Goal: Information Seeking & Learning: Learn about a topic

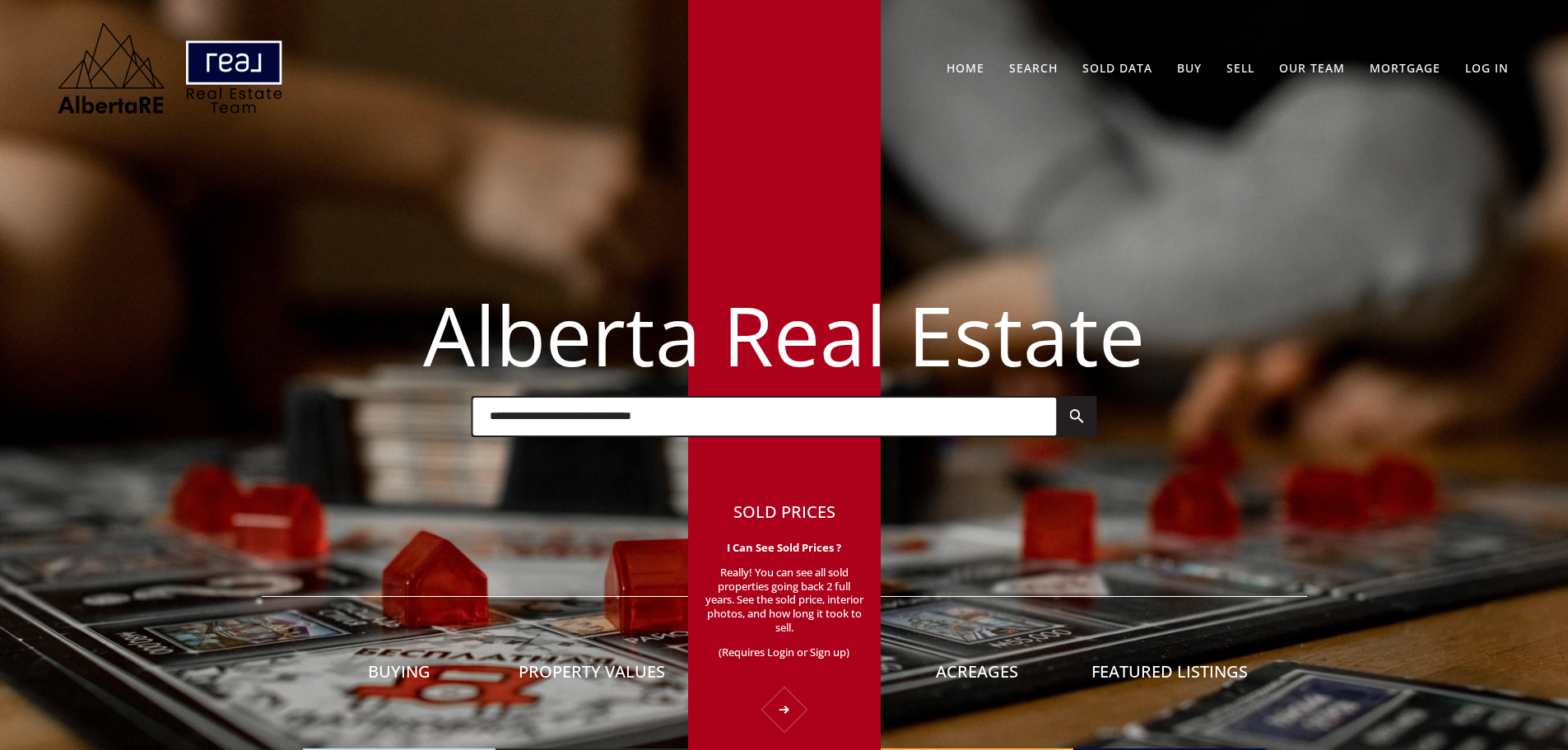
click at [798, 612] on p "Really! You can see all sold properties going back 2 full years. See the sold p…" at bounding box center [784, 605] width 160 height 80
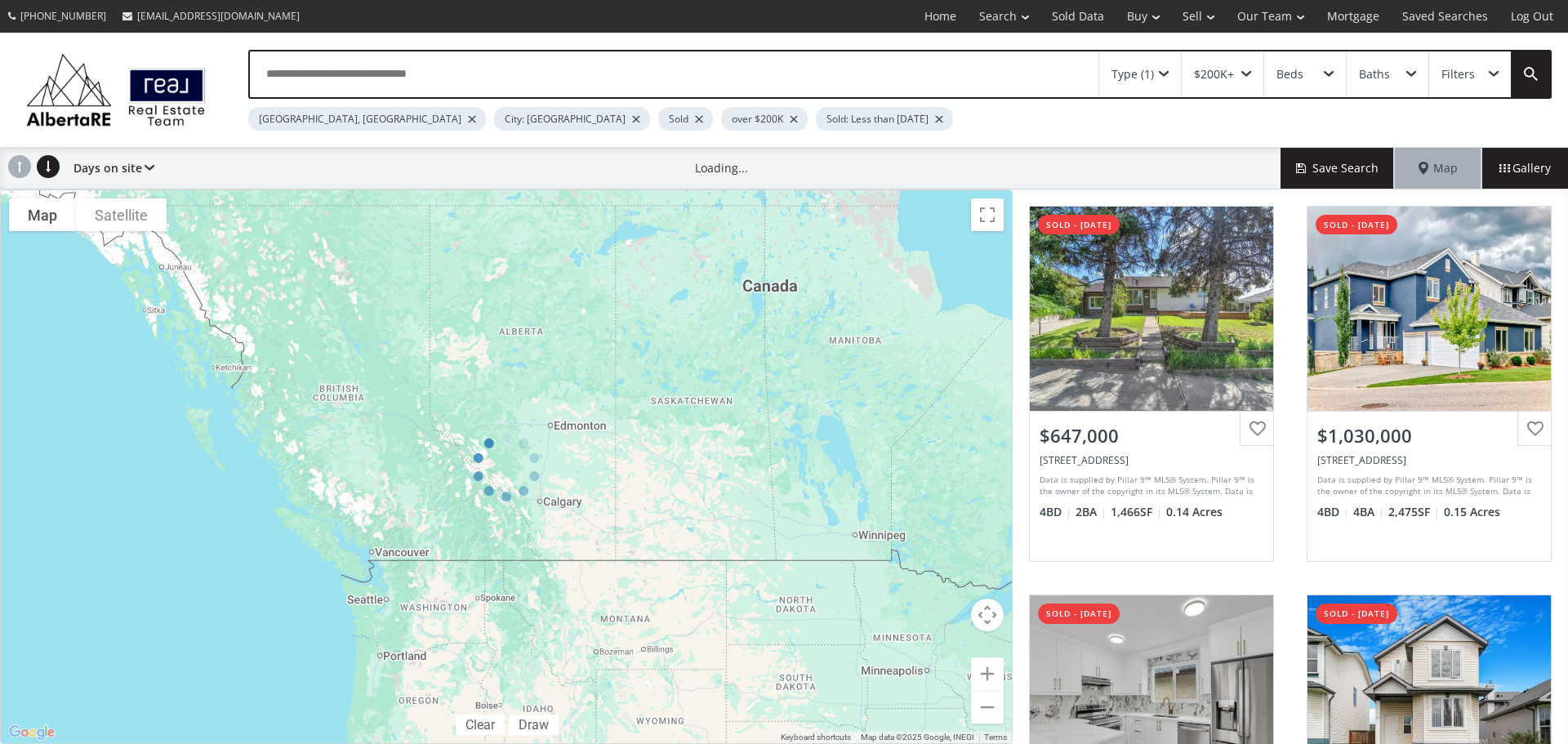
click at [468, 116] on div at bounding box center [471, 119] width 9 height 7
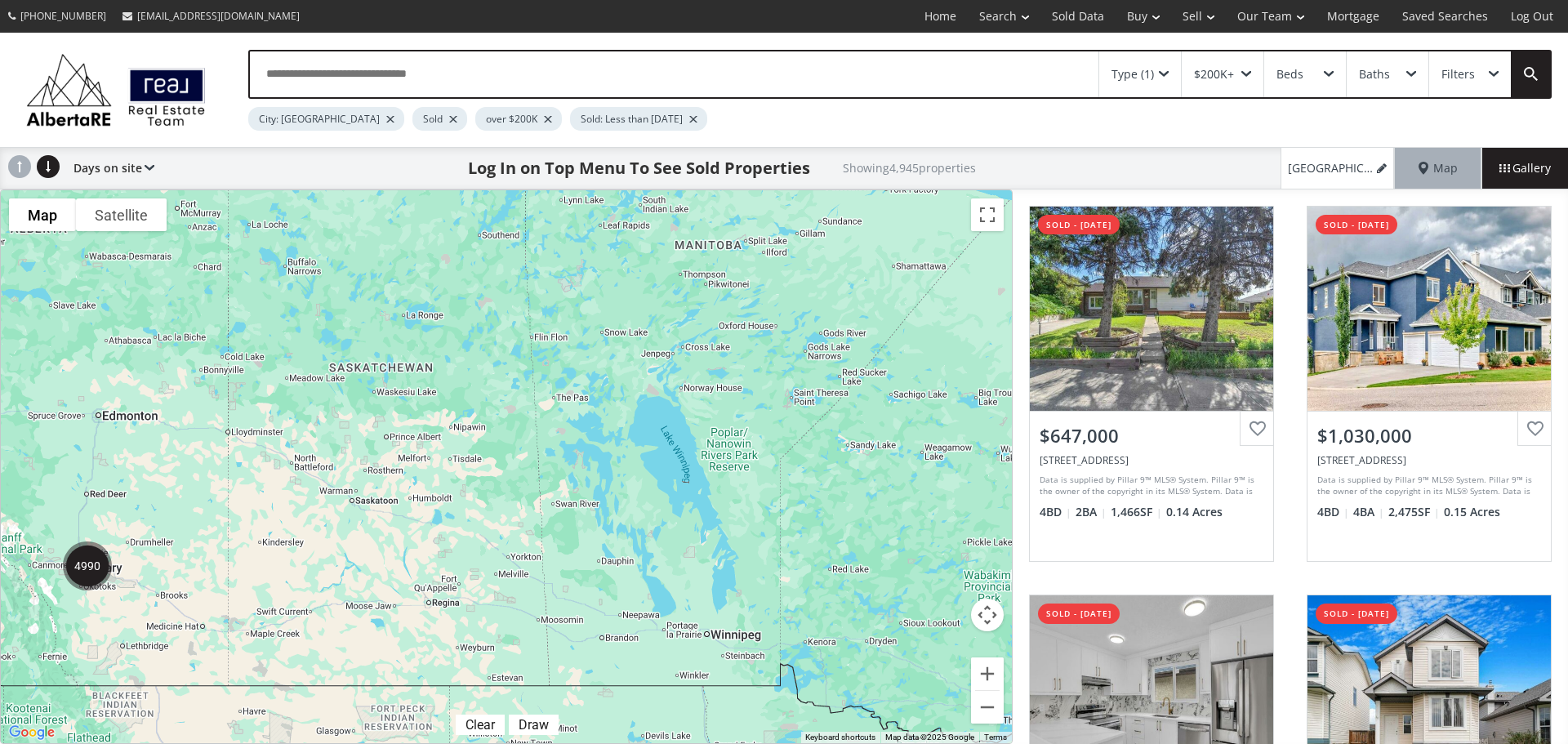
click at [386, 116] on div at bounding box center [390, 119] width 9 height 7
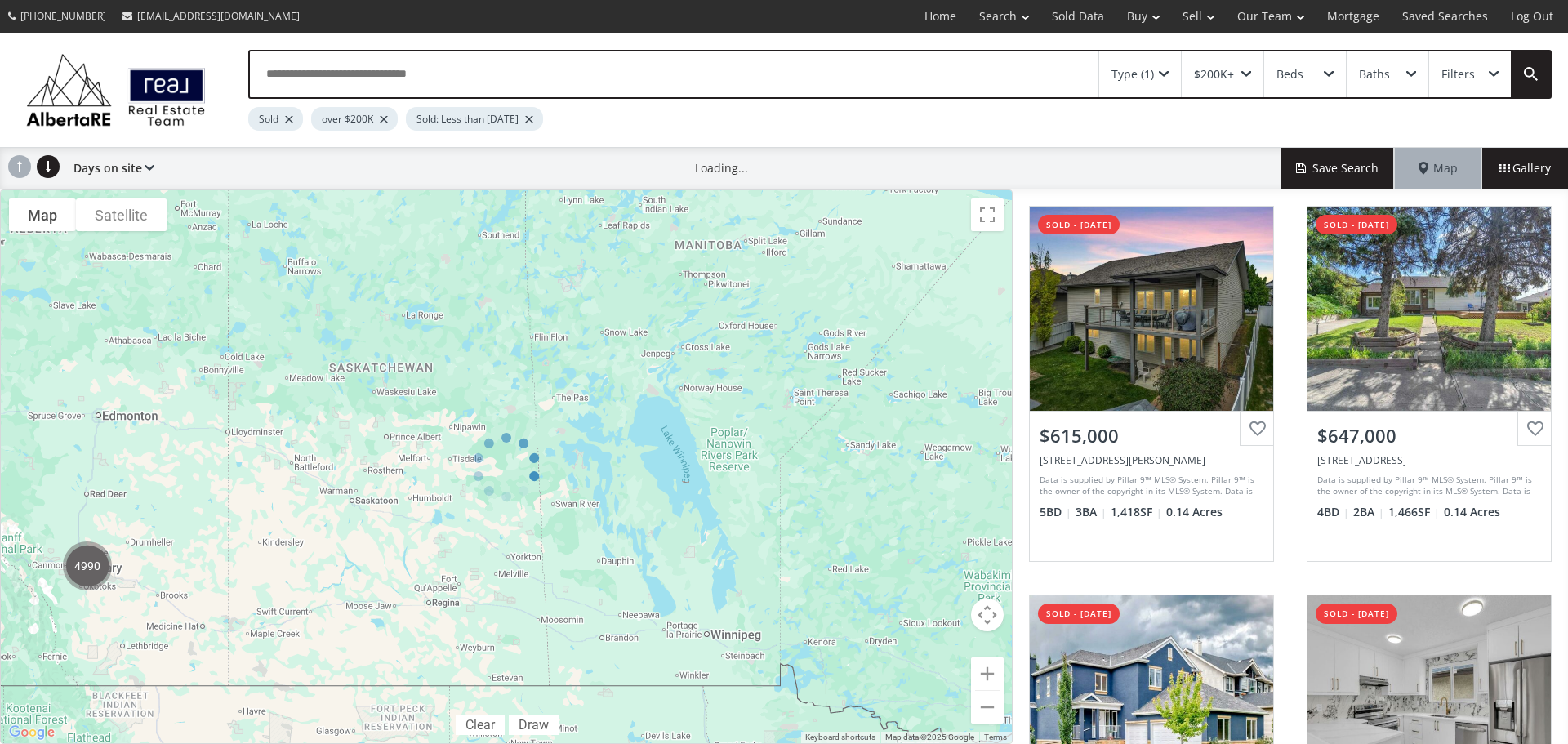
drag, startPoint x: 234, startPoint y: 553, endPoint x: 773, endPoint y: 465, distance: 546.1
click at [773, 465] on div at bounding box center [506, 467] width 1013 height 555
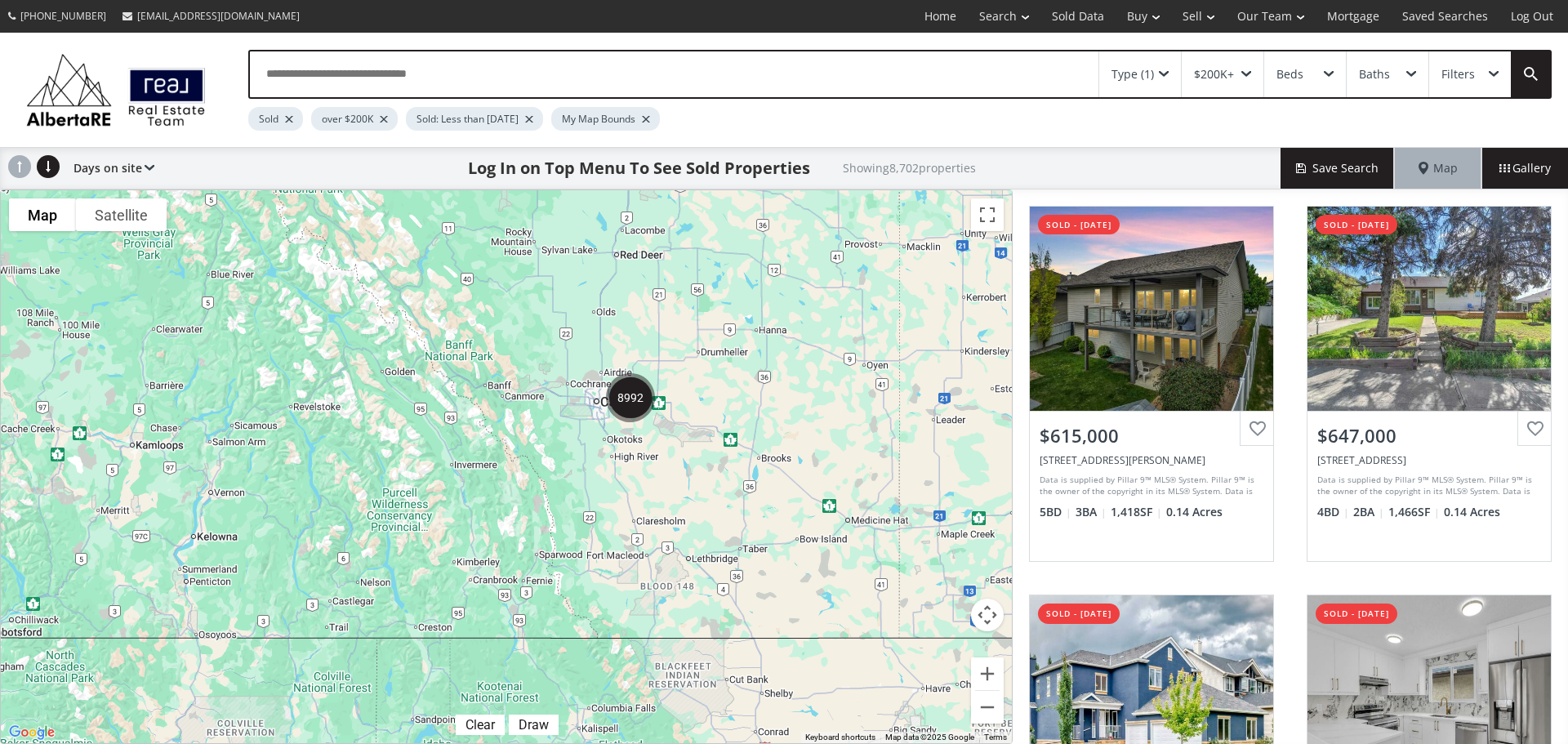
drag, startPoint x: 87, startPoint y: 580, endPoint x: 605, endPoint y: 466, distance: 530.4
click at [605, 466] on div at bounding box center [506, 467] width 1011 height 553
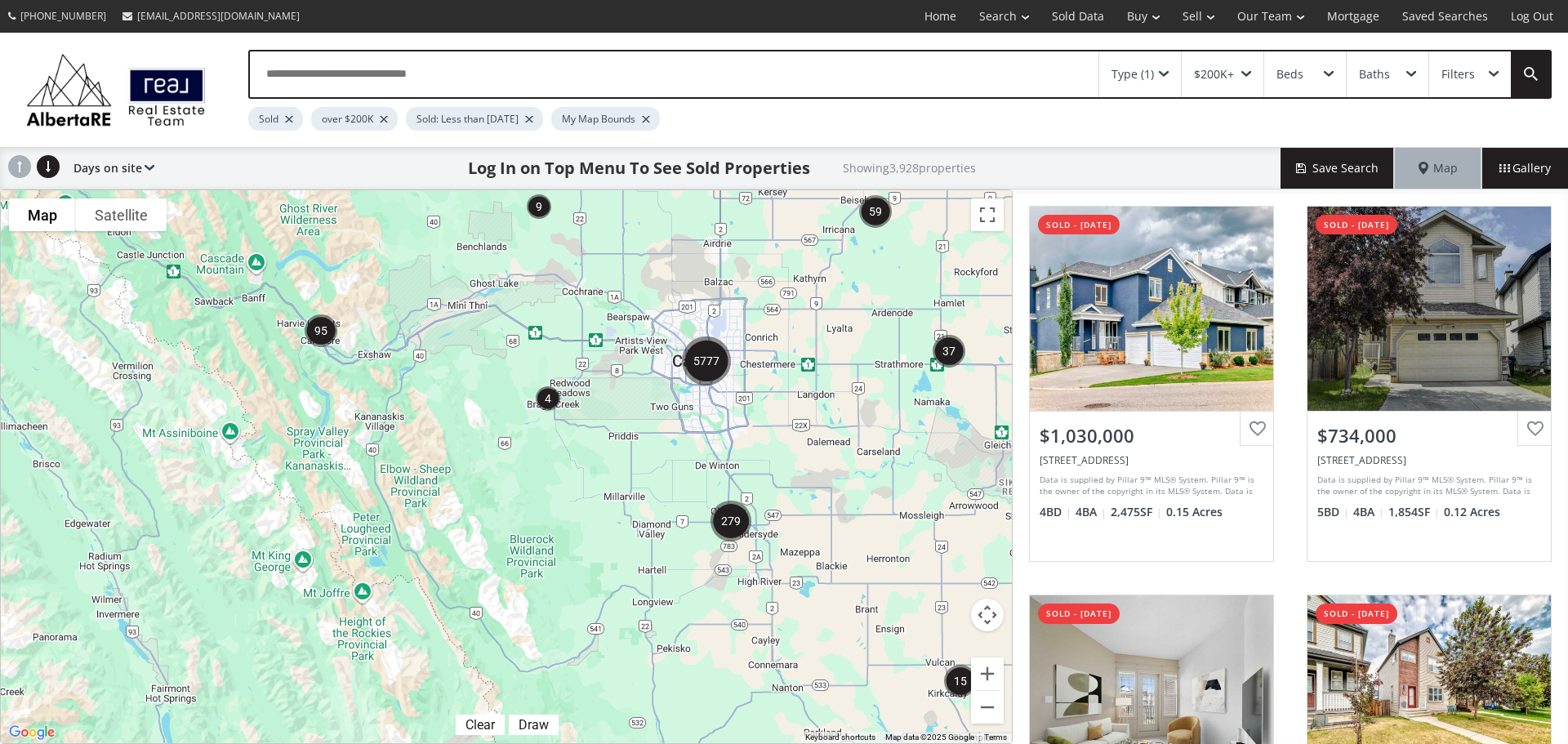
drag, startPoint x: 502, startPoint y: 379, endPoint x: 632, endPoint y: 536, distance: 203.8
click at [632, 536] on div "$600K $645K" at bounding box center [506, 467] width 1011 height 553
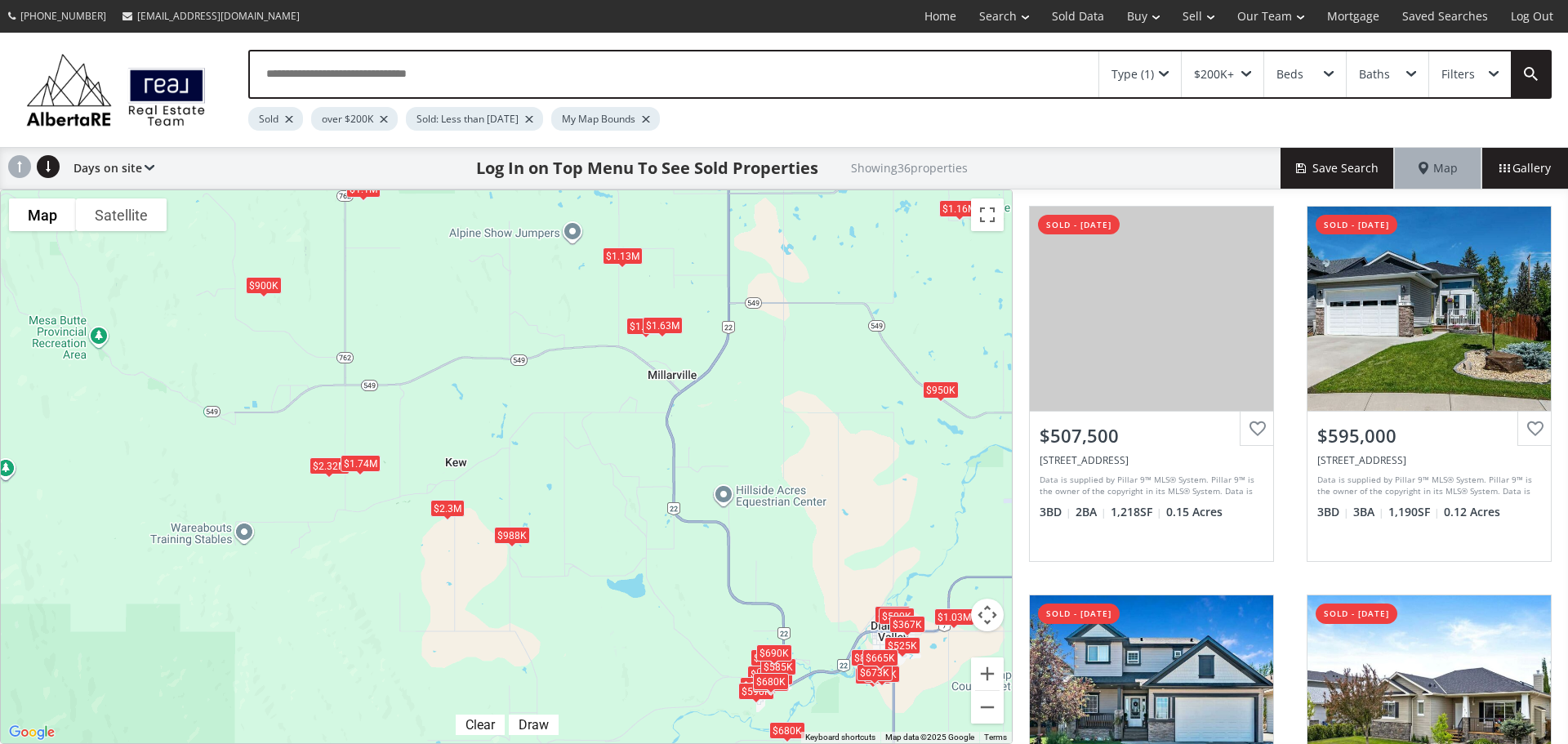
click at [375, 463] on div "$1.74M" at bounding box center [360, 464] width 40 height 17
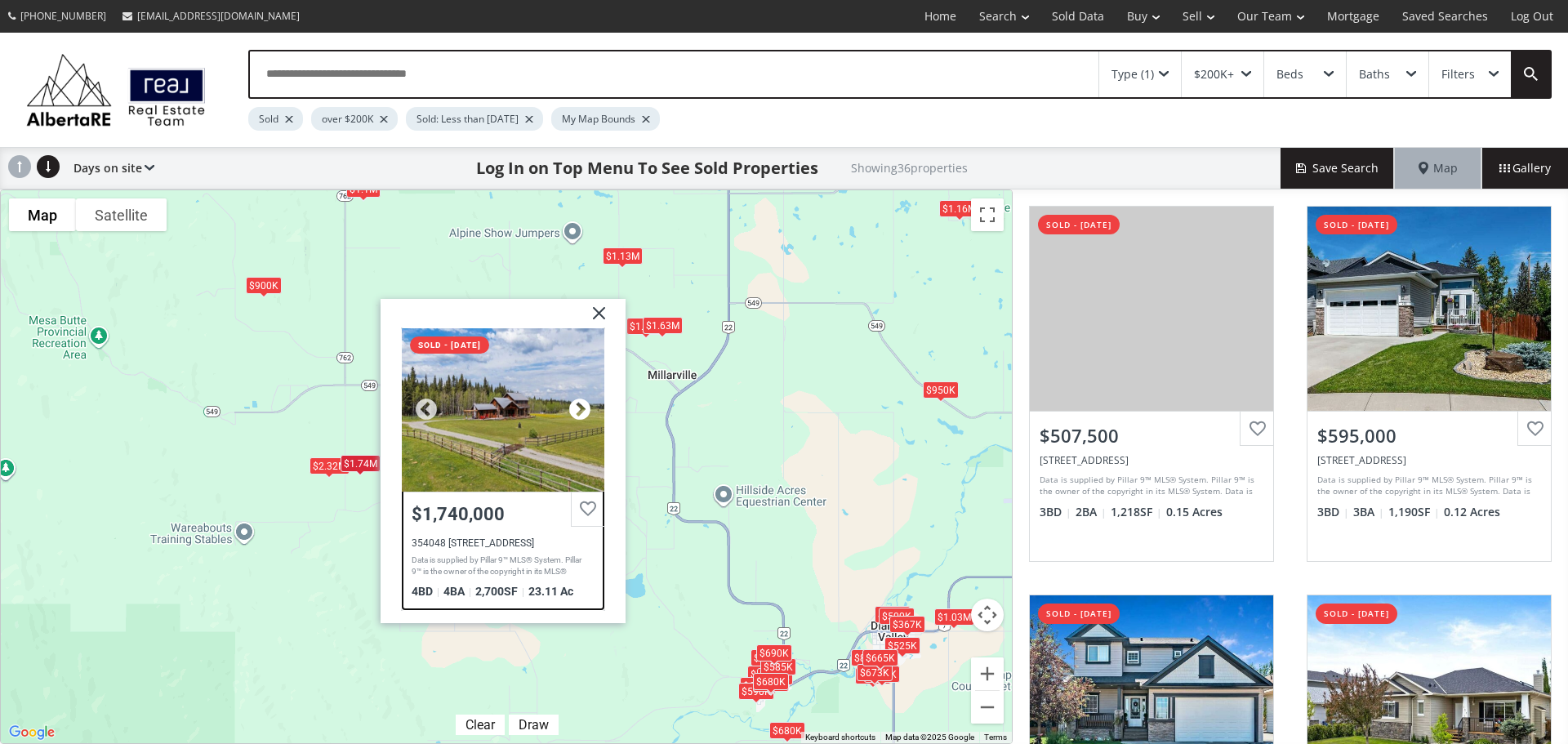
click at [585, 407] on div at bounding box center [580, 409] width 25 height 25
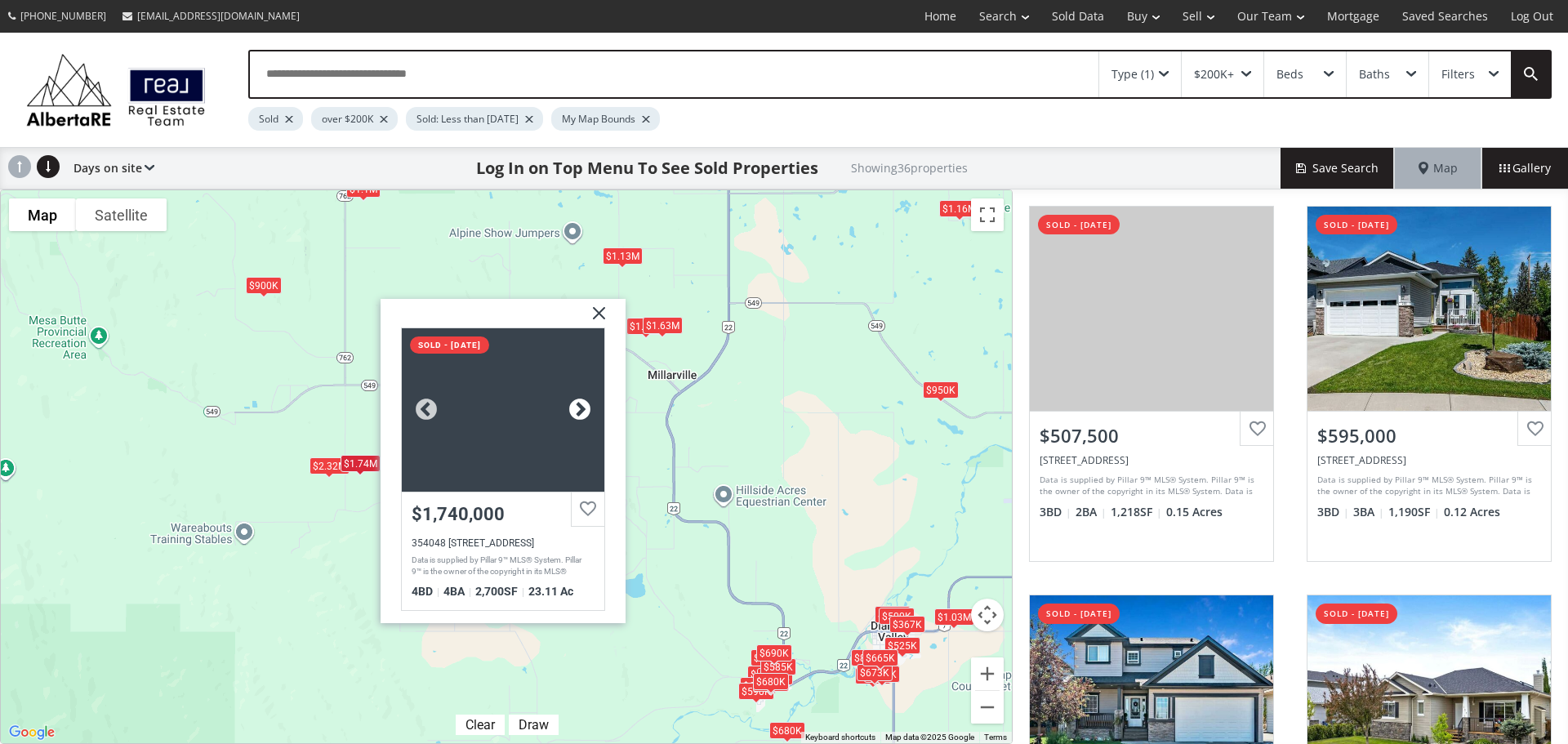
click at [585, 407] on div at bounding box center [580, 409] width 25 height 25
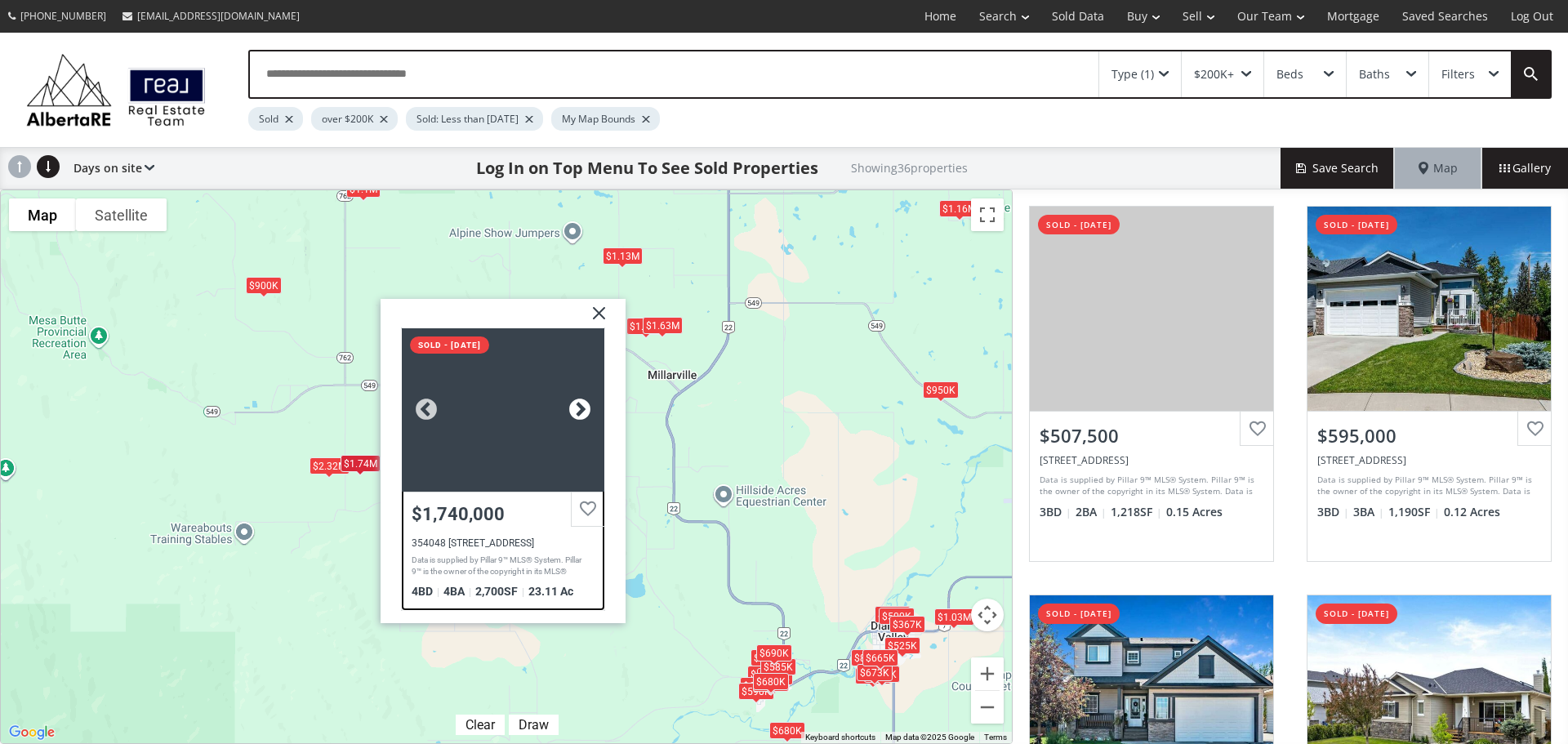
click at [585, 407] on div at bounding box center [580, 409] width 25 height 25
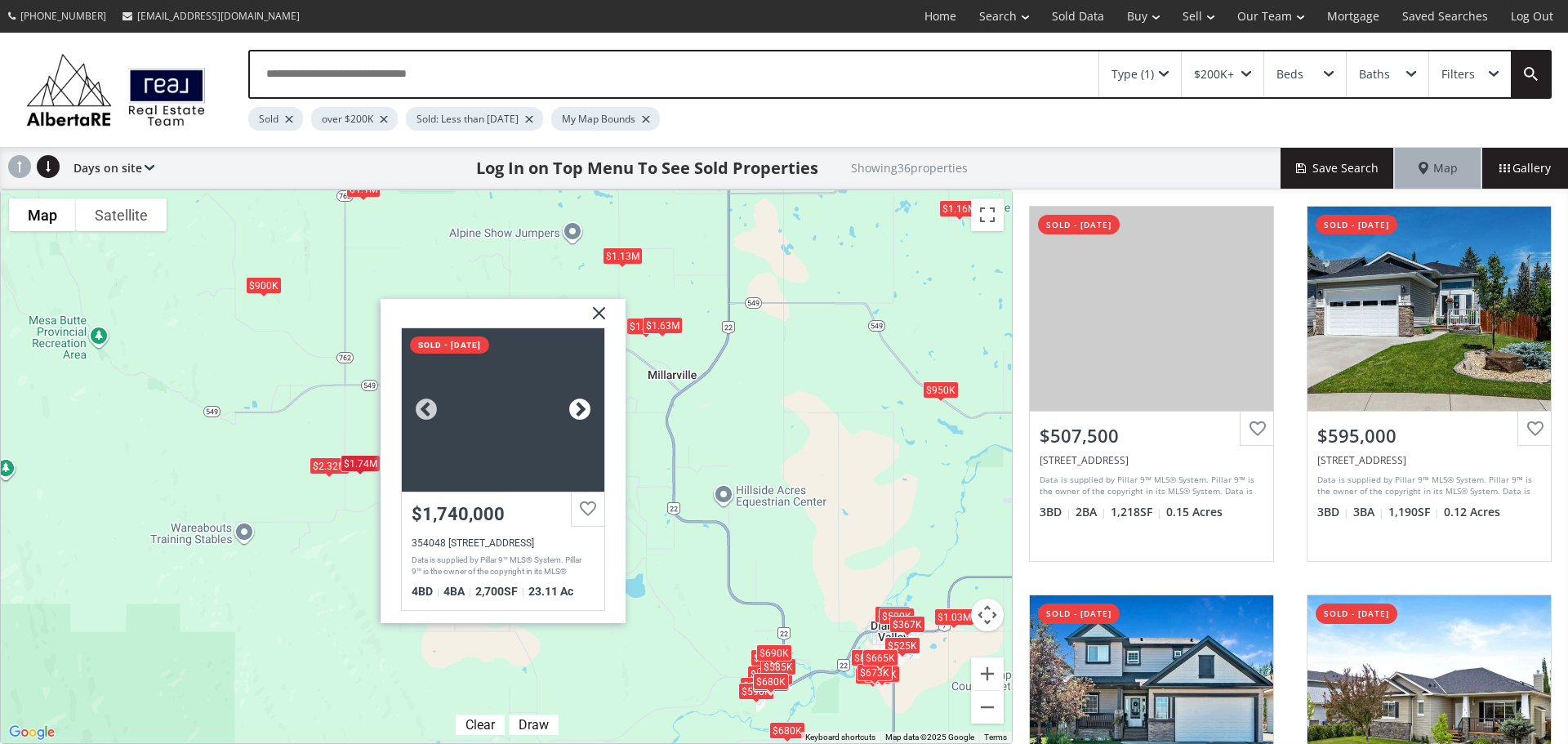
click at [585, 407] on div at bounding box center [580, 409] width 25 height 25
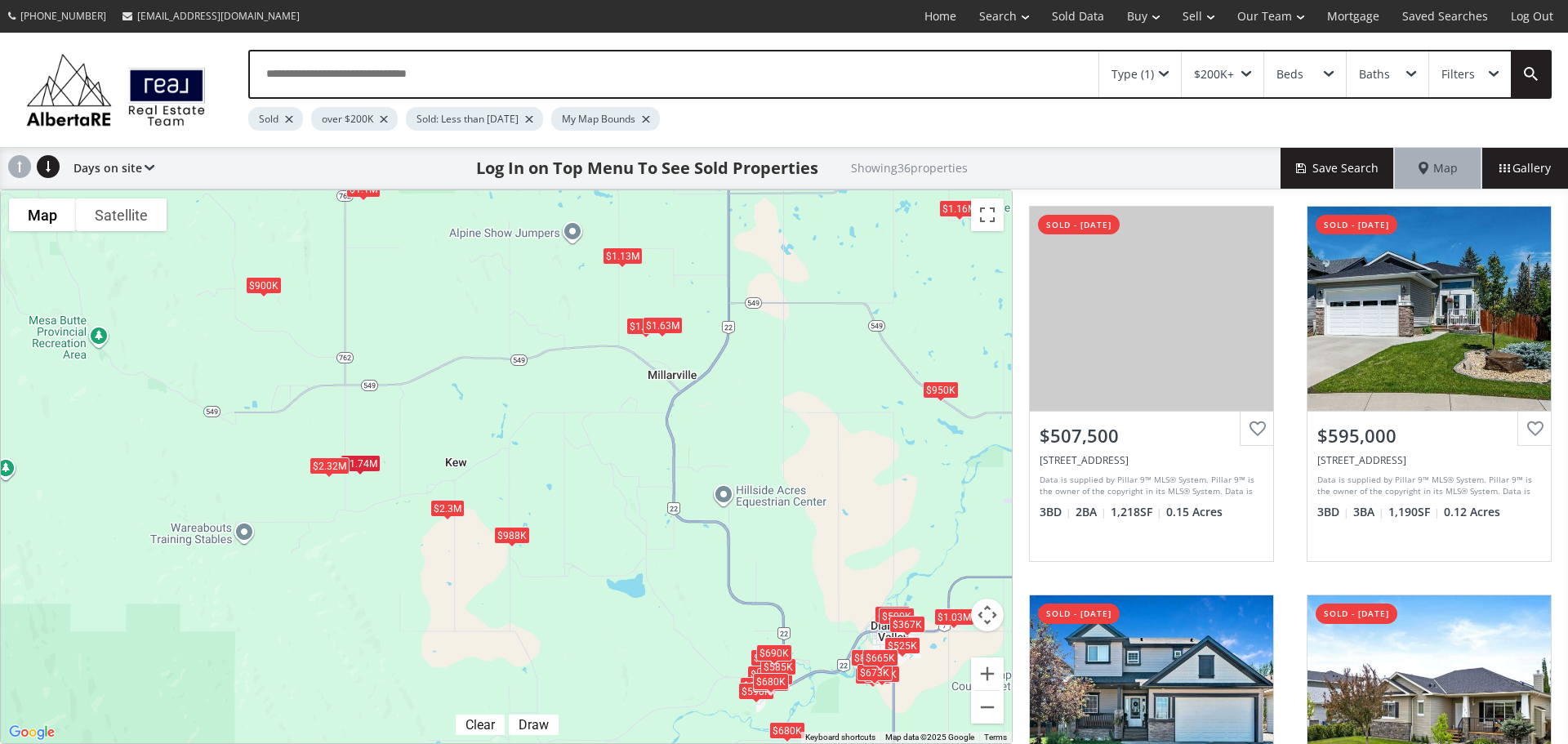
click at [318, 468] on div "$2.32M" at bounding box center [330, 465] width 40 height 17
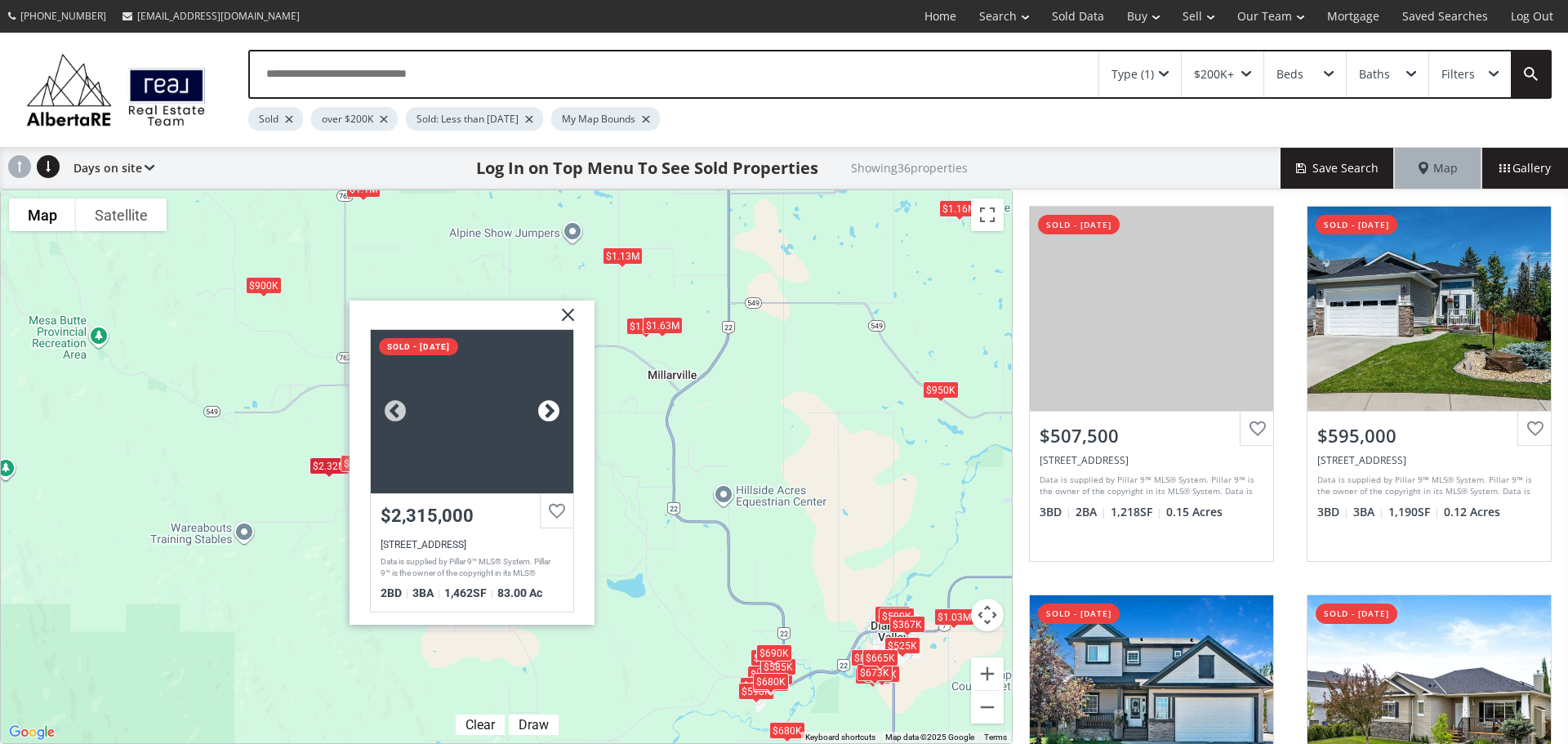
click at [546, 410] on div at bounding box center [549, 412] width 25 height 25
click at [561, 317] on img at bounding box center [561, 320] width 41 height 41
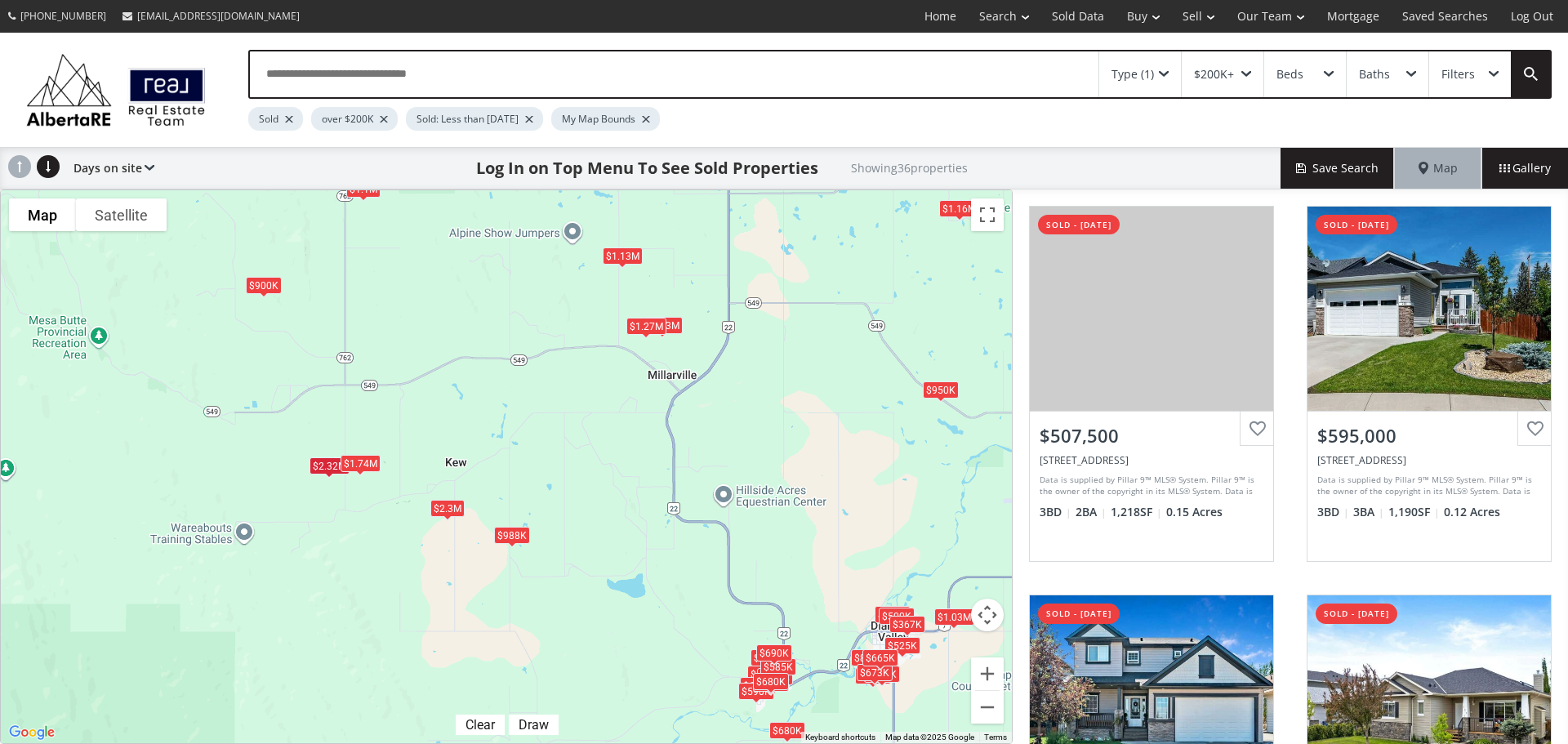
click at [648, 330] on div "$1.27M" at bounding box center [646, 326] width 40 height 17
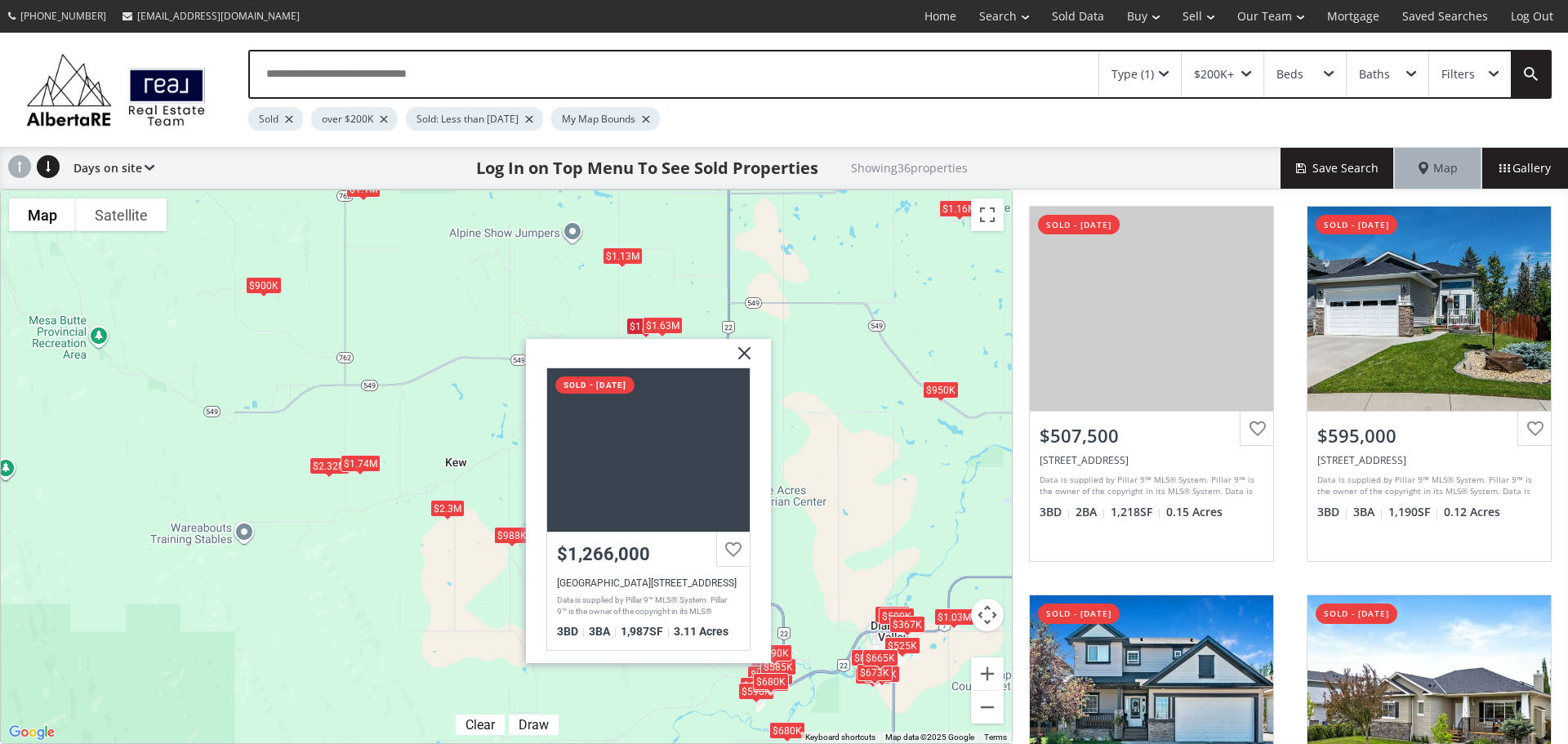
click at [741, 356] on img at bounding box center [738, 359] width 41 height 41
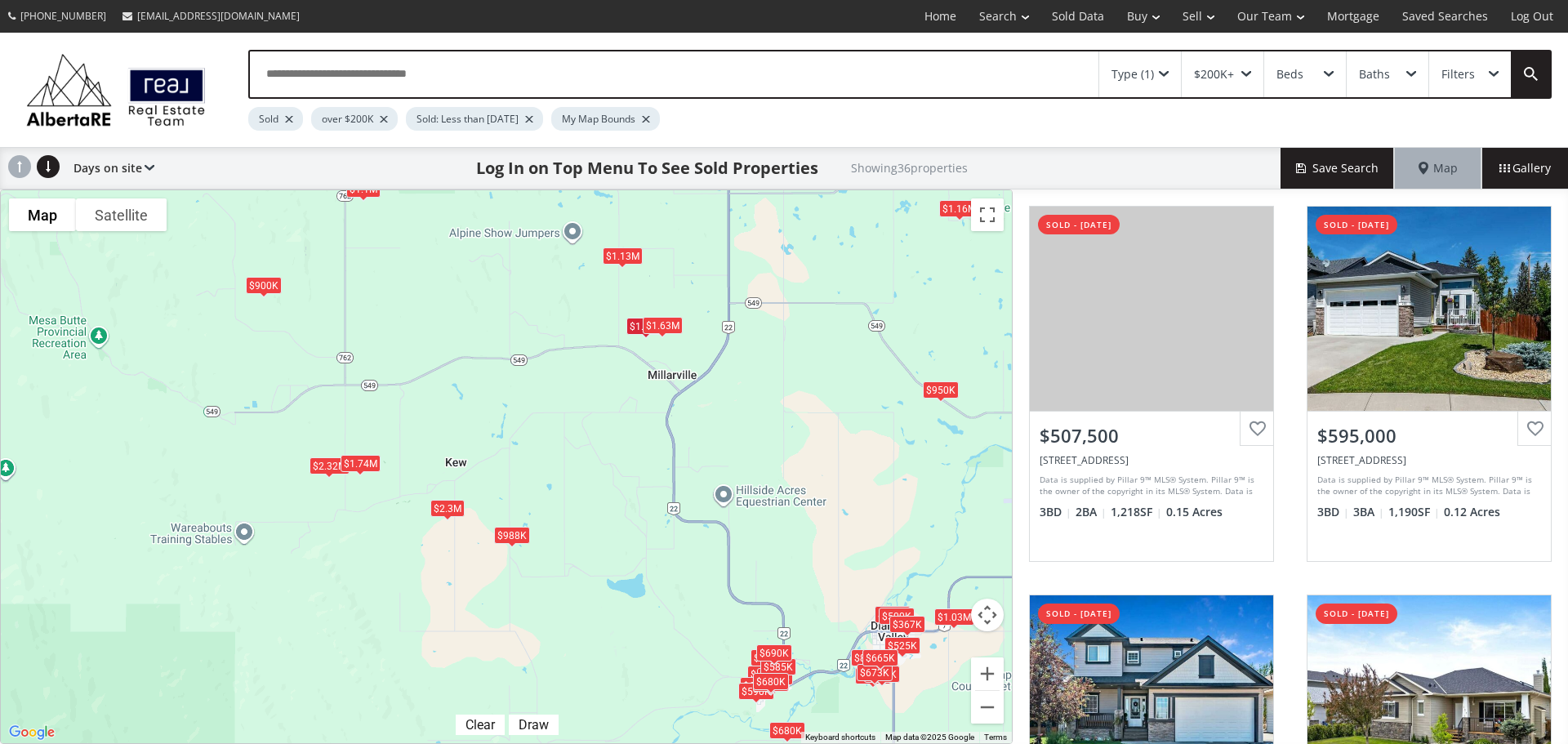
click at [661, 326] on div "$1.63M" at bounding box center [663, 325] width 40 height 17
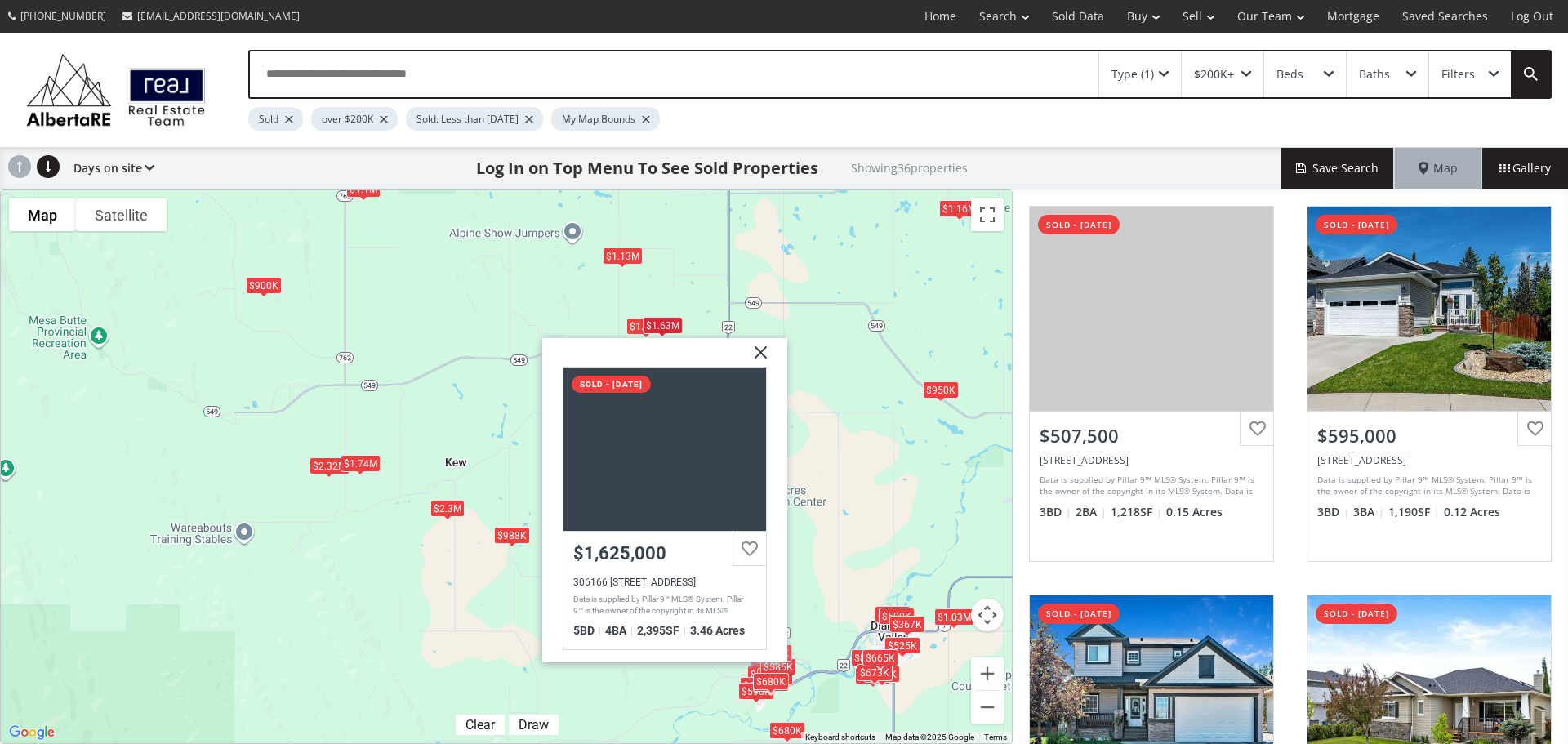
click at [760, 352] on img at bounding box center [754, 359] width 41 height 41
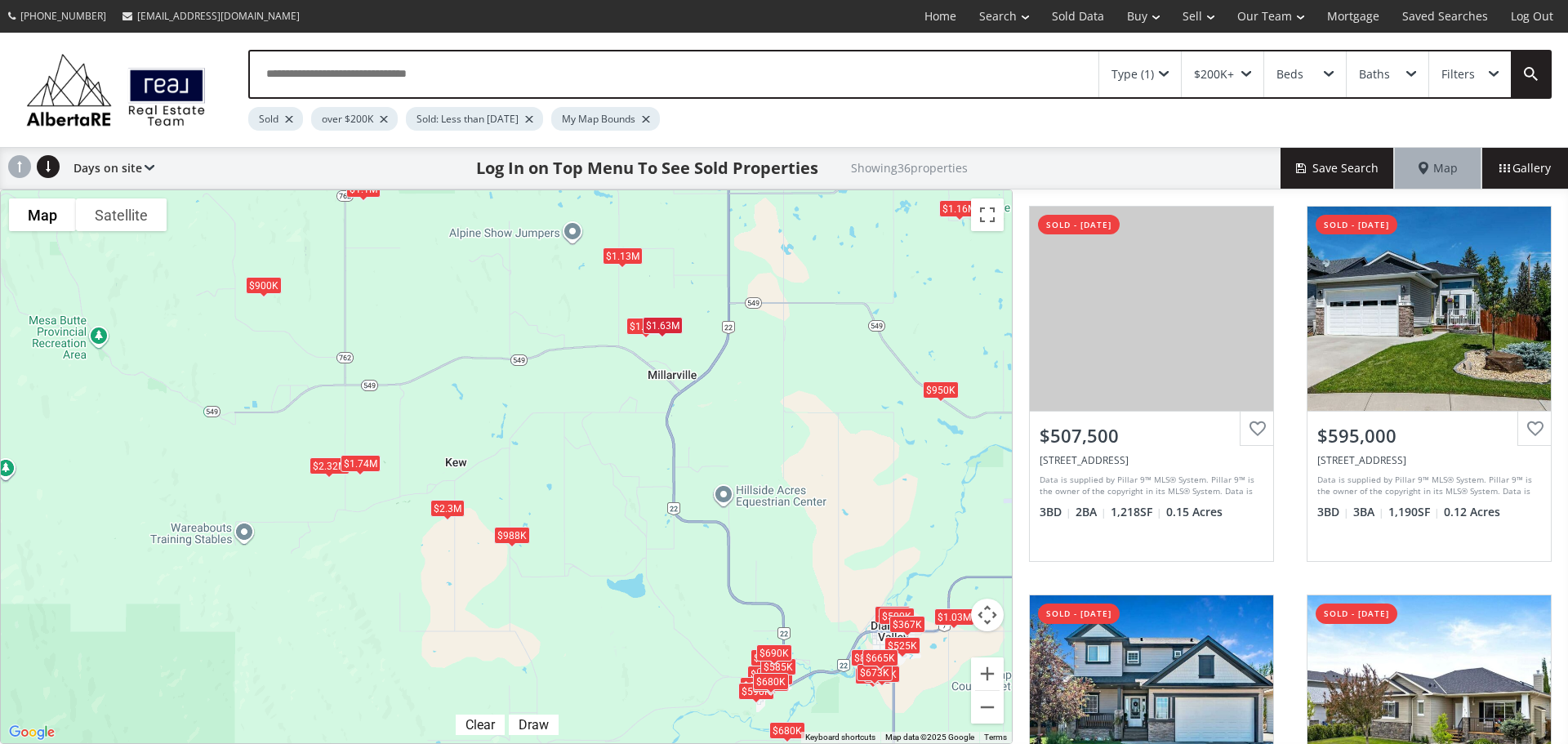
click at [625, 261] on div "$1.13M" at bounding box center [622, 256] width 40 height 17
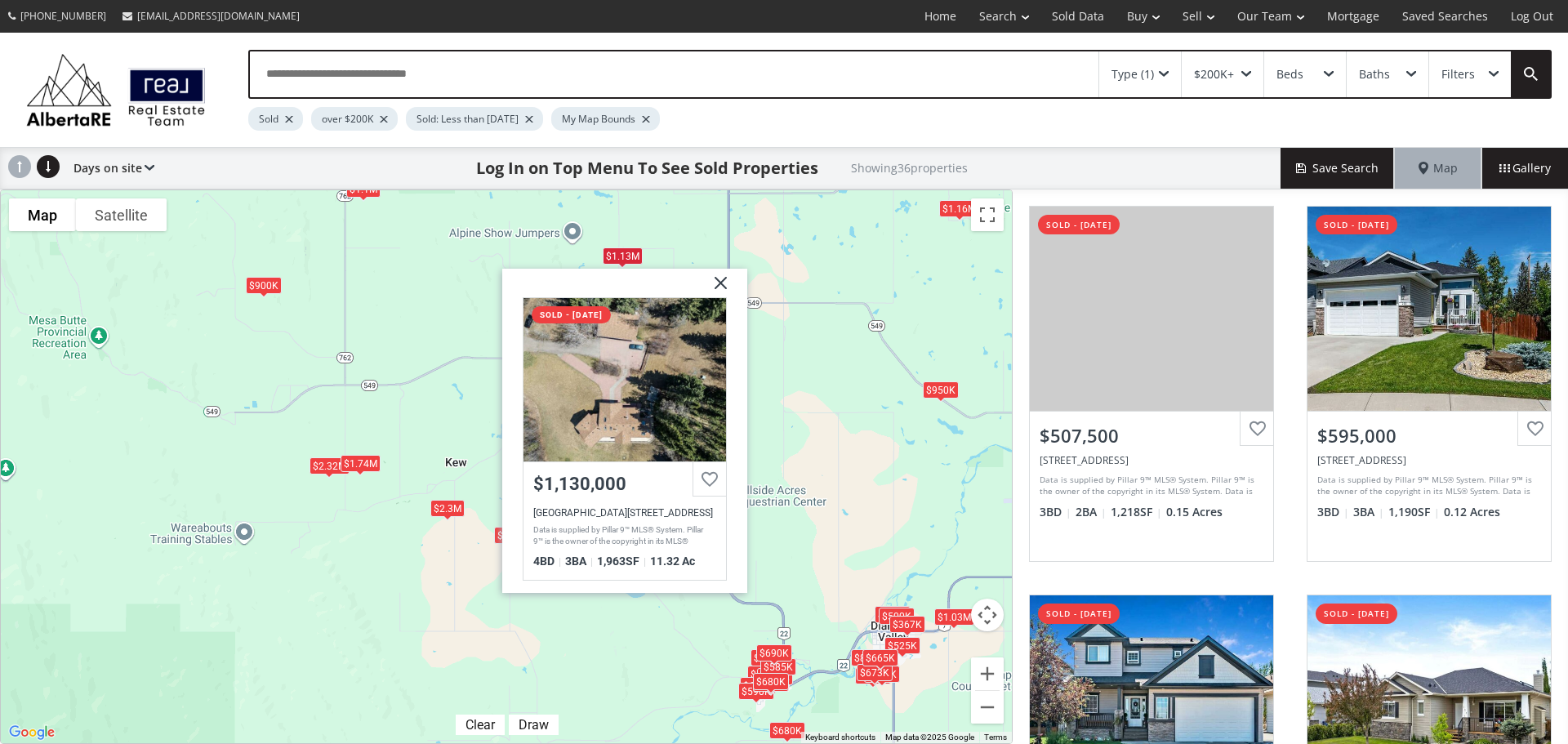
click at [471, 341] on div "$508K $595K $605K $582K $556K $800K $690K $493K $444K $490K $500K $525K $385K $…" at bounding box center [506, 467] width 1011 height 553
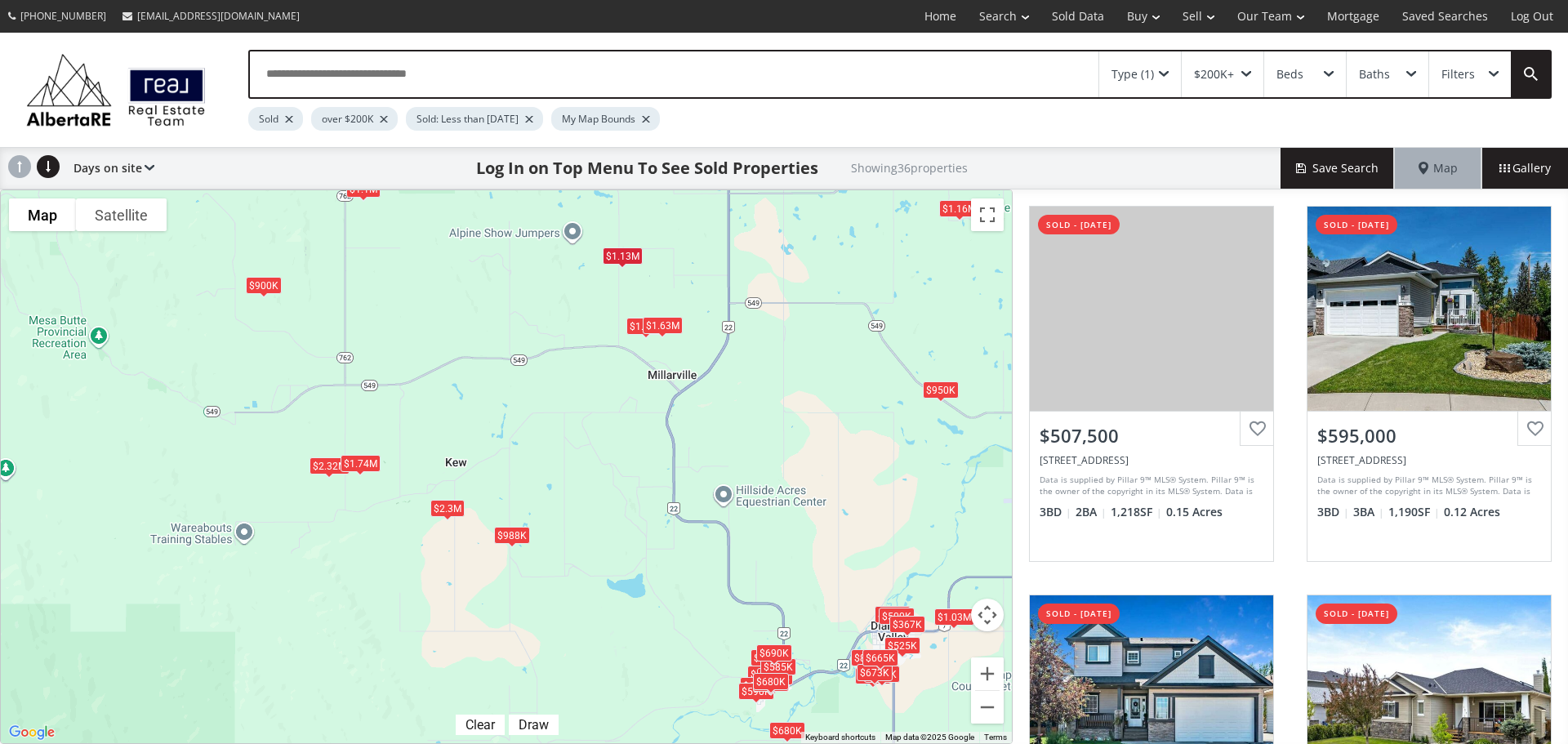
click at [501, 533] on div "$988K" at bounding box center [512, 535] width 36 height 17
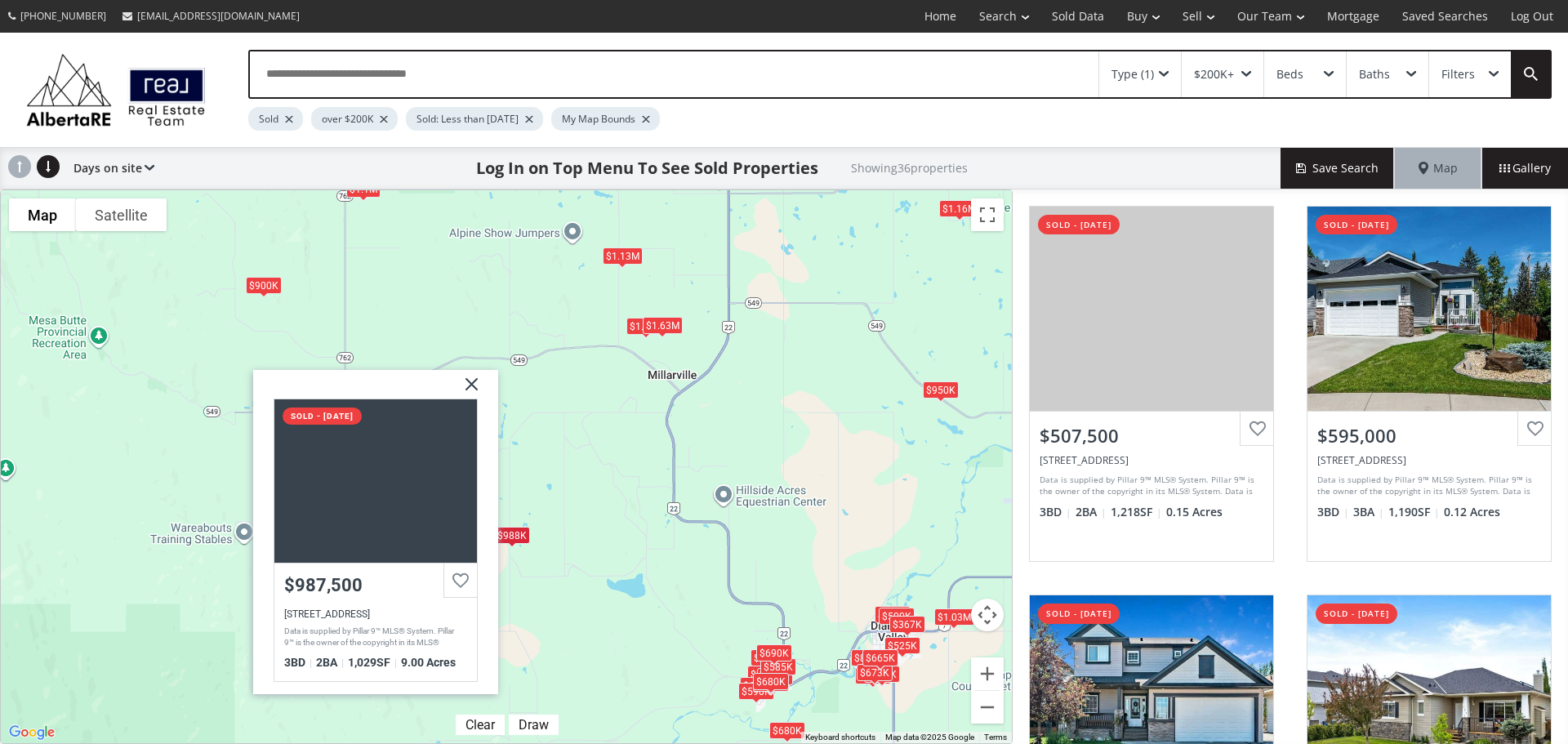
click at [522, 473] on div "$508K $595K $605K $582K $556K $800K $690K $493K $444K $490K $500K $525K $385K $…" at bounding box center [506, 467] width 1011 height 553
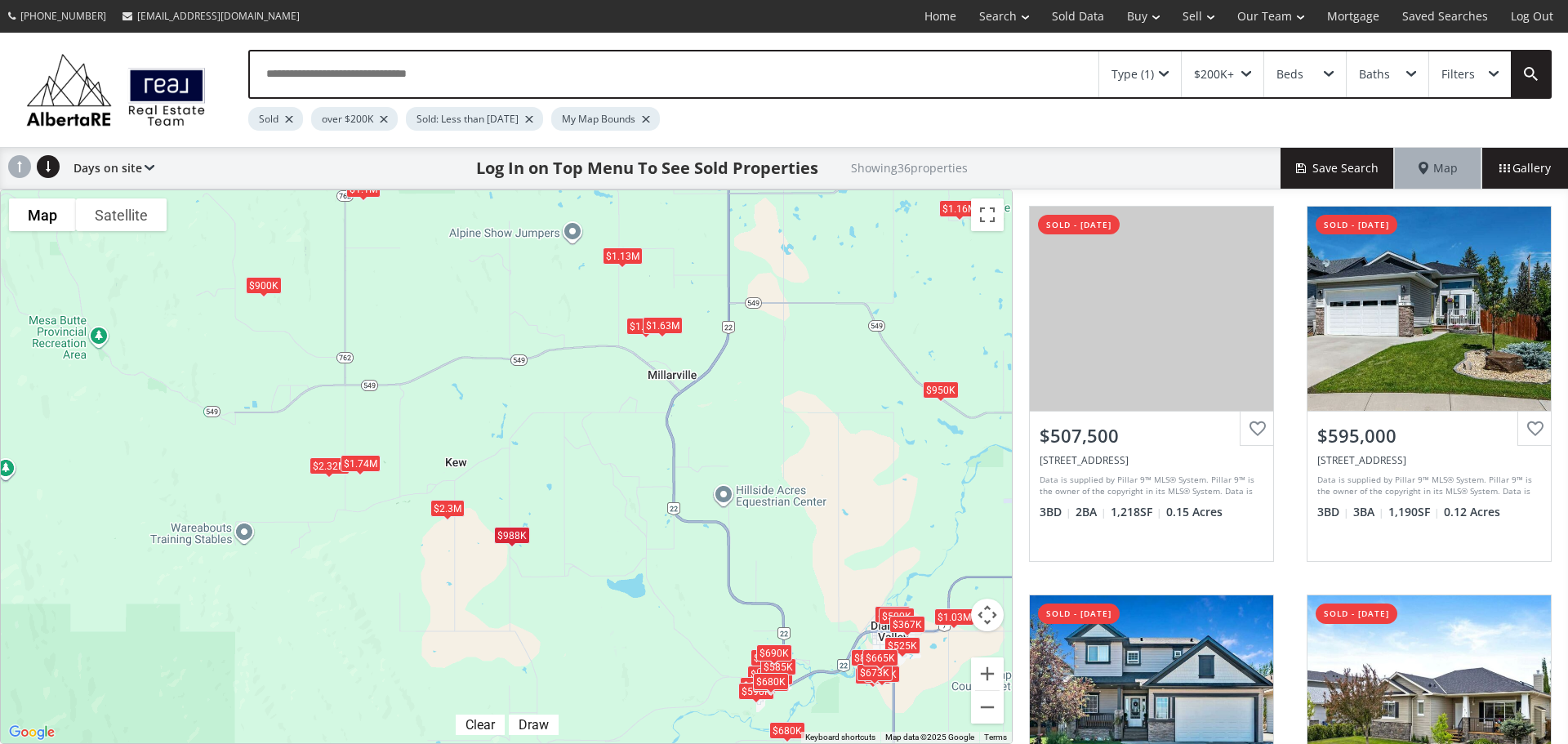
click at [446, 513] on div "$2.3M" at bounding box center [447, 509] width 34 height 17
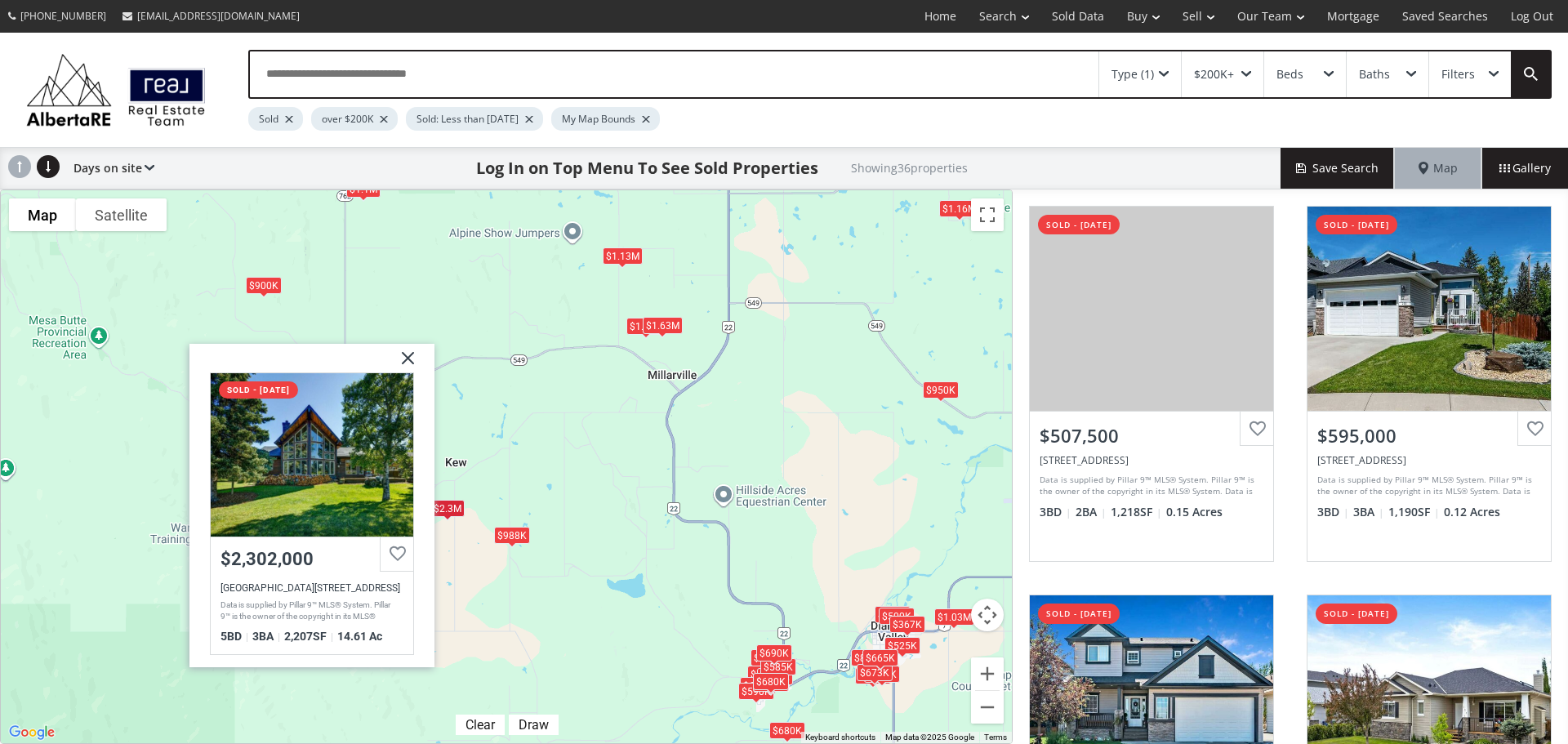
click at [521, 482] on div "$508K $595K $605K $582K $556K $800K $690K $493K $444K $490K $500K $525K $385K $…" at bounding box center [506, 467] width 1011 height 553
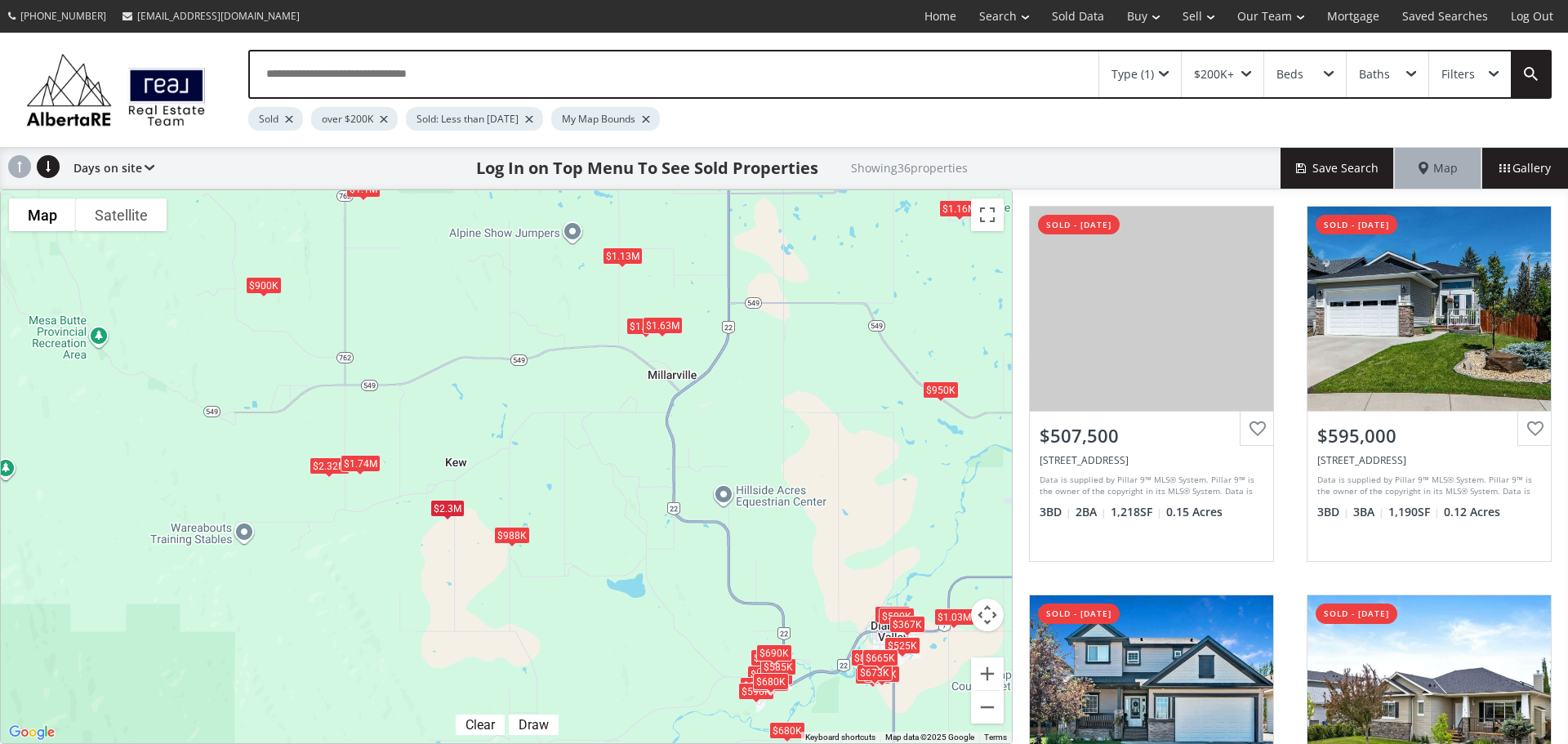
click at [1150, 77] on div "Type (1)" at bounding box center [1132, 75] width 42 height 11
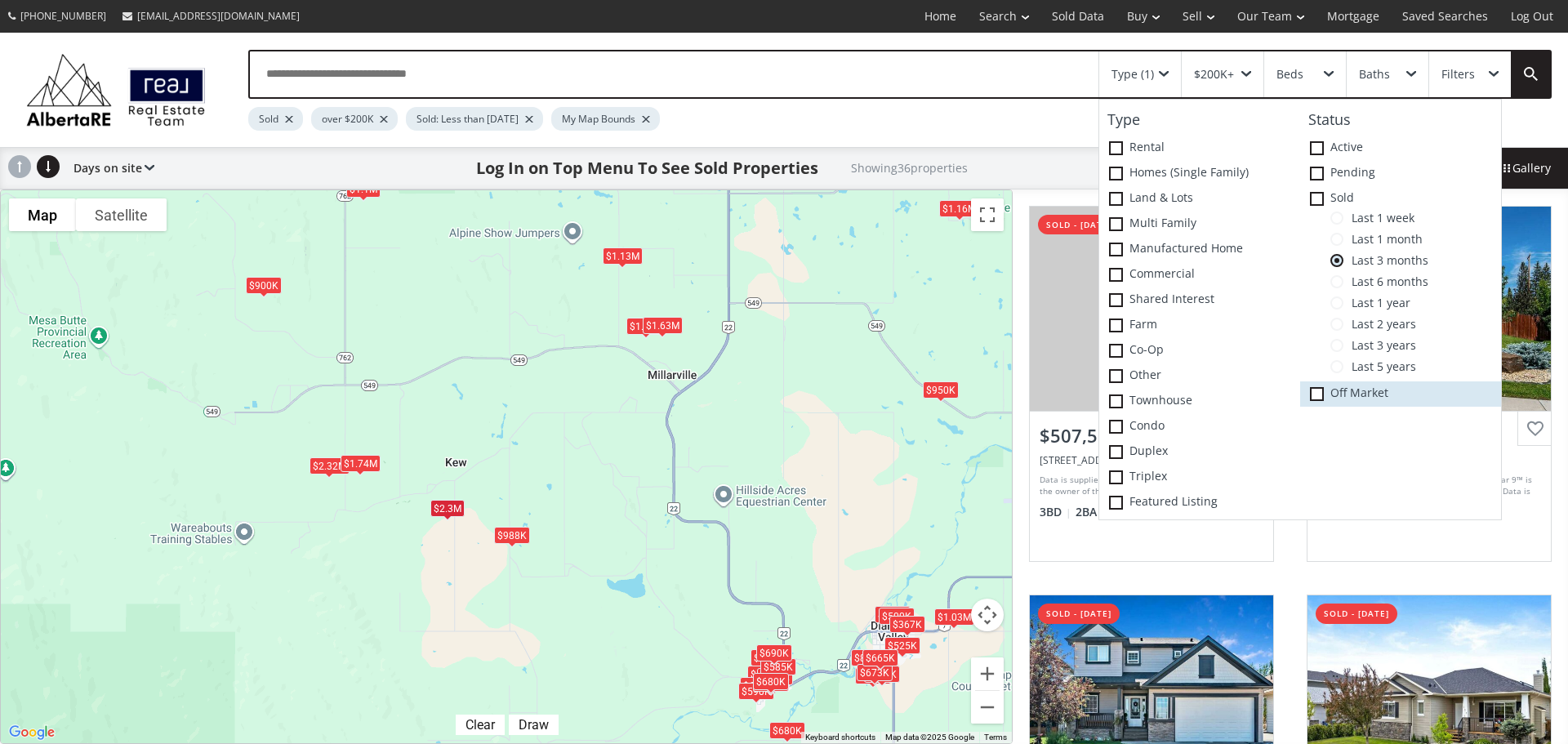
click at [1308, 393] on label "Off Market" at bounding box center [1401, 394] width 201 height 25
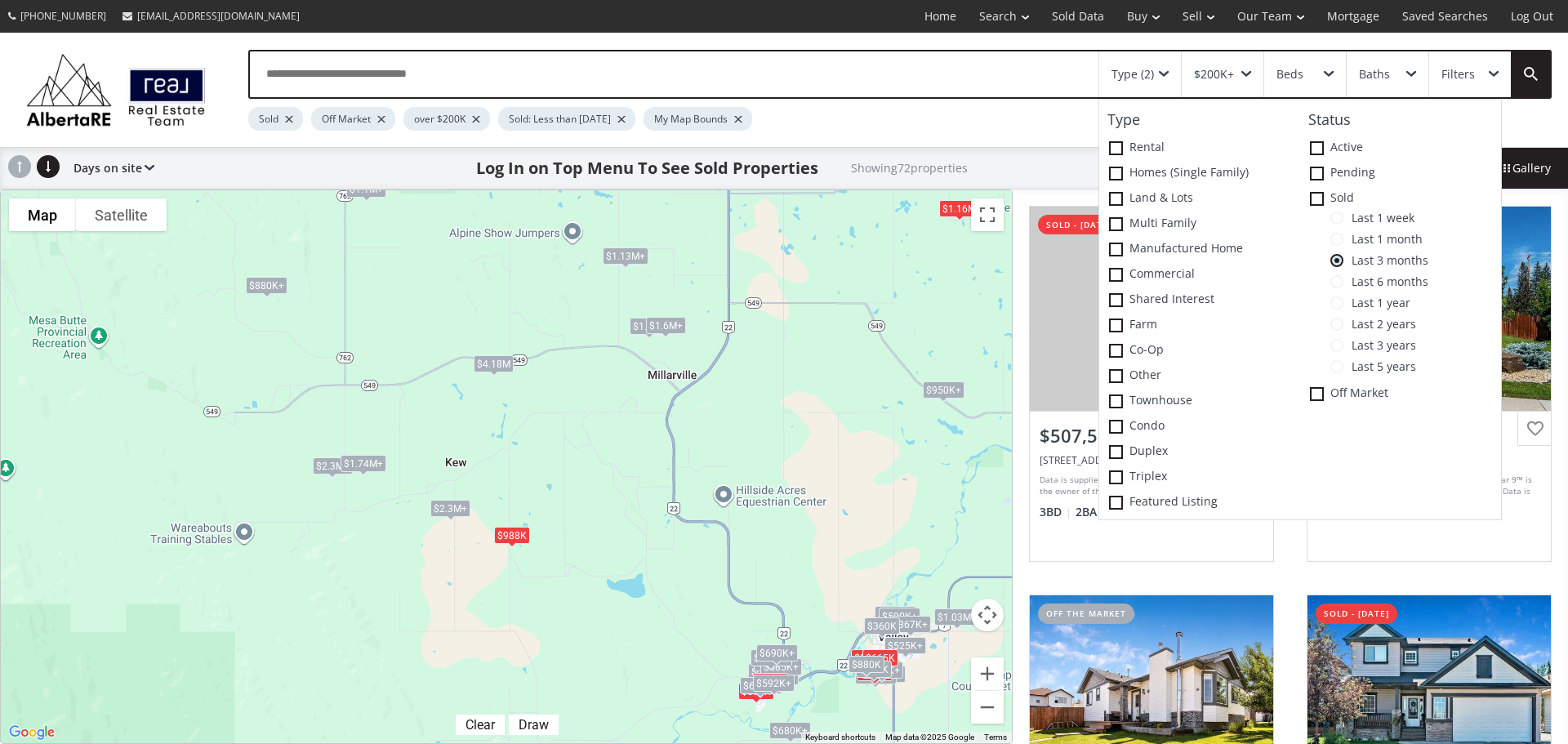
drag, startPoint x: 503, startPoint y: 604, endPoint x: 551, endPoint y: 483, distance: 130.2
click at [551, 483] on div "$508K+ $595K+ $508K+ $605K+ $582K+ $556K+ $595K+ $800K $690K+ $582K+ $493K+ $69…" at bounding box center [506, 467] width 1011 height 553
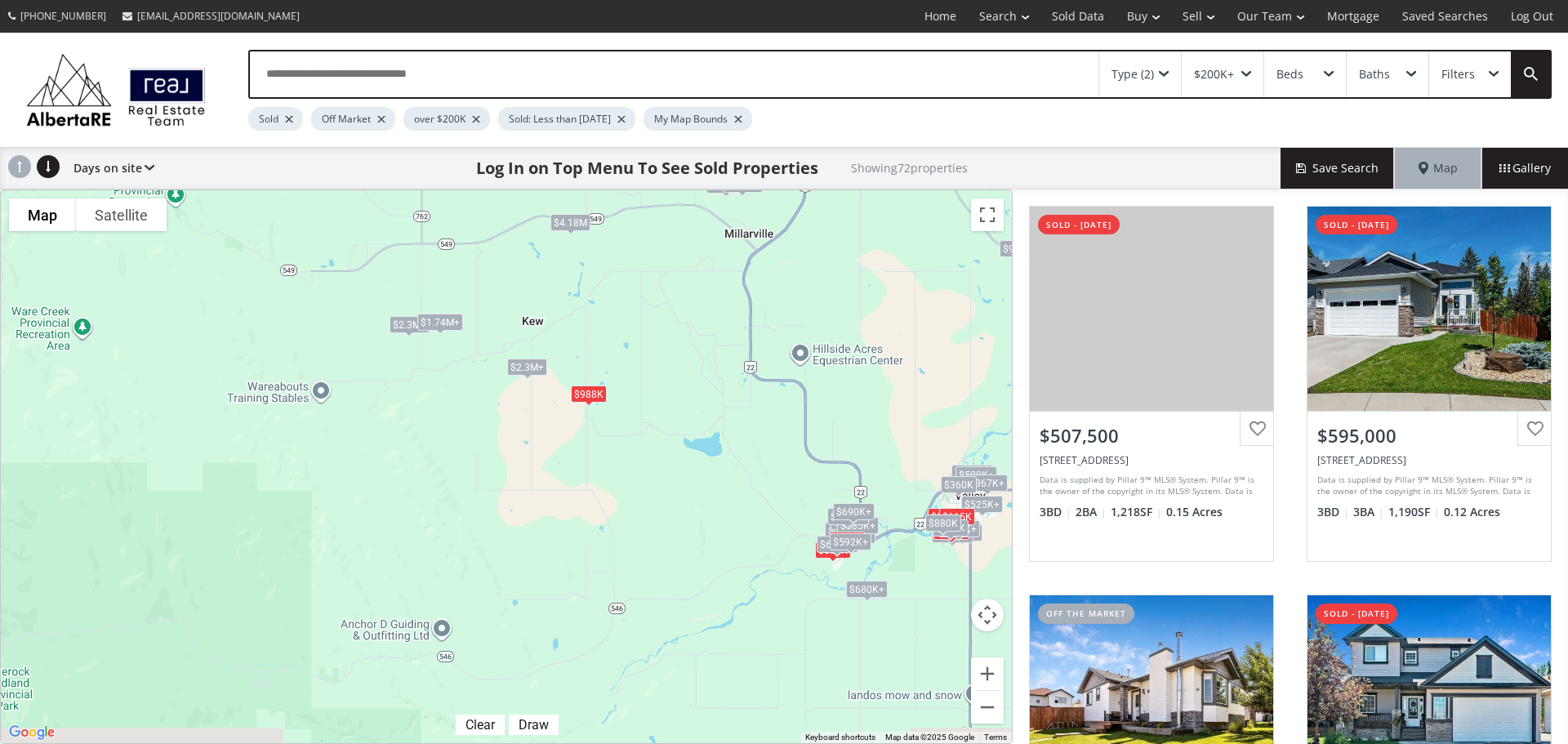
drag, startPoint x: 566, startPoint y: 597, endPoint x: 642, endPoint y: 456, distance: 160.2
click at [642, 456] on div "$508K+ $595K+ $508K+ $605K+ $582K+ $556K+ $595K+ $800K $690K+ $582K+ $493K+ $69…" at bounding box center [506, 467] width 1011 height 553
click at [775, 675] on div "$1.5M" at bounding box center [770, 682] width 34 height 17
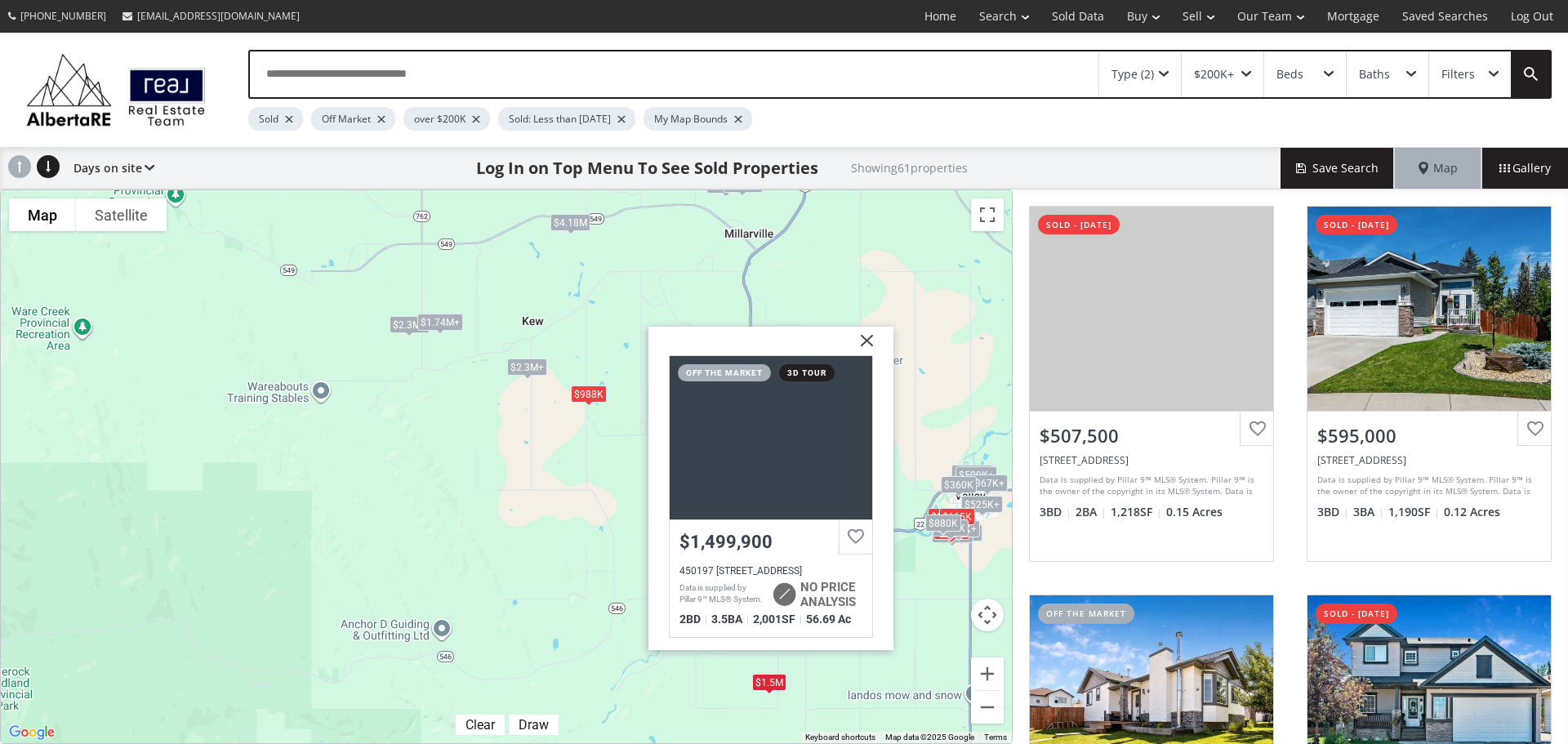
click at [965, 283] on div "$508K+ $595K+ $508K+ $605K+ $582K+ $556K+ $595K+ $800K $690K+ $582K+ $493K+ $69…" at bounding box center [506, 467] width 1011 height 553
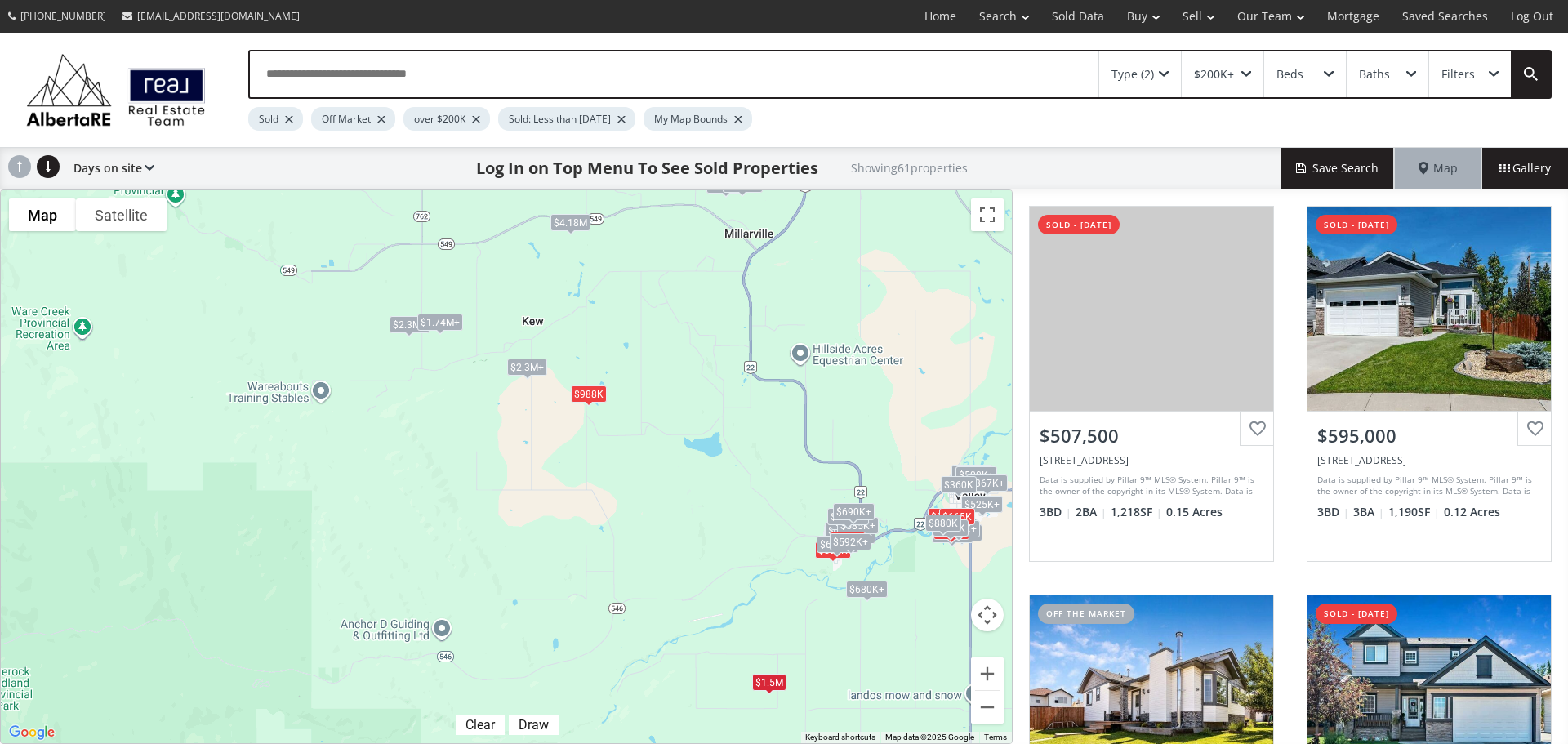
click at [1112, 70] on div "Type (2)" at bounding box center [1132, 75] width 42 height 11
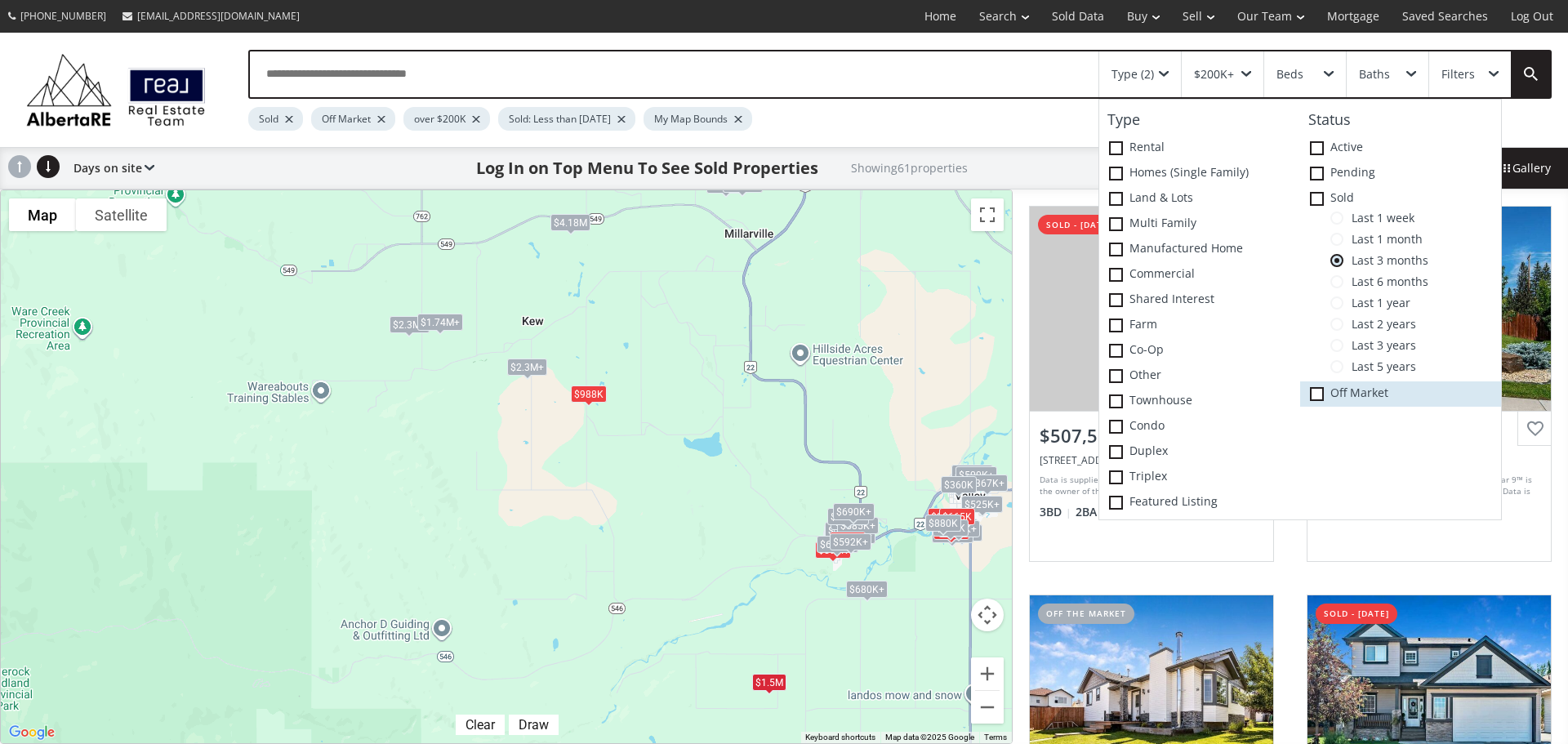
click at [0, 0] on icon at bounding box center [0, 0] width 0 height 0
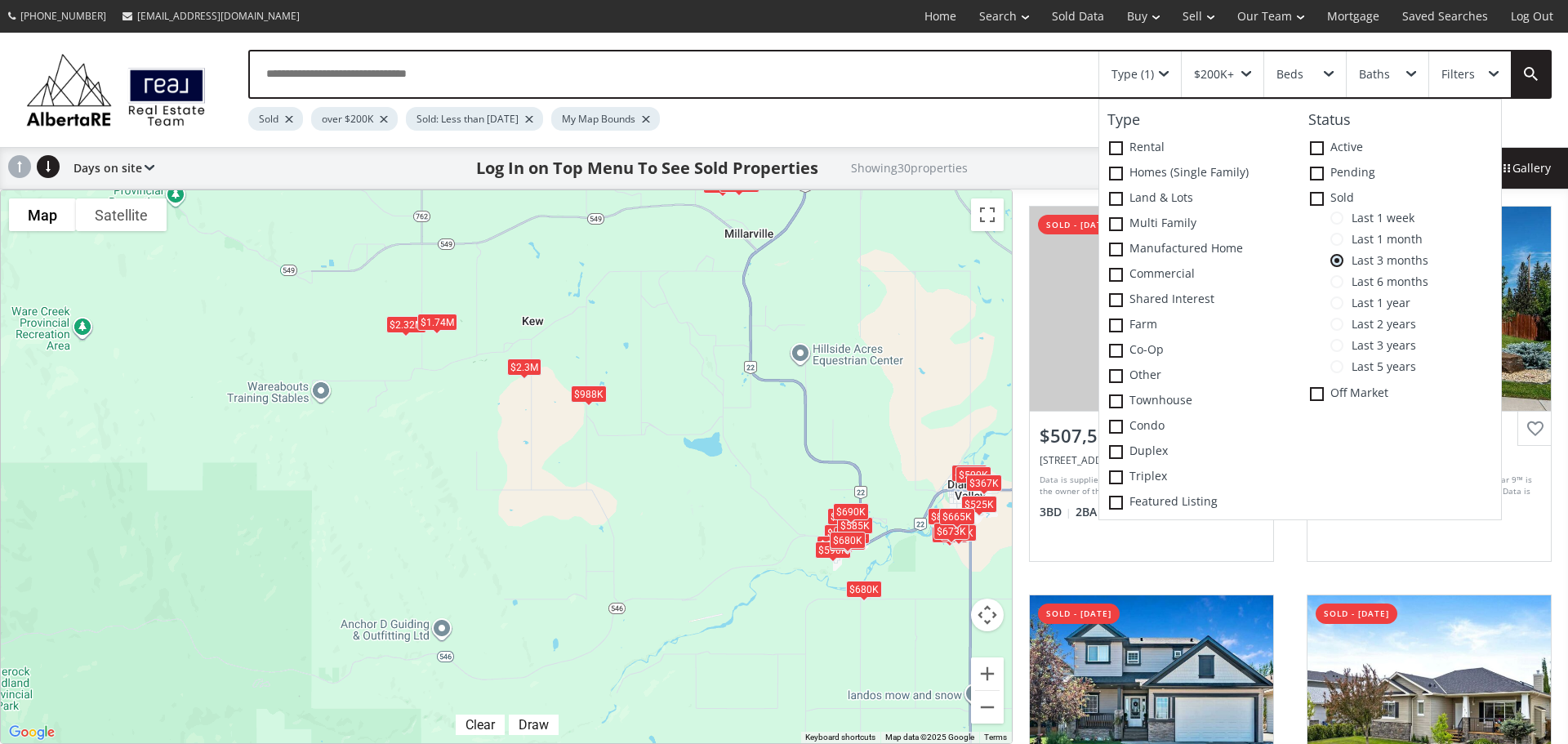
click at [1339, 281] on span at bounding box center [1337, 282] width 13 height 13
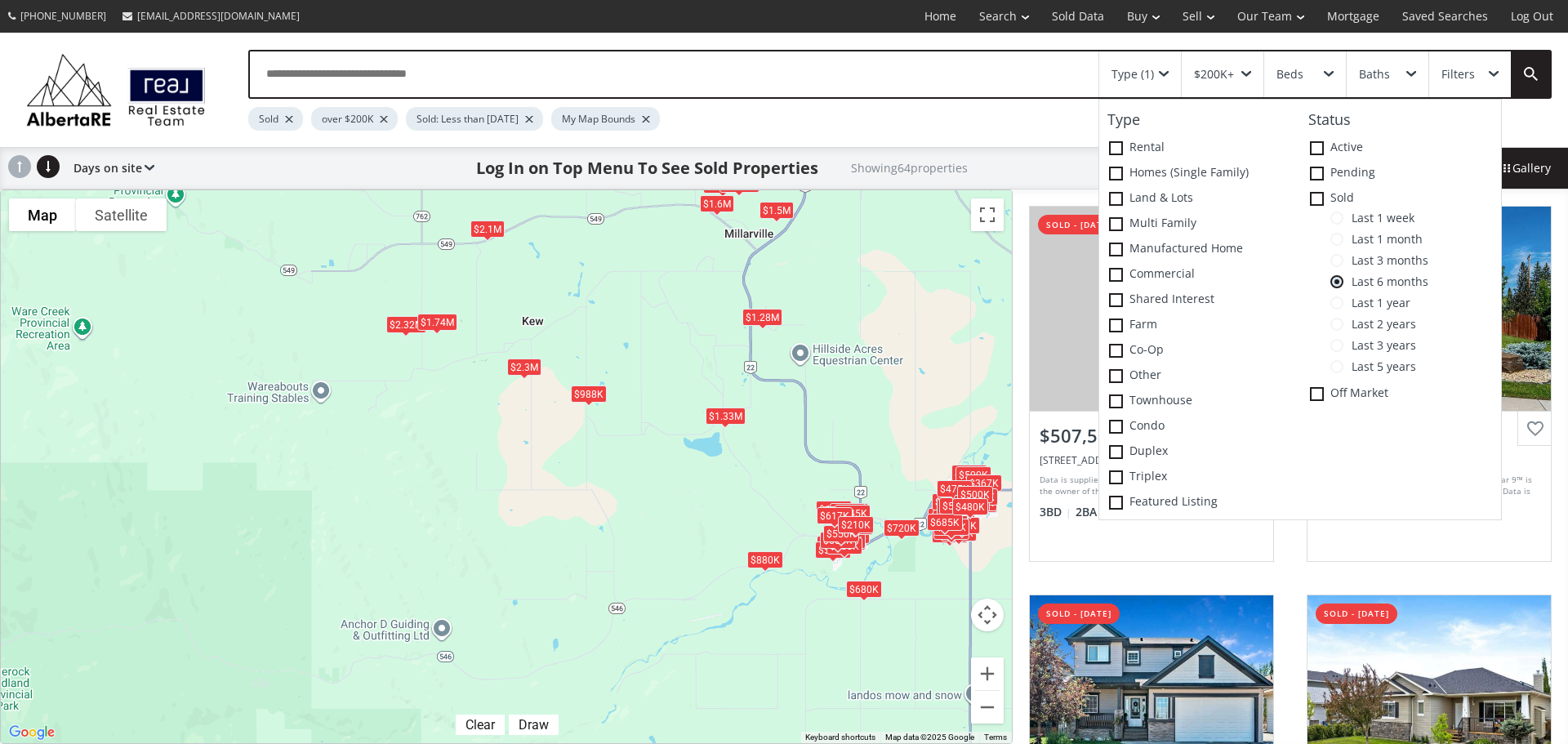
click at [1340, 256] on span at bounding box center [1337, 261] width 13 height 13
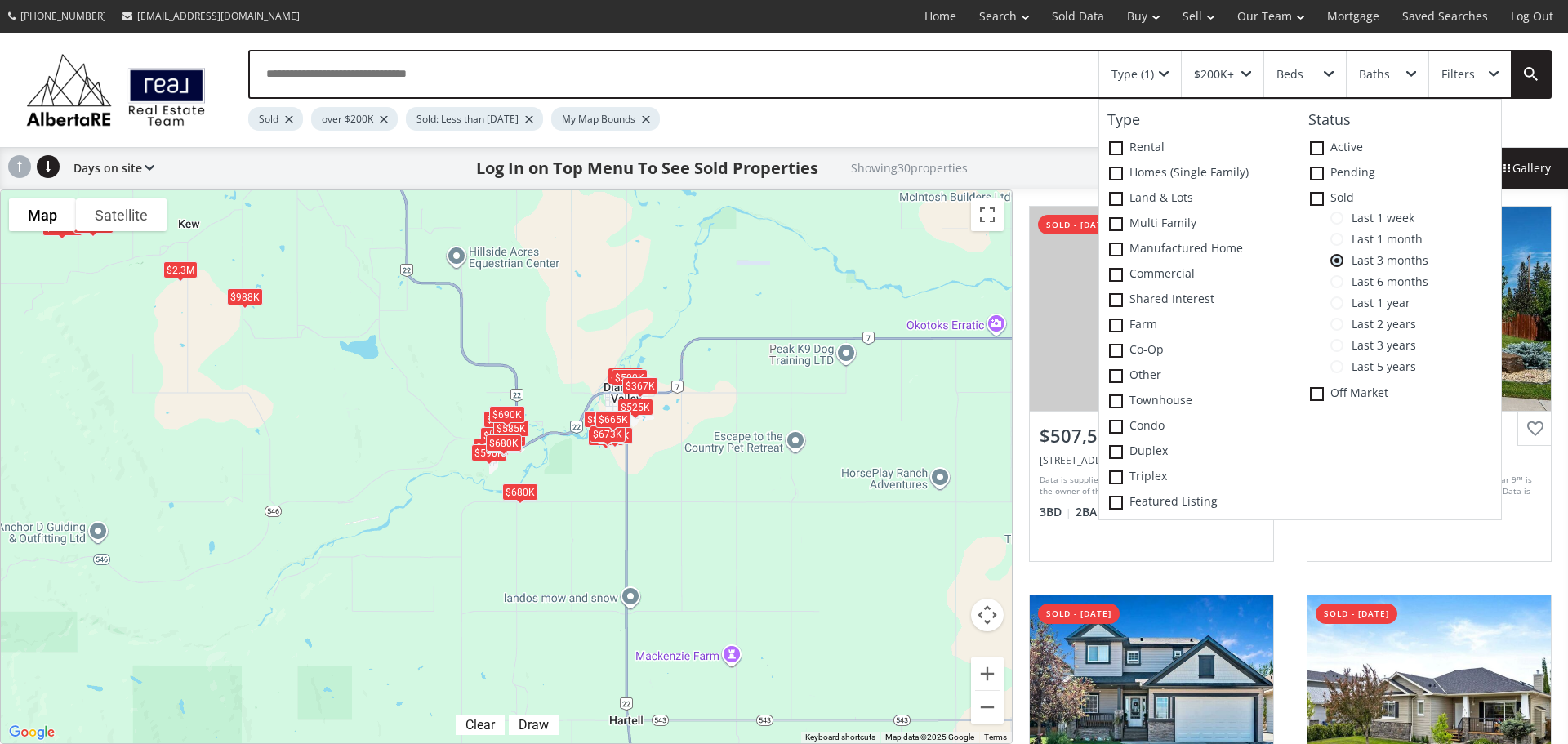
drag, startPoint x: 926, startPoint y: 428, endPoint x: 569, endPoint y: 329, distance: 370.5
click at [569, 329] on div "$508K $595K $605K $582K $556K $800K $690K $493K $444K $490K $500K $525K $385K $…" at bounding box center [506, 467] width 1011 height 553
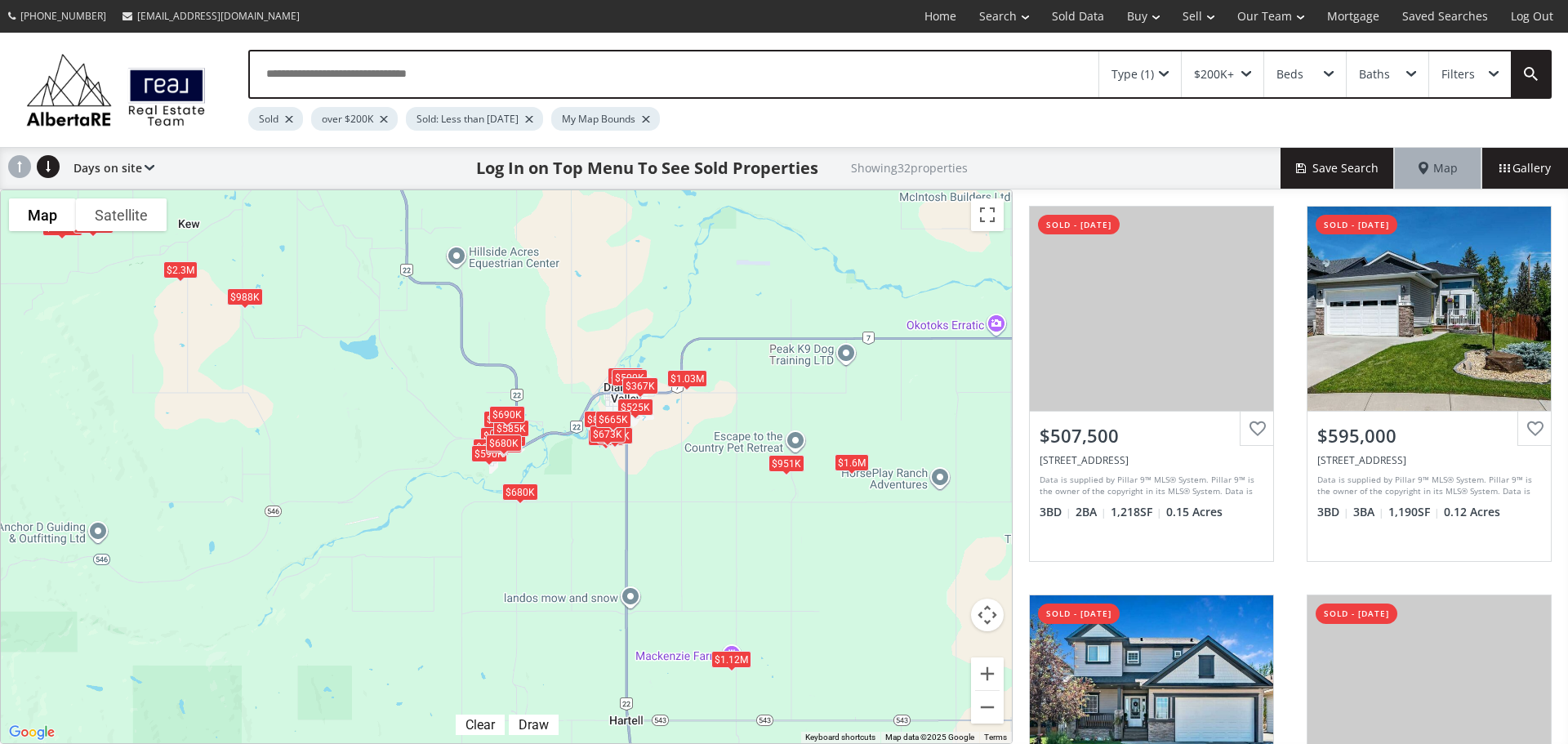
click at [860, 453] on div "$508K $595K $605K $951K $582K $556K $800K $690K $493K $444K $1.6M $490K $1.12M …" at bounding box center [506, 467] width 1011 height 553
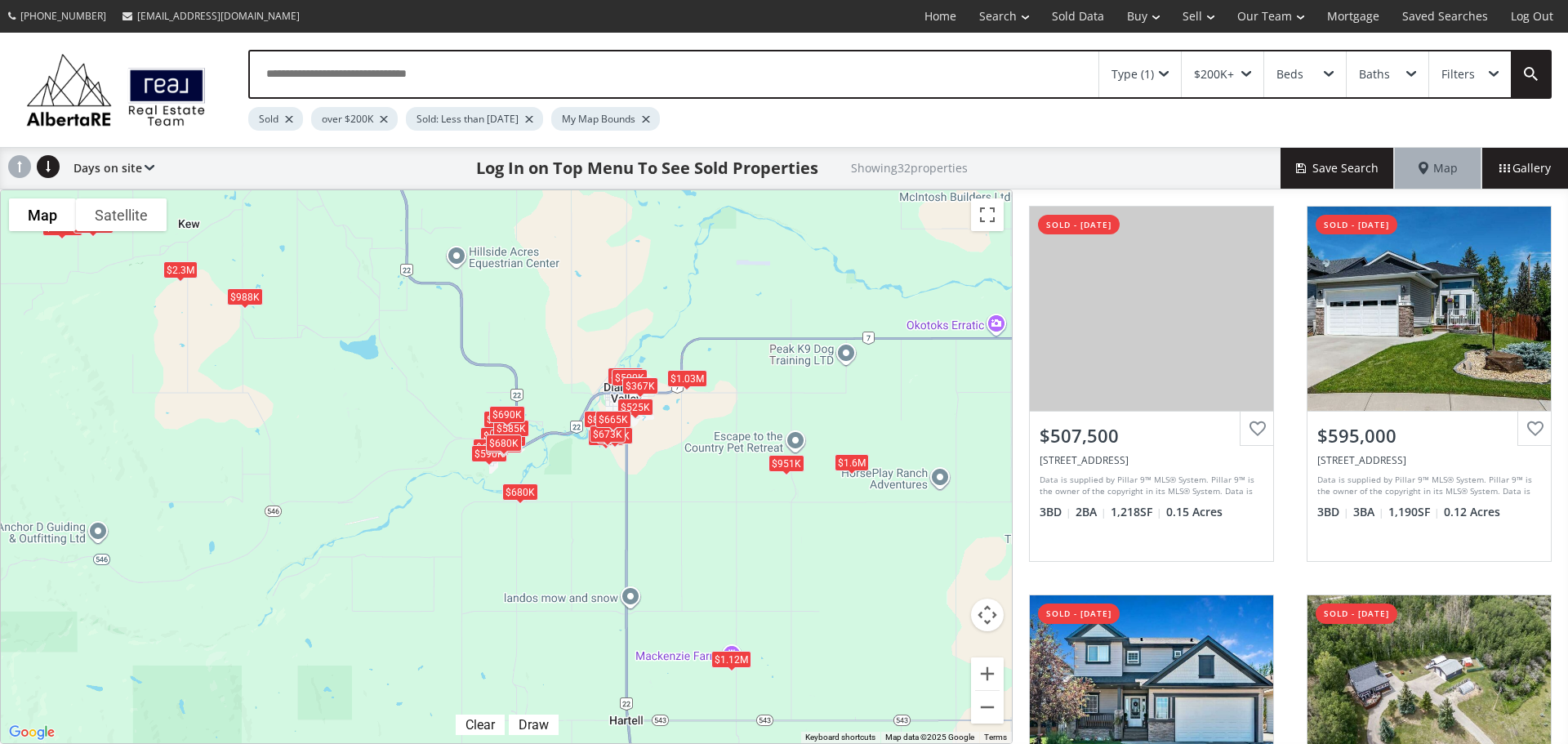
click at [850, 455] on div "$1.6M" at bounding box center [852, 463] width 34 height 17
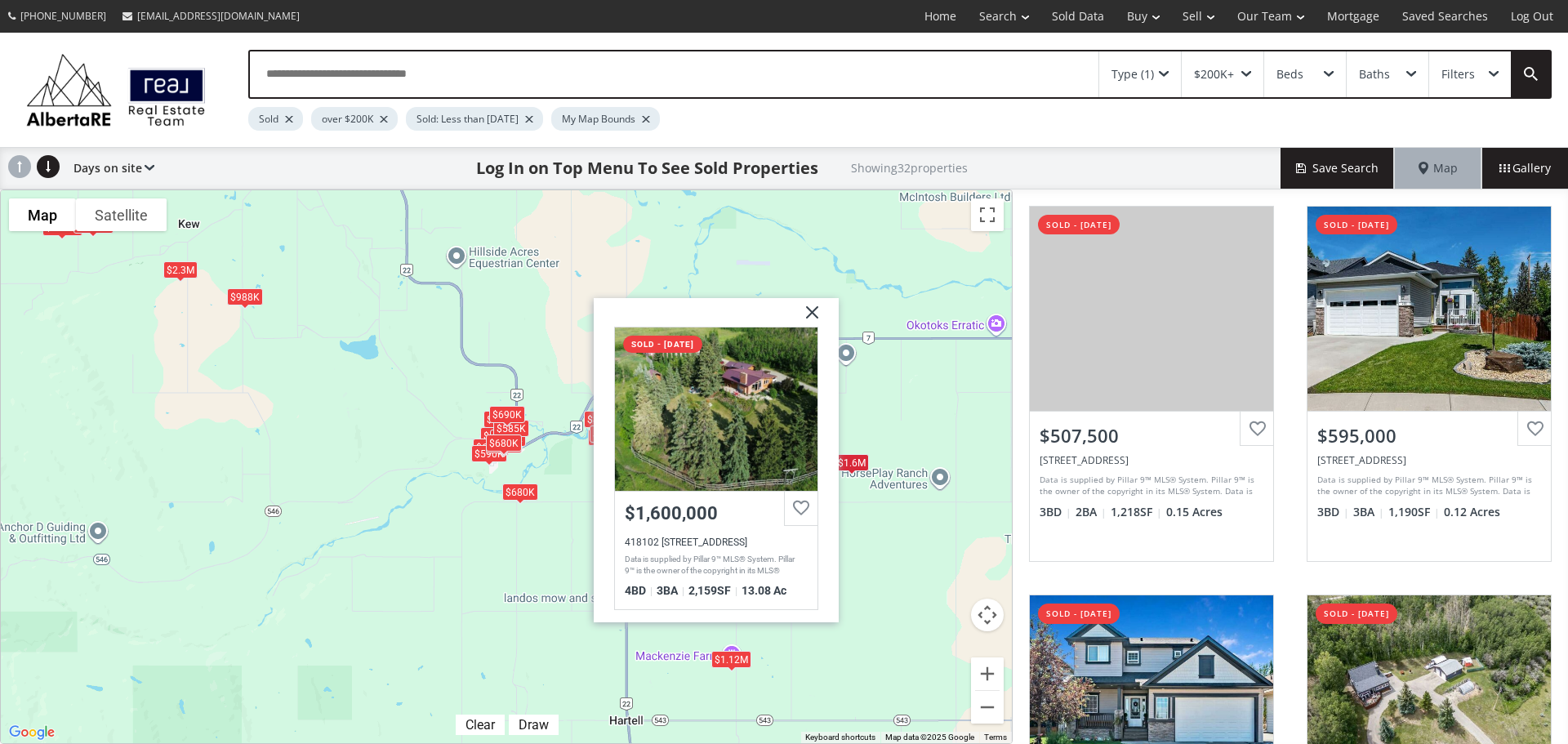
click at [858, 516] on div "$508K $595K $605K $951K $582K $556K $800K $690K $493K $444K $1.6M $490K $1.12M …" at bounding box center [506, 467] width 1011 height 553
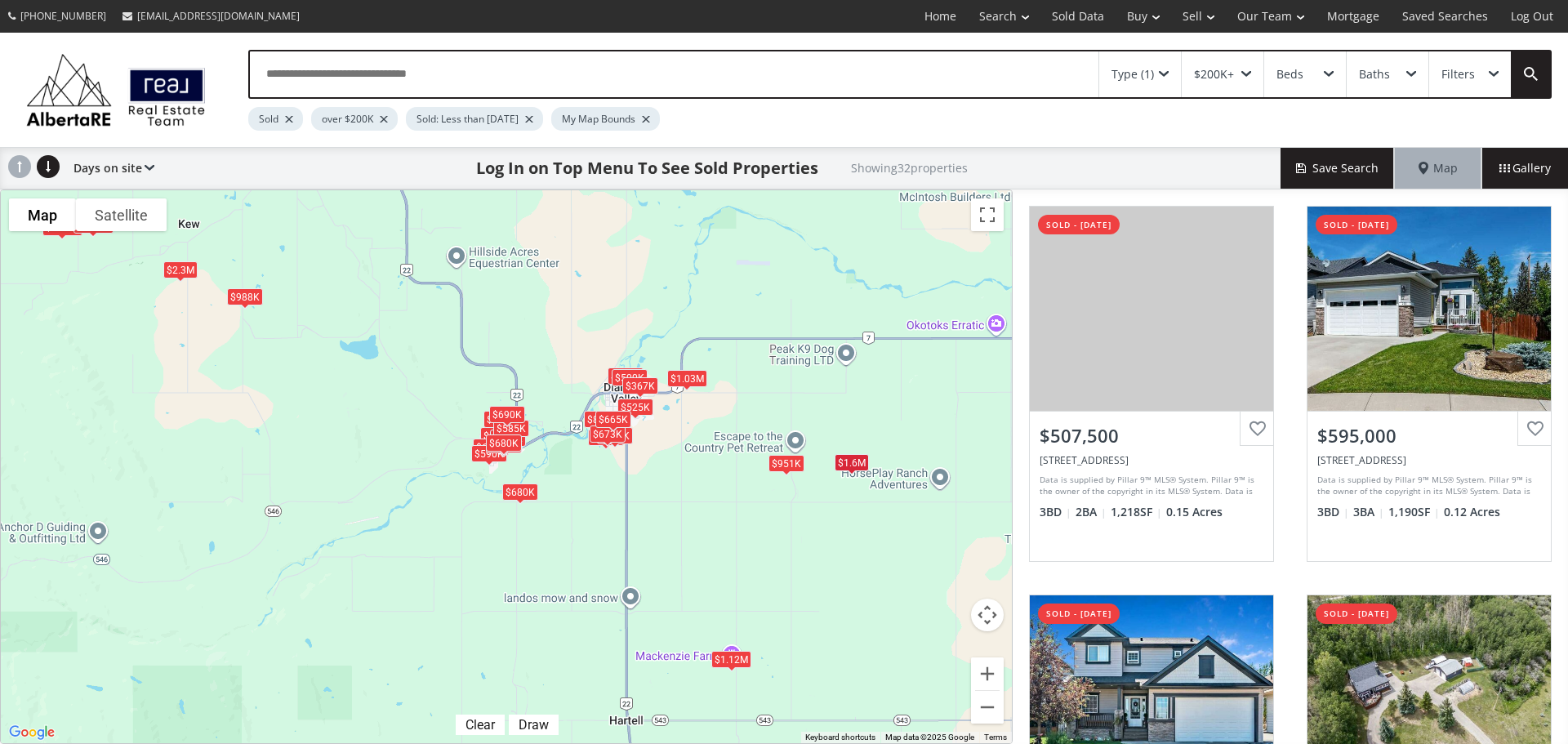
click at [779, 458] on div "$951K" at bounding box center [787, 464] width 36 height 17
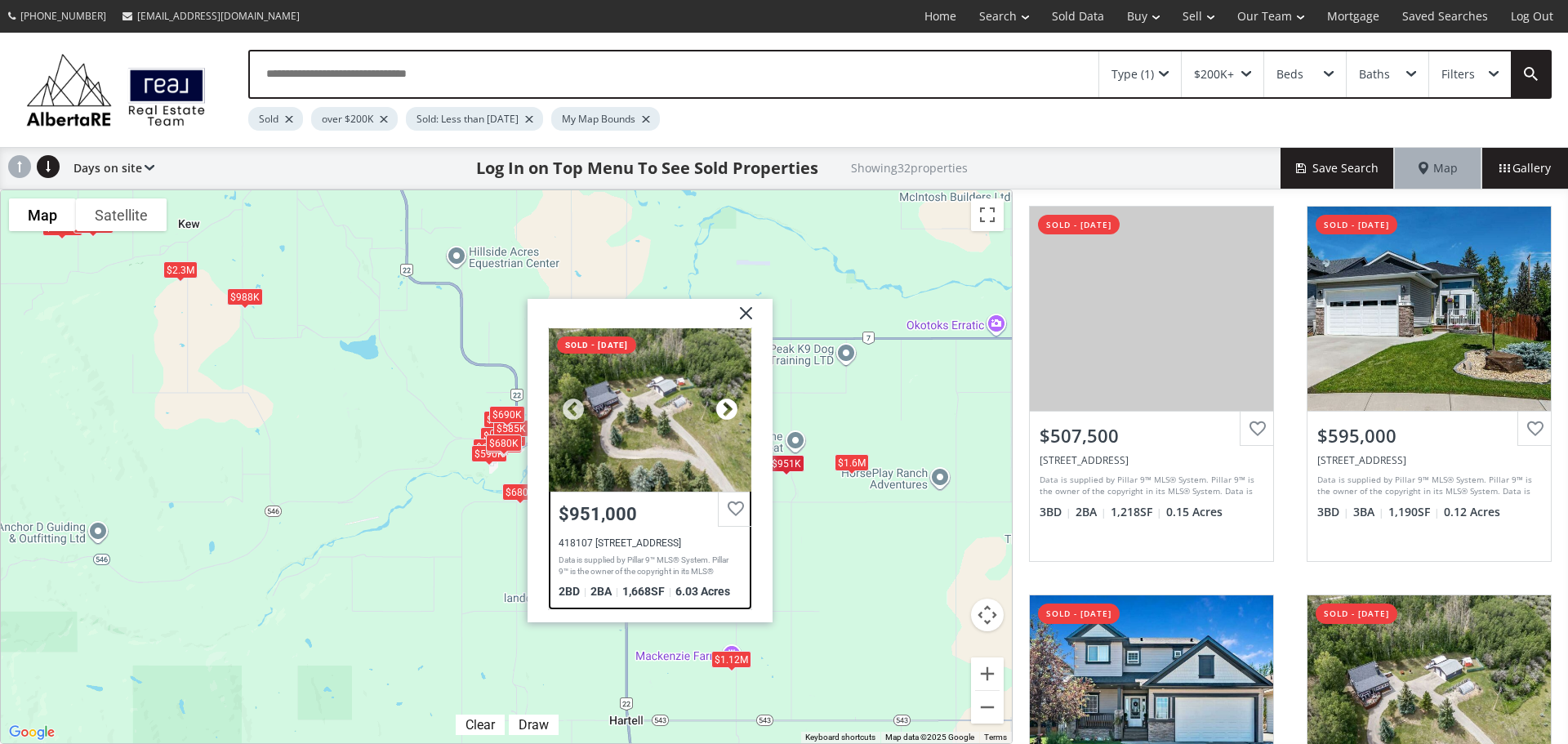
click at [723, 411] on div at bounding box center [727, 409] width 25 height 25
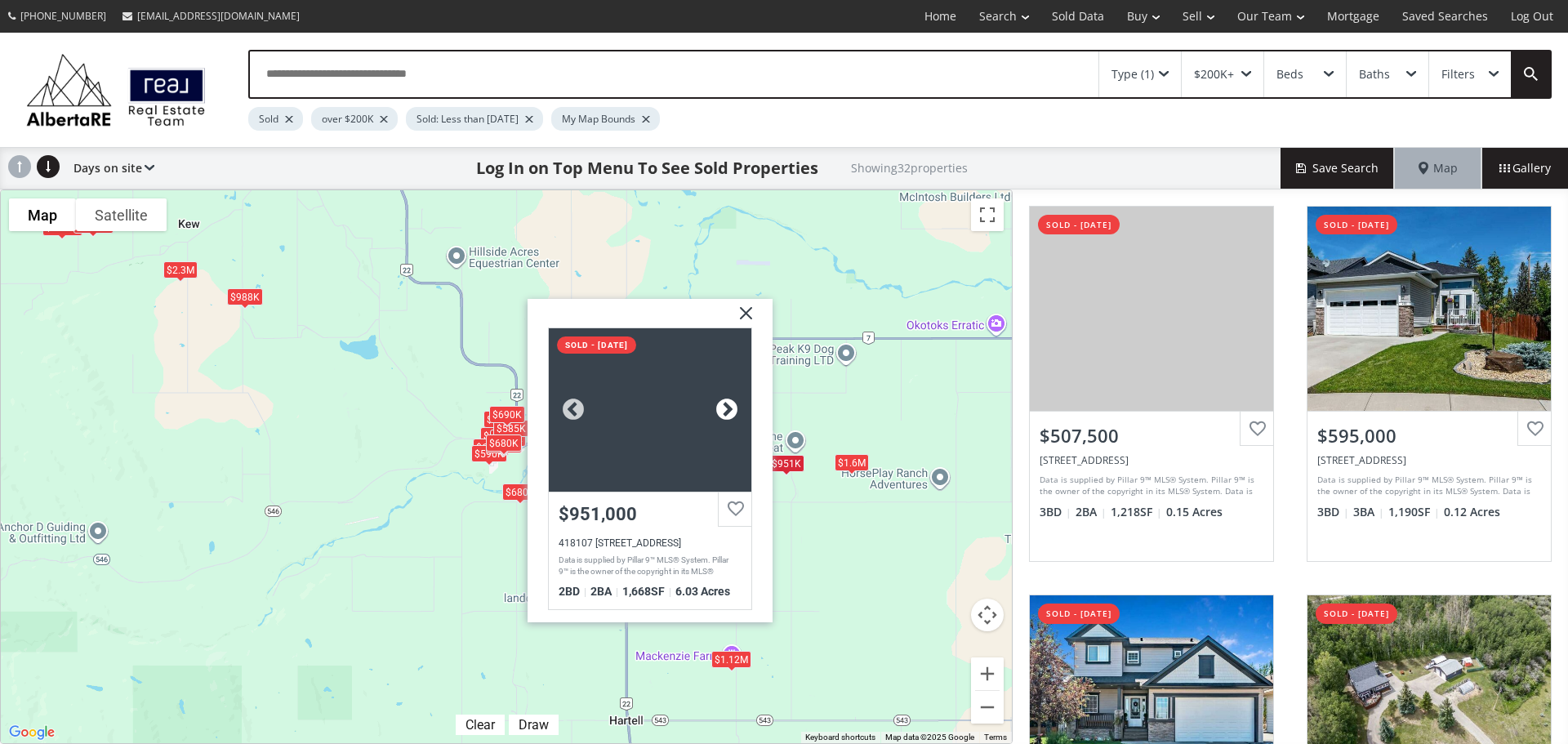
click at [723, 411] on div at bounding box center [727, 409] width 25 height 25
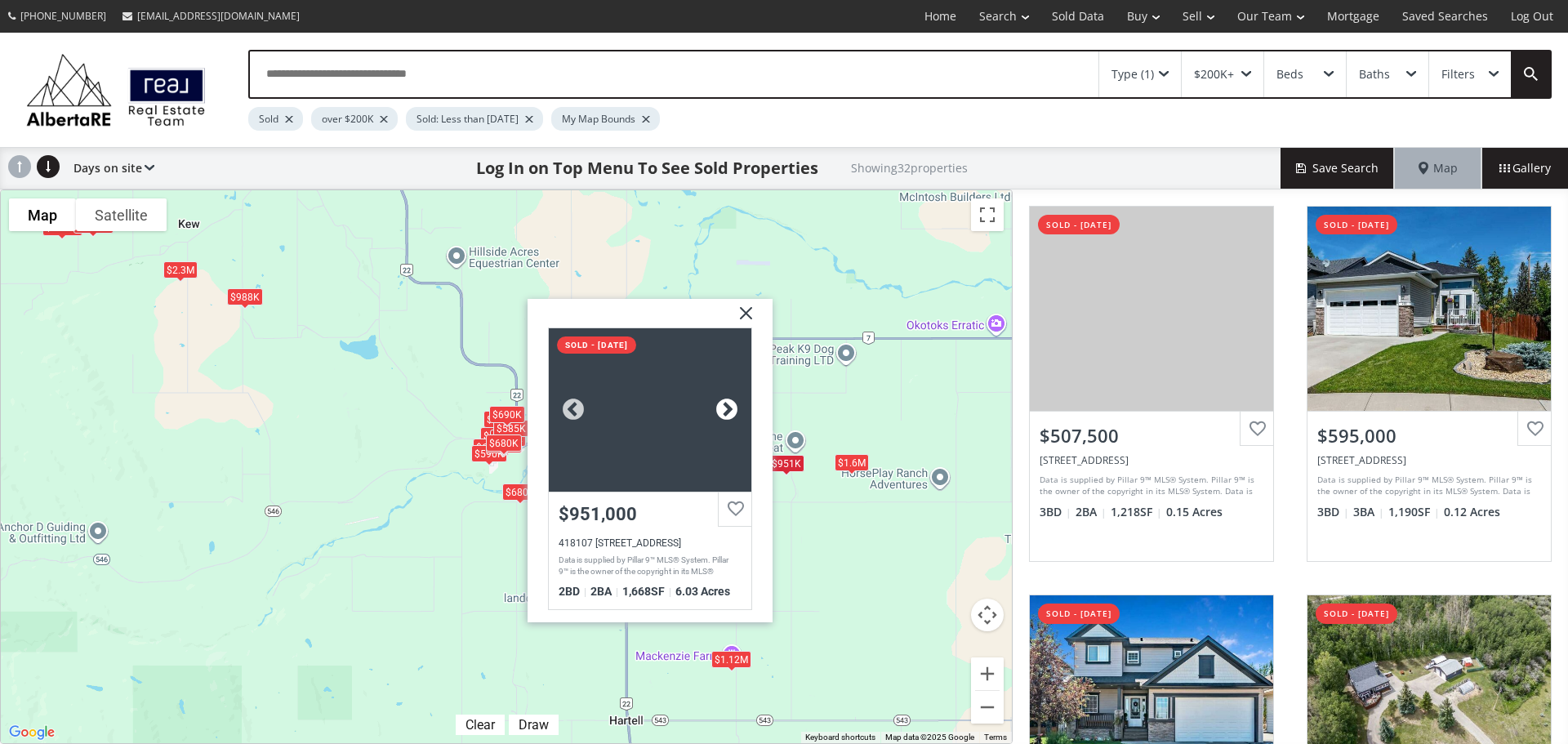
click at [723, 411] on div at bounding box center [727, 409] width 25 height 25
click at [724, 407] on div at bounding box center [727, 409] width 25 height 25
click at [815, 562] on div "$508K $595K $605K $951K $582K $556K $800K $690K $493K $444K $1.6M $490K $1.12M …" at bounding box center [506, 467] width 1011 height 553
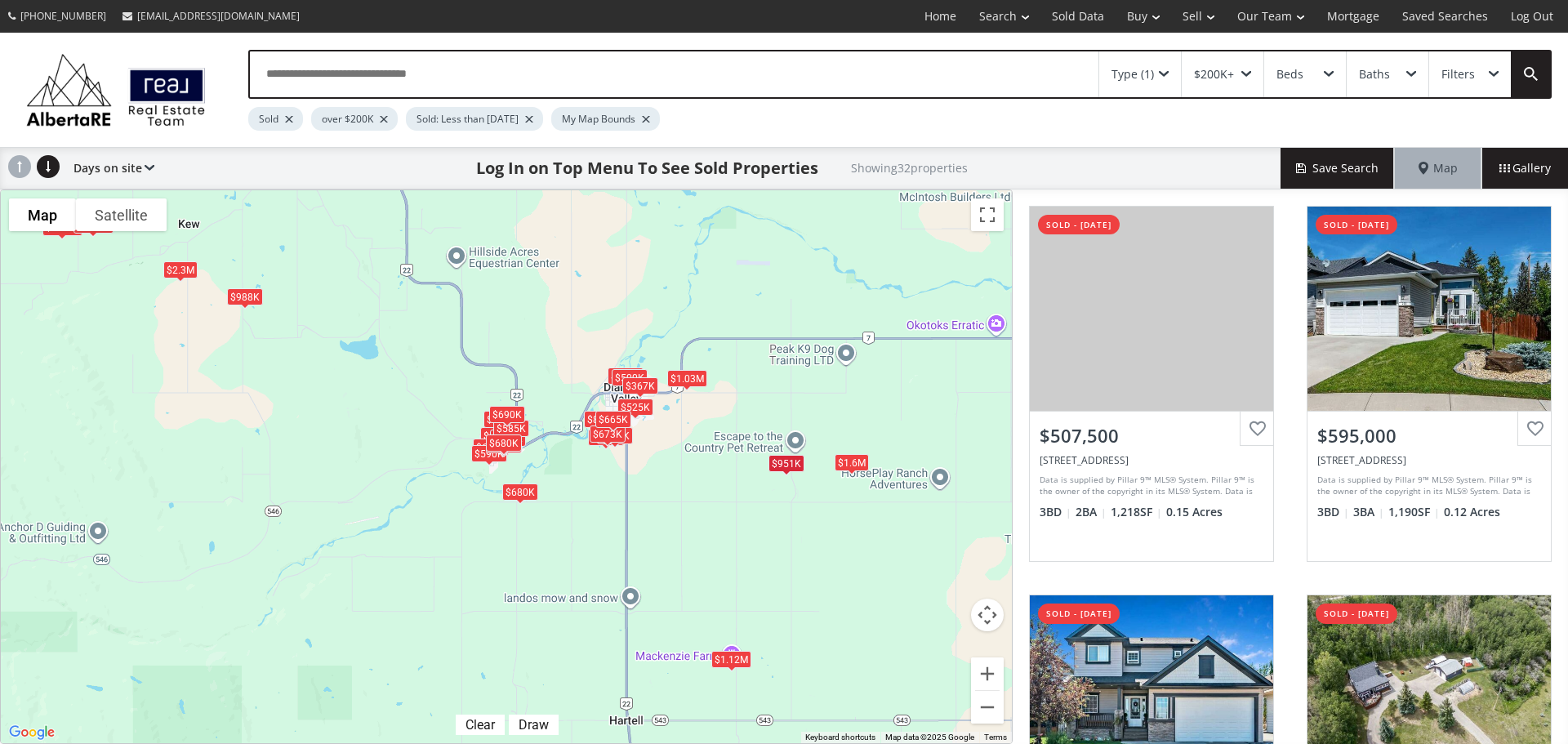
click at [732, 667] on div "$1.12M" at bounding box center [731, 659] width 40 height 17
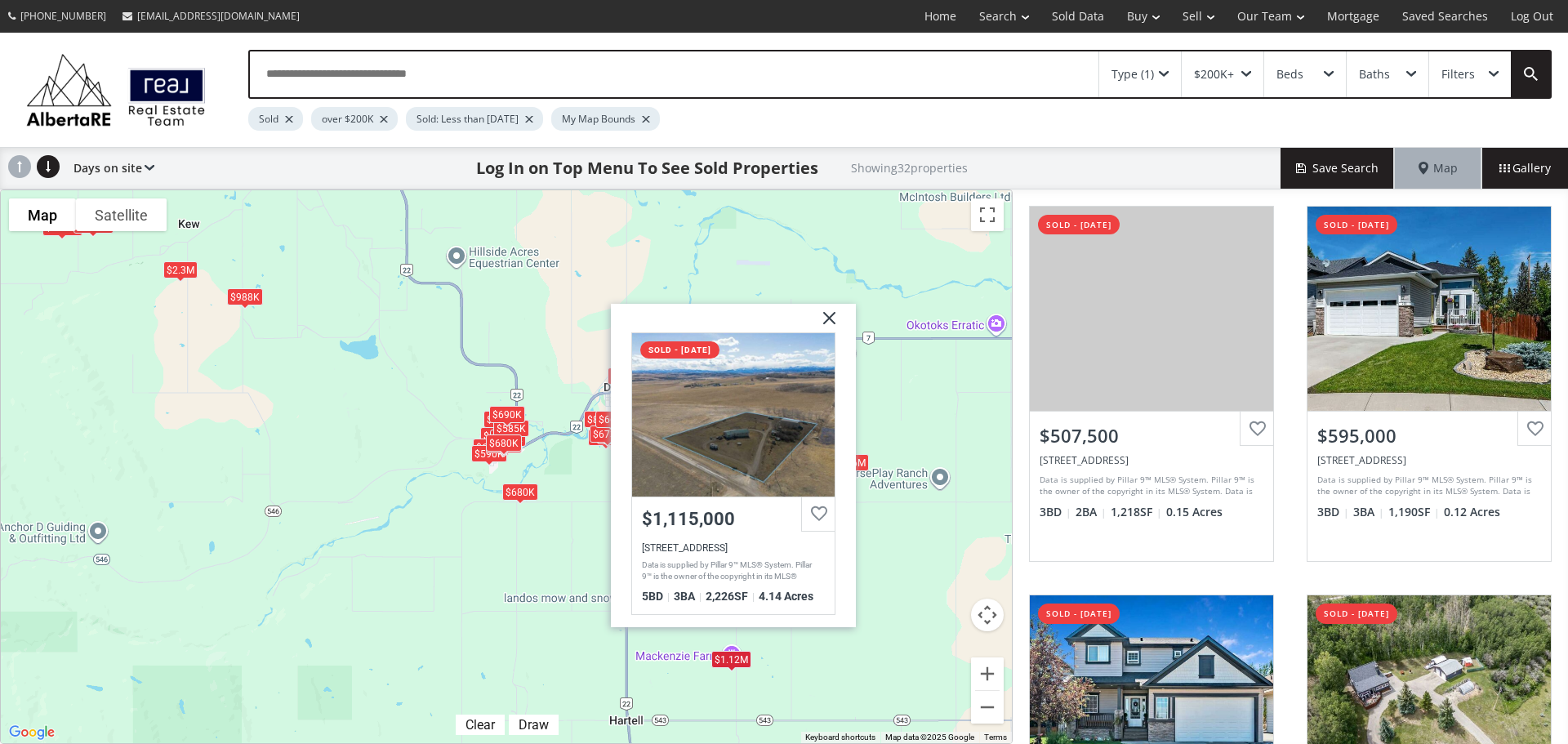
click at [902, 540] on div "$508K $595K $605K $951K $582K $556K $800K $690K $493K $444K $1.6M $490K $1.12M …" at bounding box center [506, 467] width 1011 height 553
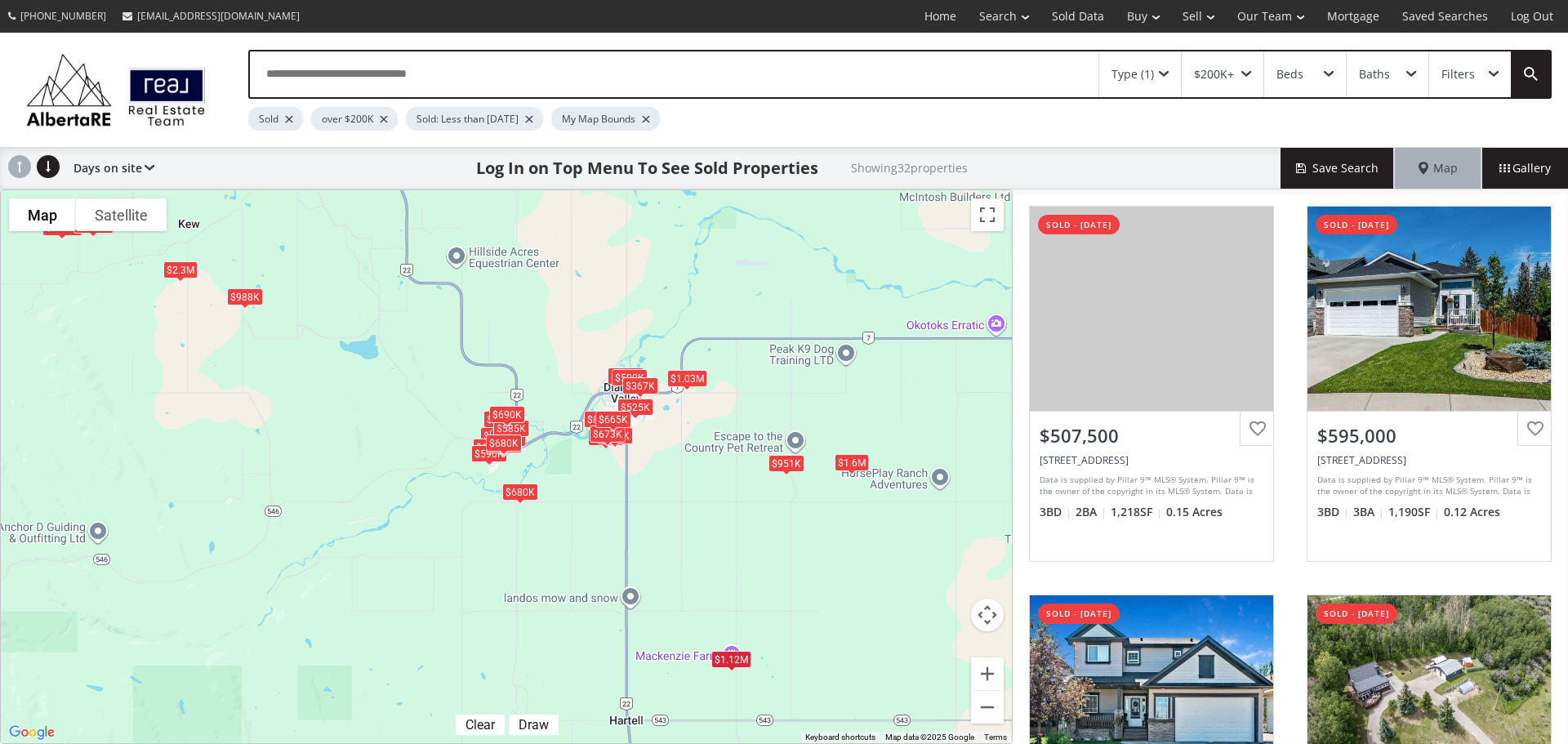
click at [738, 657] on div "$1.12M" at bounding box center [731, 659] width 40 height 17
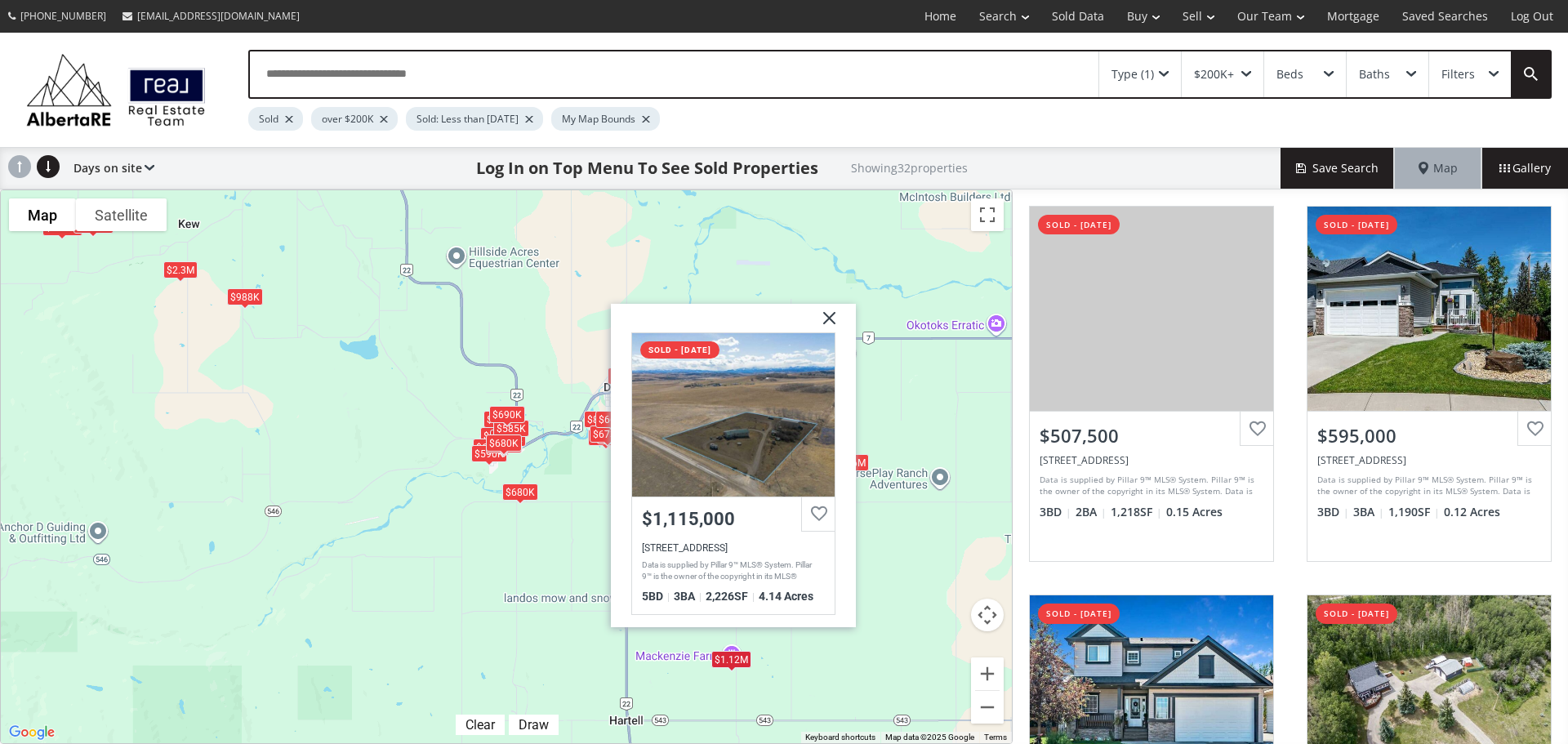
click at [585, 629] on div "$508K $595K $605K $951K $582K $556K $800K $690K $493K $444K $1.6M $490K $1.12M …" at bounding box center [506, 467] width 1011 height 553
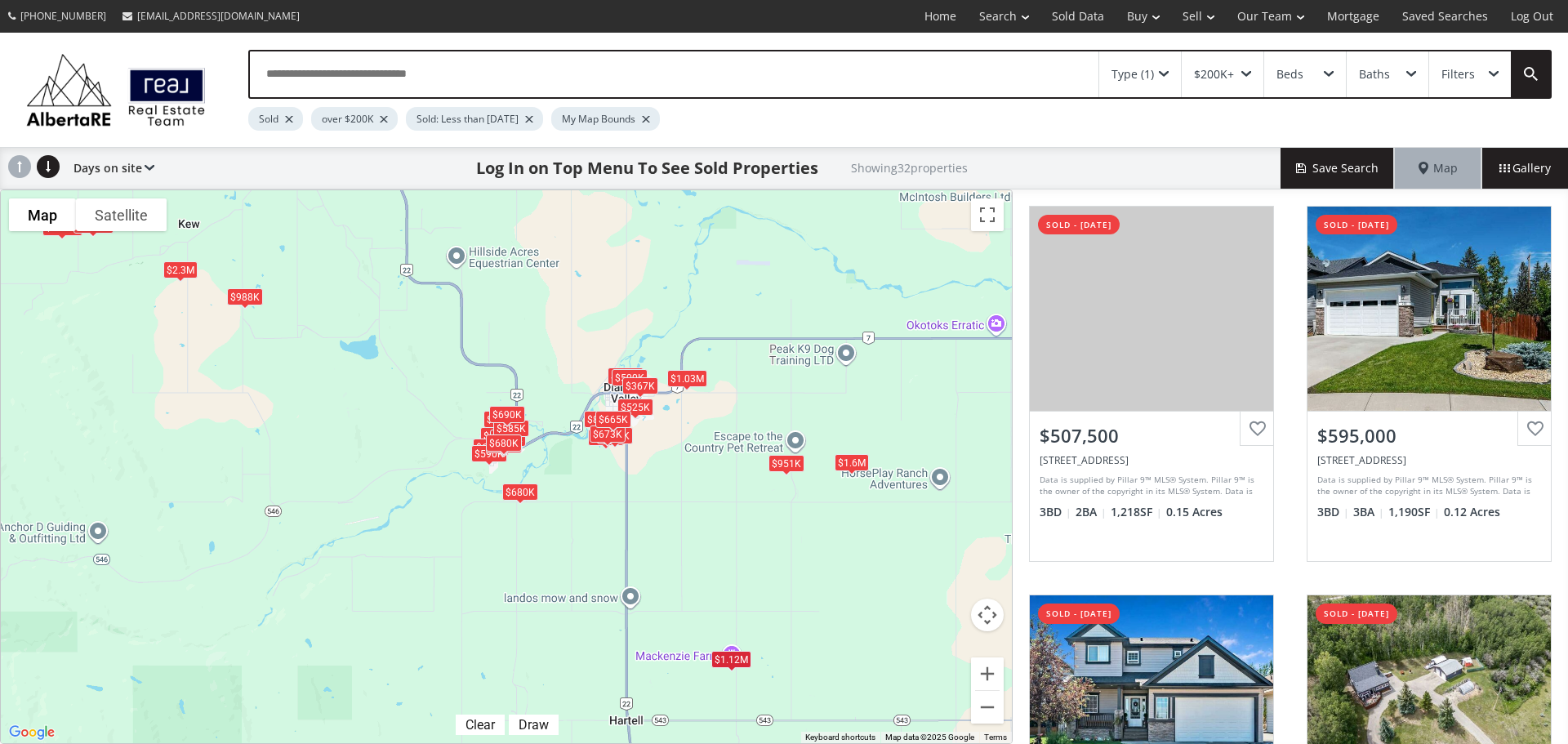
click at [533, 489] on div "$680K" at bounding box center [520, 492] width 36 height 17
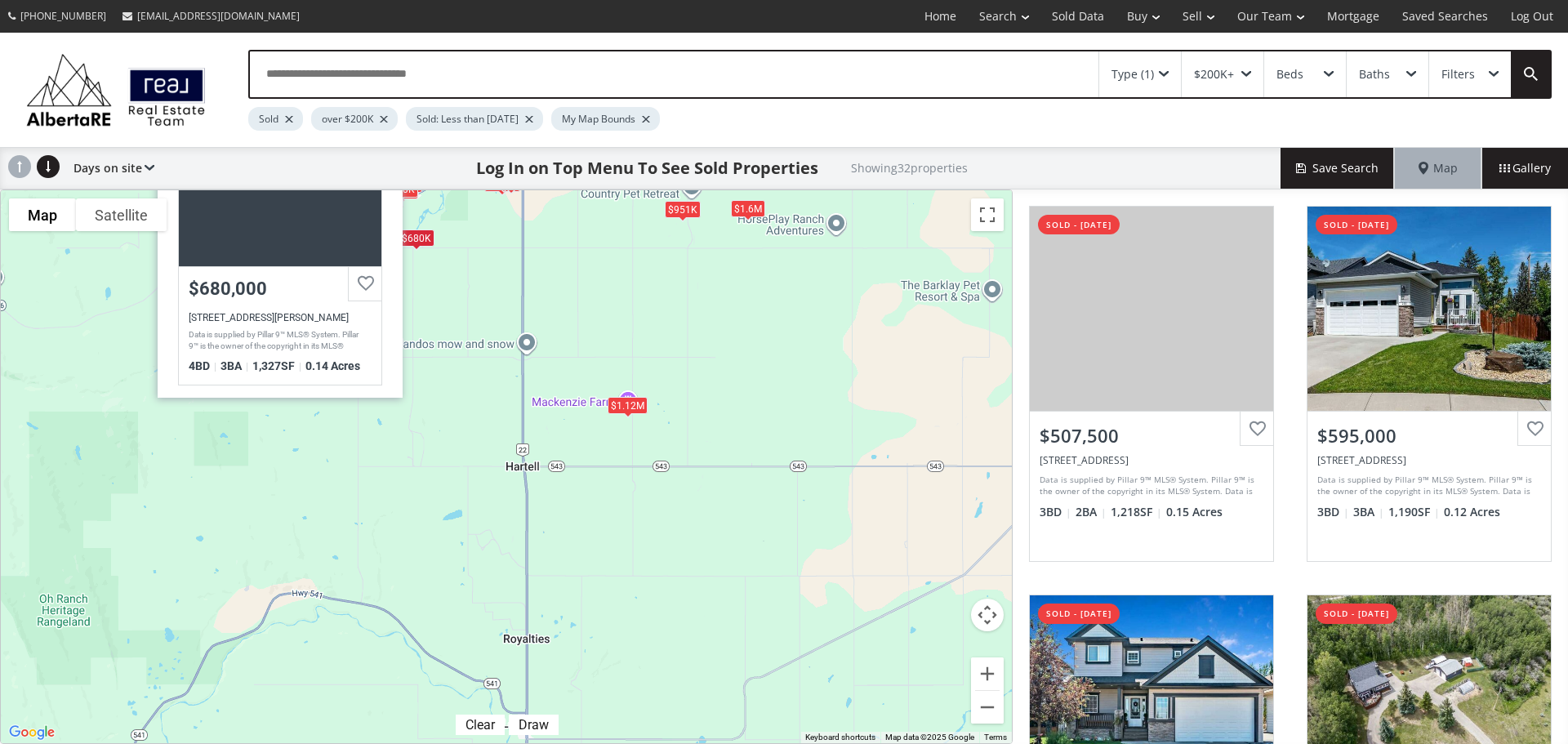
drag, startPoint x: 664, startPoint y: 568, endPoint x: 560, endPoint y: 312, distance: 276.3
click at [560, 312] on div "$508K $595K $605K $951K $582K $556K $800K $690K $493K $444K $1.6M $490K $1.12M …" at bounding box center [506, 467] width 1011 height 553
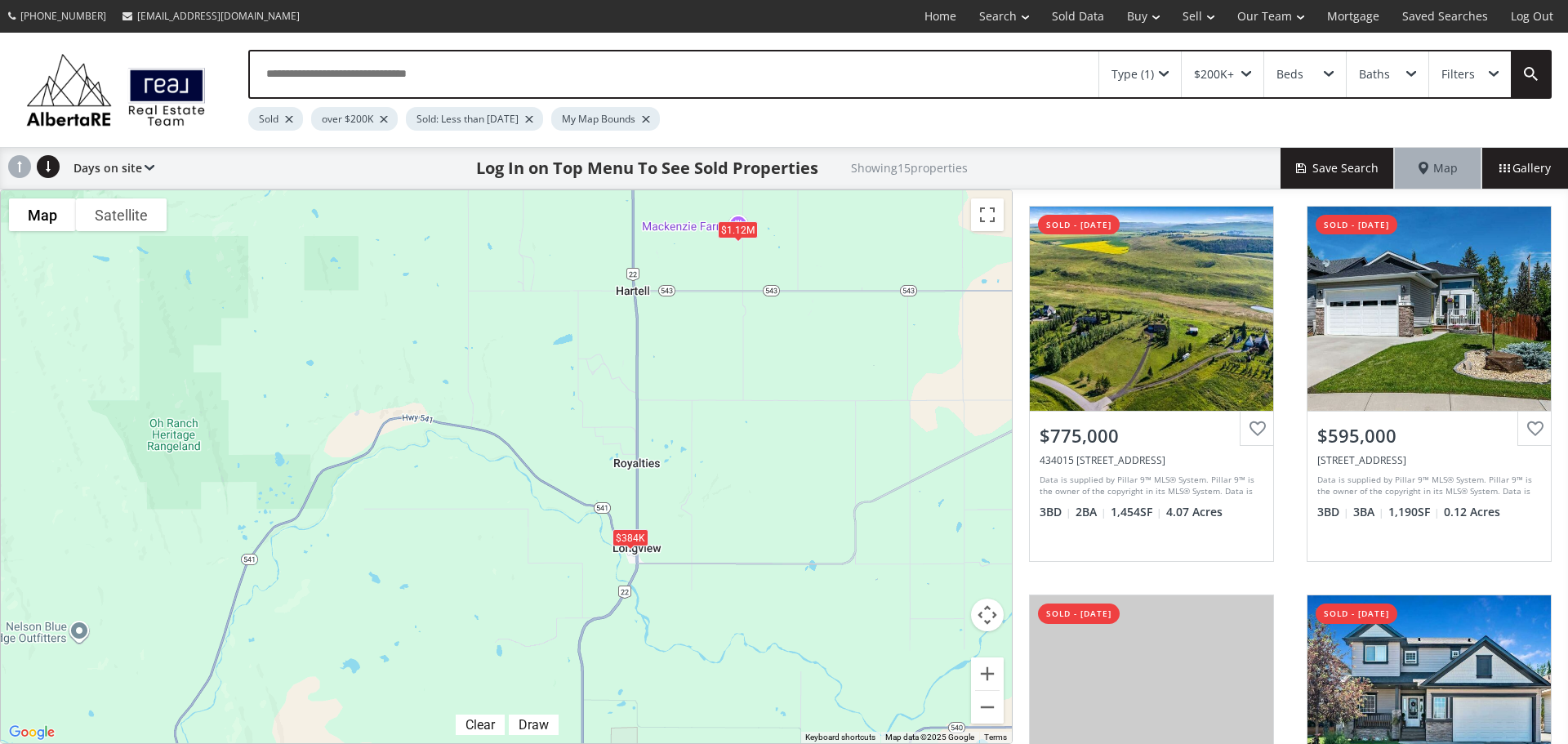
drag, startPoint x: 567, startPoint y: 414, endPoint x: 654, endPoint y: 308, distance: 137.1
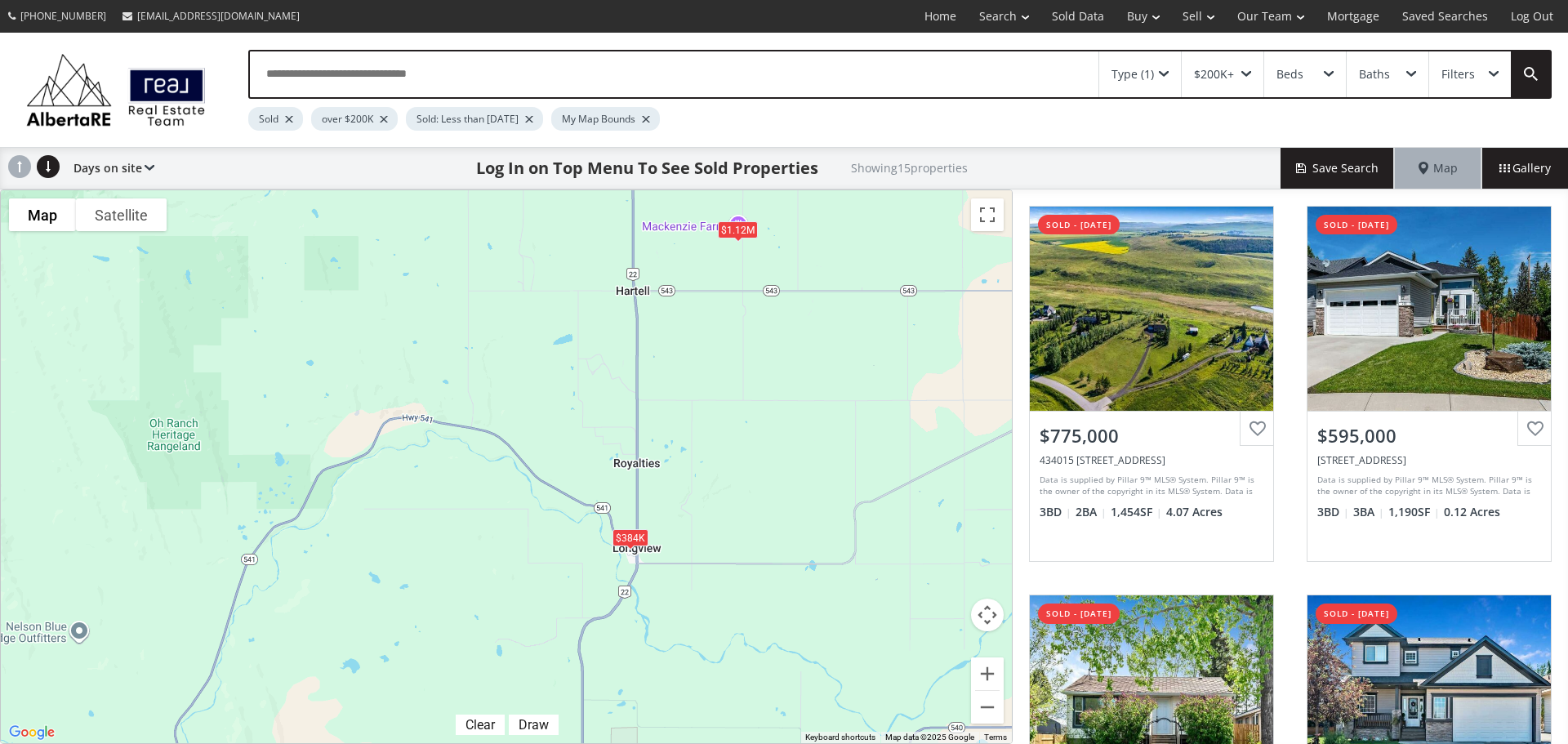
click at [654, 308] on div "$775K $595K $384K $605K $951K $690K $1.6M $1.12M $385K $630K $590K $1.25M $592K…" at bounding box center [506, 467] width 1011 height 553
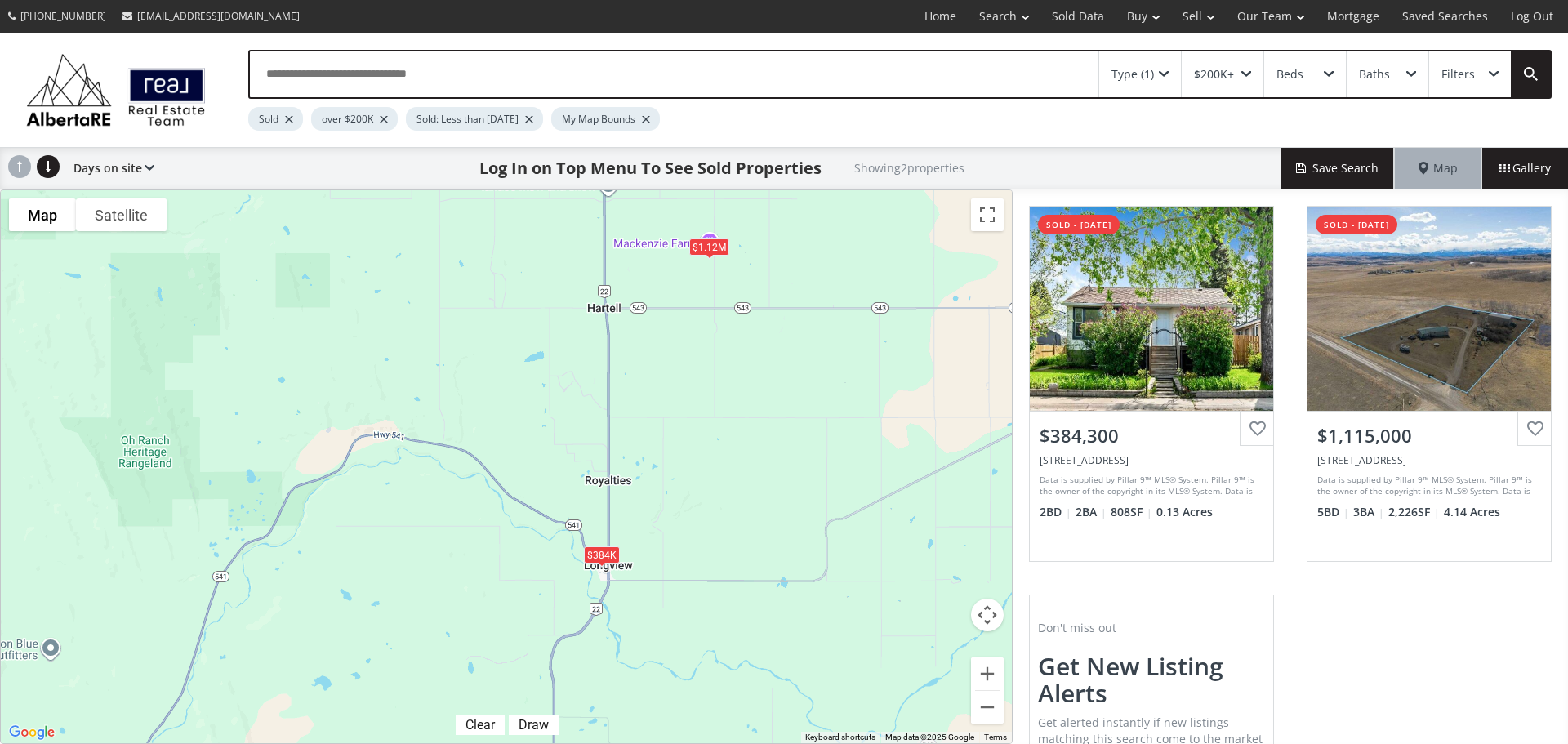
drag, startPoint x: 844, startPoint y: 344, endPoint x: 655, endPoint y: 468, distance: 226.0
click at [655, 468] on div "$384K $1.12M" at bounding box center [506, 467] width 1011 height 553
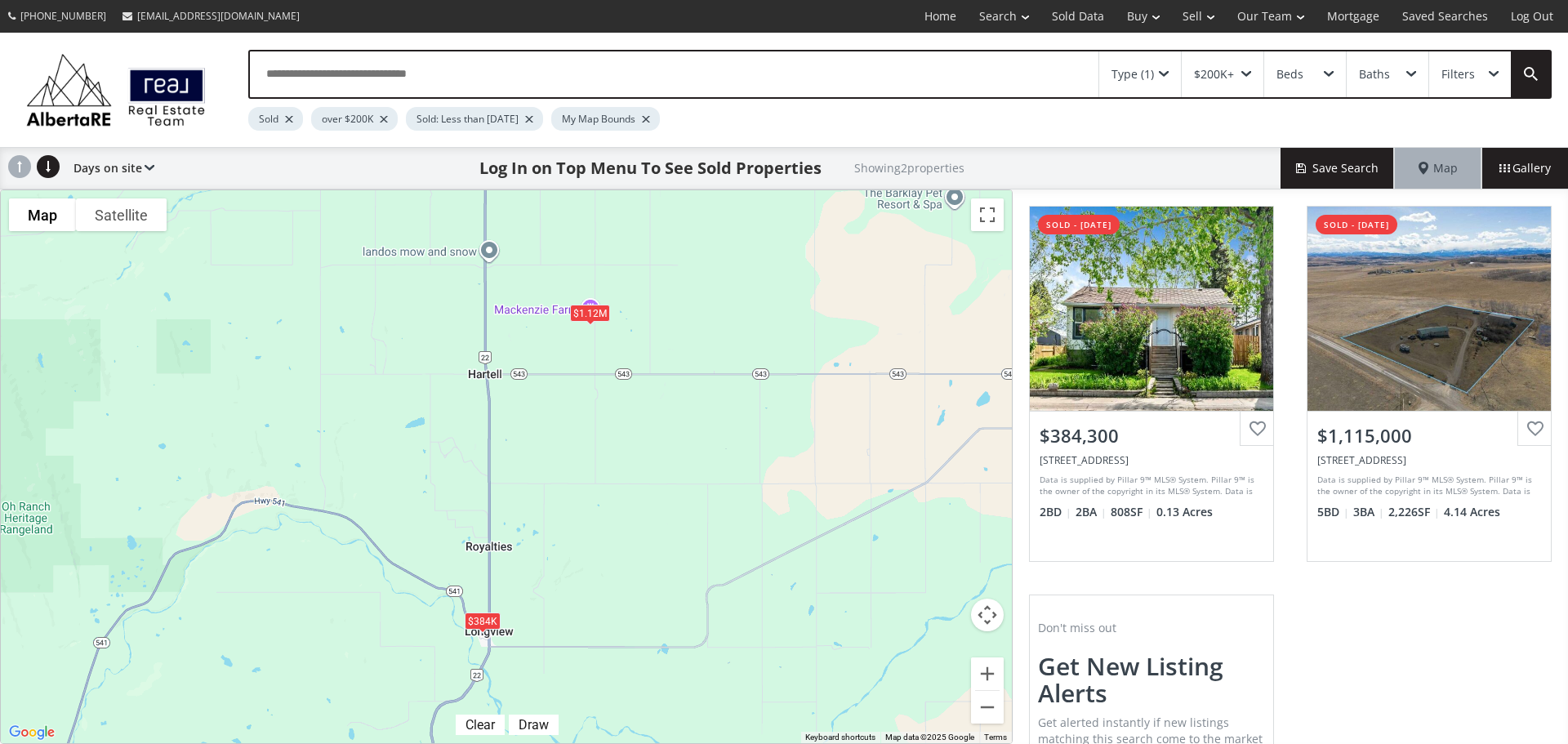
click at [1145, 70] on div "Type (1)" at bounding box center [1132, 75] width 42 height 11
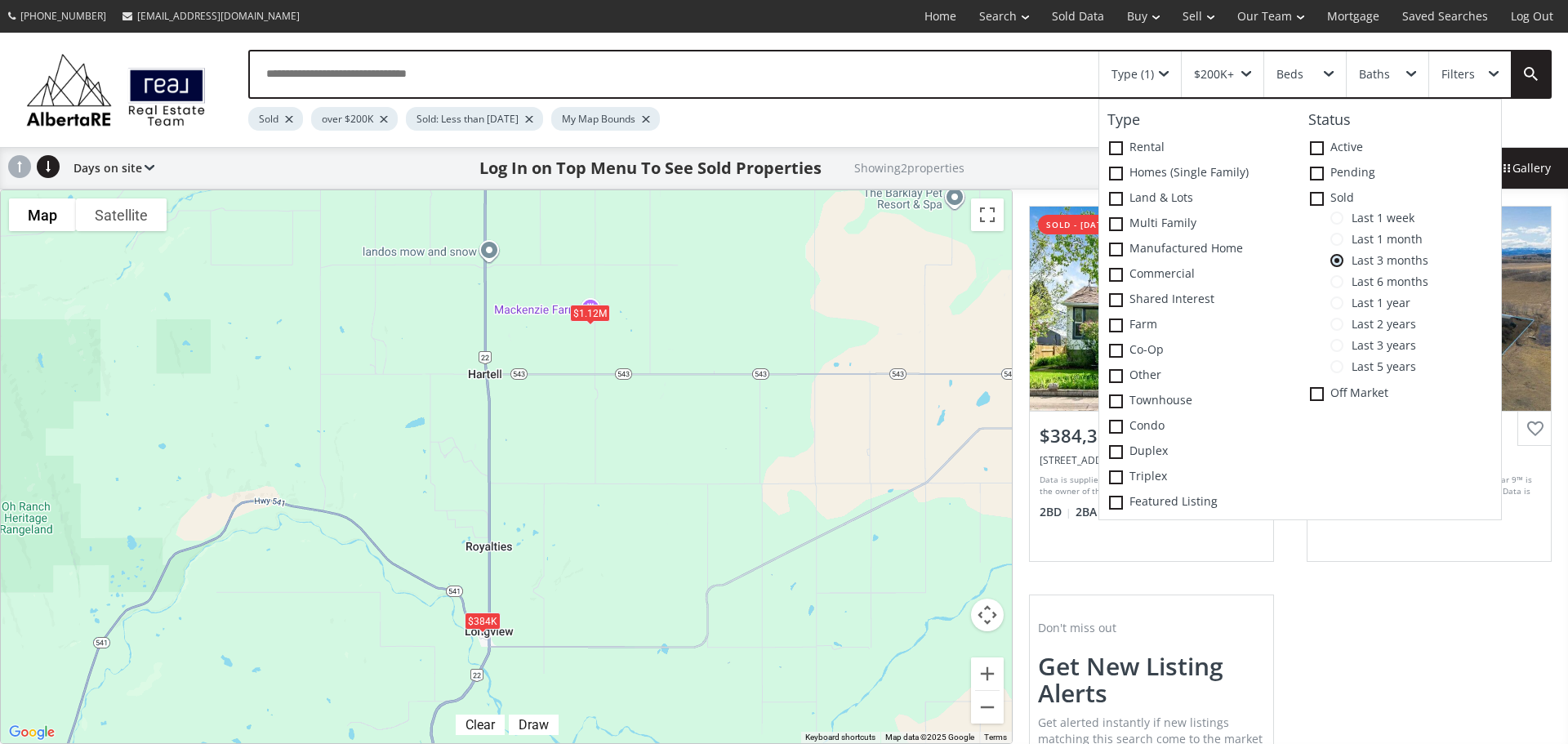
click at [1344, 283] on span "Last 6 months" at bounding box center [1385, 282] width 85 height 13
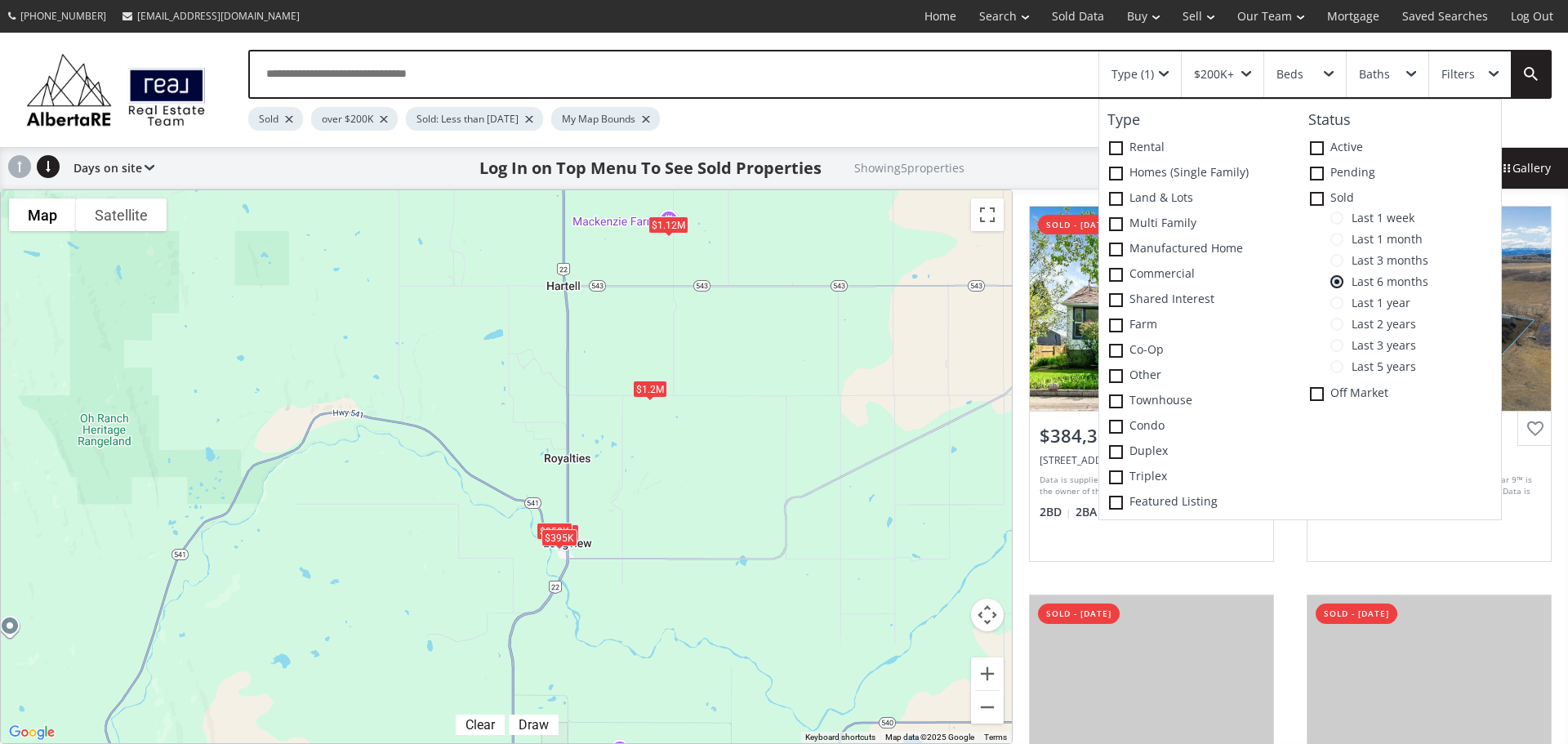
drag, startPoint x: 641, startPoint y: 536, endPoint x: 744, endPoint y: 428, distance: 149.2
click at [744, 428] on div "$384K $1.12M $850K $395K $1.2M" at bounding box center [506, 467] width 1011 height 553
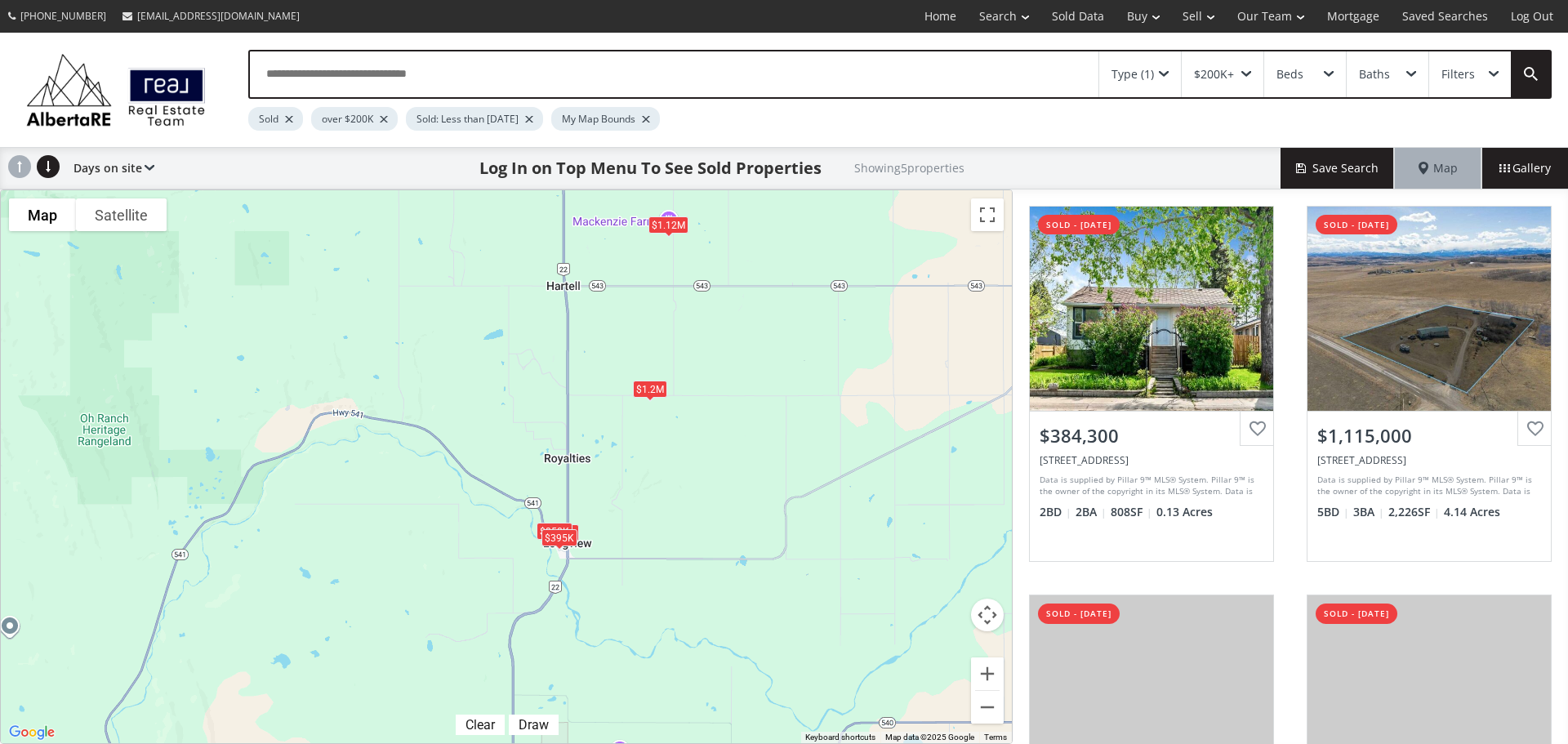
click at [653, 390] on div "$1.2M" at bounding box center [650, 389] width 34 height 17
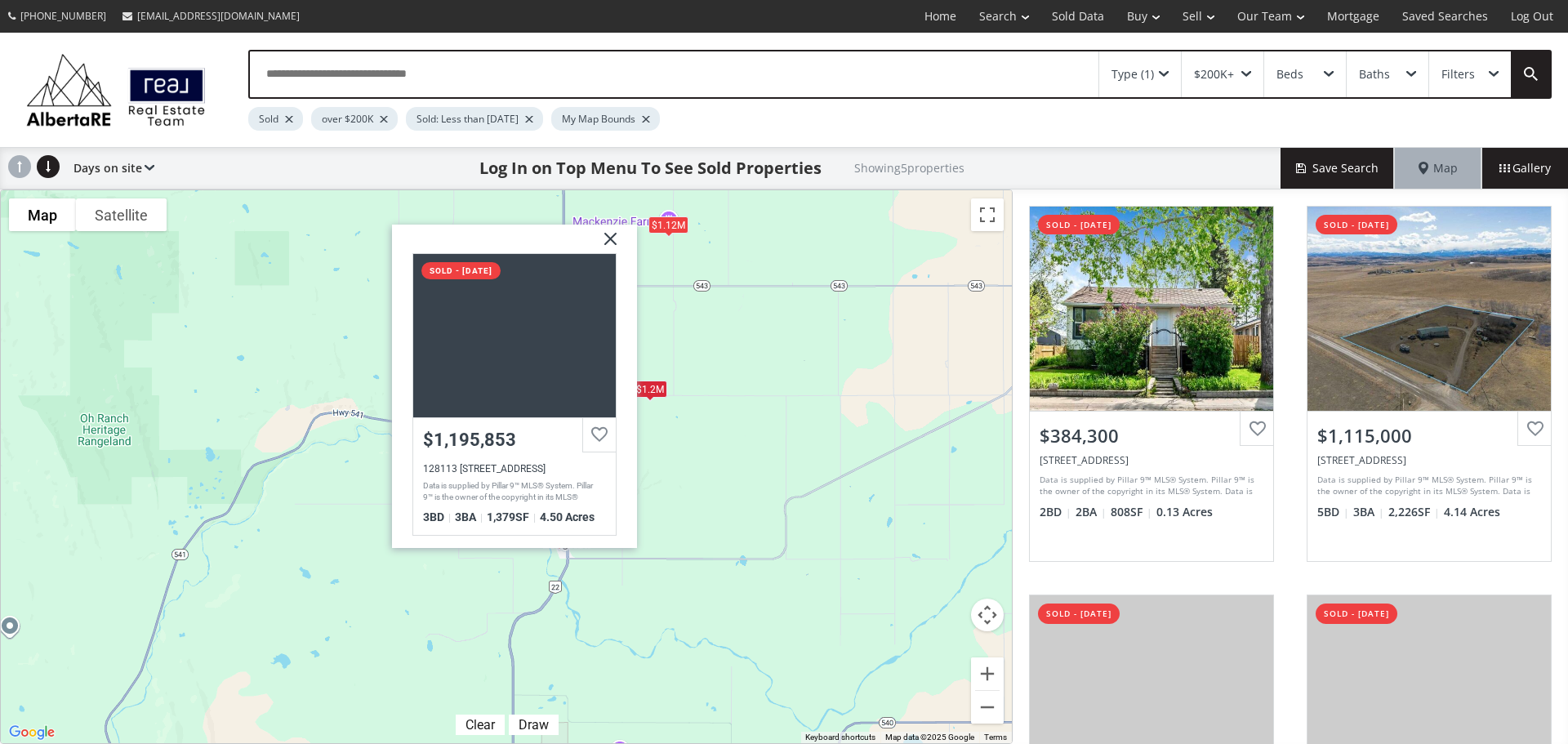
click at [674, 223] on div "$1.12M" at bounding box center [668, 224] width 40 height 17
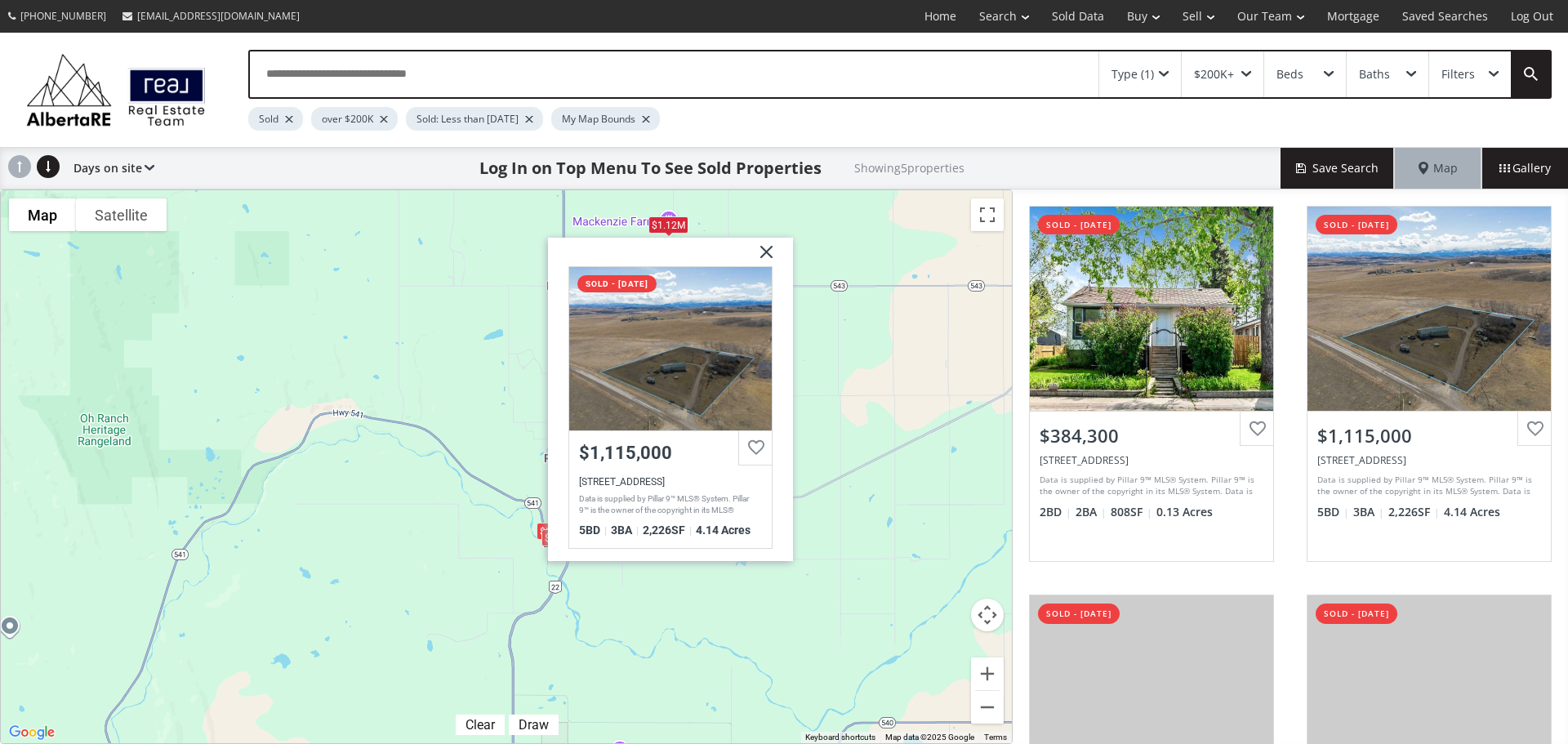
click at [872, 350] on div "$384K $1.12M $850K $395K $1.2[GEOGRAPHIC_DATA][STREET_ADDRESS] sold - [DATE] $1…" at bounding box center [506, 467] width 1011 height 553
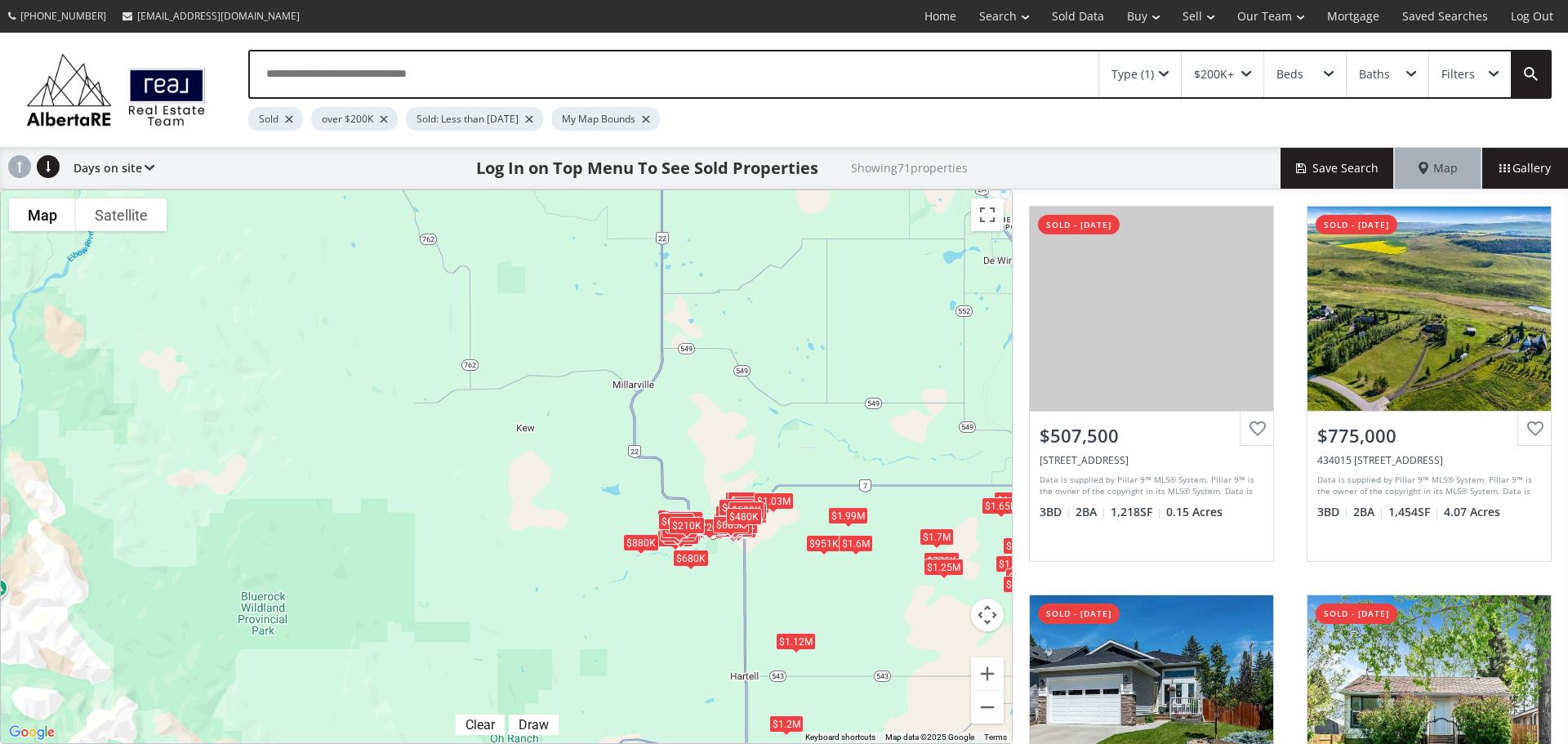
drag, startPoint x: 933, startPoint y: 311, endPoint x: 959, endPoint y: 637, distance: 327.0
click at [959, 637] on div "$508K $775K $595K $384K $605K $951K $582K $556K $800K $690K $493K $444K $1.6M $…" at bounding box center [506, 467] width 1011 height 553
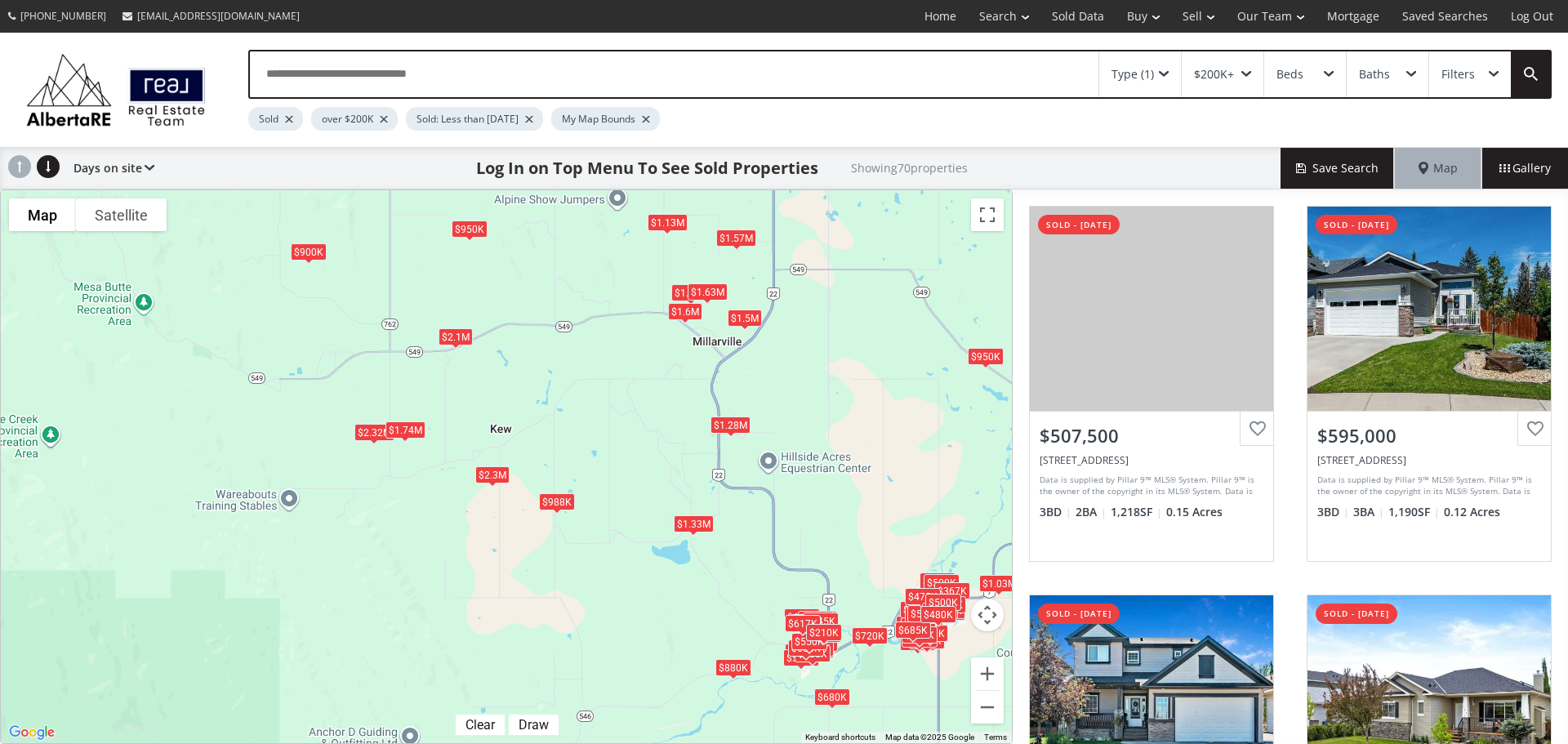
click at [736, 423] on div "$1.28M" at bounding box center [730, 425] width 40 height 17
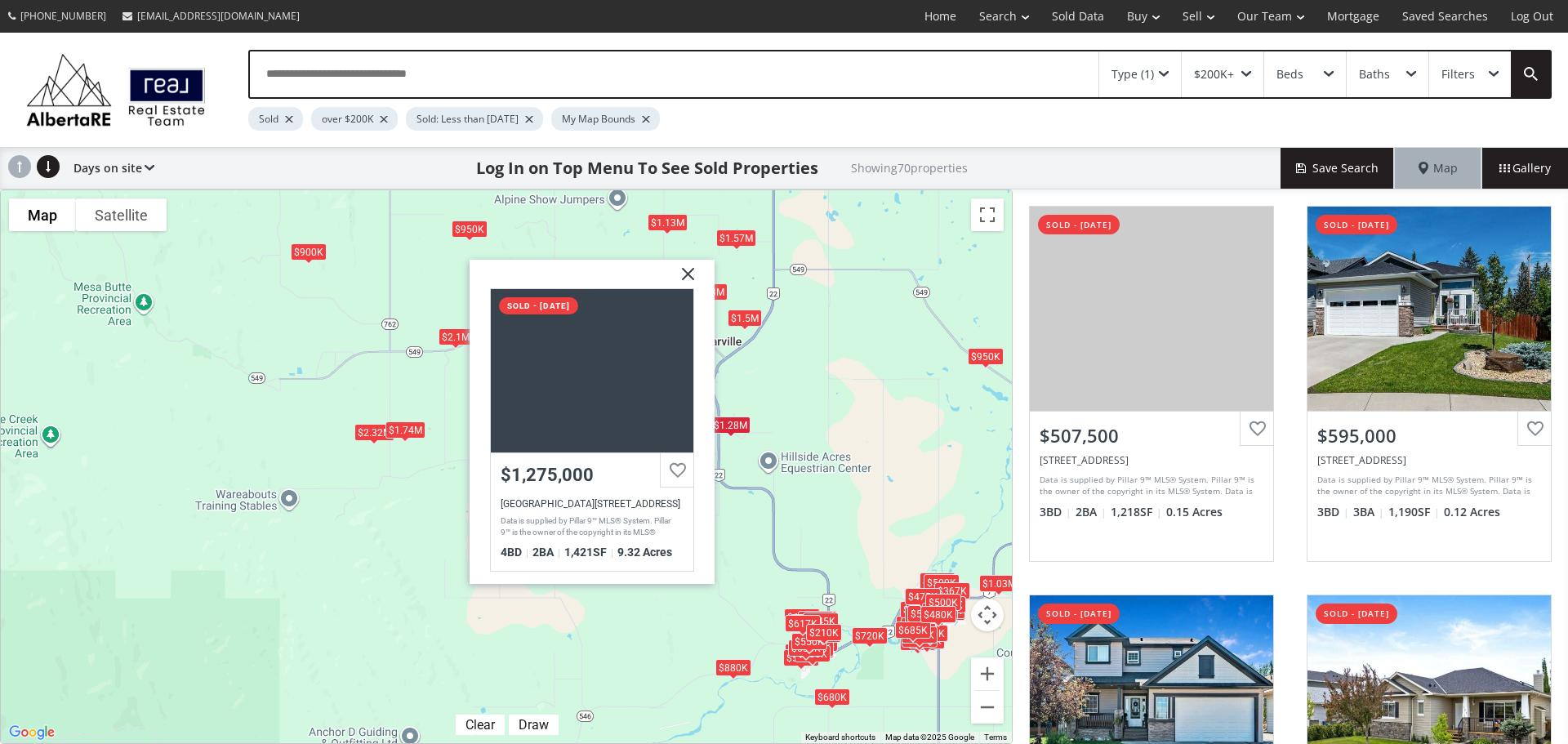
click at [753, 513] on div "$508K $595K $605K $582K $556K $800K $690K $493K $444K $490K $500K $525K $385K $…" at bounding box center [506, 467] width 1011 height 553
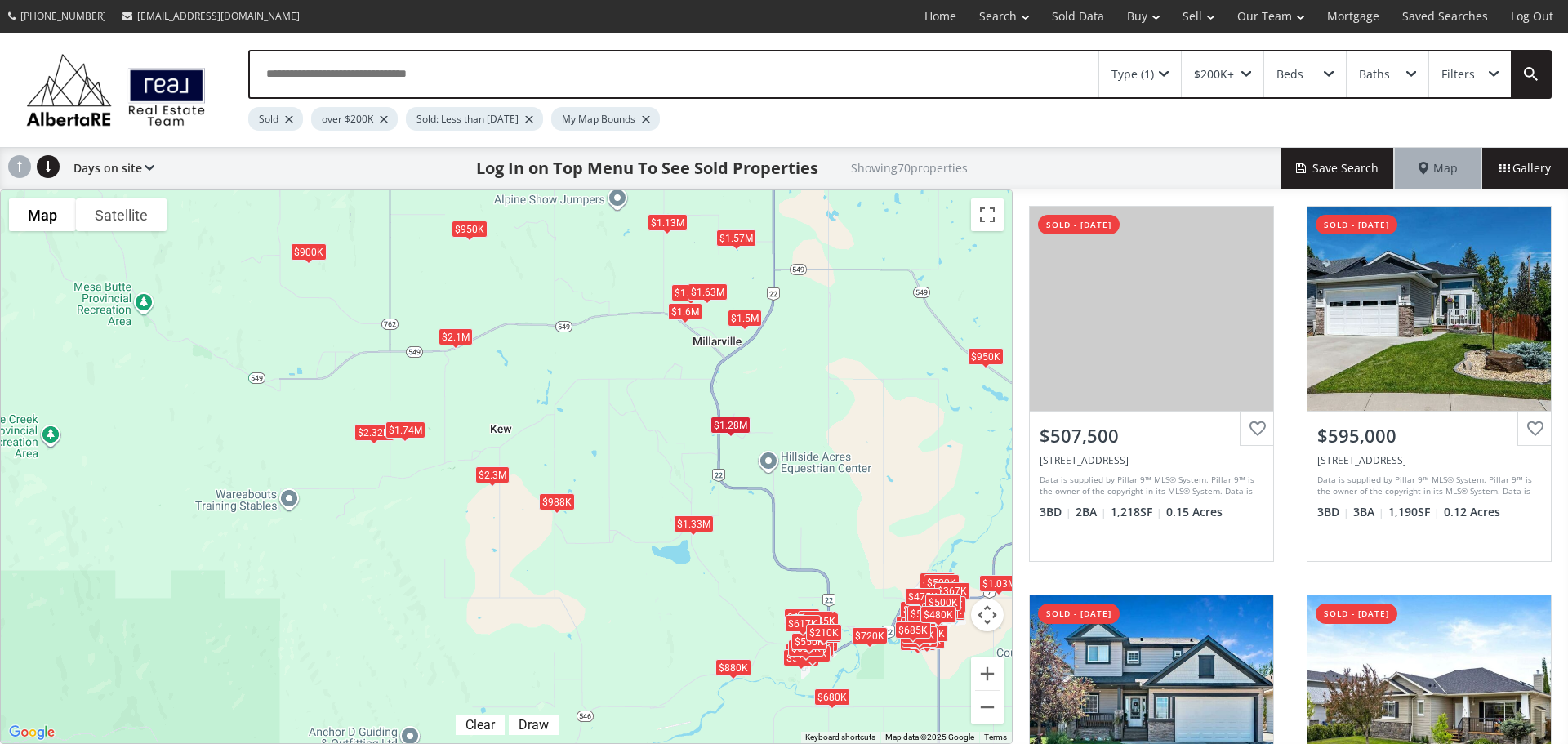
click at [694, 536] on span at bounding box center [693, 534] width 7 height 7
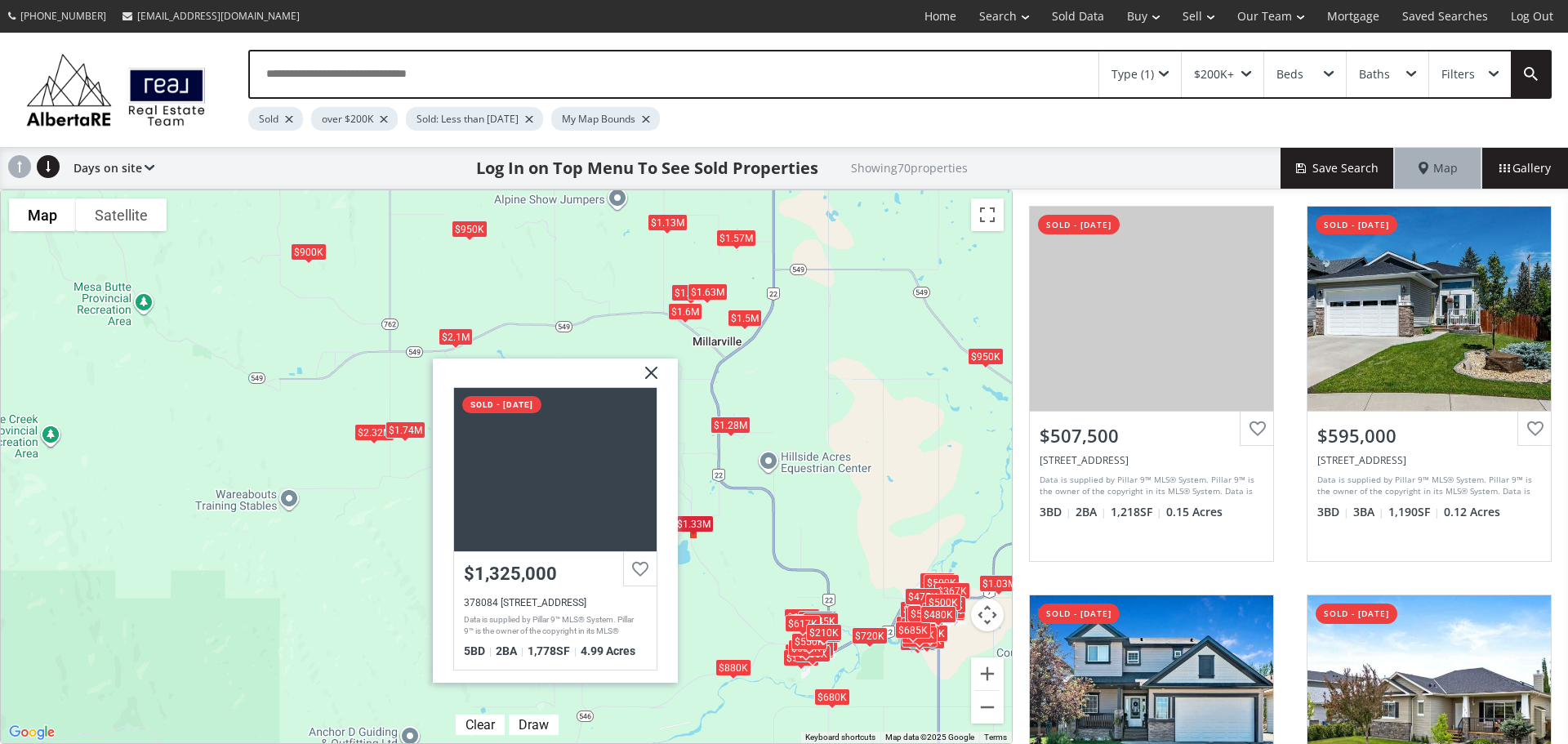
click at [763, 378] on div "$508K $595K $605K $582K $556K $800K $690K $493K $444K $490K $500K $525K $385K $…" at bounding box center [506, 467] width 1011 height 553
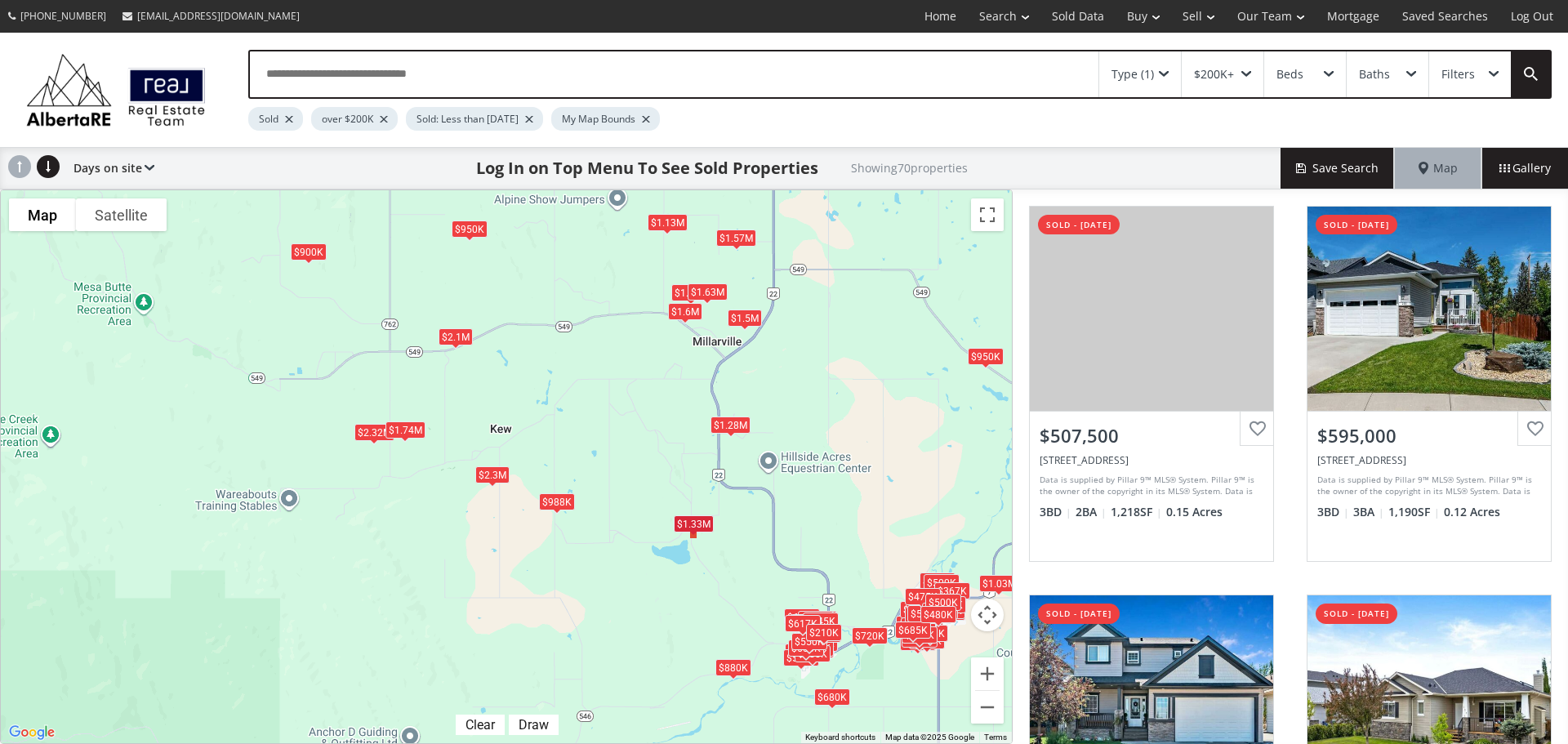
click at [742, 318] on div "$1.5M" at bounding box center [745, 317] width 34 height 17
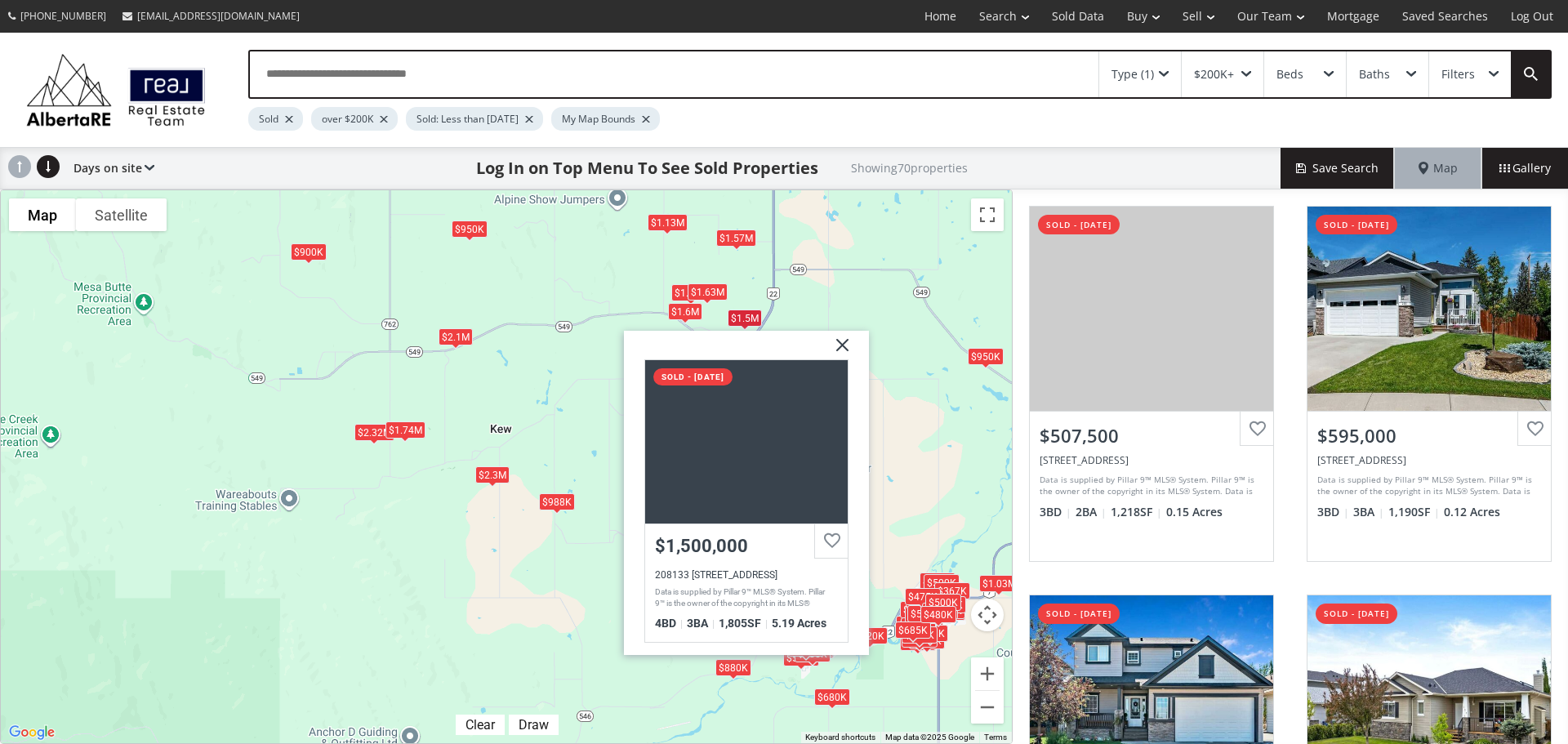
click at [720, 247] on div "$508K $595K $605K $582K $556K $800K $690K $493K $444K $490K $500K $525K $385K $…" at bounding box center [506, 467] width 1011 height 553
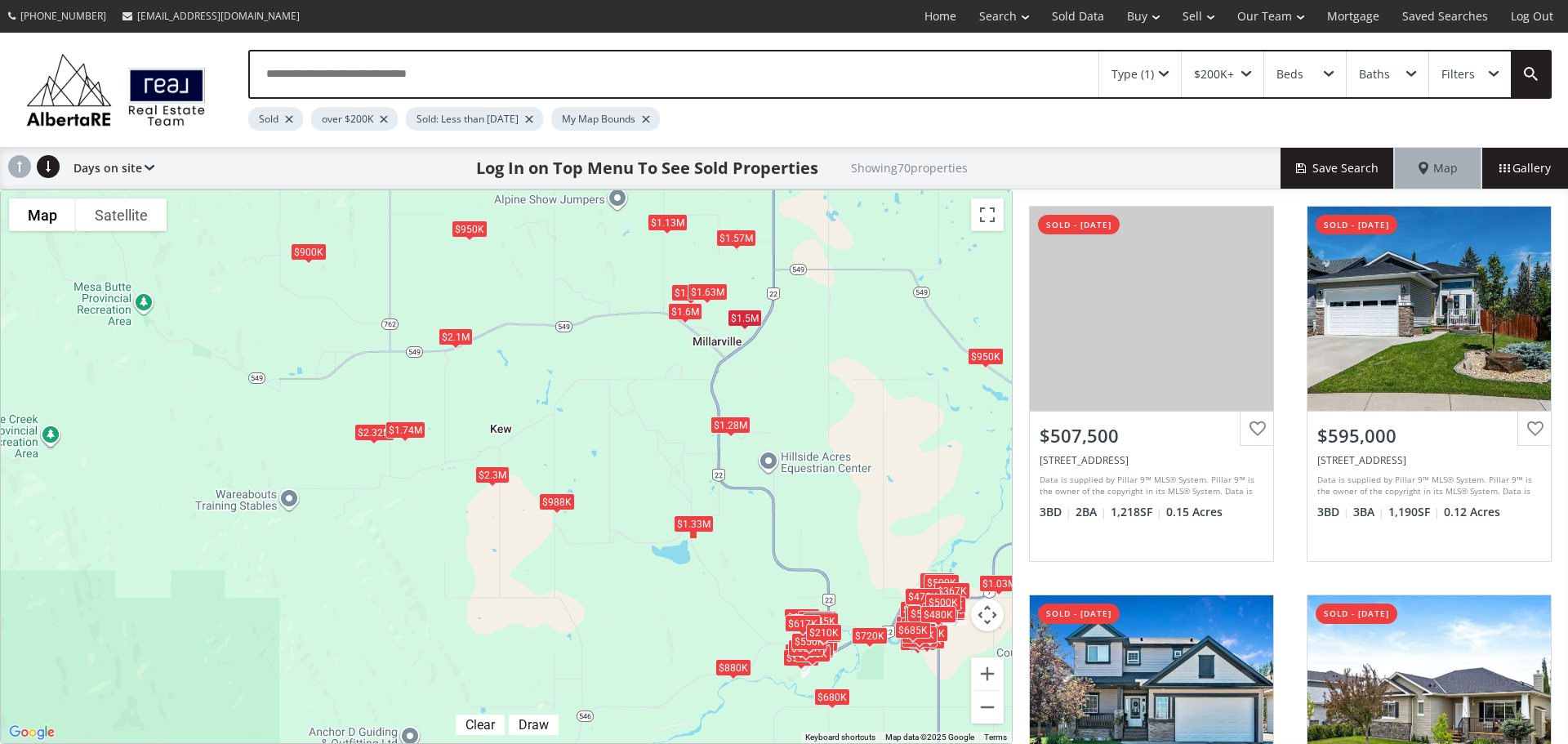
click at [728, 241] on div "$1.57M" at bounding box center [736, 237] width 40 height 17
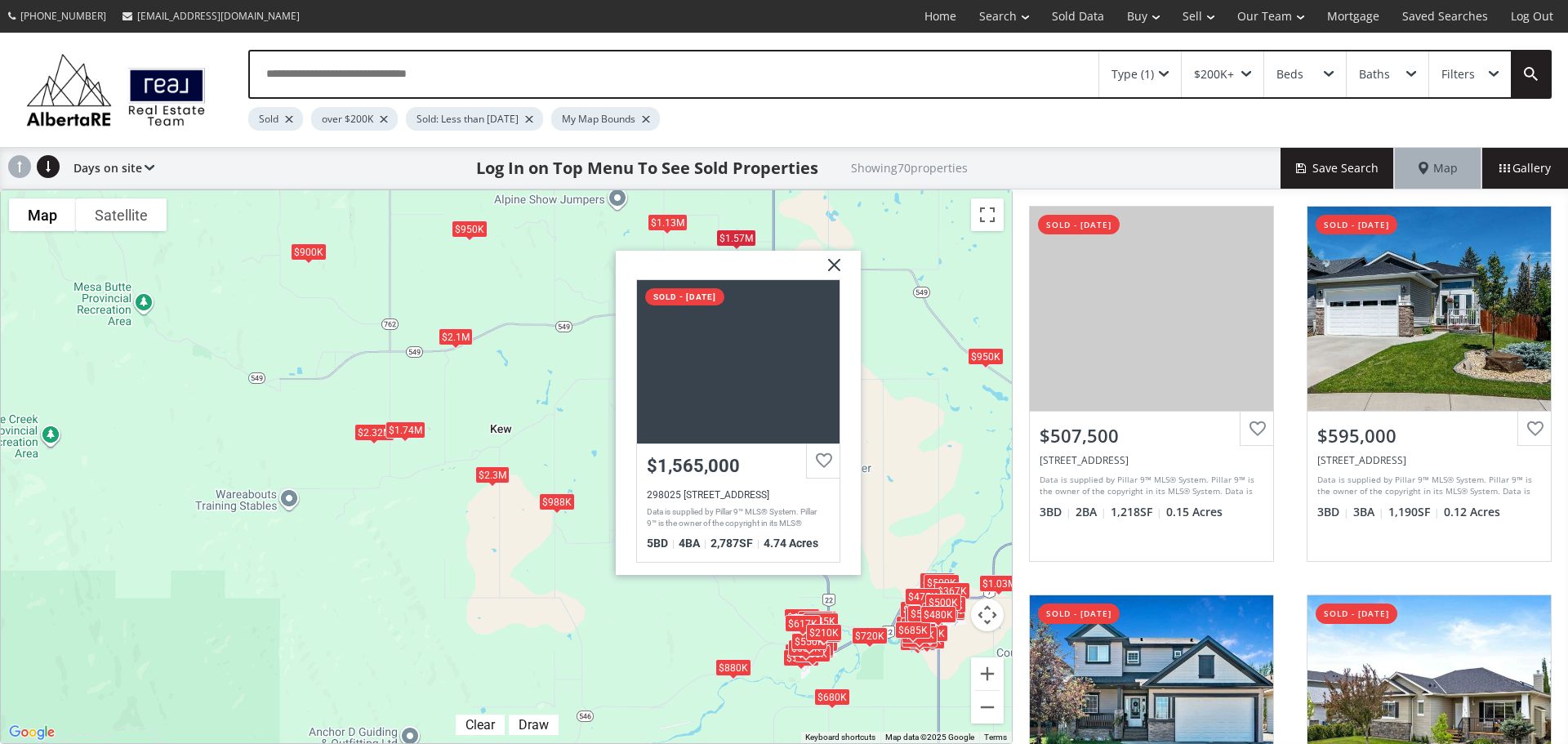
click at [649, 215] on div "$1.13M" at bounding box center [667, 223] width 40 height 17
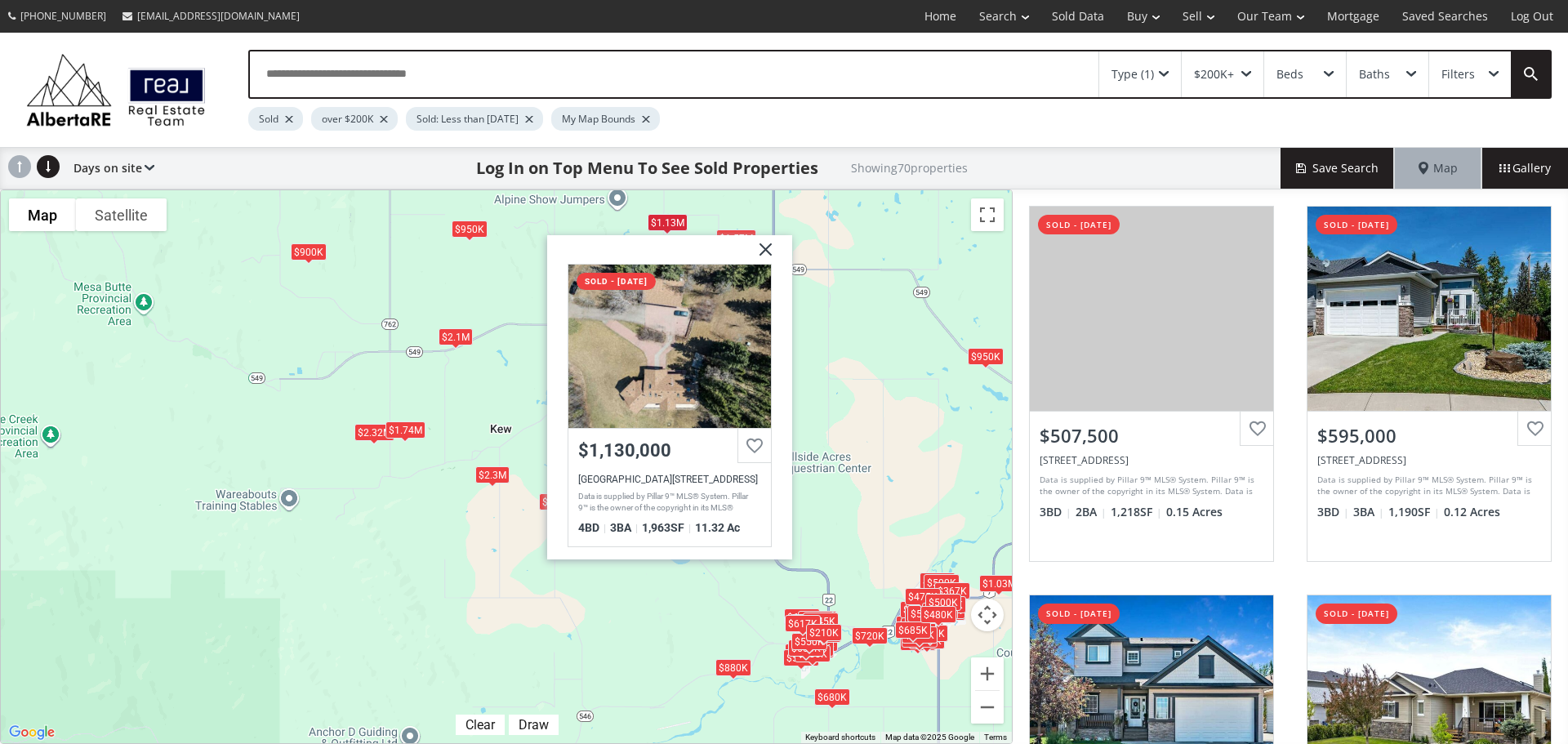
click at [614, 222] on div "$508K $595K $605K $582K $556K $800K $690K $493K $444K $490K $500K $525K $385K $…" at bounding box center [506, 467] width 1011 height 553
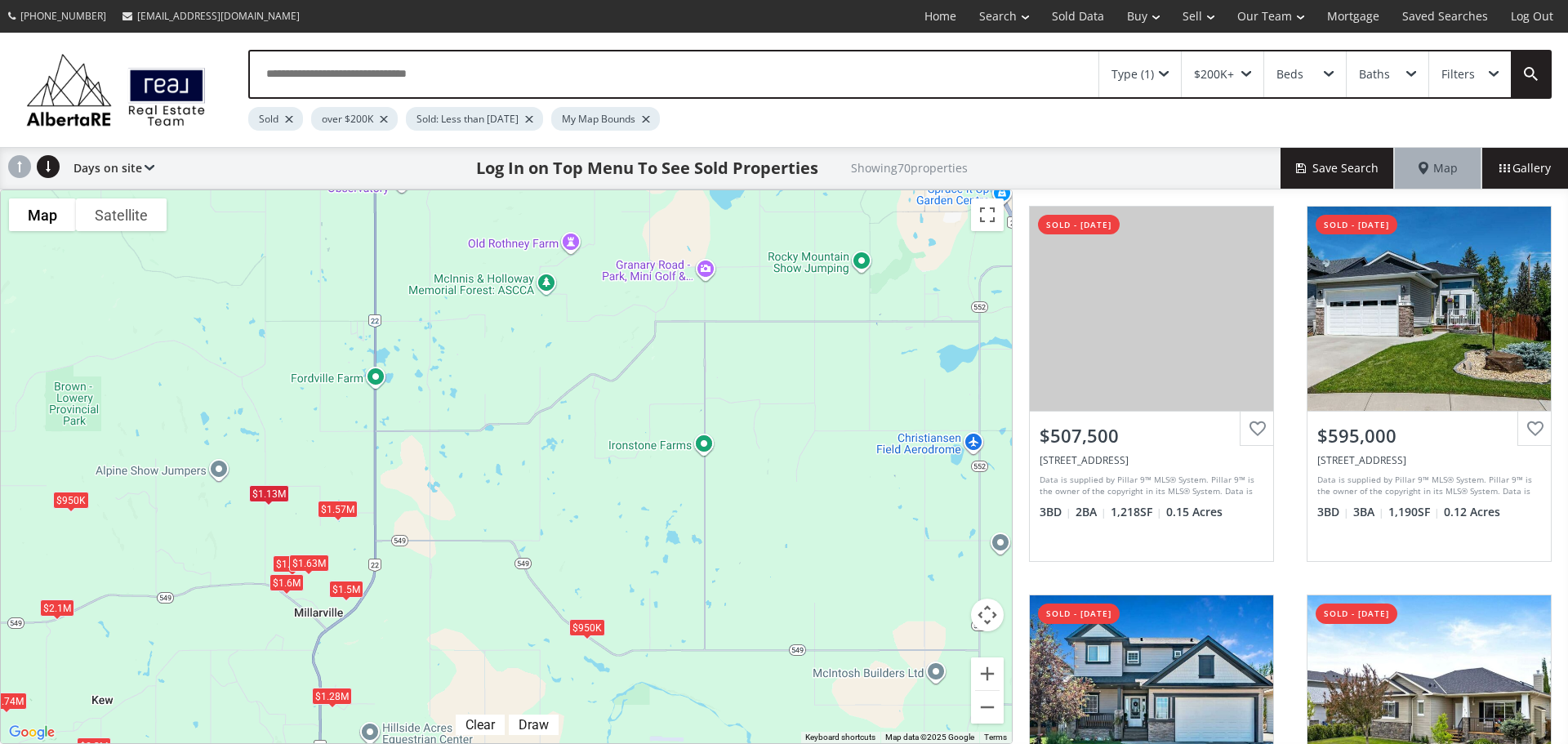
drag, startPoint x: 760, startPoint y: 411, endPoint x: 520, endPoint y: 596, distance: 303.0
click at [520, 596] on div "$508K $595K $605K $582K $556K $800K $690K $493K $444K $490K $500K $525K $385K $…" at bounding box center [506, 467] width 1011 height 553
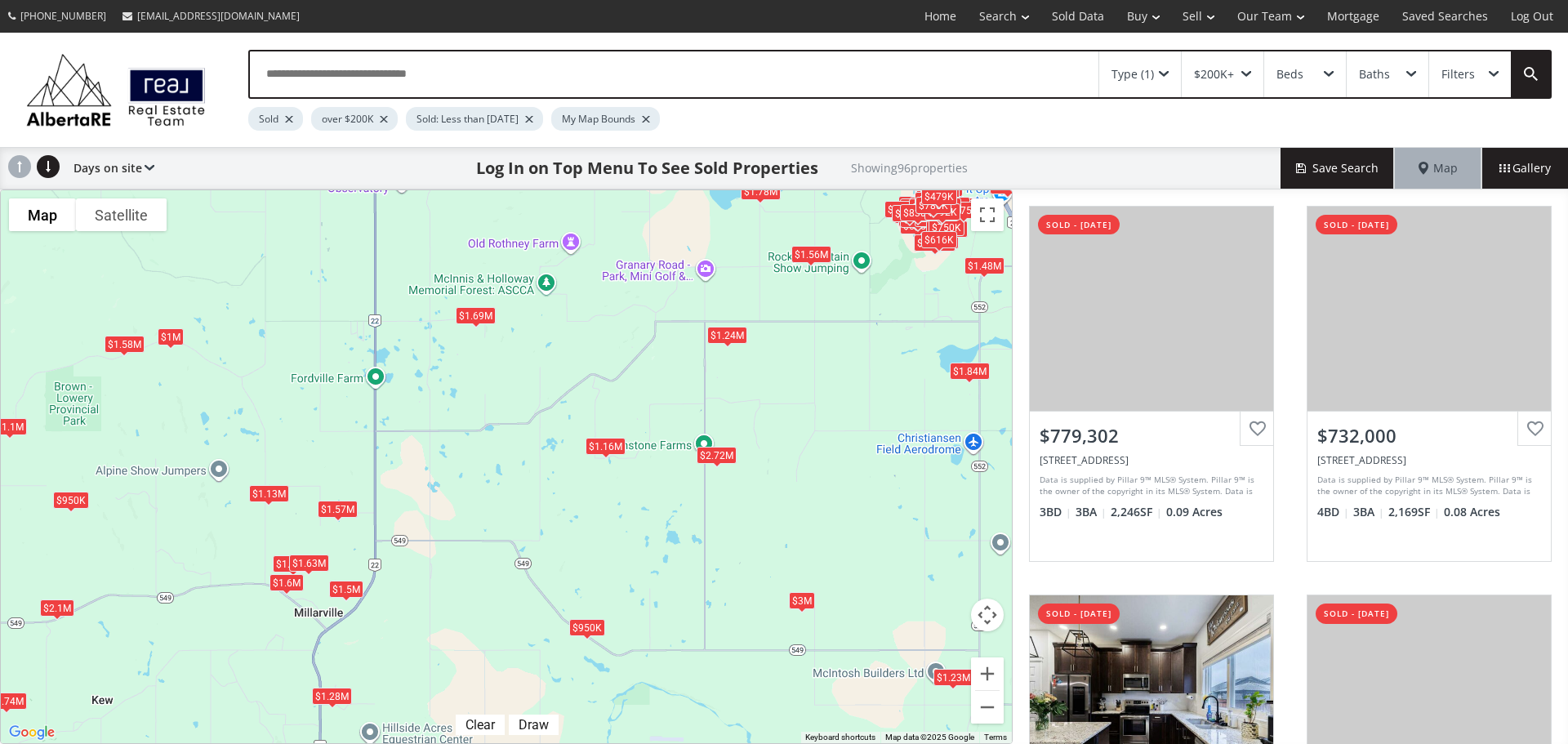
click at [608, 440] on div "$1.16M" at bounding box center [605, 447] width 40 height 17
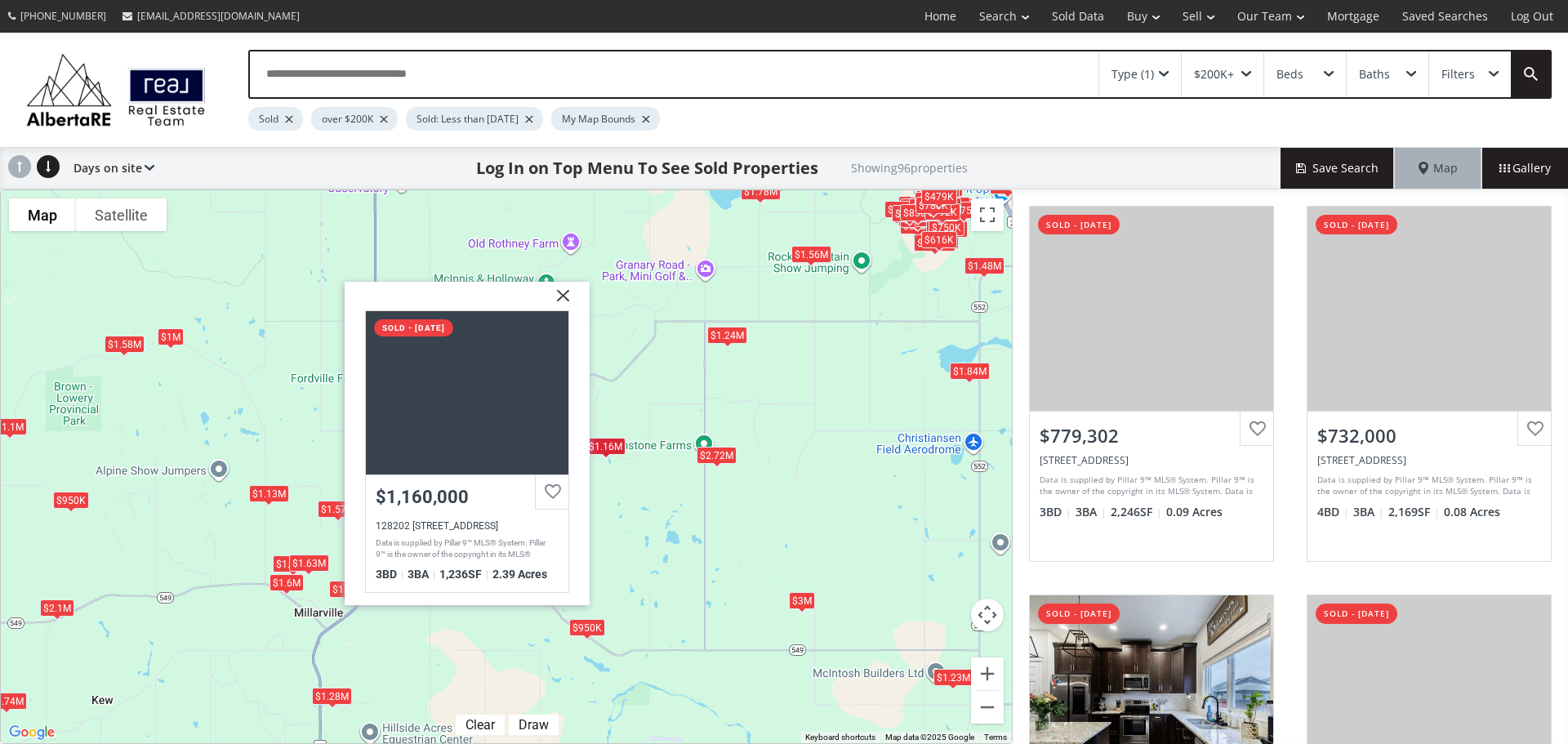
click at [713, 345] on div "$750K+ $732K $581K $400K $675K $575K $510K $860K $760K $452K $585K $590K $750K+…" at bounding box center [506, 467] width 1011 height 553
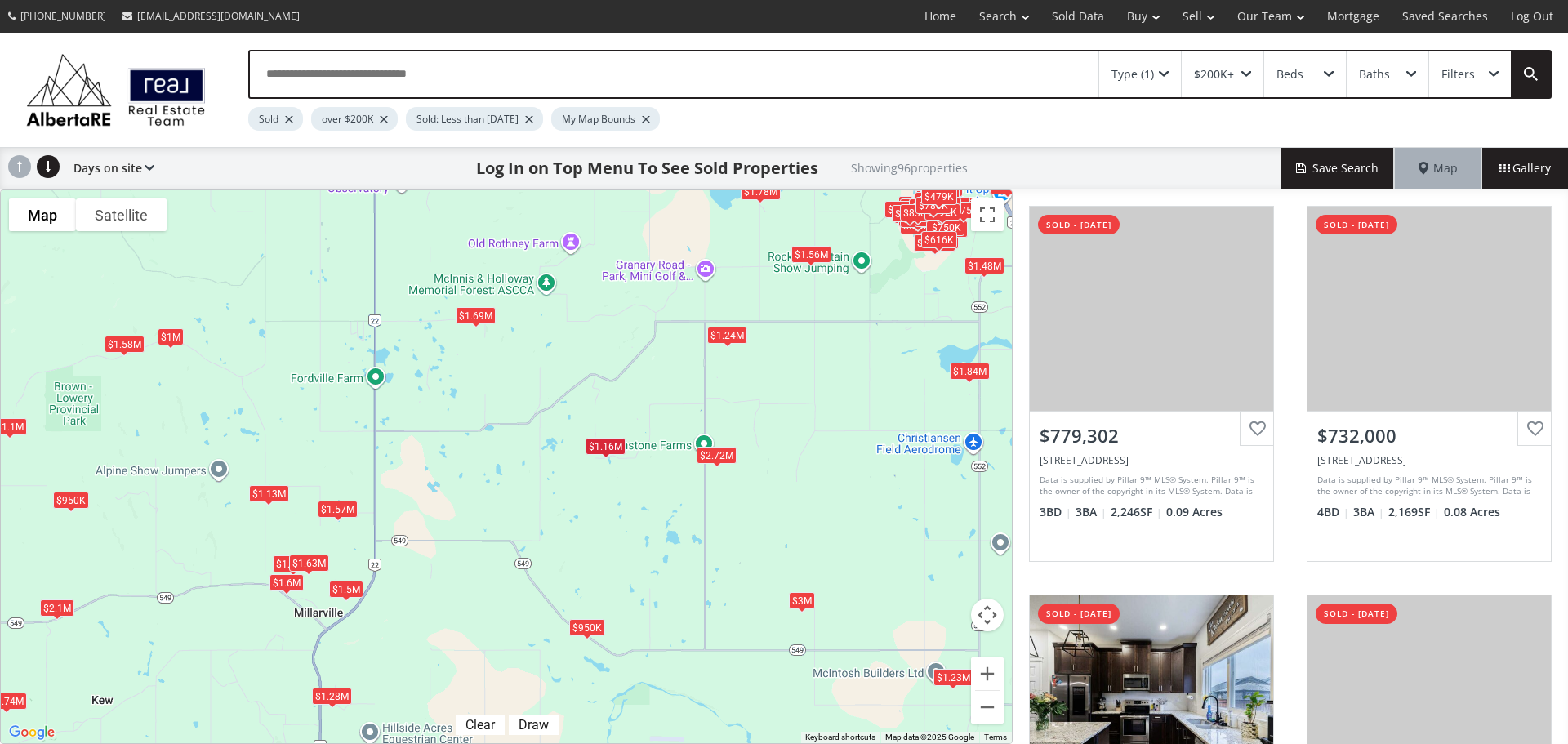
click at [725, 339] on div "$1.24M" at bounding box center [728, 335] width 40 height 17
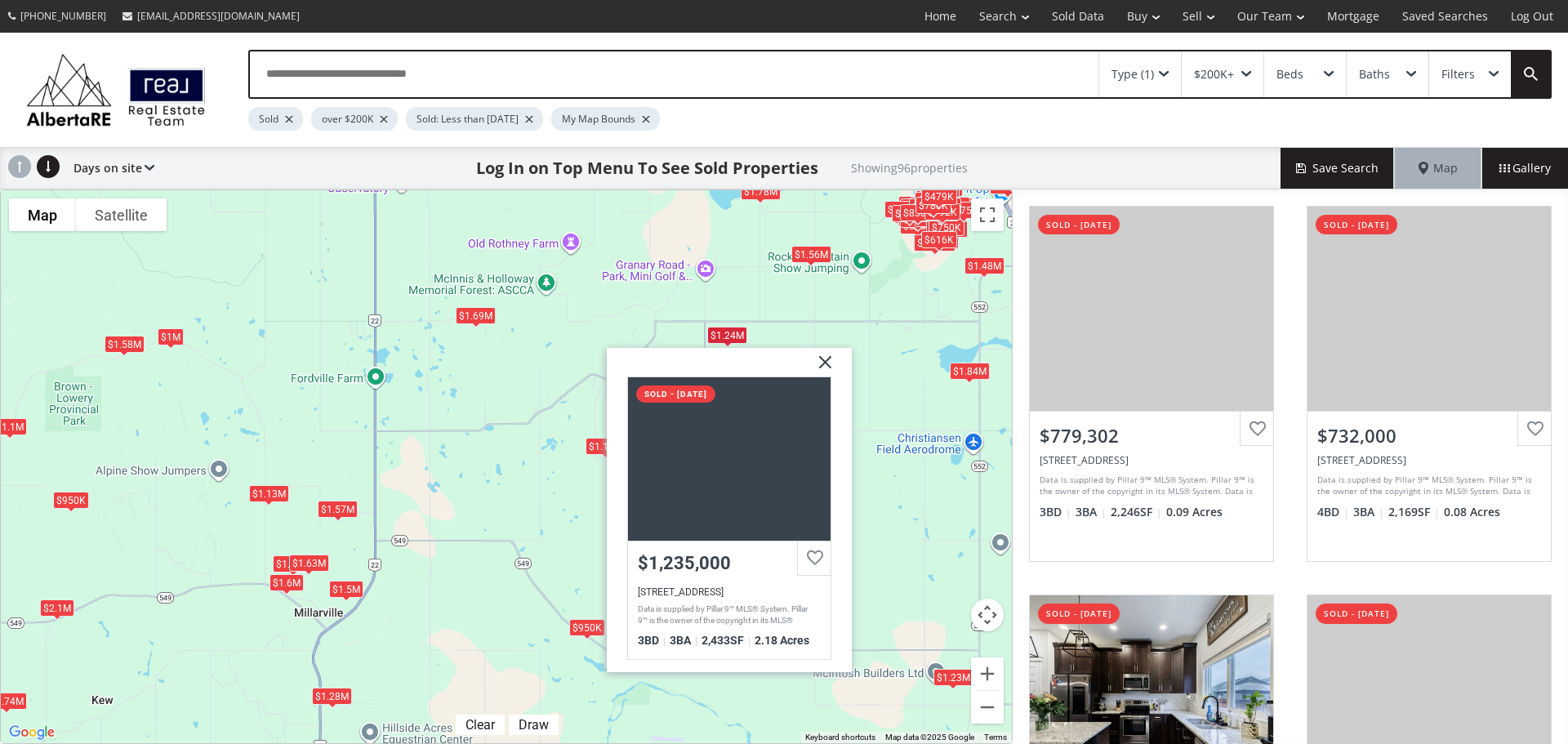
click at [480, 322] on div "$1.69M" at bounding box center [476, 315] width 40 height 17
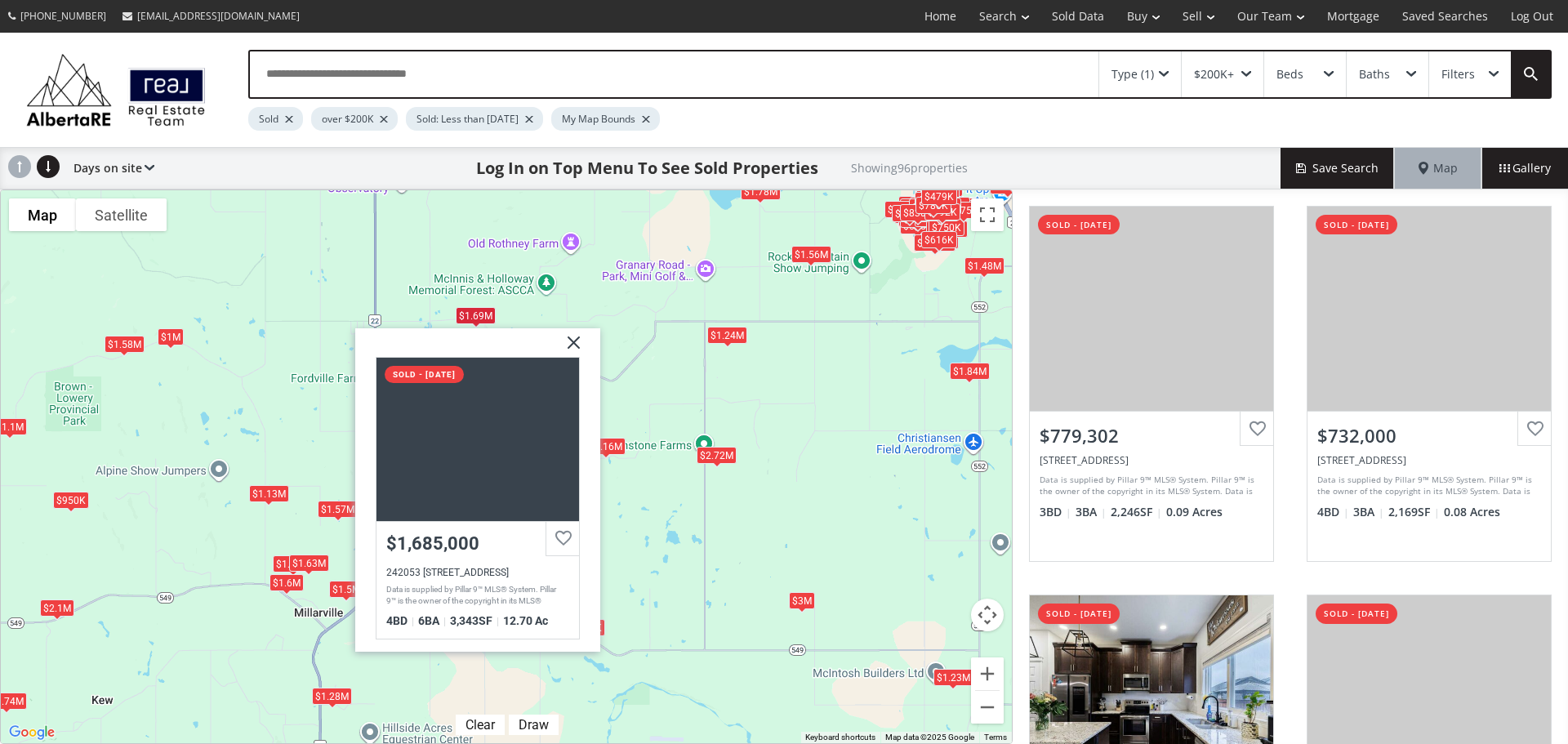
click at [717, 457] on div "$2.72M" at bounding box center [717, 455] width 40 height 17
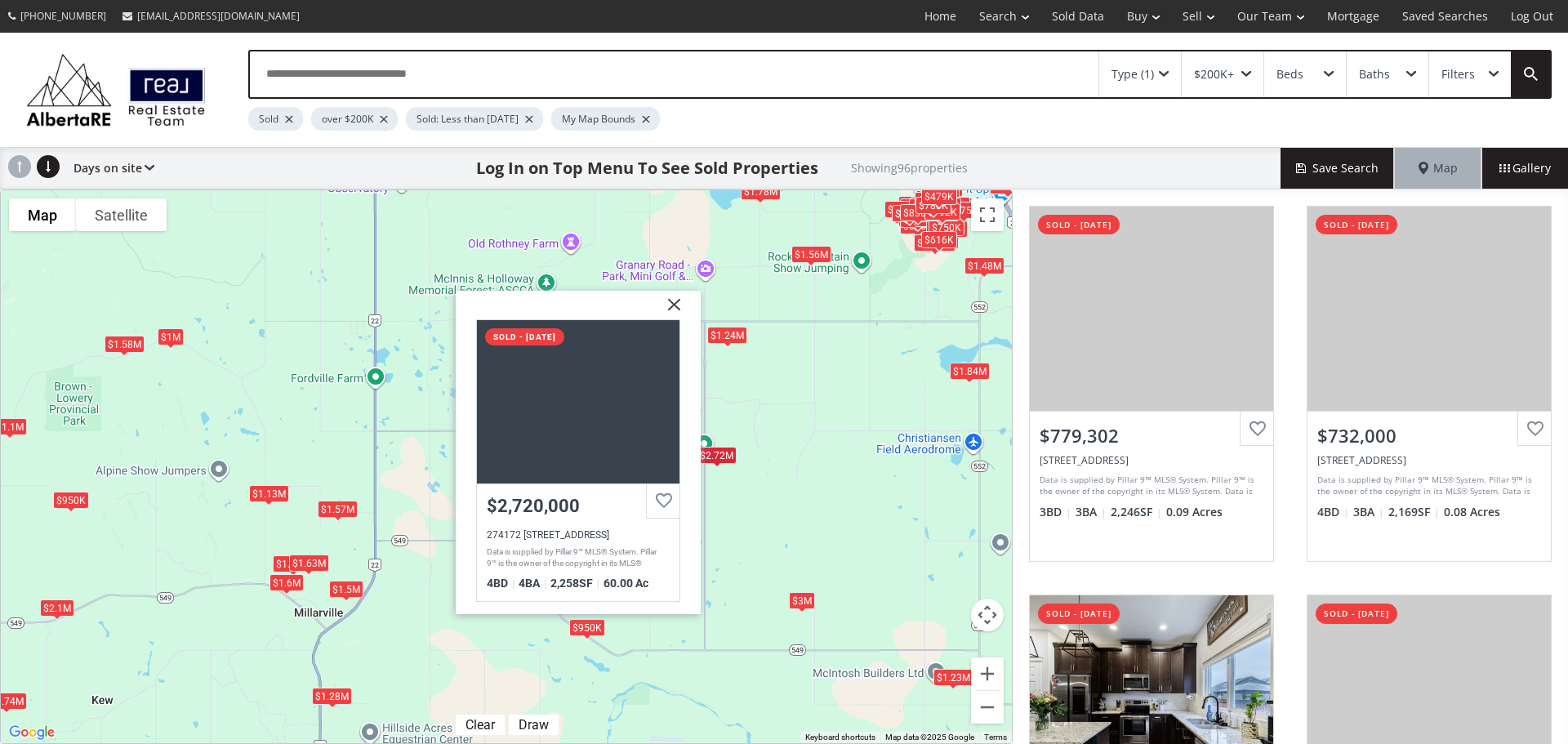
click at [797, 602] on div "$3M" at bounding box center [801, 600] width 26 height 17
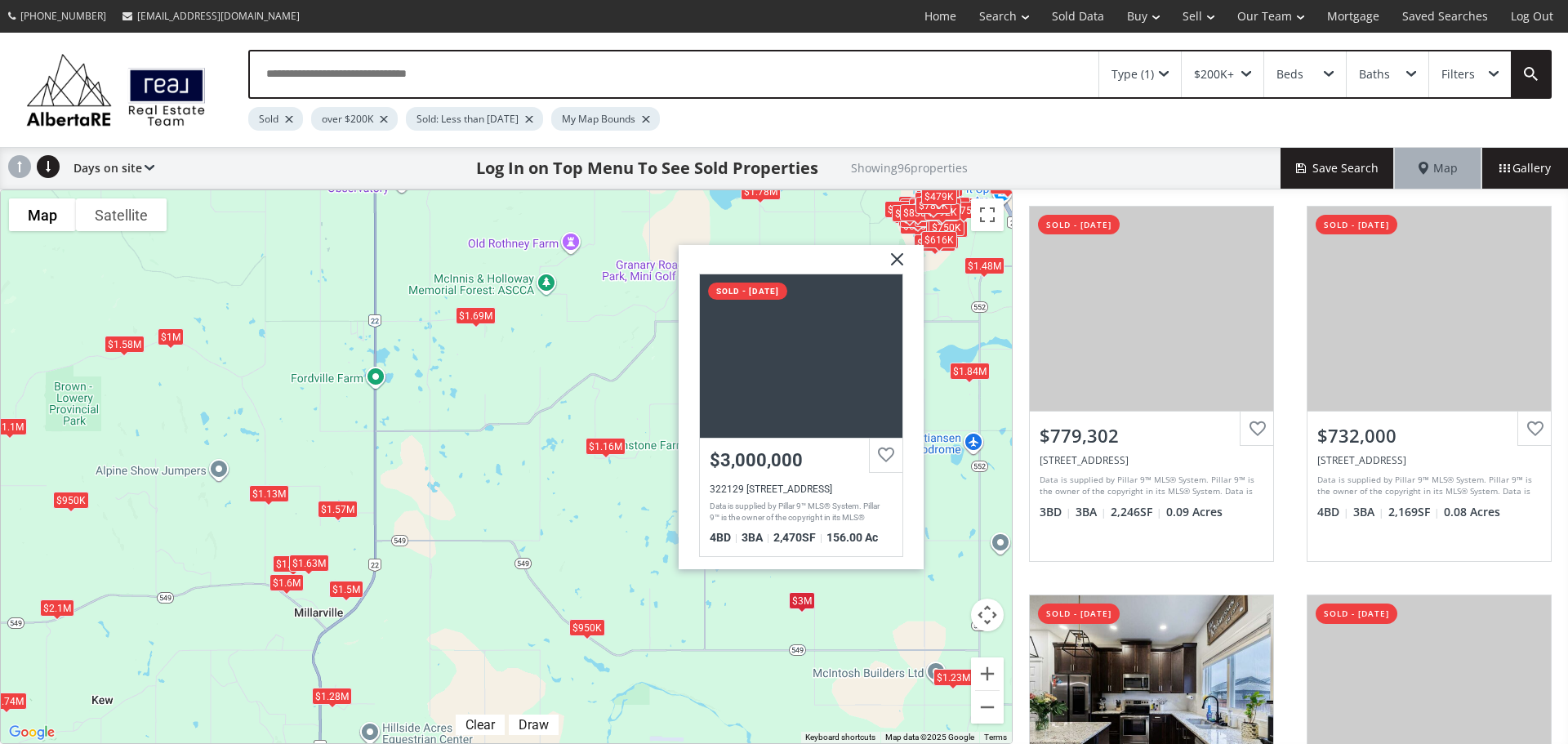
click at [877, 602] on div "$750K+ $732K $581K $400K $675K $575K $510K $860K $760K $452K $585K $590K $750K+…" at bounding box center [506, 467] width 1011 height 553
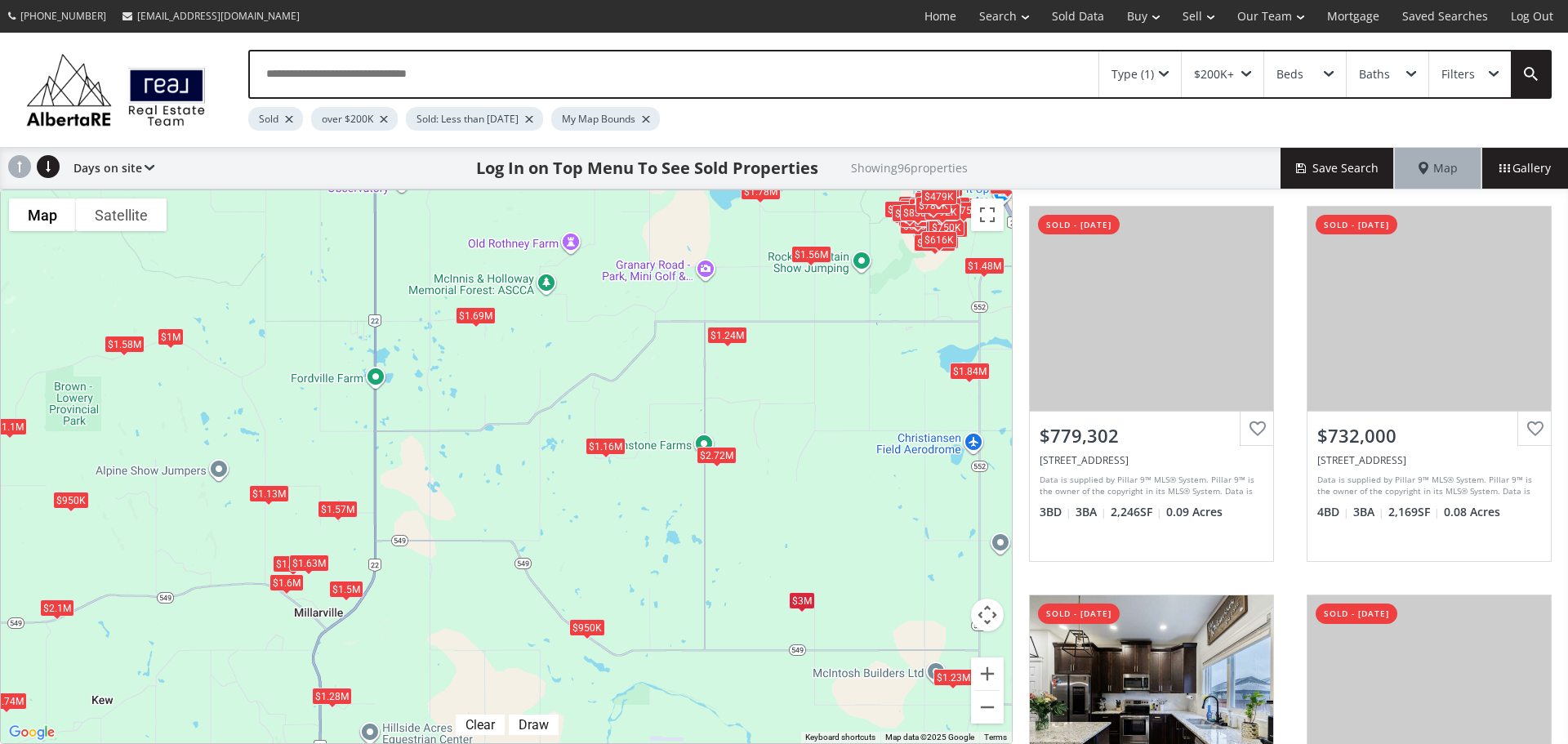
click at [962, 370] on div "$1.84M" at bounding box center [969, 371] width 40 height 17
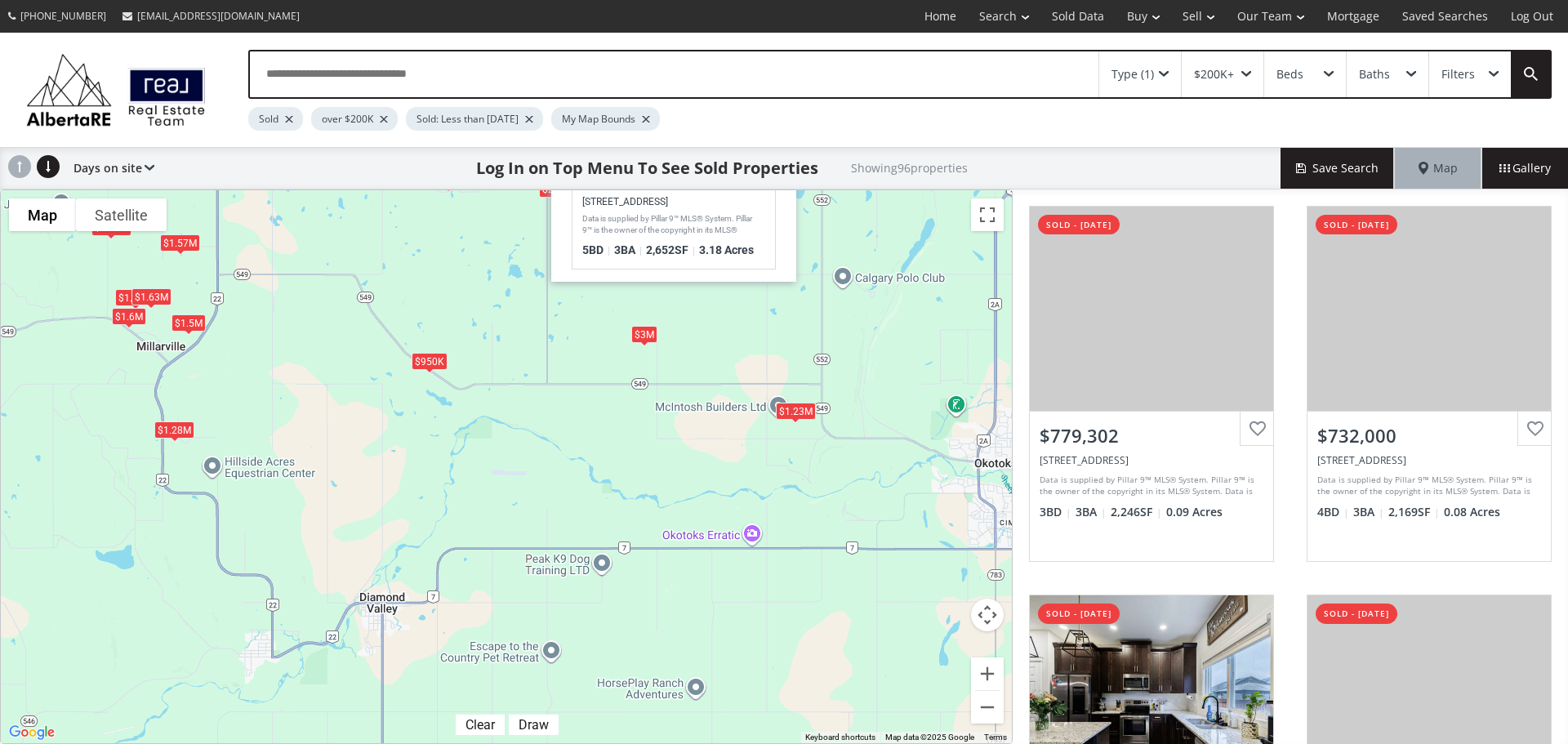
drag, startPoint x: 853, startPoint y: 612, endPoint x: 695, endPoint y: 345, distance: 310.2
click at [695, 345] on div "$750K+ $732K $581K $400K $675K $575K $510K $860K $760K $452K $585K $590K $750K+…" at bounding box center [506, 467] width 1011 height 553
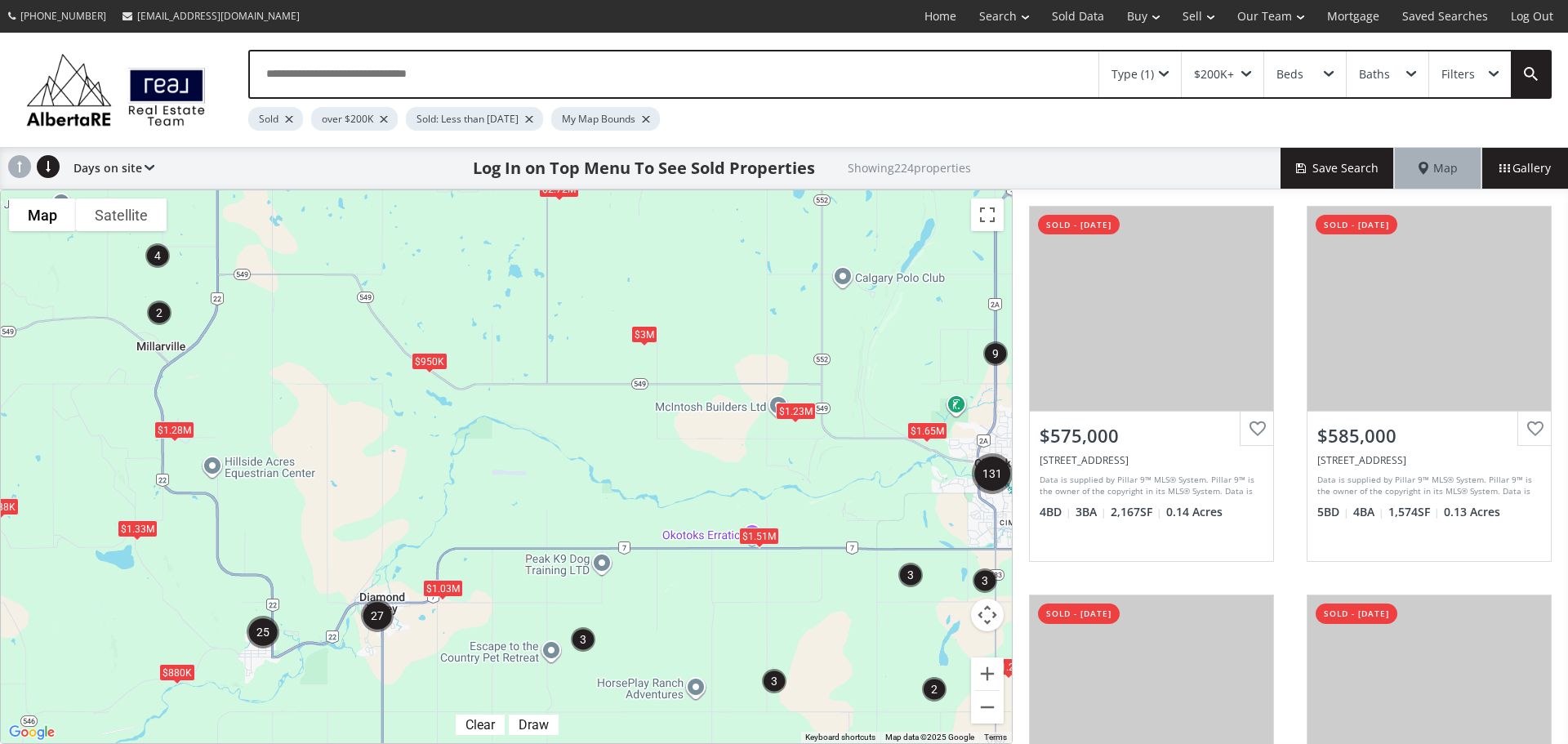
click at [801, 413] on div "$1.23M" at bounding box center [795, 411] width 40 height 17
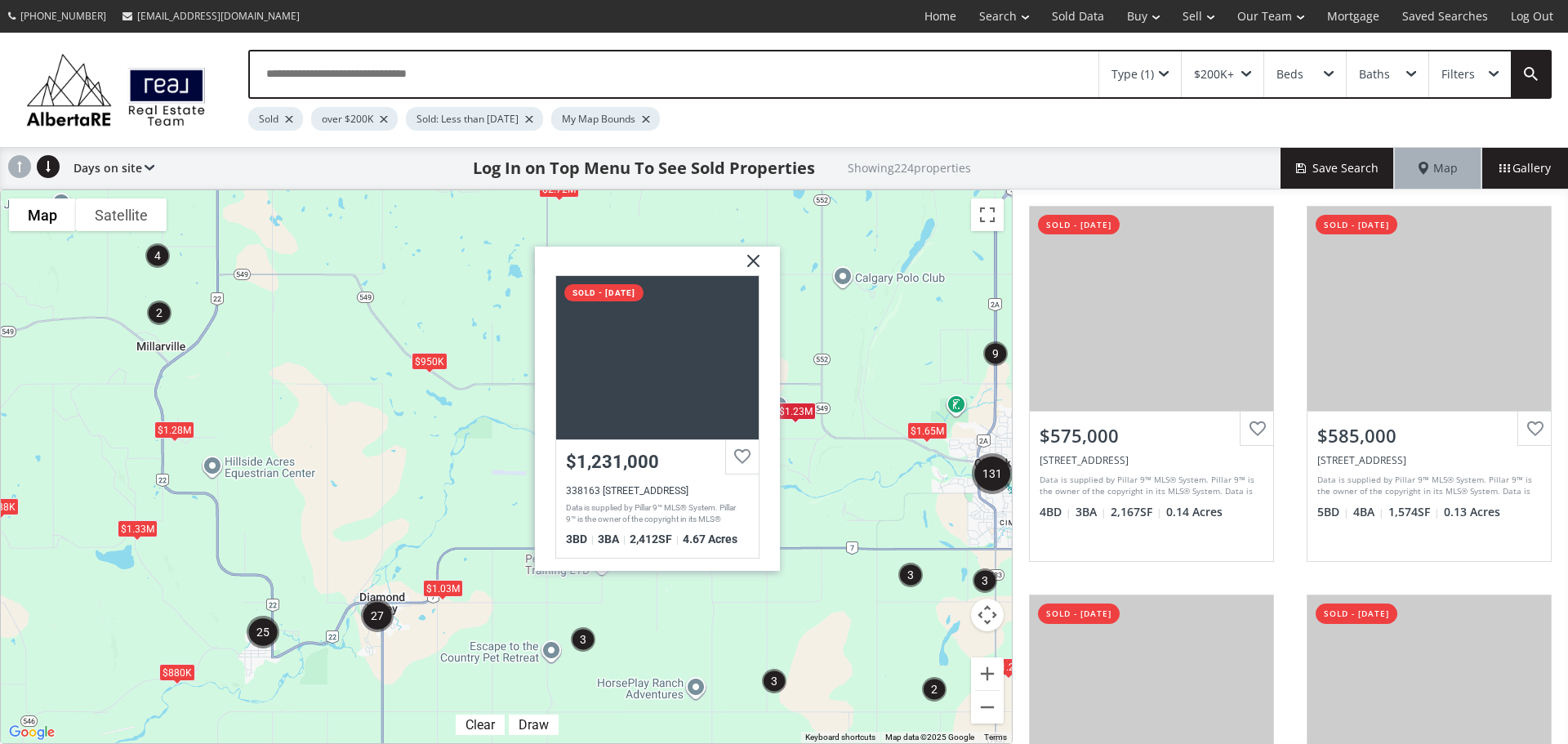
click at [794, 521] on div "$950K $1.03M $988K $2.72M $1.33M $3M $1.65M $1.2M $880K $1.23M $1.51M $1.28[GEO…" at bounding box center [506, 467] width 1011 height 553
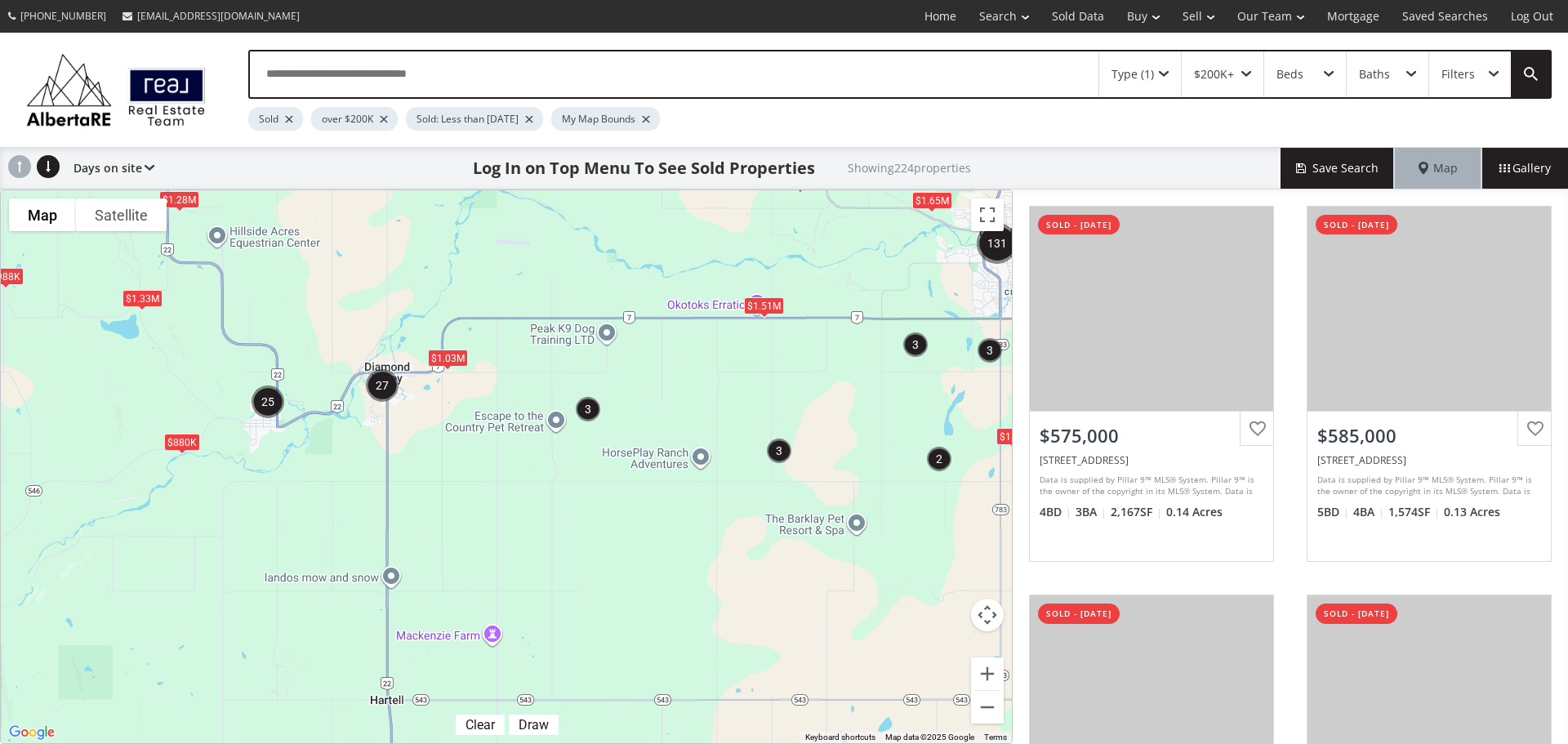
drag, startPoint x: 762, startPoint y: 599, endPoint x: 770, endPoint y: 350, distance: 249.1
click at [770, 350] on div "$950K $1.03M $988K $2.72M $1.33M $3M $1.65M $1.2M $880K $1.23M $1.51M $1.28M" at bounding box center [506, 467] width 1011 height 553
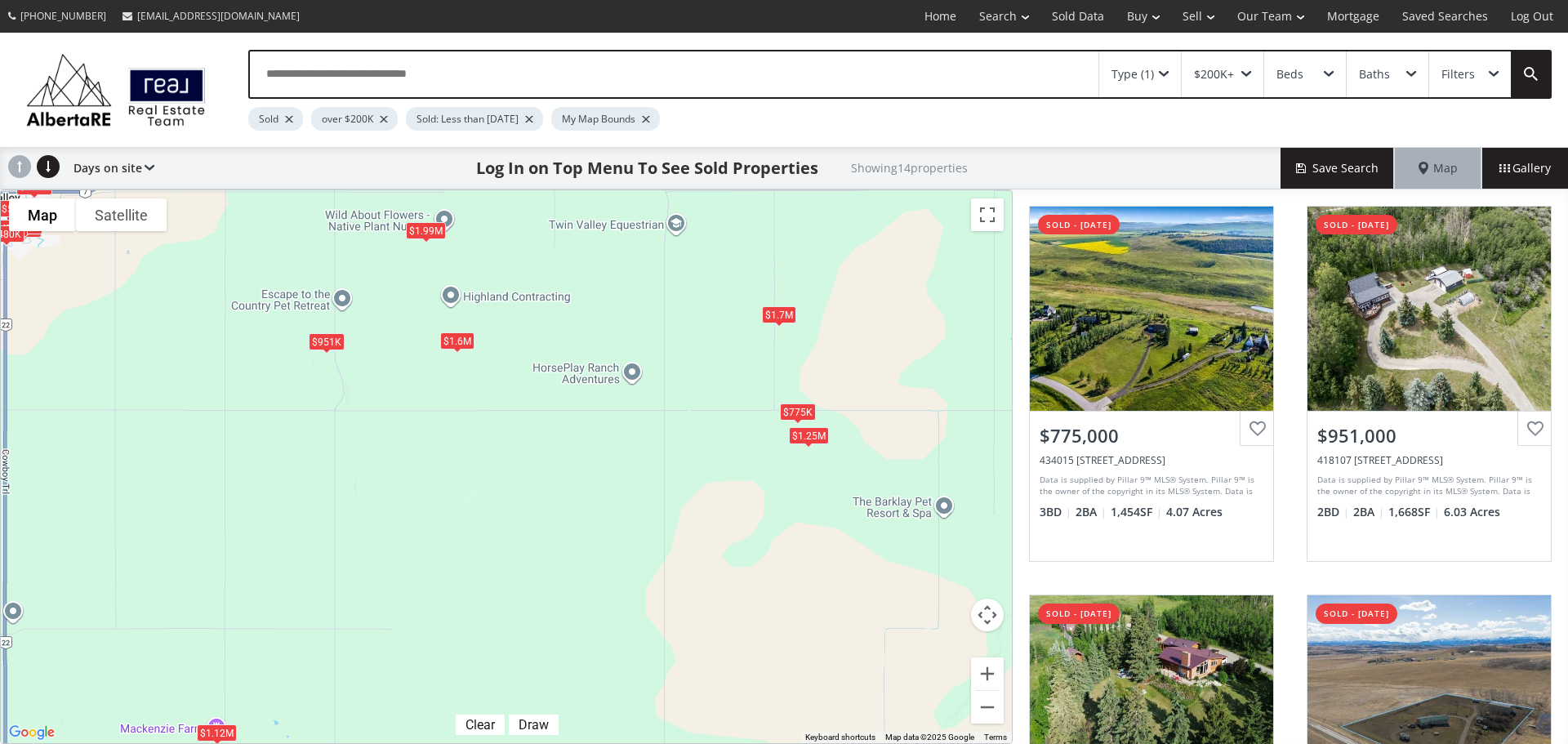
click at [813, 436] on div "$1.25M" at bounding box center [809, 436] width 40 height 17
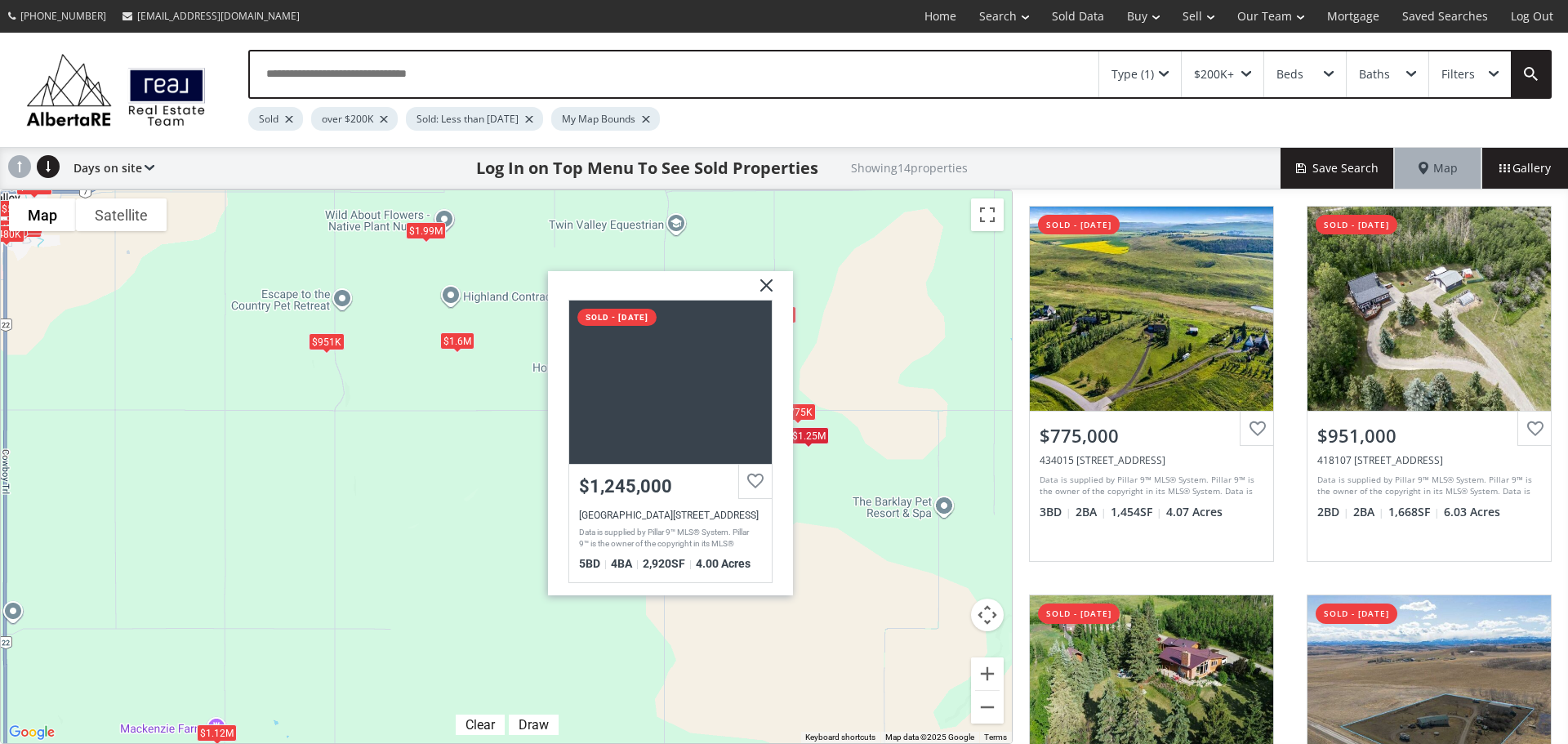
click at [461, 342] on div "$1.6M" at bounding box center [457, 340] width 34 height 17
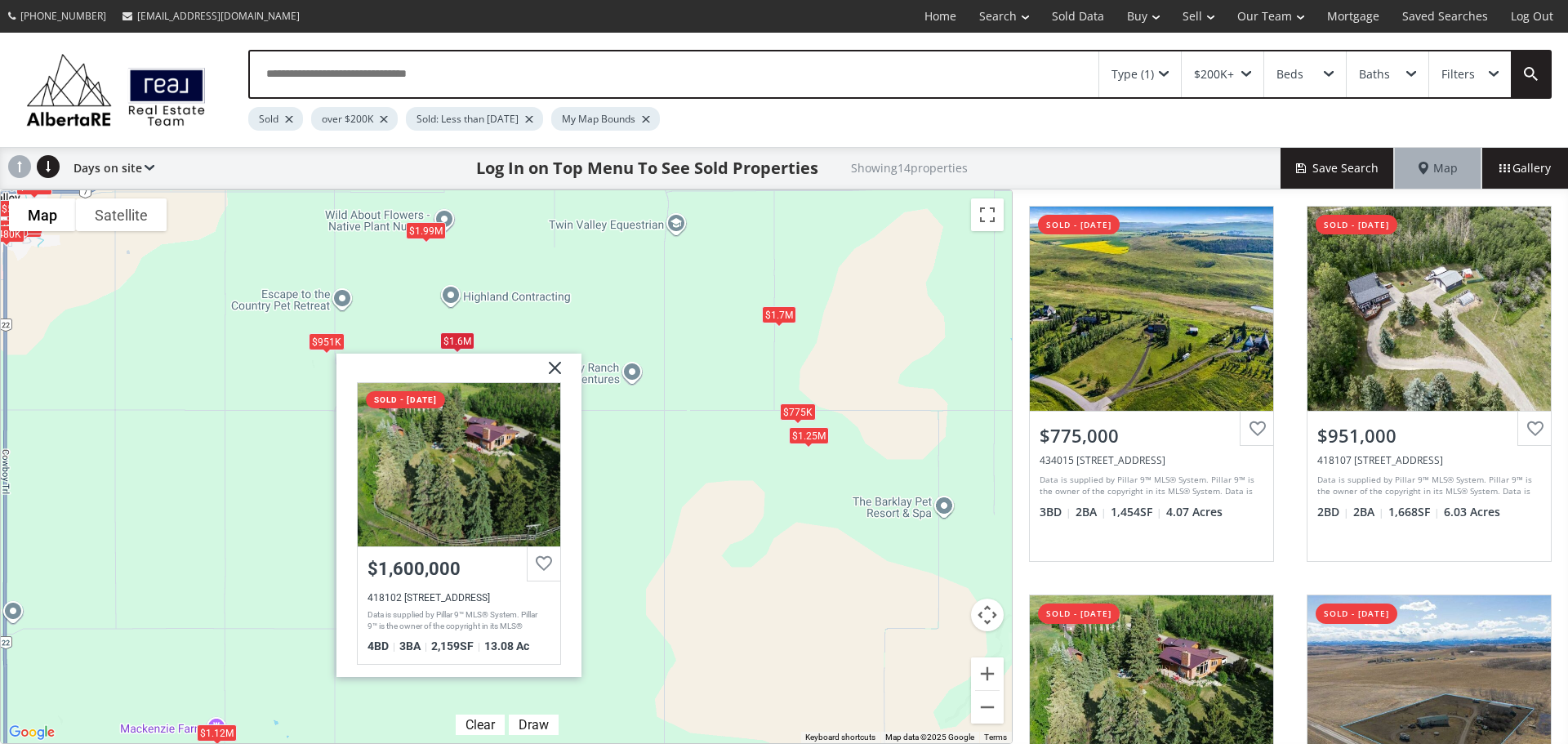
click at [439, 232] on div "$1.99M" at bounding box center [425, 230] width 40 height 17
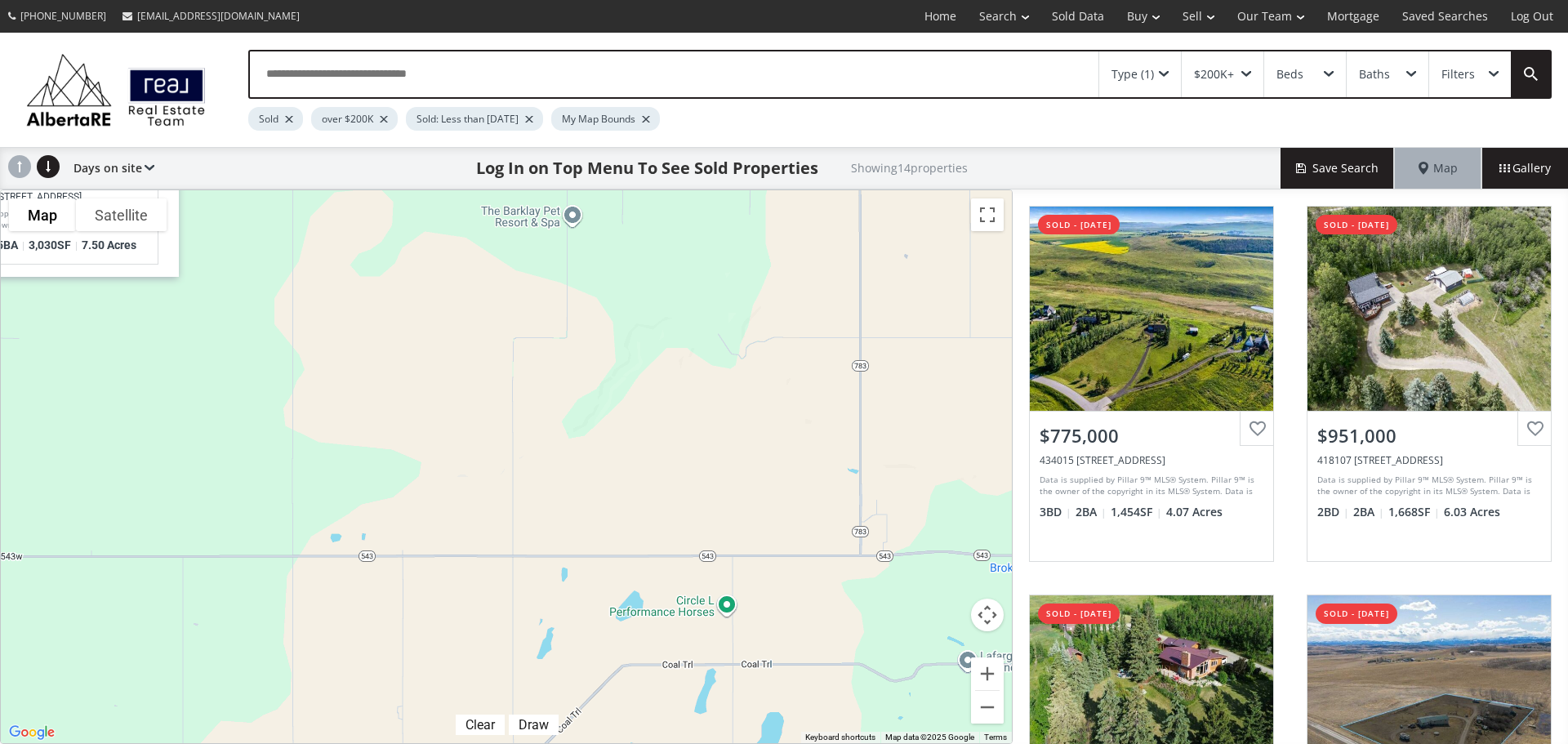
drag, startPoint x: 750, startPoint y: 584, endPoint x: 351, endPoint y: 272, distance: 506.5
click at [351, 272] on div "$775K $951K $1.6M $1.12M $525K $367K $1.25M $505K $1.7M $568K $1.99M $472K $500…" at bounding box center [506, 467] width 1011 height 553
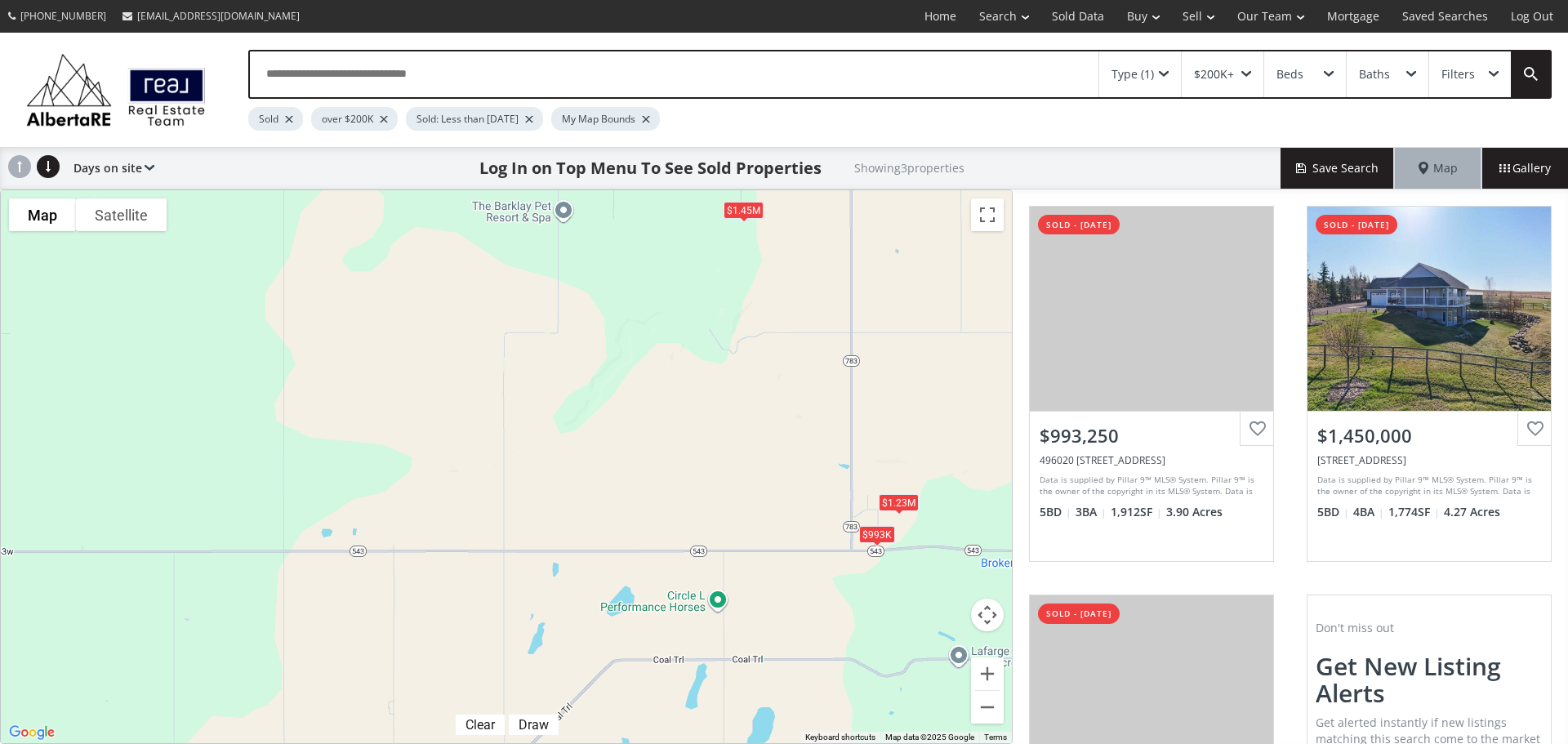
click at [736, 221] on div "$993K $1.45M $1.23M" at bounding box center [506, 467] width 1011 height 553
click at [740, 215] on div "$1.45M" at bounding box center [744, 210] width 40 height 17
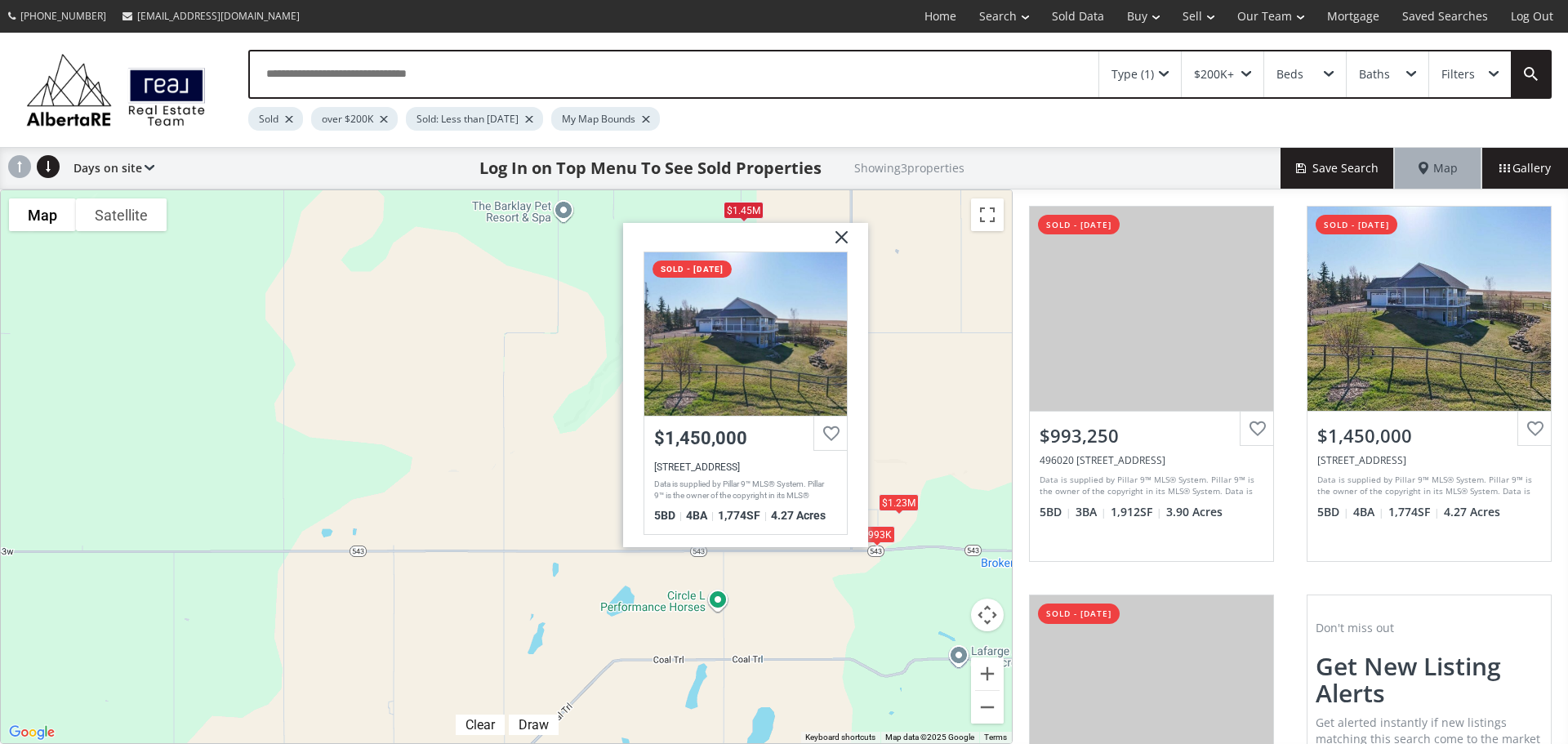
click at [910, 496] on div "$1.23M" at bounding box center [899, 502] width 40 height 17
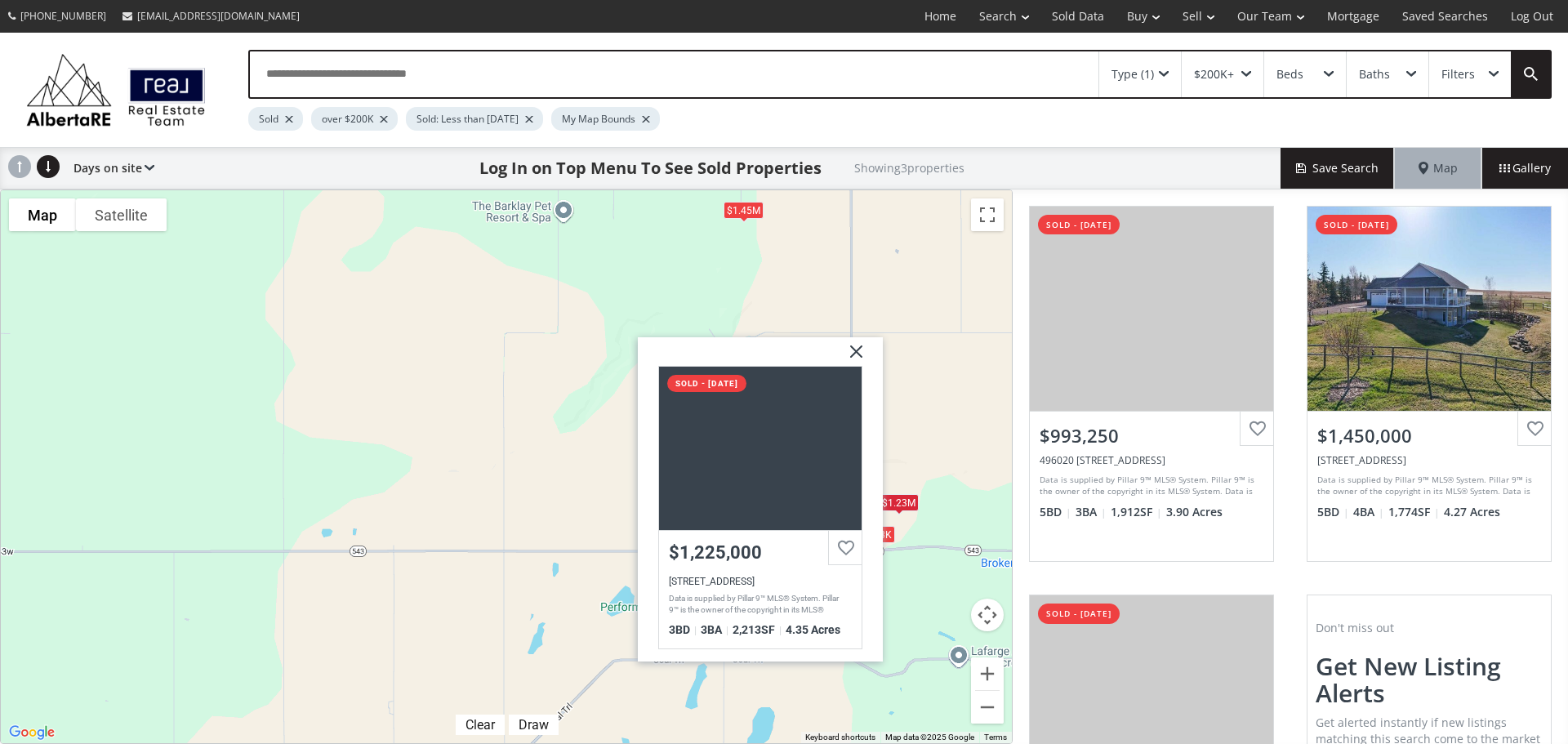
click at [944, 445] on div "$993K $1.45M $1.23[GEOGRAPHIC_DATA] 0A0 sold - [DATE] $1,225,000 [STREET_ADDRES…" at bounding box center [506, 467] width 1011 height 553
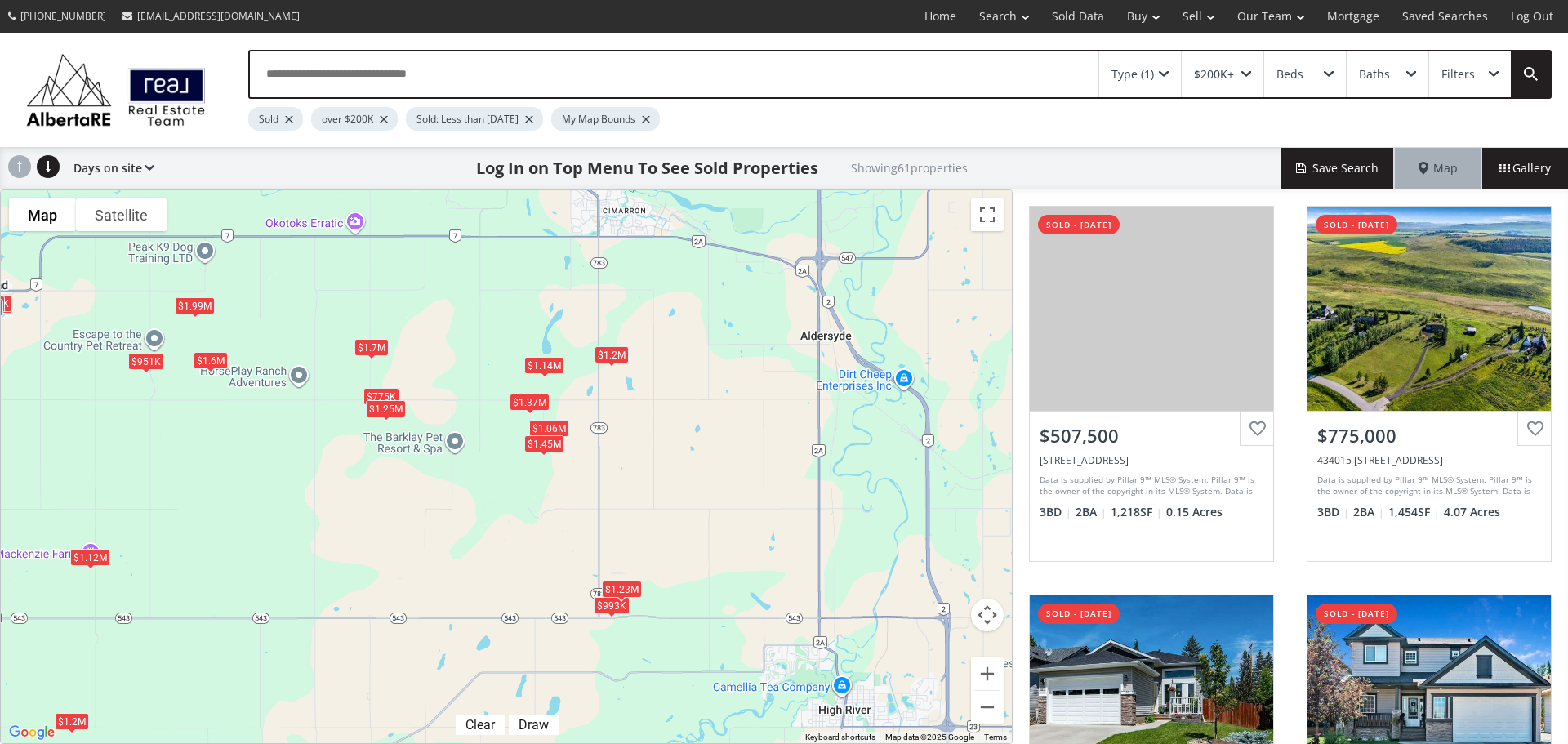
drag, startPoint x: 695, startPoint y: 510, endPoint x: 389, endPoint y: 632, distance: 329.4
click at [389, 632] on div "$508K $775K $595K $605K $951K $582K $556K $800K $690K $444K $1.6M $490K $1.12M …" at bounding box center [506, 467] width 1011 height 553
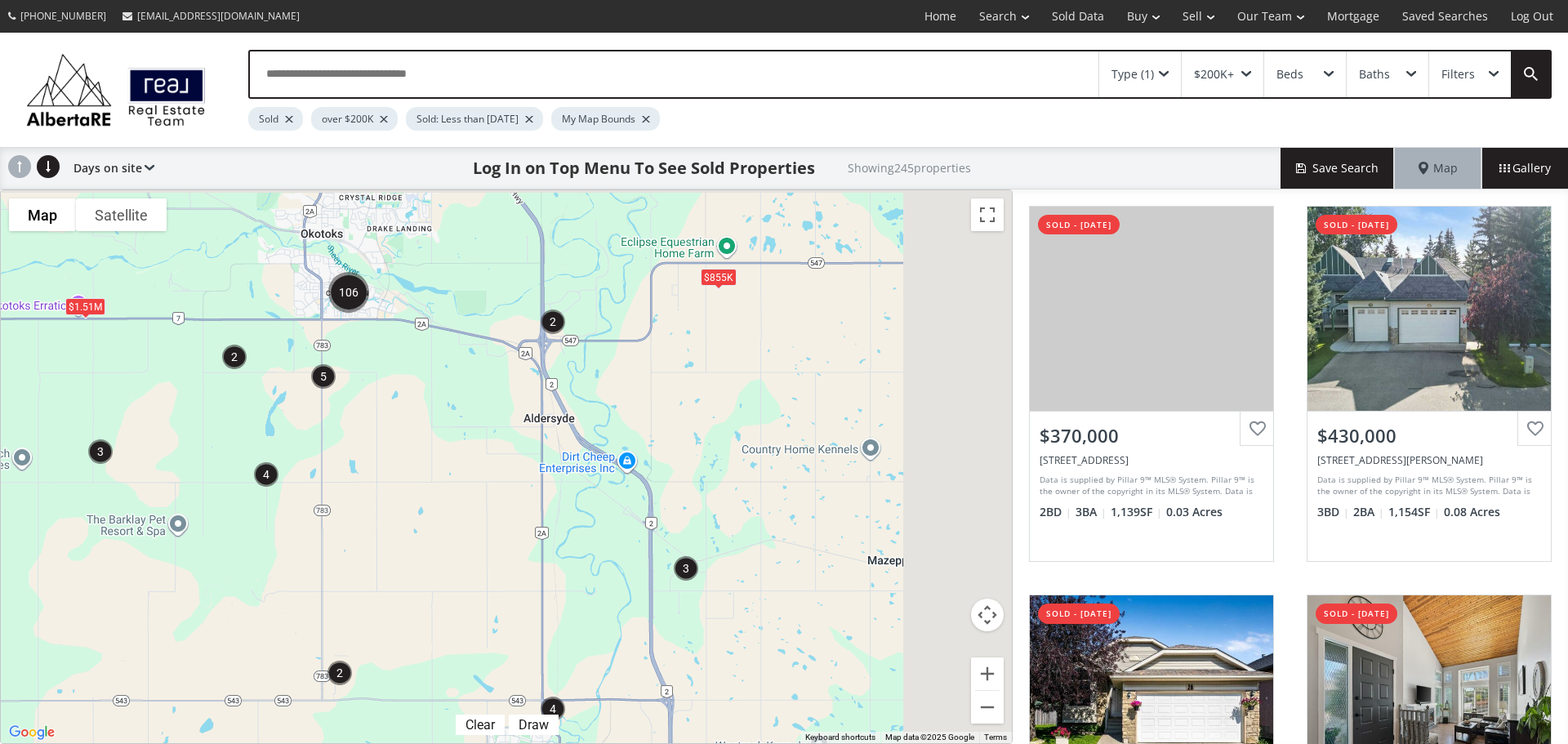
drag, startPoint x: 552, startPoint y: 451, endPoint x: 305, endPoint y: 577, distance: 277.3
click at [305, 577] on div "$855K $1.12M $1.03M $1.51M $1.2M" at bounding box center [506, 467] width 1011 height 553
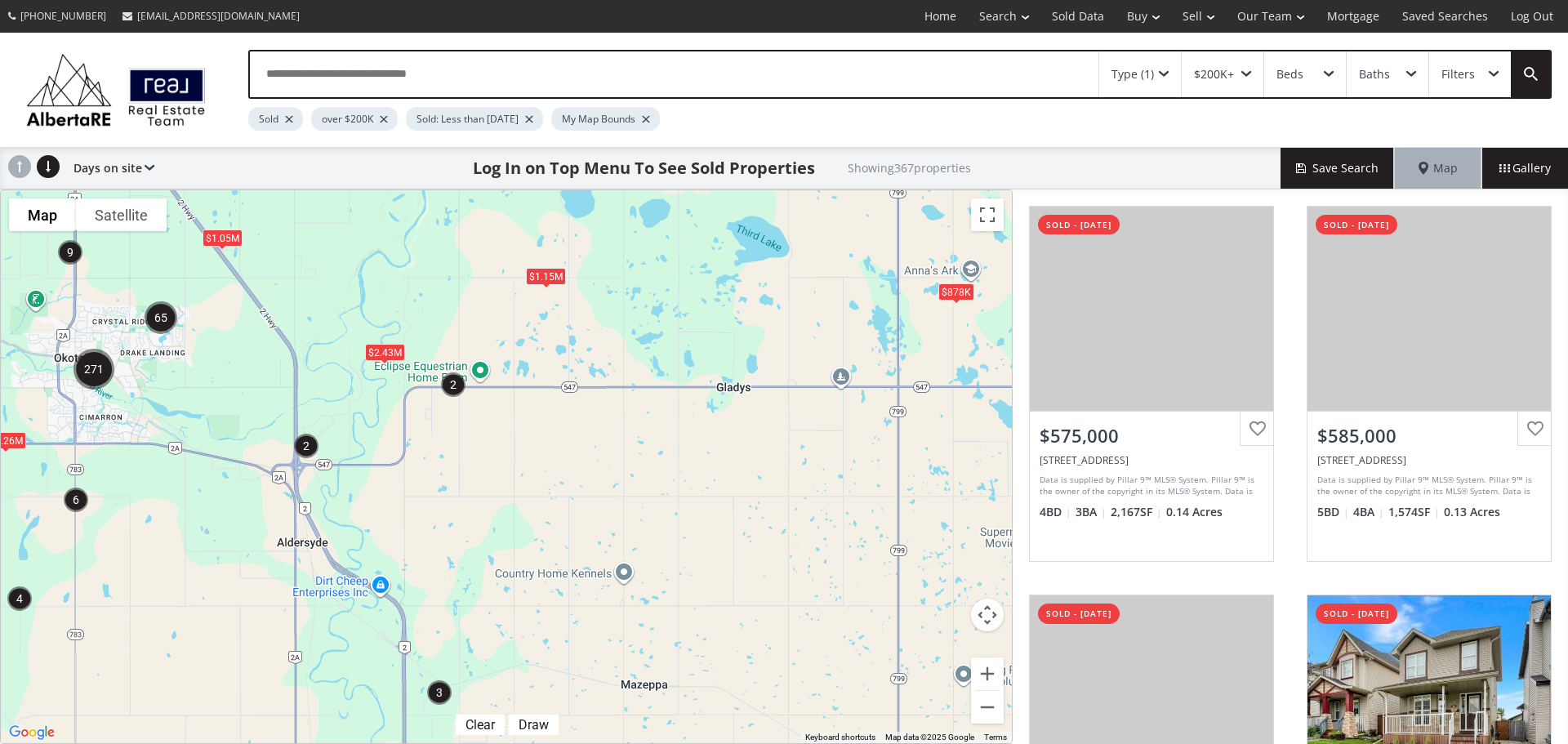
click at [381, 355] on div "$2.43M" at bounding box center [385, 353] width 40 height 17
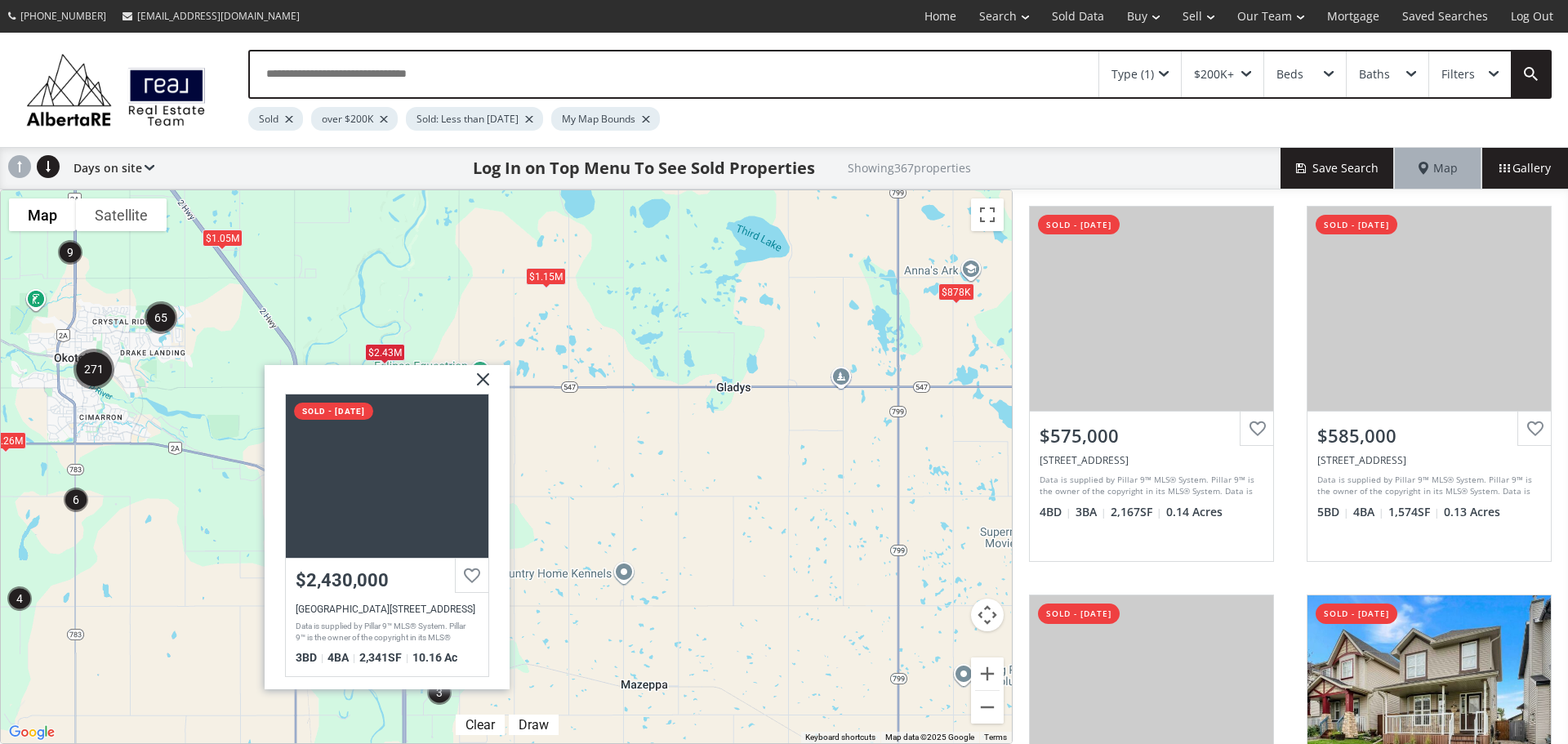
click at [949, 292] on div "$878K" at bounding box center [956, 292] width 36 height 17
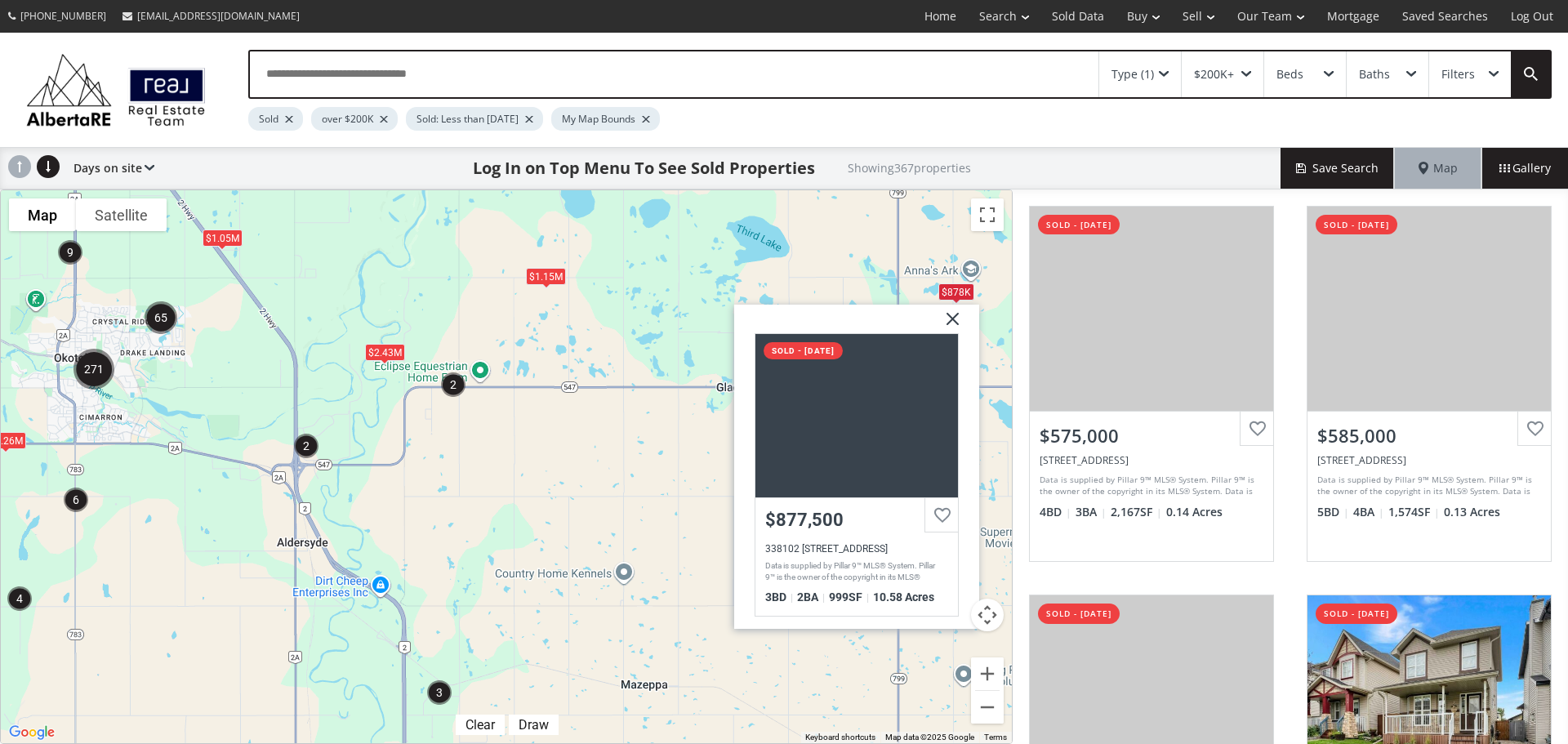
click at [560, 281] on div "$1.15M" at bounding box center [546, 275] width 40 height 17
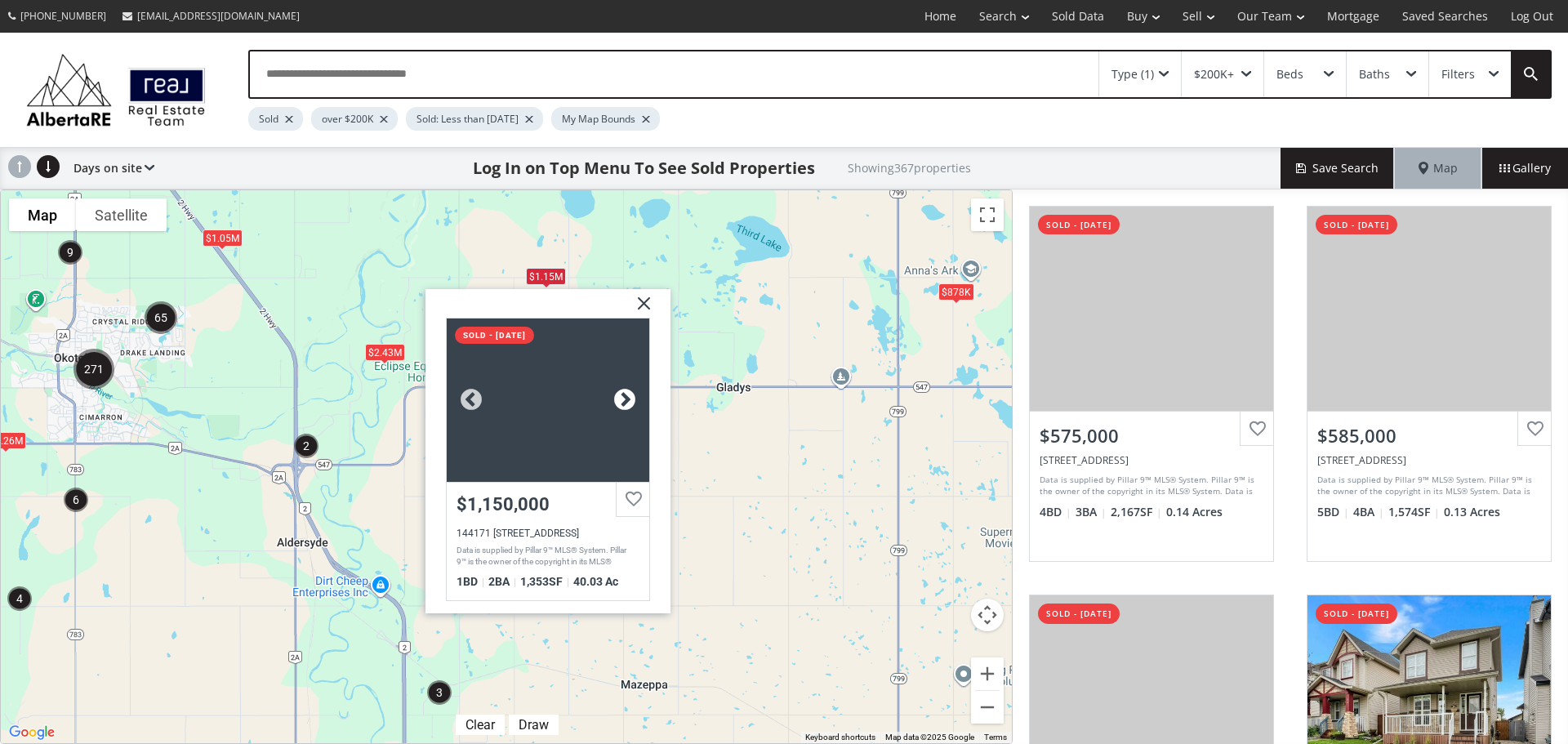
click at [624, 398] on div at bounding box center [625, 400] width 25 height 25
click at [811, 490] on div "$878K $1.05M $1.15M $1.26M $2.43[GEOGRAPHIC_DATA][STREET_ADDRESS] sold - [DATE]…" at bounding box center [506, 467] width 1011 height 553
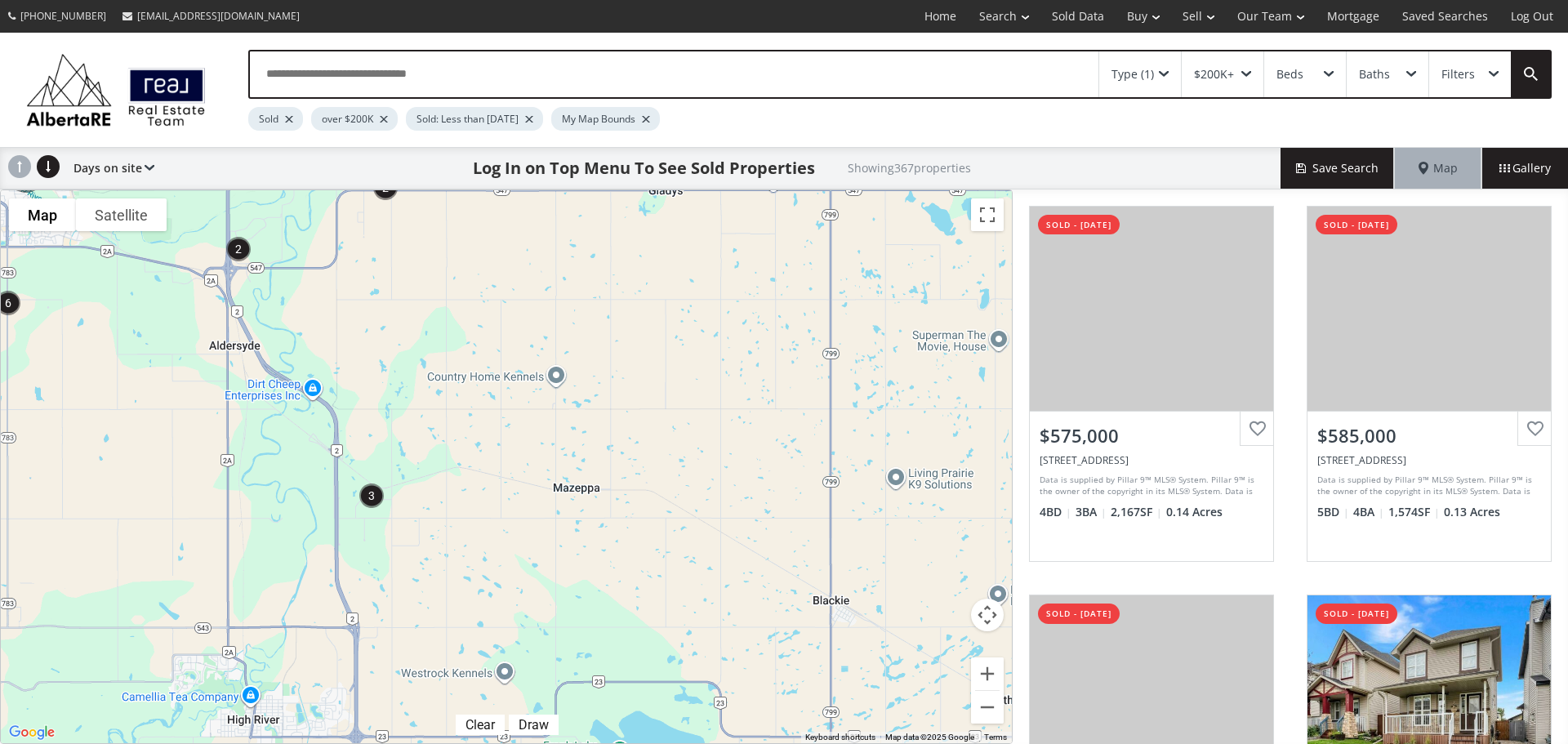
drag, startPoint x: 796, startPoint y: 540, endPoint x: 725, endPoint y: 339, distance: 213.2
click at [726, 341] on div "$878K $1.05M $1.15M $1.26M $2.43M" at bounding box center [506, 467] width 1011 height 553
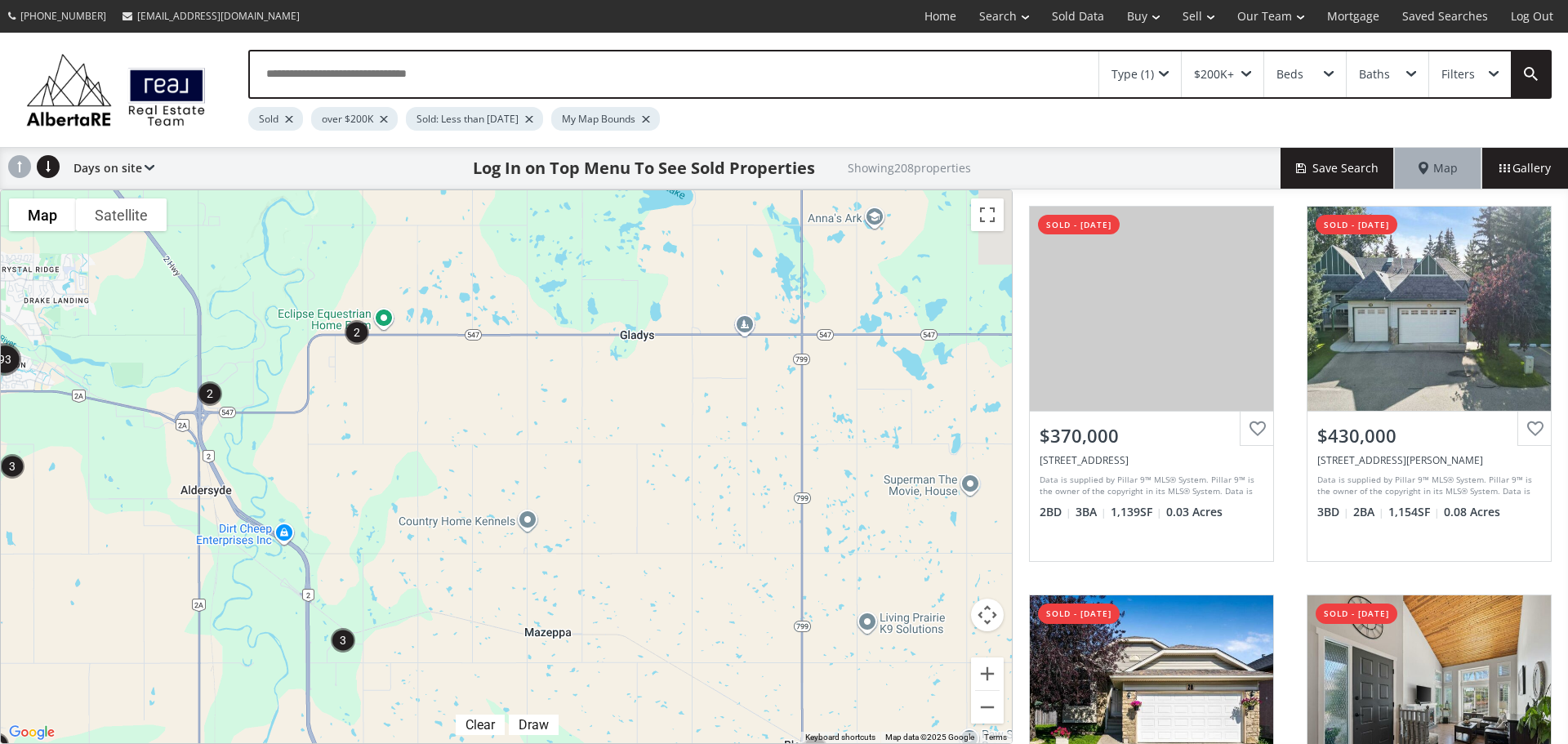
drag, startPoint x: 713, startPoint y: 383, endPoint x: 654, endPoint y: 745, distance: 366.8
click at [654, 743] on html "[PHONE_NUMBER] [EMAIL_ADDRESS][DOMAIN_NAME] Home Search Search By Map Advanced …" at bounding box center [784, 372] width 1568 height 744
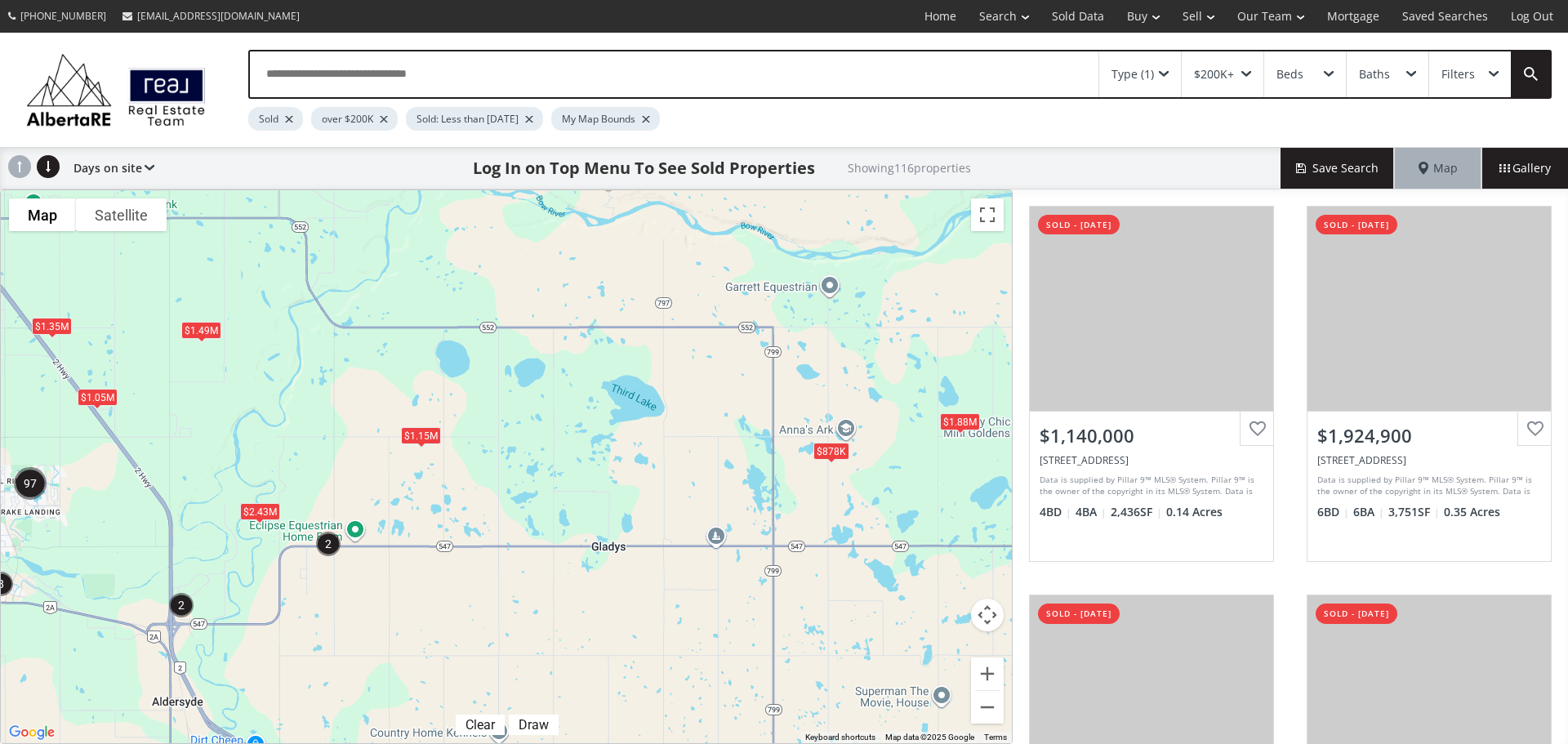
drag, startPoint x: 349, startPoint y: 379, endPoint x: 697, endPoint y: 543, distance: 384.7
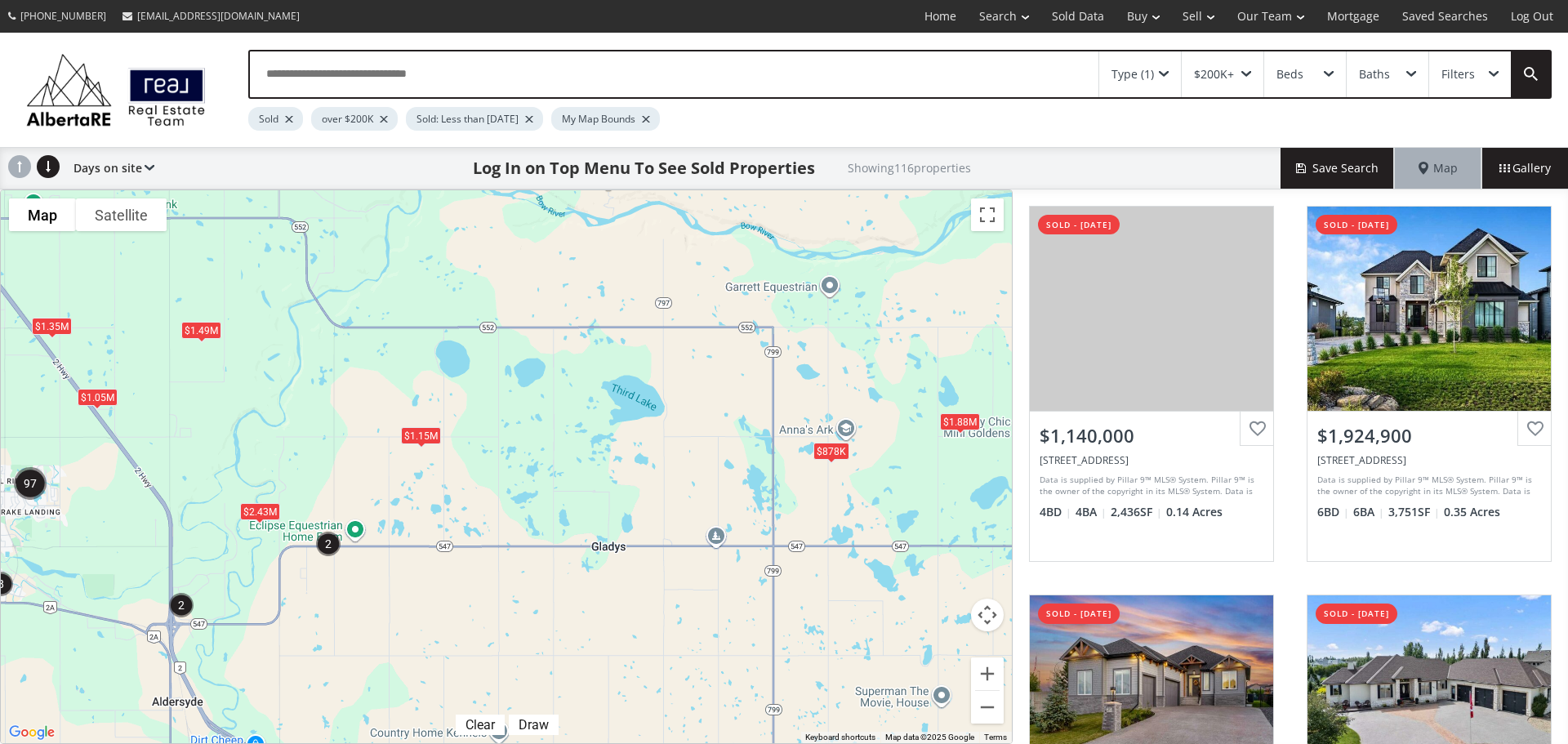
click at [697, 543] on div "To navigate the map with touch gestures double-tap and hold your finger on the …" at bounding box center [506, 467] width 1013 height 555
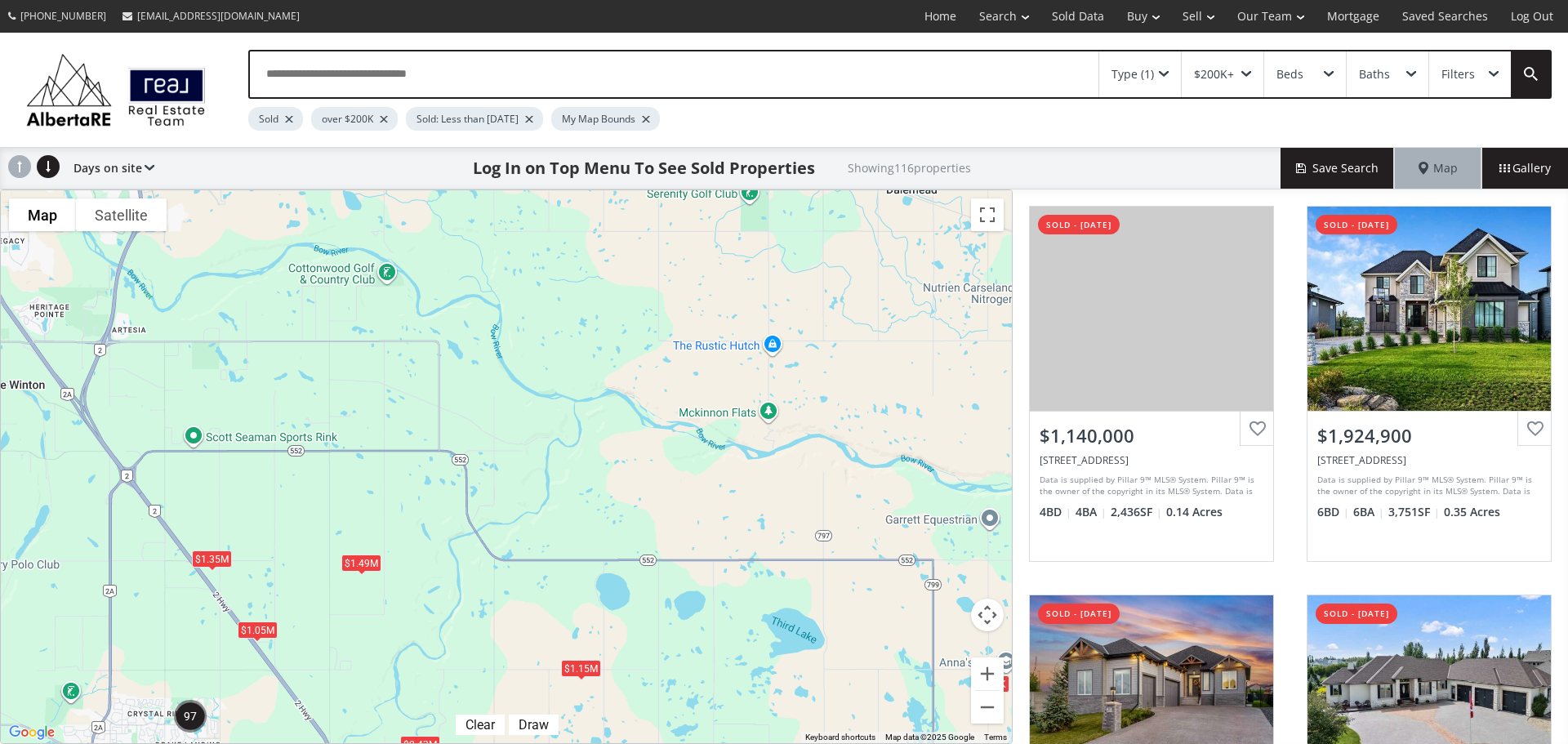
drag, startPoint x: 356, startPoint y: 370, endPoint x: 512, endPoint y: 583, distance: 264.0
click at [512, 583] on div "$878K $1.05M $1.15M $1.49M $1.35M $2.43M $1.88M" at bounding box center [506, 467] width 1011 height 553
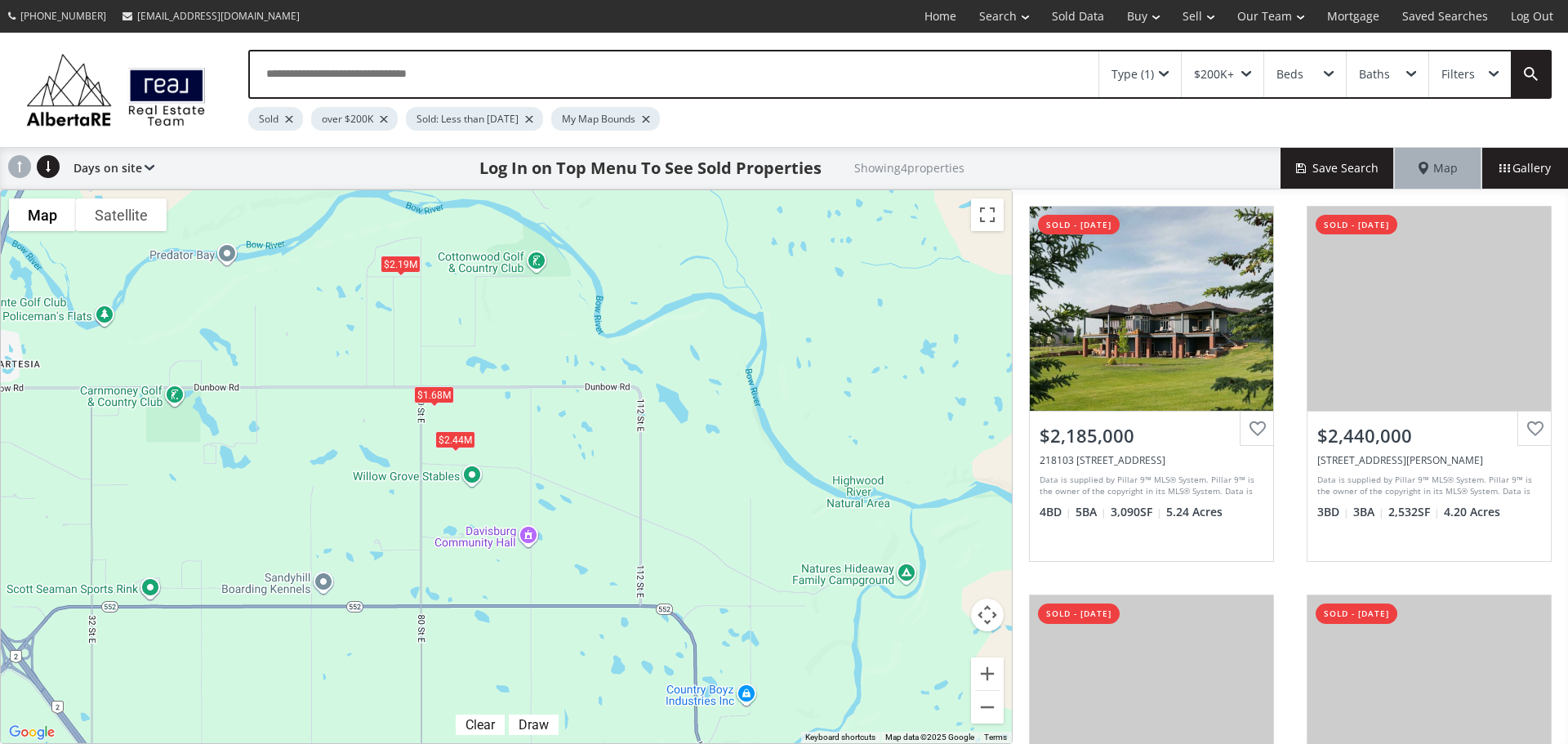
drag, startPoint x: 301, startPoint y: 369, endPoint x: 582, endPoint y: 504, distance: 311.7
click at [582, 504] on div "$2.19M $2.44M $1.68M $1.68M" at bounding box center [506, 467] width 1011 height 553
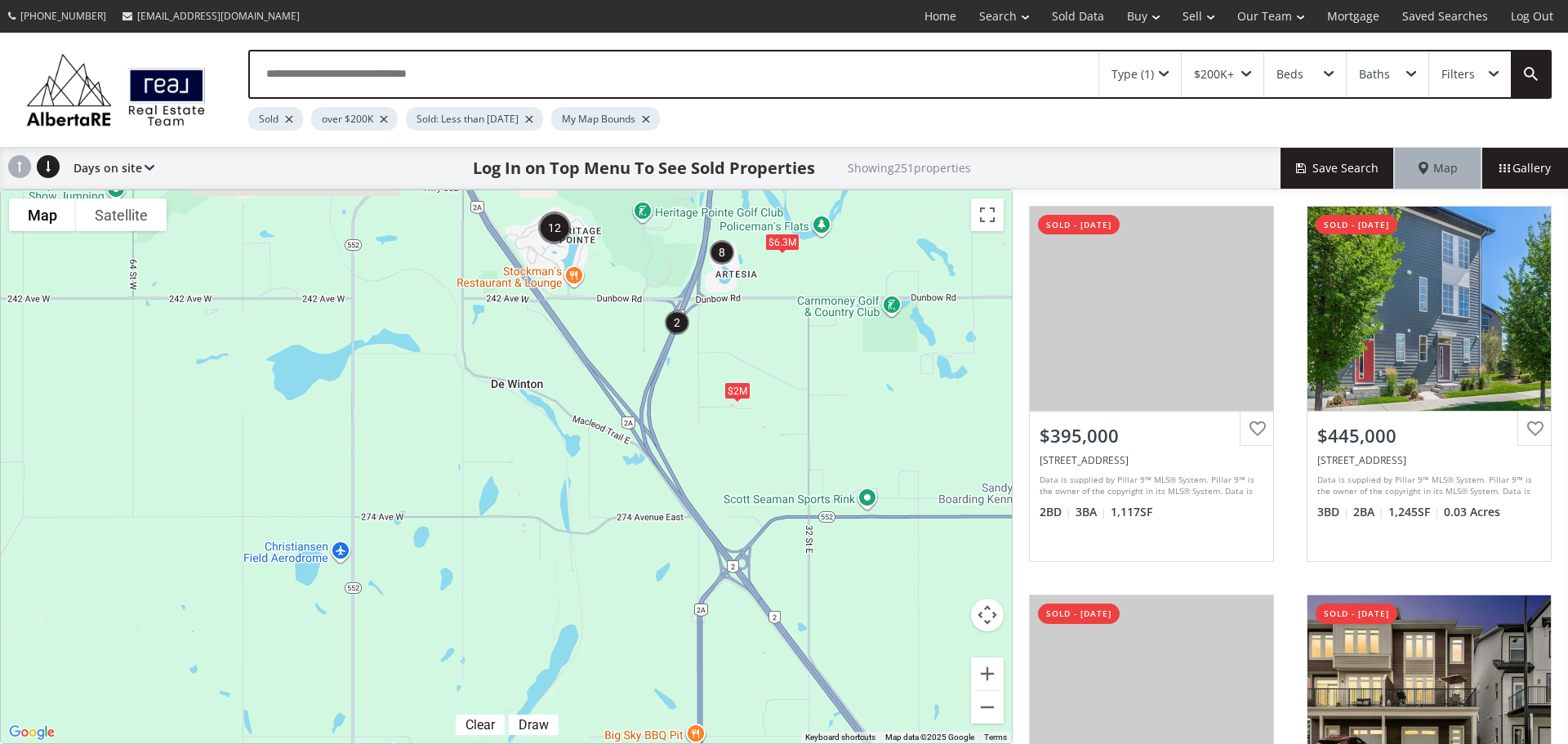
drag, startPoint x: 351, startPoint y: 514, endPoint x: 905, endPoint y: 341, distance: 580.4
click at [905, 341] on div "$2.19M $6.3M $2M" at bounding box center [506, 467] width 1011 height 553
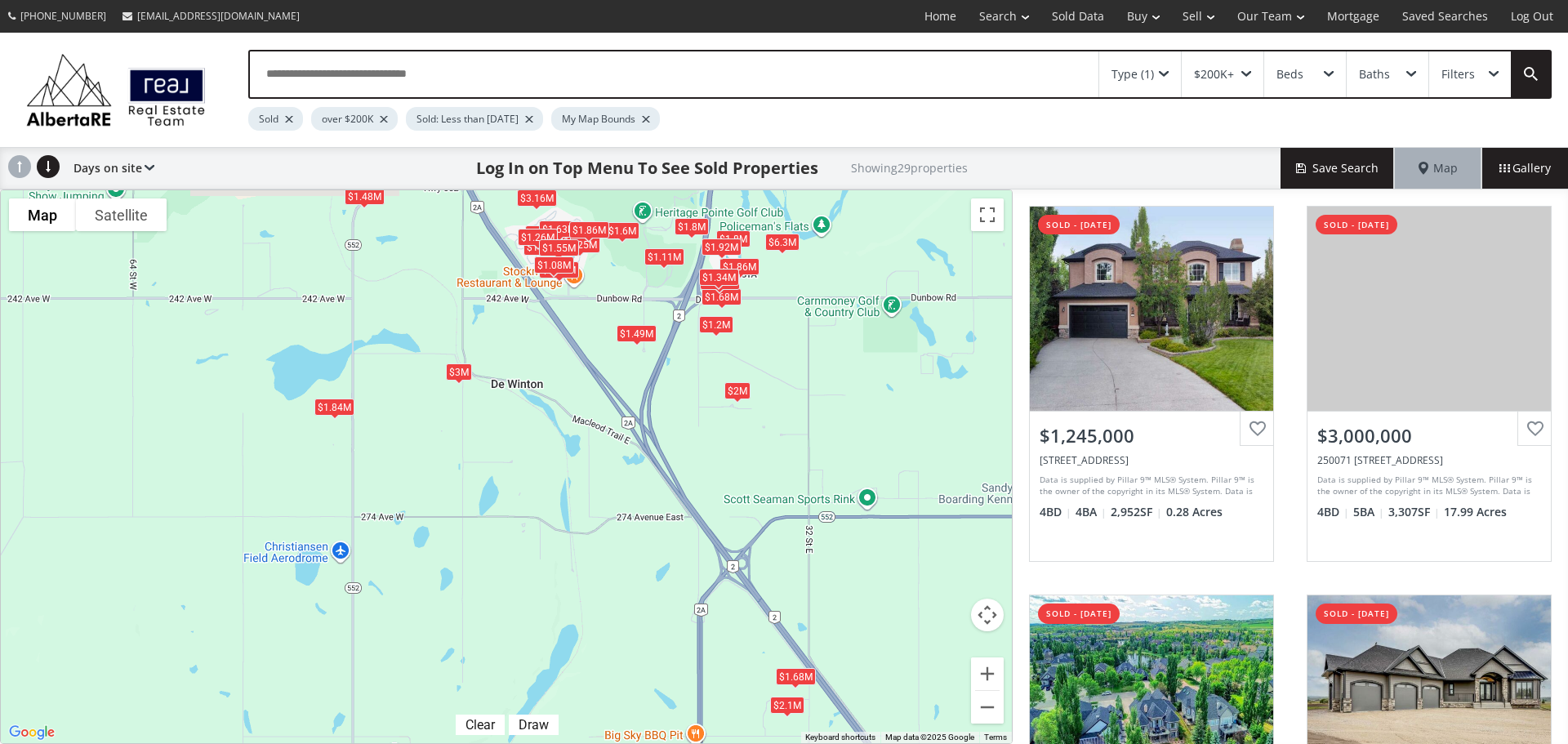
click at [329, 409] on div "$1.84M" at bounding box center [335, 406] width 40 height 17
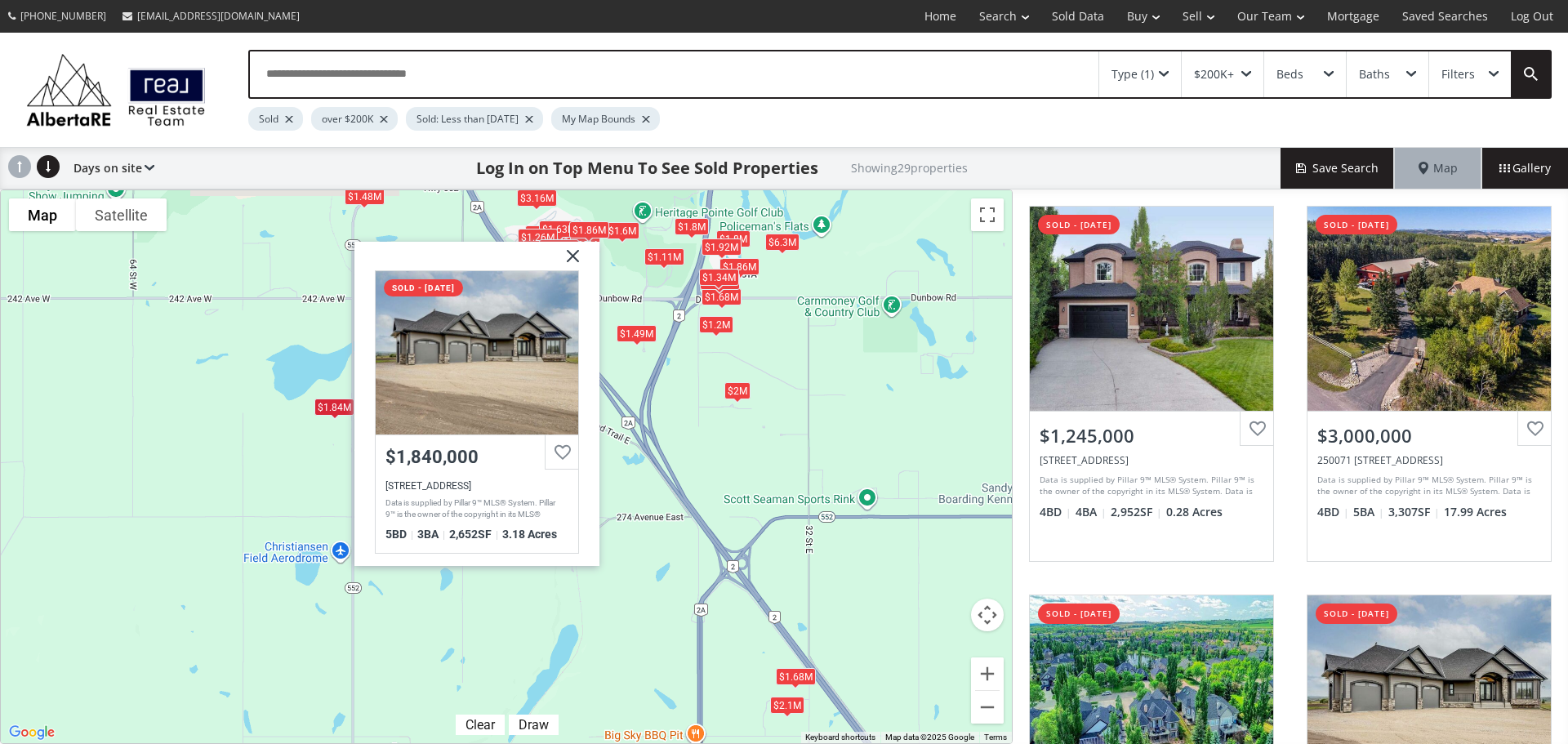
click at [272, 450] on div "$1.25M $3M $1.54M $1.84M $1.37M $1.48M $1.11M $1.6M $1.13M $2M $1.8M $1.49M $1.…" at bounding box center [506, 467] width 1011 height 553
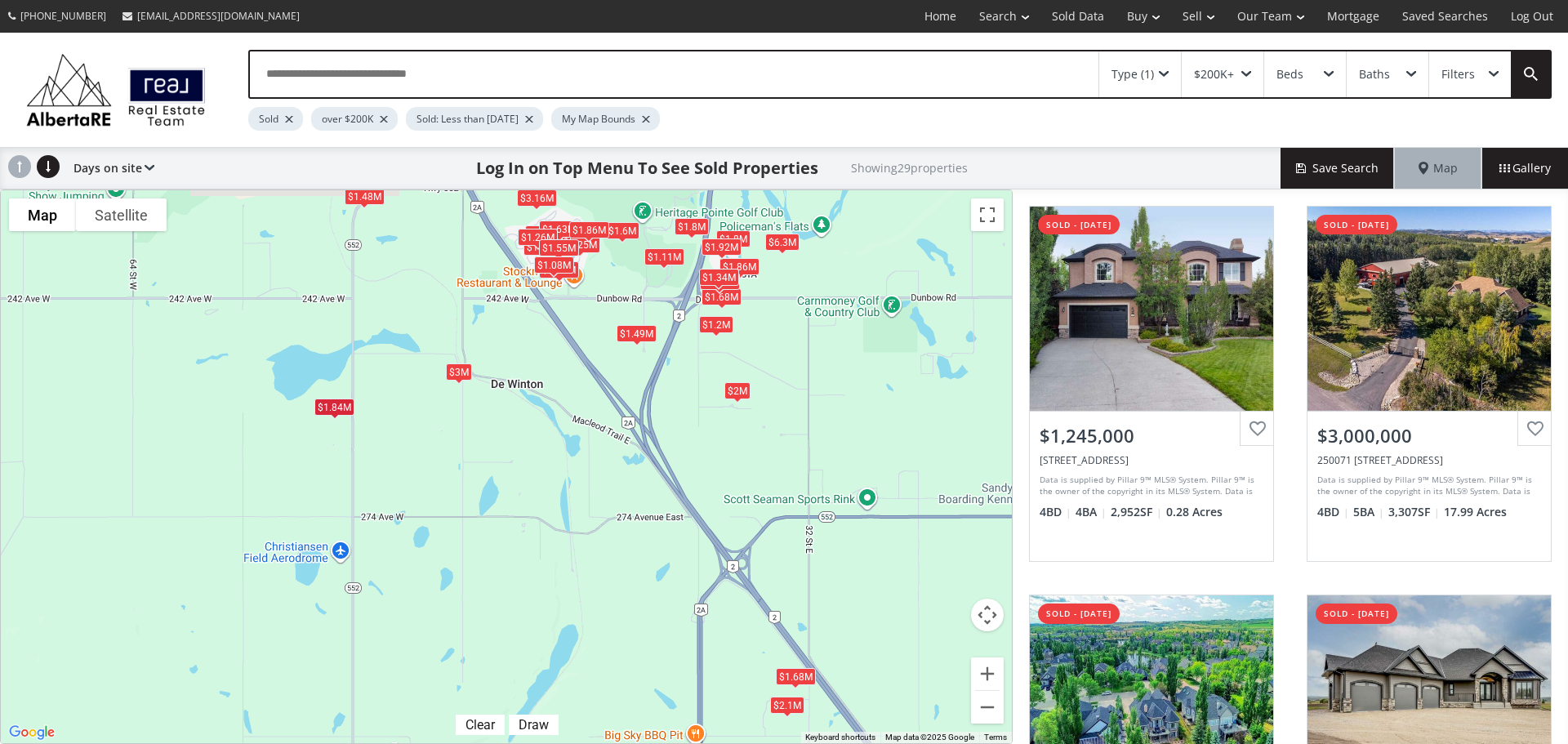
click at [372, 197] on div "$1.48M" at bounding box center [364, 196] width 40 height 17
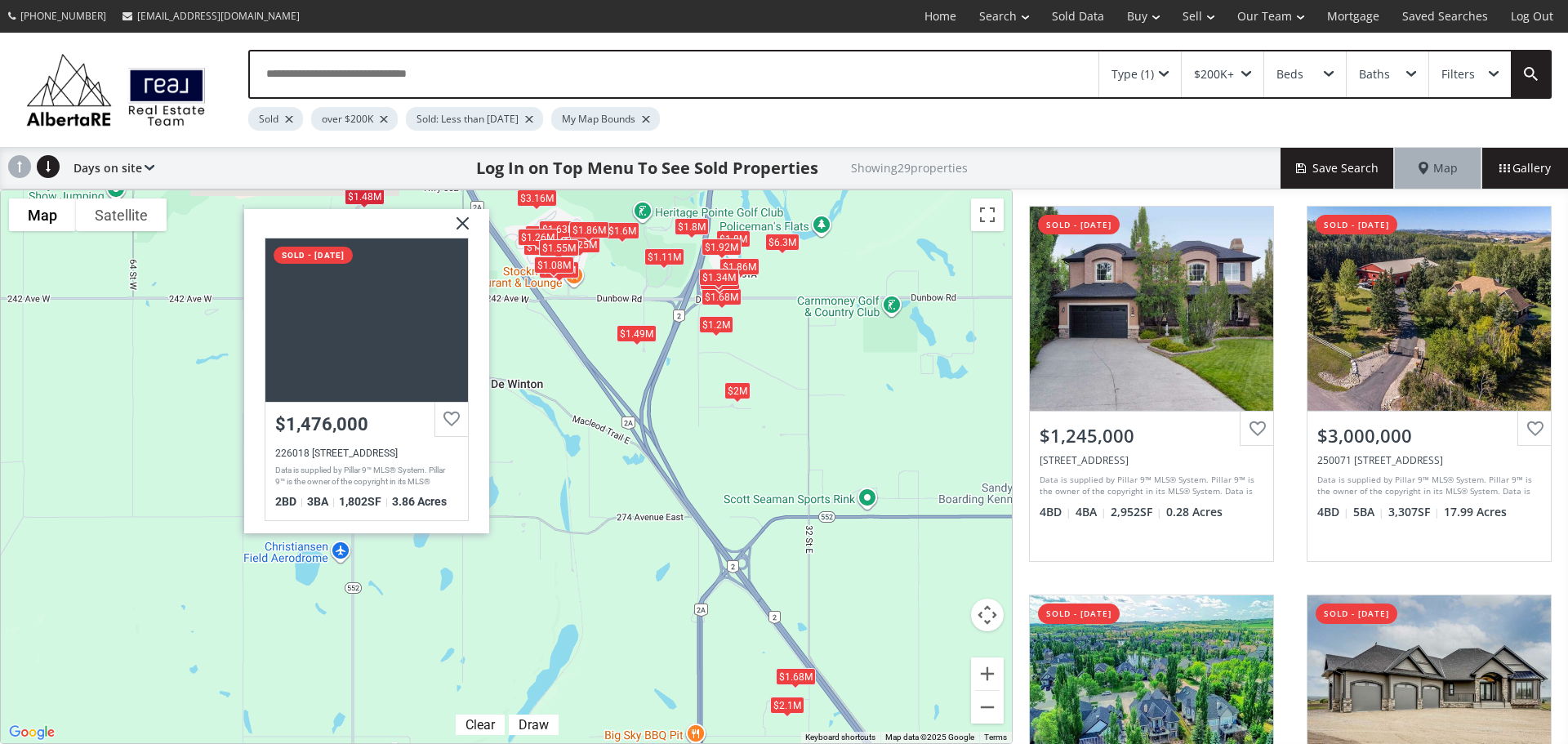
click at [200, 409] on div "$1.25M $3M $1.54M $1.84M $1.37M $1.48M $1.11M $1.6M $1.13M $2M $1.8M $1.49M $1.…" at bounding box center [506, 467] width 1011 height 553
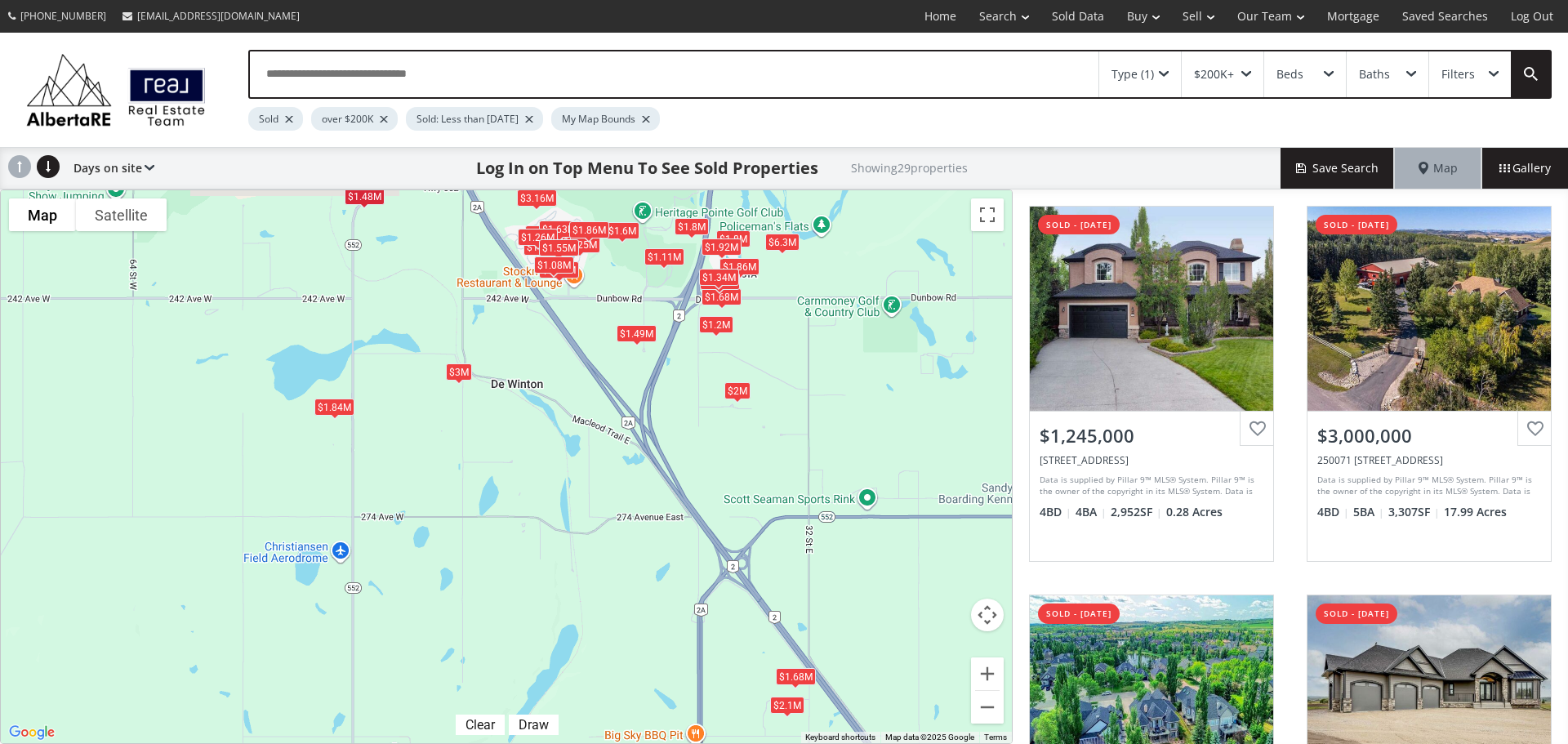
click at [464, 370] on div "$3M" at bounding box center [458, 371] width 26 height 17
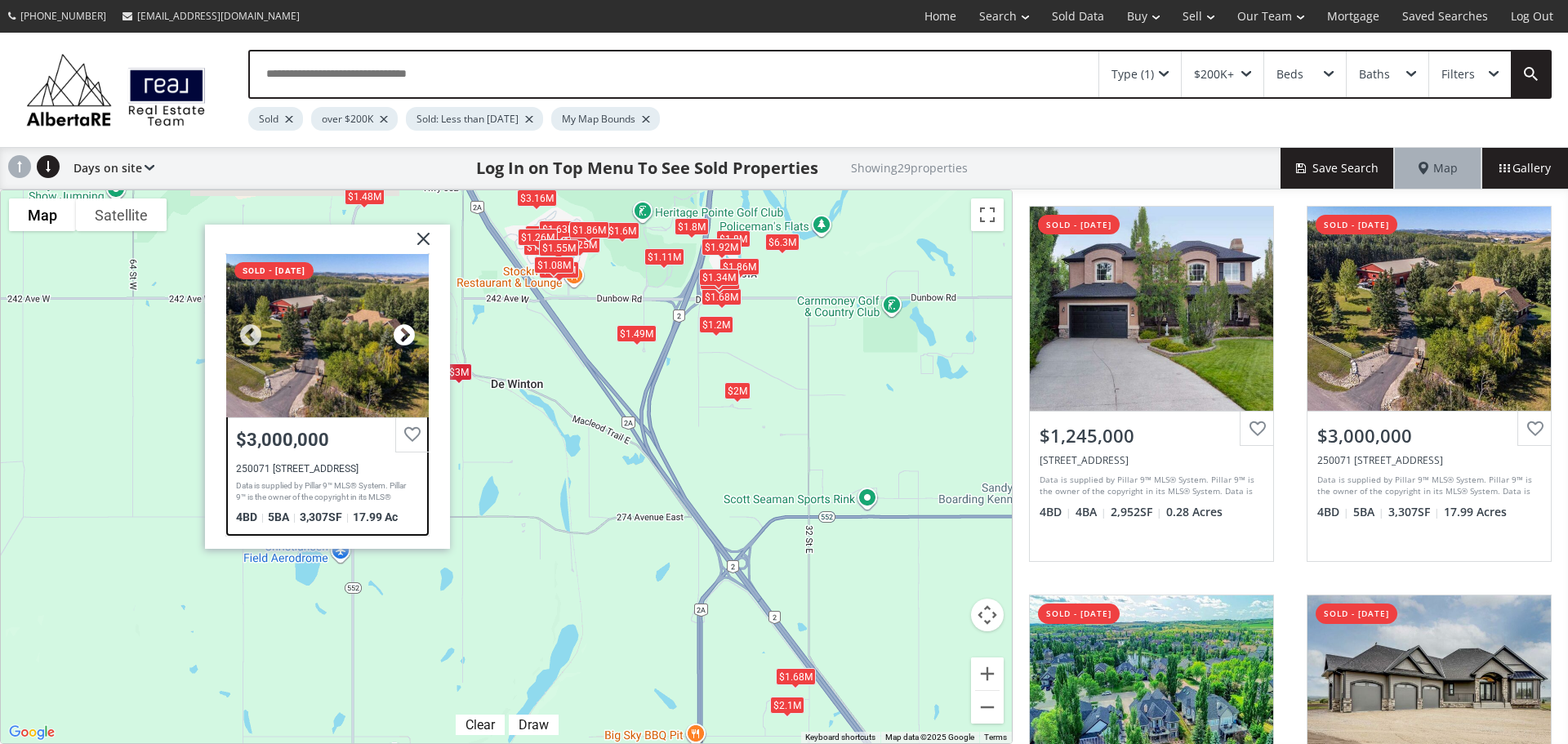
click at [407, 338] on div at bounding box center [404, 335] width 25 height 25
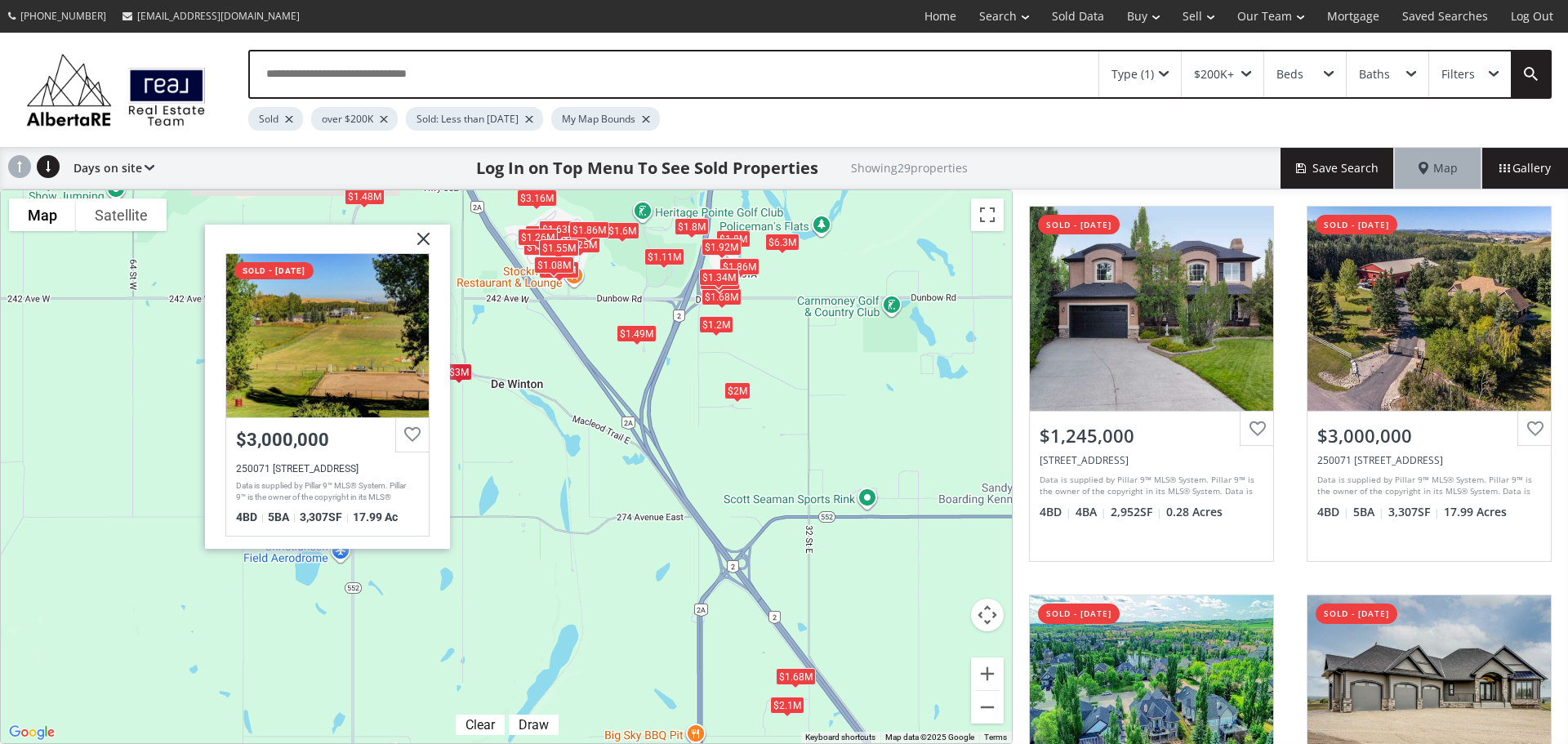
click at [136, 454] on div "$1.25M $3M $1.54M $1.84M $1.37M $1.48M $1.11M $1.6M $1.13M $2M $1.8M $1.49M $1.…" at bounding box center [506, 467] width 1011 height 553
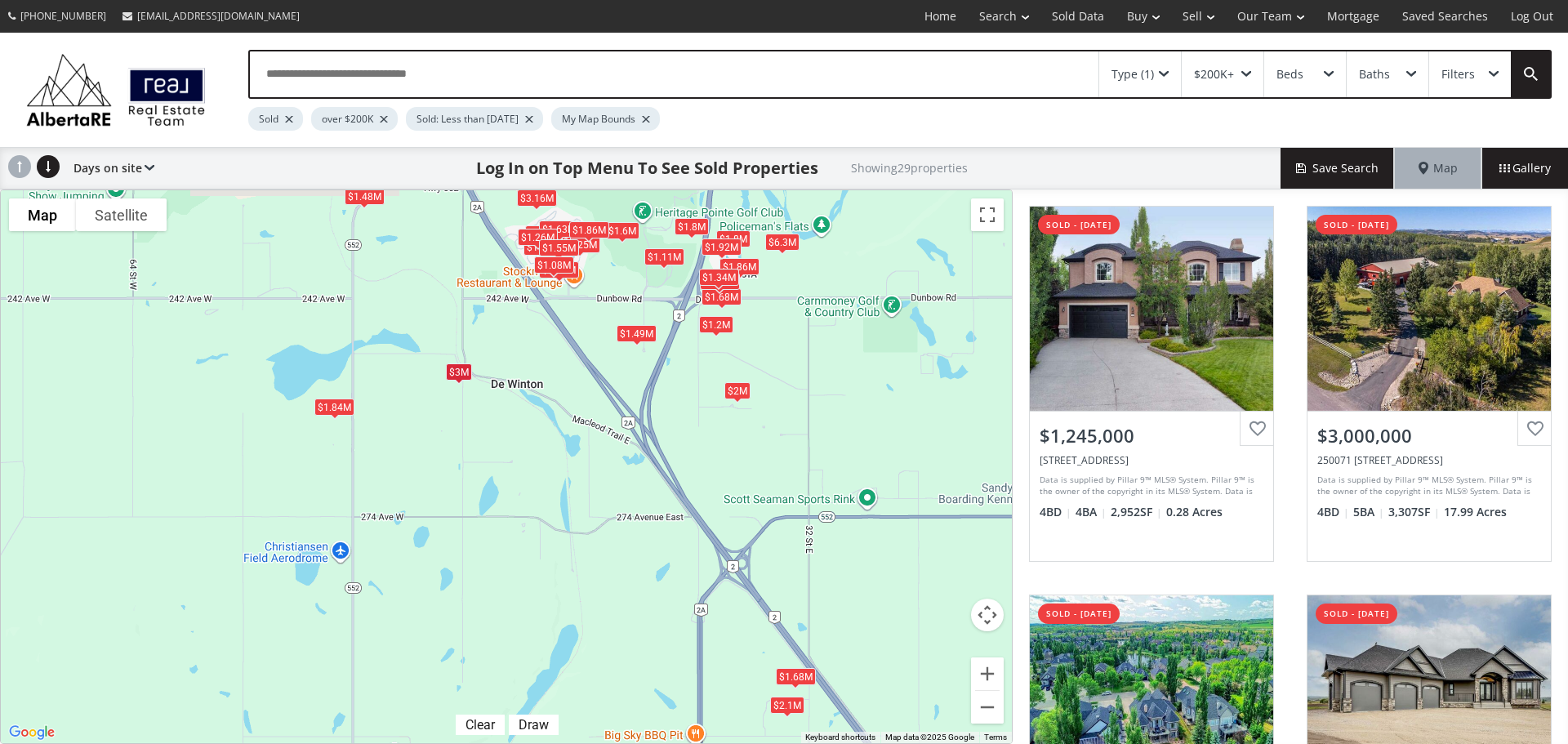
drag, startPoint x: 163, startPoint y: 517, endPoint x: 507, endPoint y: 467, distance: 347.6
click at [507, 467] on div "$1.25M $3M $1.54M $1.84M $1.37M $1.48M $1.11M $1.6M $1.13M $2M $1.8M $1.49M $1.…" at bounding box center [506, 467] width 1011 height 553
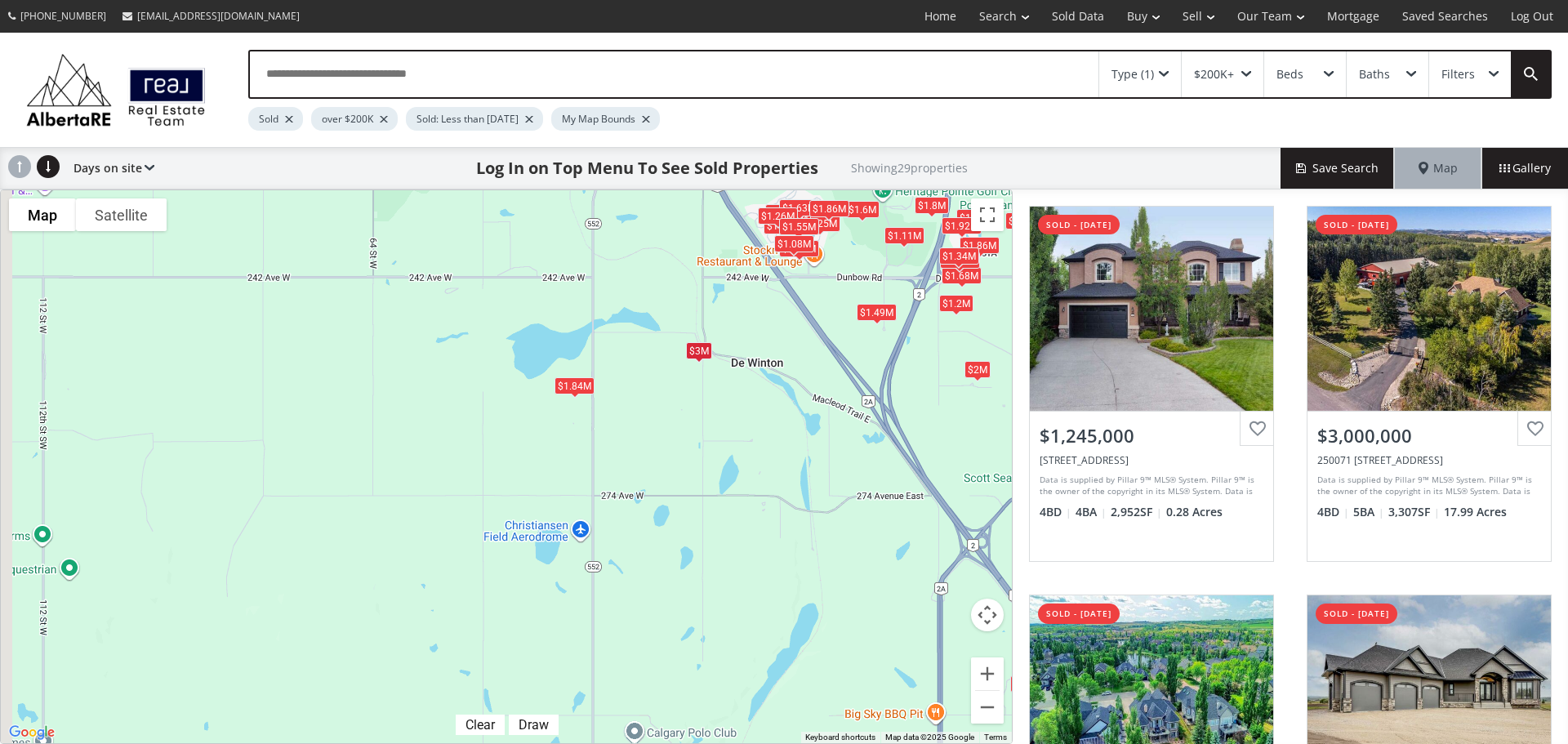
drag, startPoint x: 294, startPoint y: 467, endPoint x: 605, endPoint y: 444, distance: 311.8
click at [605, 444] on div "$1.25M $3M $1.54M $1.84M $1.37M $1.48M $1.11M $1.6M $1.13M $2M $1.8M $1.49M $1.…" at bounding box center [506, 467] width 1011 height 553
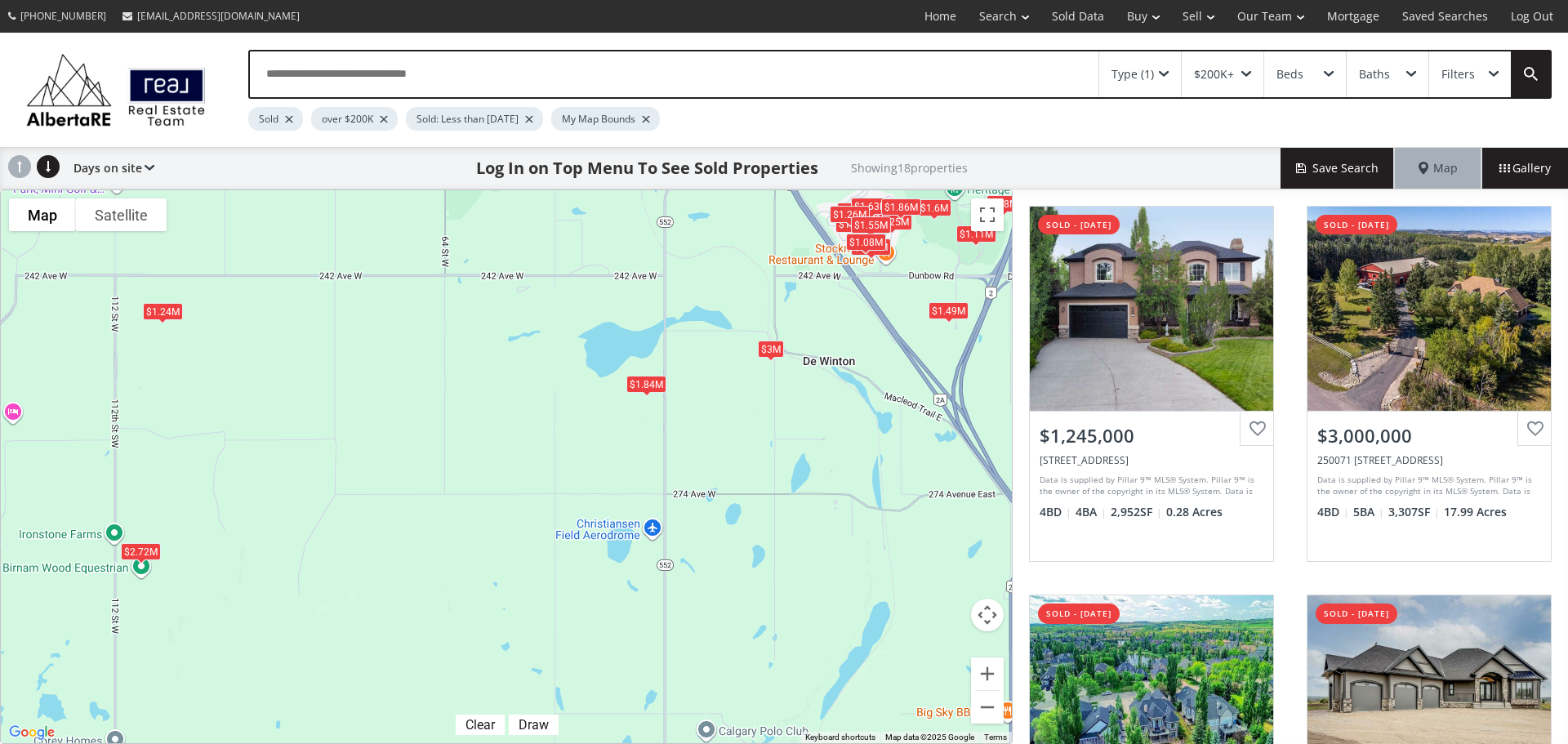
click at [944, 312] on div "$1.49M" at bounding box center [948, 311] width 40 height 17
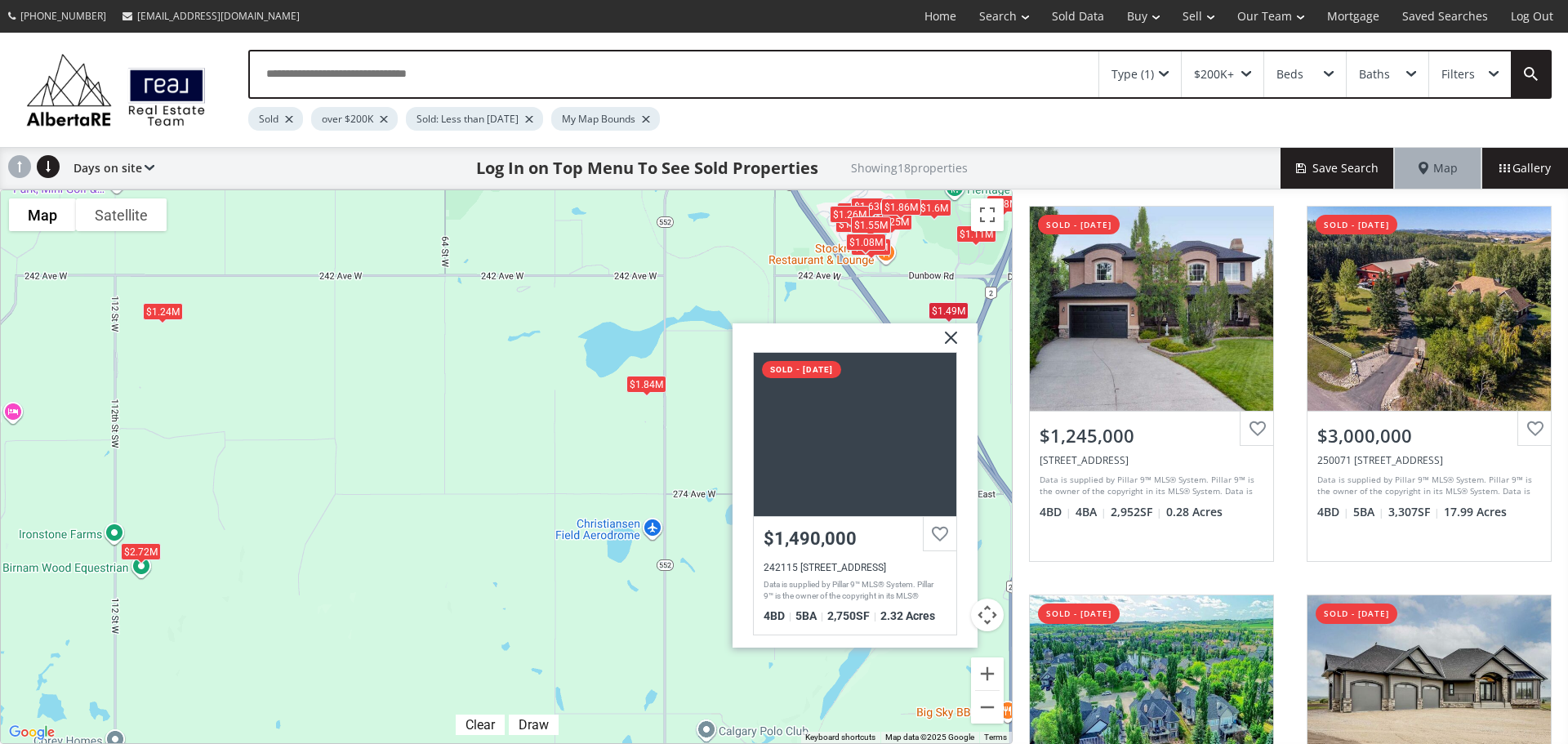
click at [512, 371] on div "$1.25M $3M $1.54M $1.84M $1.37M $1.11M $1.6M $1.13M $2M $1.8M $1.49M $2.72M $1.…" at bounding box center [506, 467] width 1011 height 553
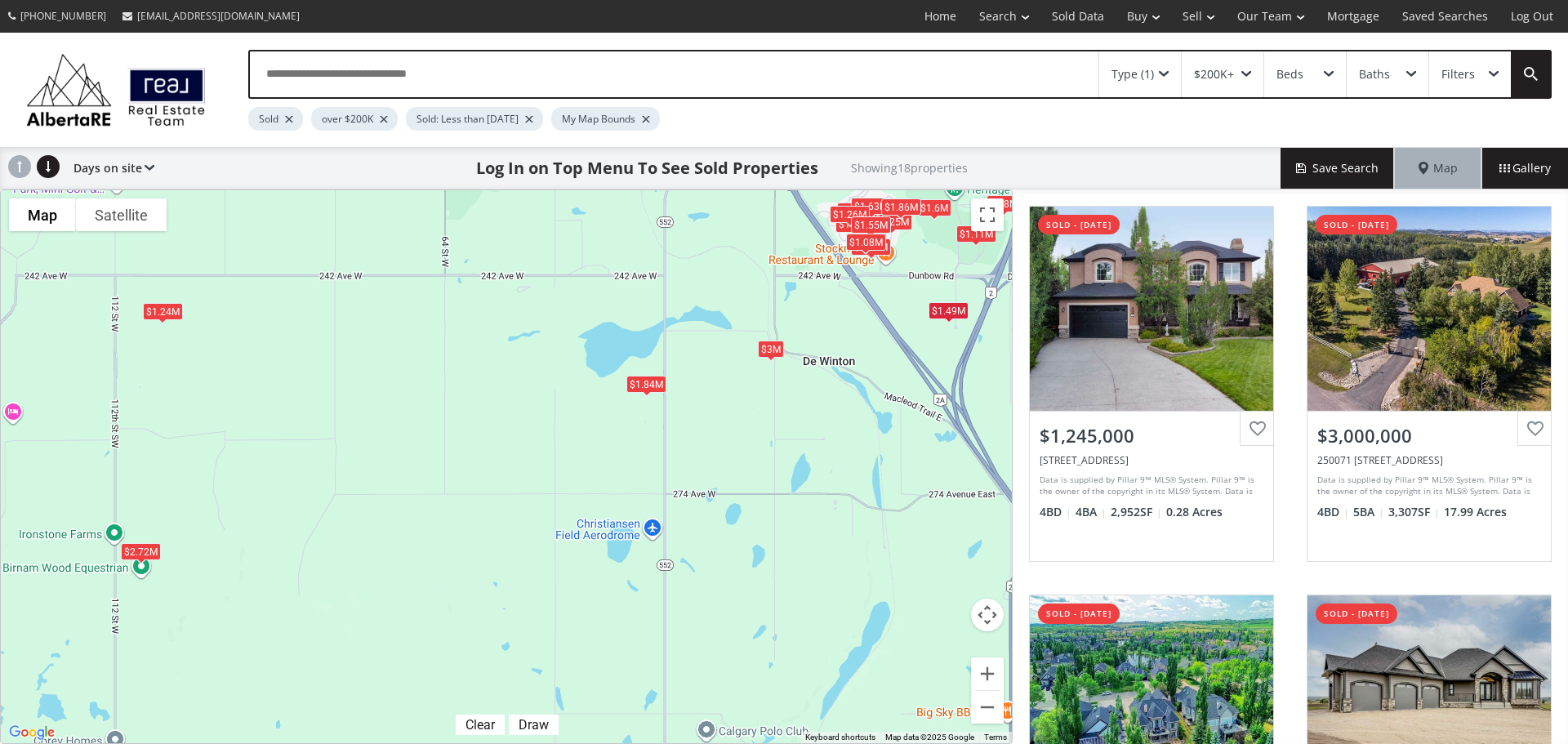
click at [171, 314] on div "$1.24M" at bounding box center [163, 311] width 40 height 17
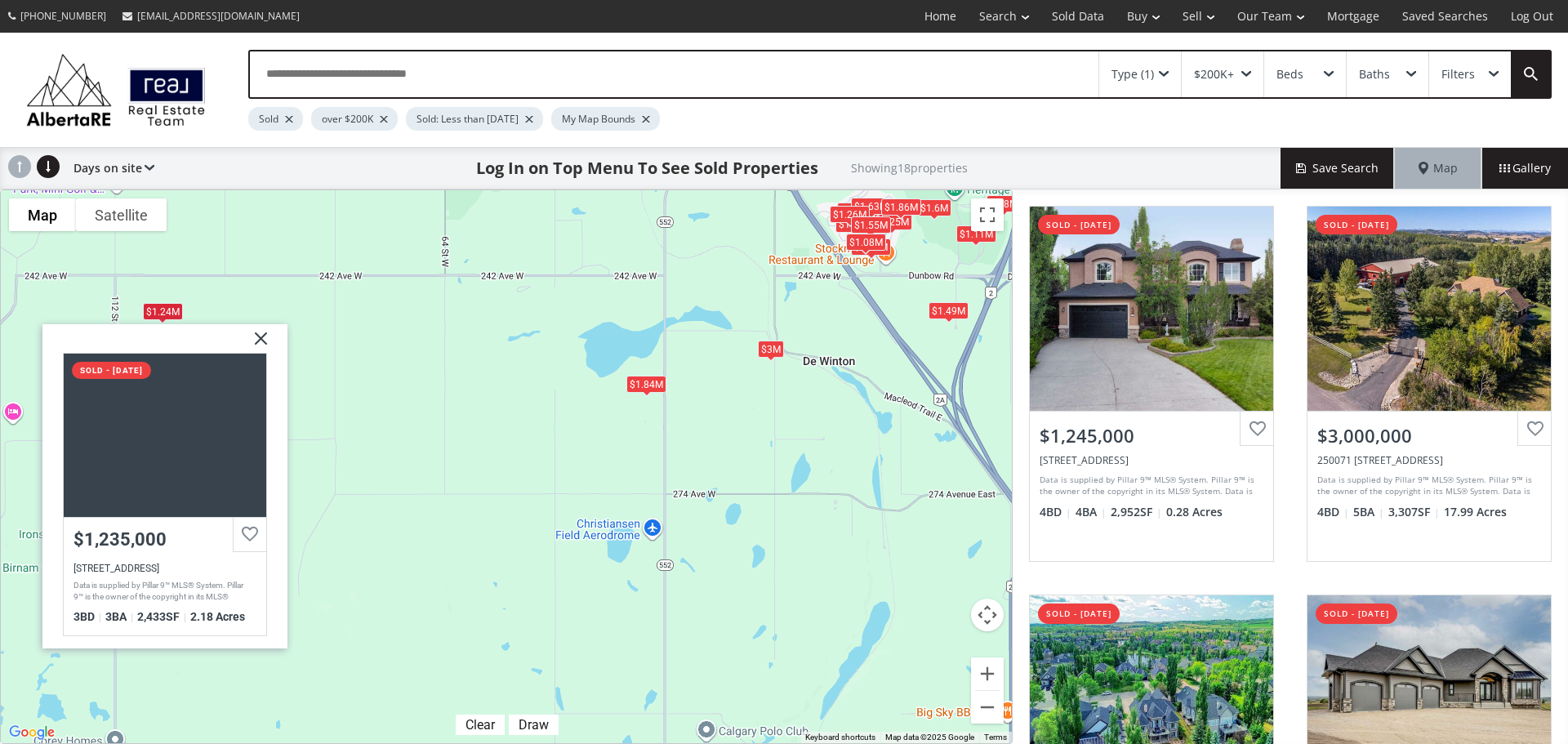
click at [316, 310] on div "$1.25M $3M $1.54M $1.84M $1.37M $1.11M $1.6M $1.13M $2M $1.8M $1.49M $2.72M $1.…" at bounding box center [506, 467] width 1011 height 553
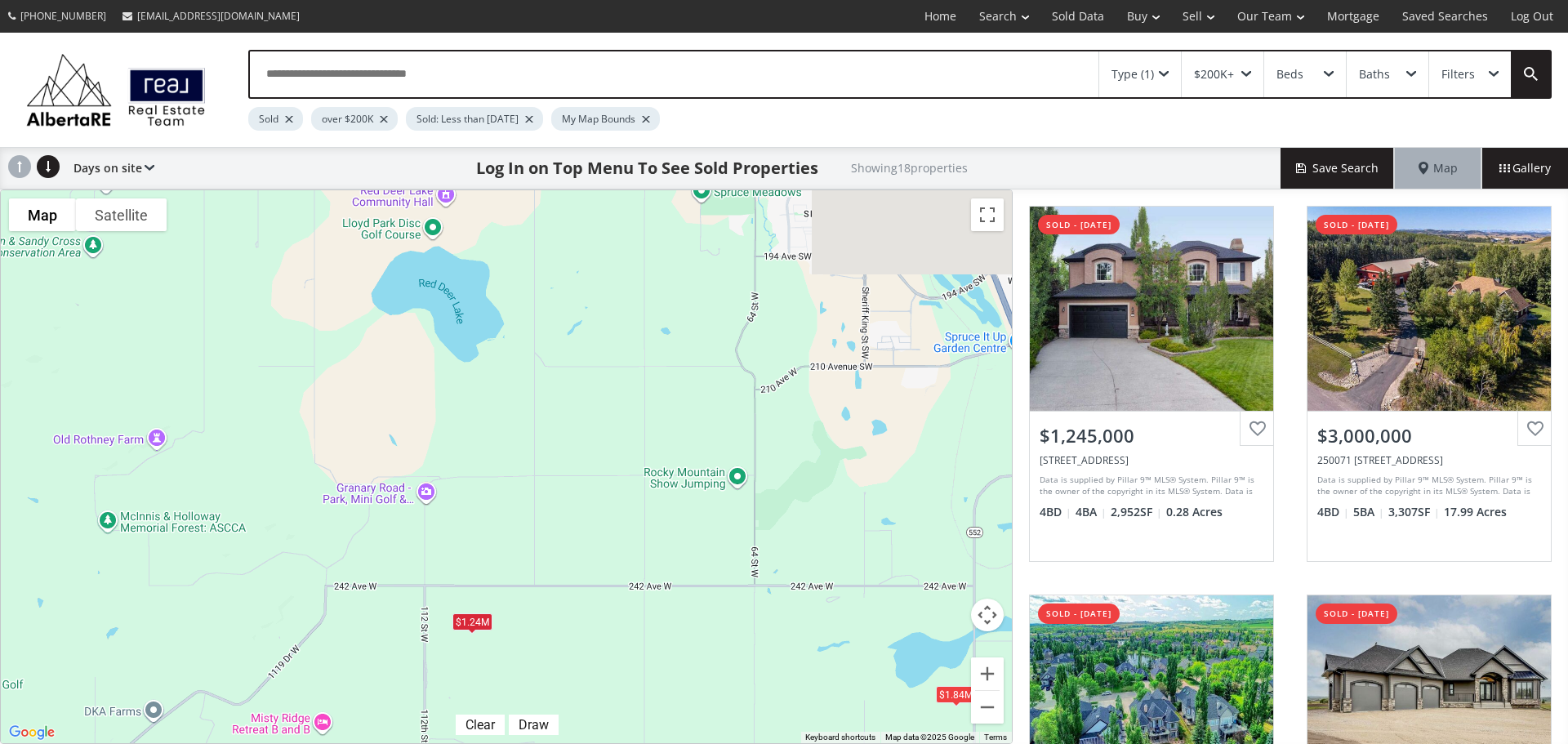
drag, startPoint x: 322, startPoint y: 288, endPoint x: 636, endPoint y: 620, distance: 457.0
click at [636, 620] on div "$1.25M $3M $1.54M $1.84M $1.37M $1.11M $1.6M $1.13M $2M $1.8M $1.49M $2.72M $1.…" at bounding box center [506, 467] width 1011 height 553
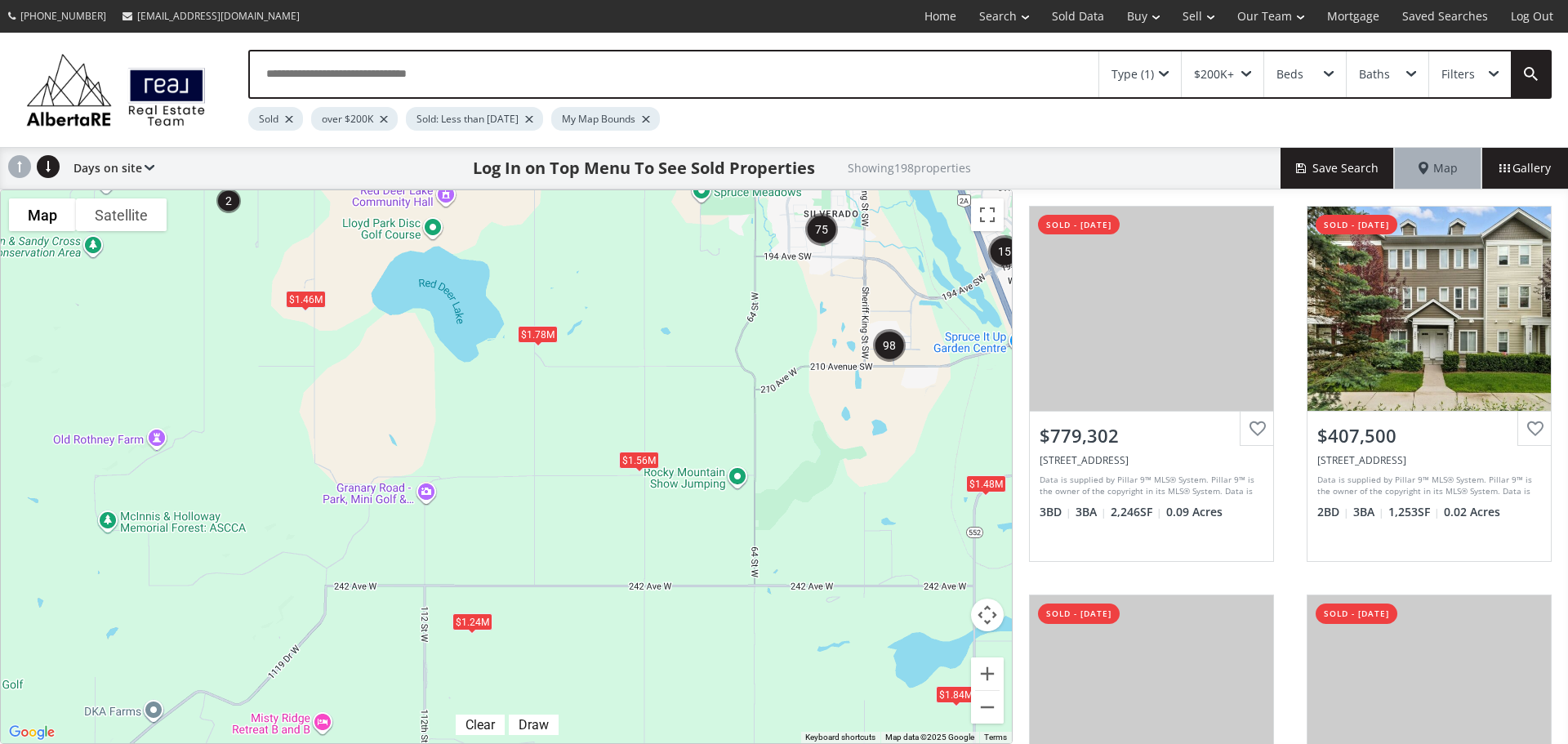
click at [533, 339] on div "$1.78M" at bounding box center [537, 335] width 40 height 17
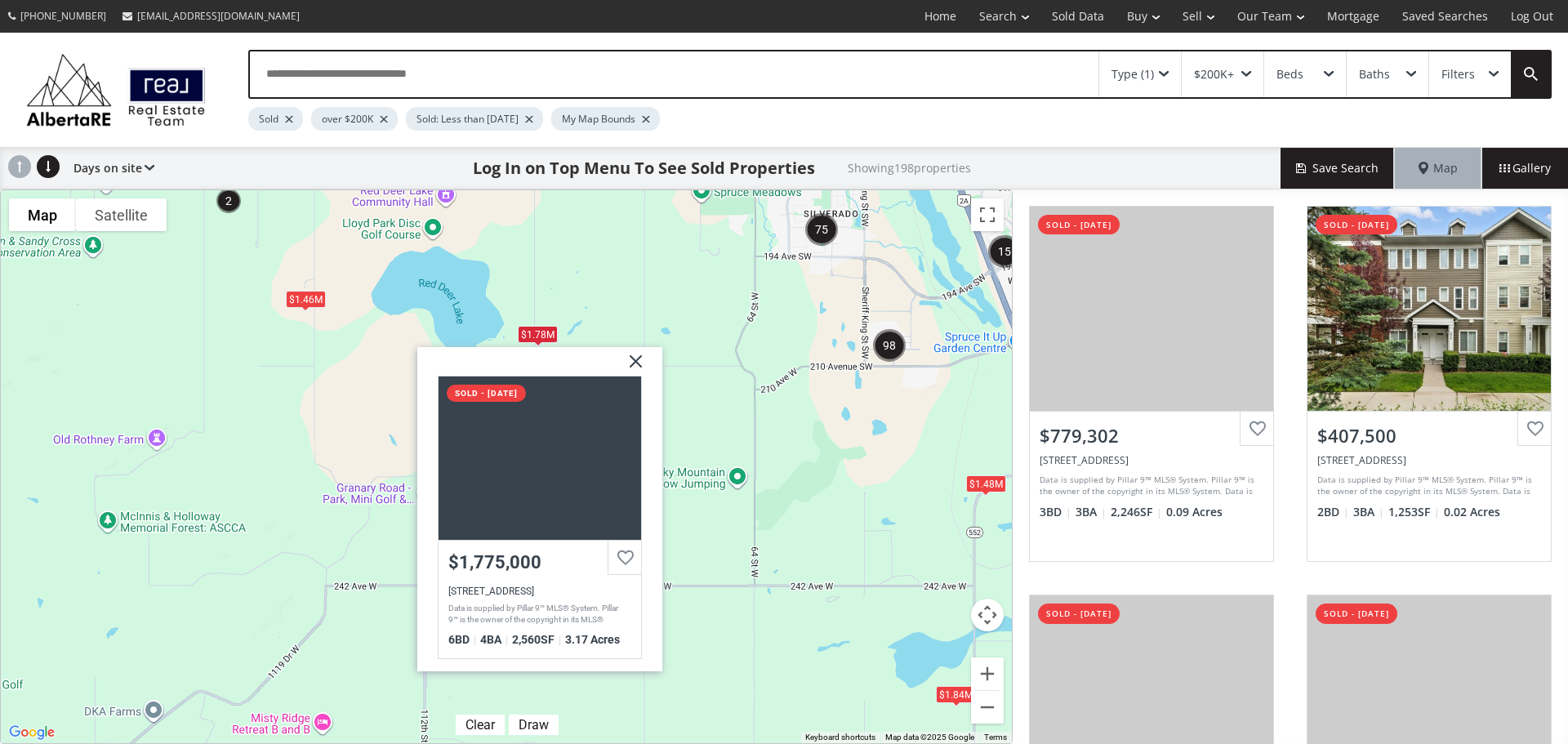
click at [314, 302] on div "$1.46M" at bounding box center [306, 299] width 40 height 17
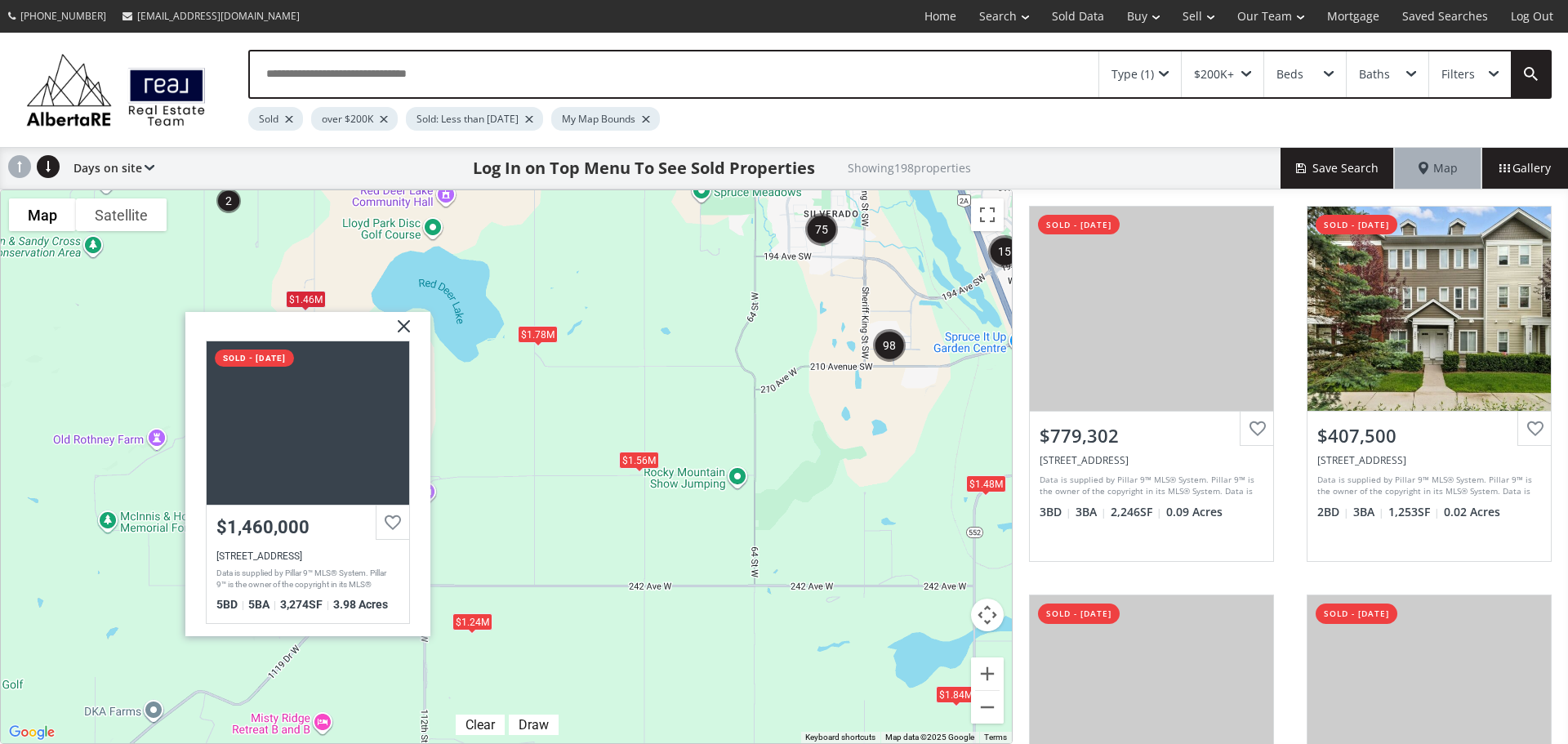
drag, startPoint x: 157, startPoint y: 296, endPoint x: 766, endPoint y: 646, distance: 702.4
click at [766, 646] on div "$1.84M $1.48M $1.78M $1.56M $1.46M $1.24[GEOGRAPHIC_DATA] sold - [DATE] $1,460,…" at bounding box center [506, 467] width 1011 height 553
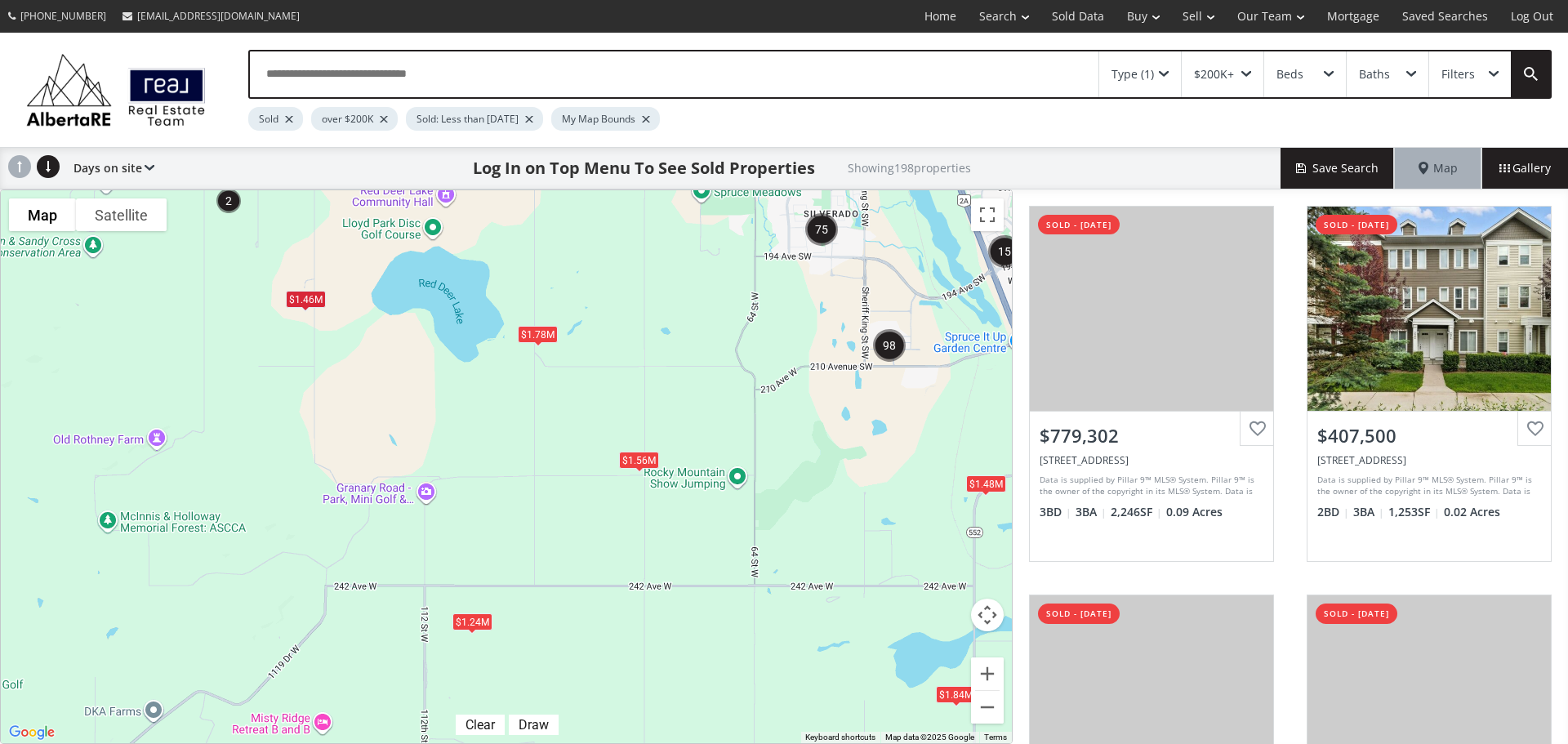
click at [644, 457] on div "$1.56M" at bounding box center [639, 459] width 40 height 17
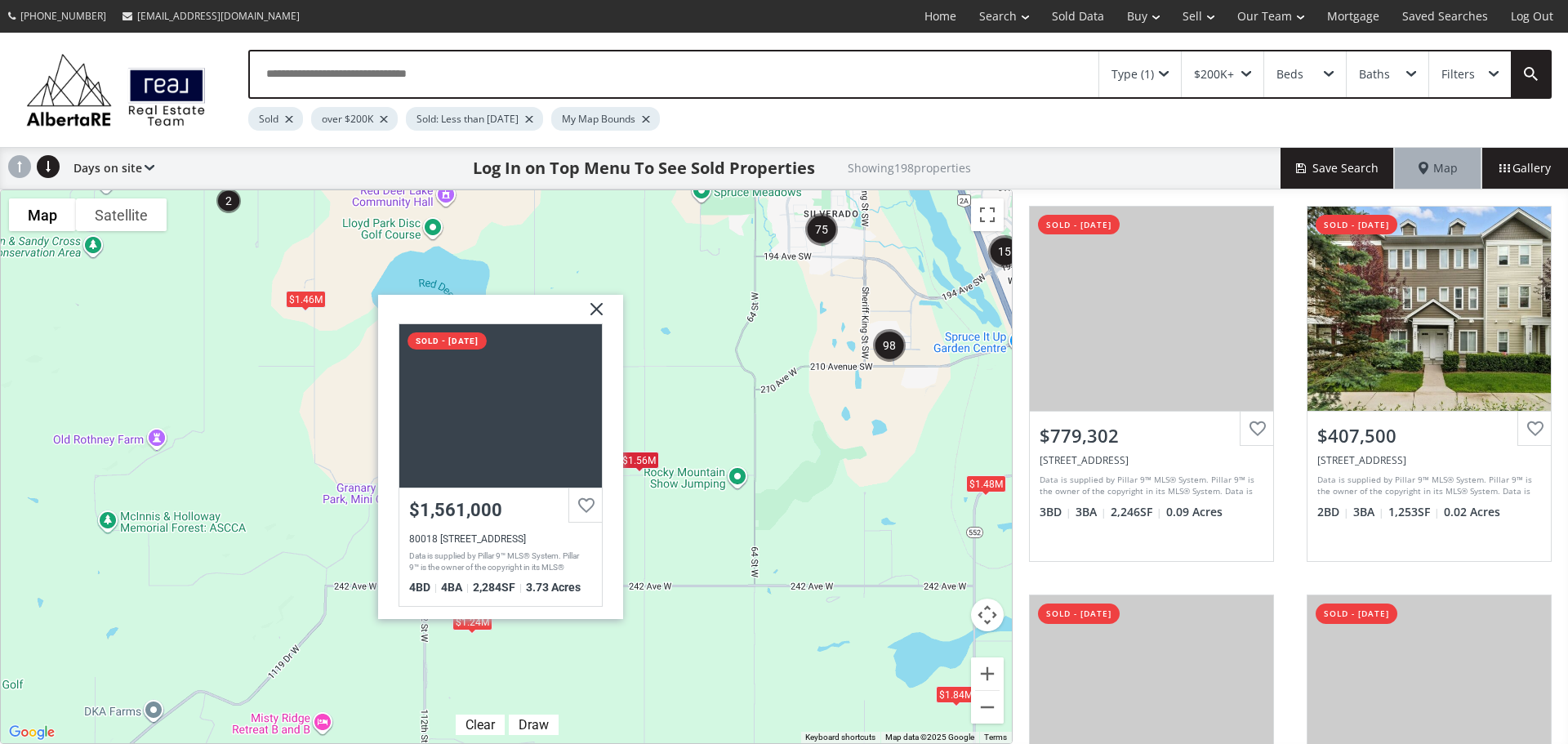
drag, startPoint x: 176, startPoint y: 383, endPoint x: 826, endPoint y: 696, distance: 721.4
click at [826, 696] on div "$1.84M $1.48M $1.78M $1.56M $1.46M $1.24M [STREET_ADDRESS] sold - [DATE] $1,561…" at bounding box center [506, 467] width 1011 height 553
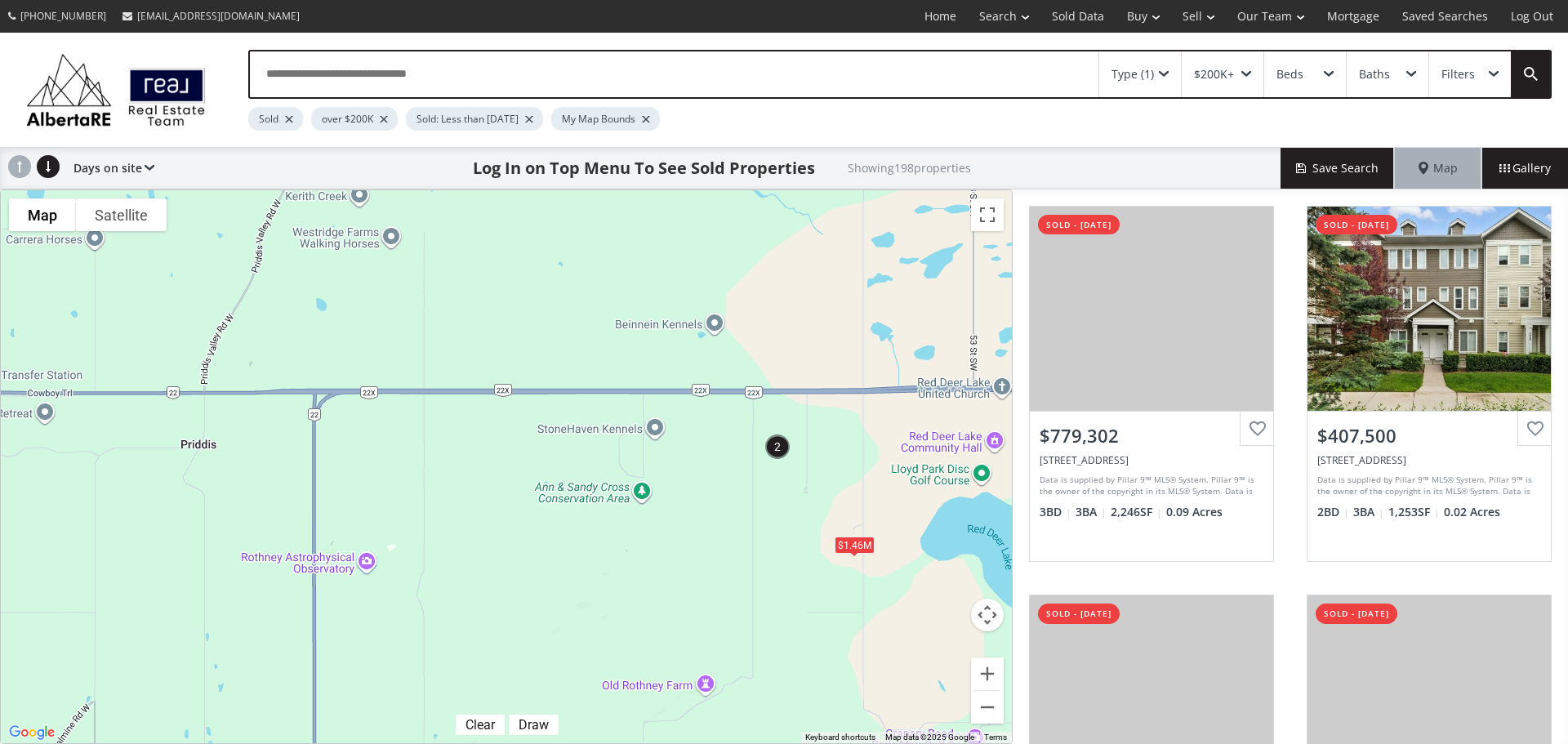
drag, startPoint x: 226, startPoint y: 350, endPoint x: 774, endPoint y: 596, distance: 600.7
click at [774, 596] on div "$1.84M $1.48M $1.78M $1.56M $1.46M $1.24M" at bounding box center [506, 467] width 1011 height 553
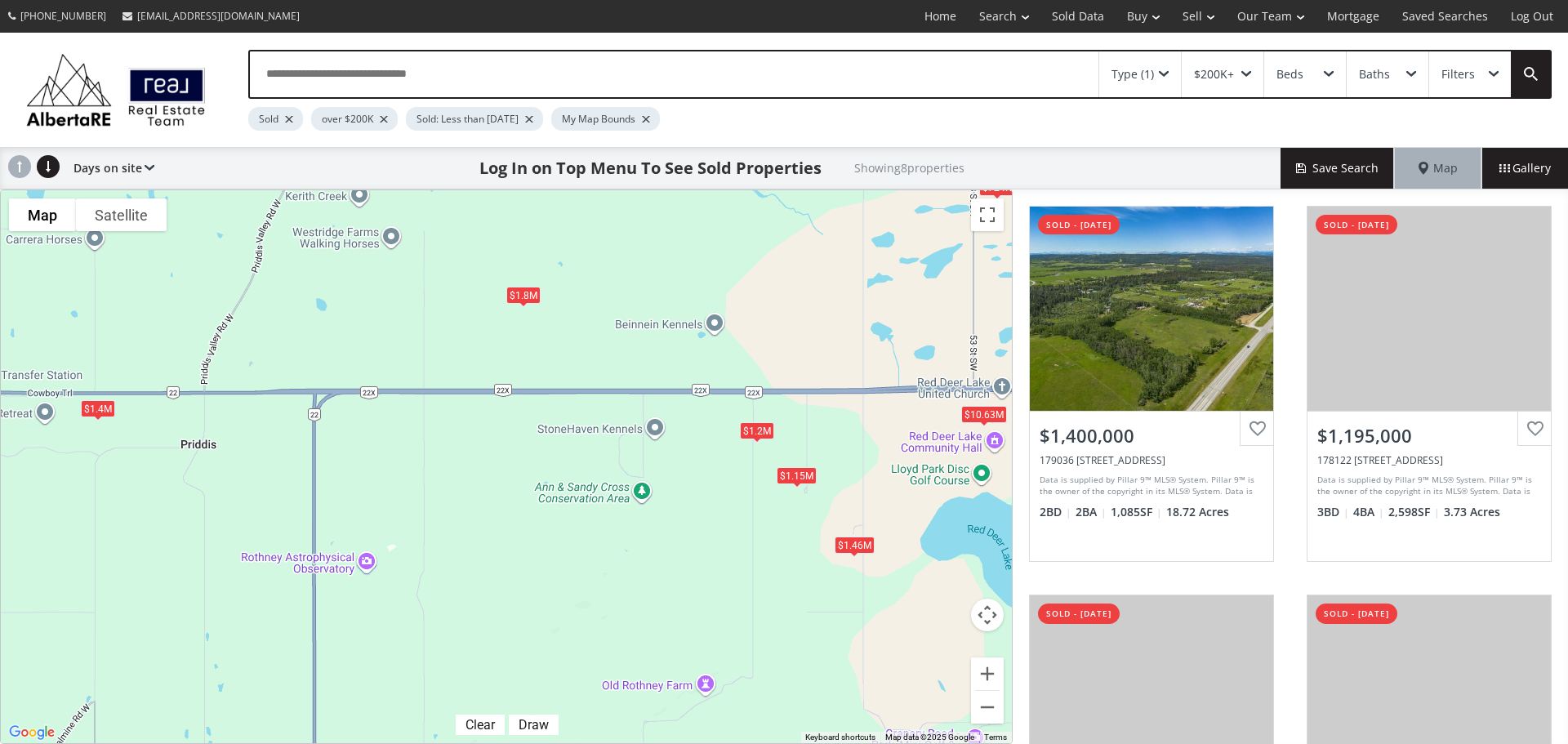
click at [522, 295] on div "$1.8M" at bounding box center [524, 295] width 34 height 17
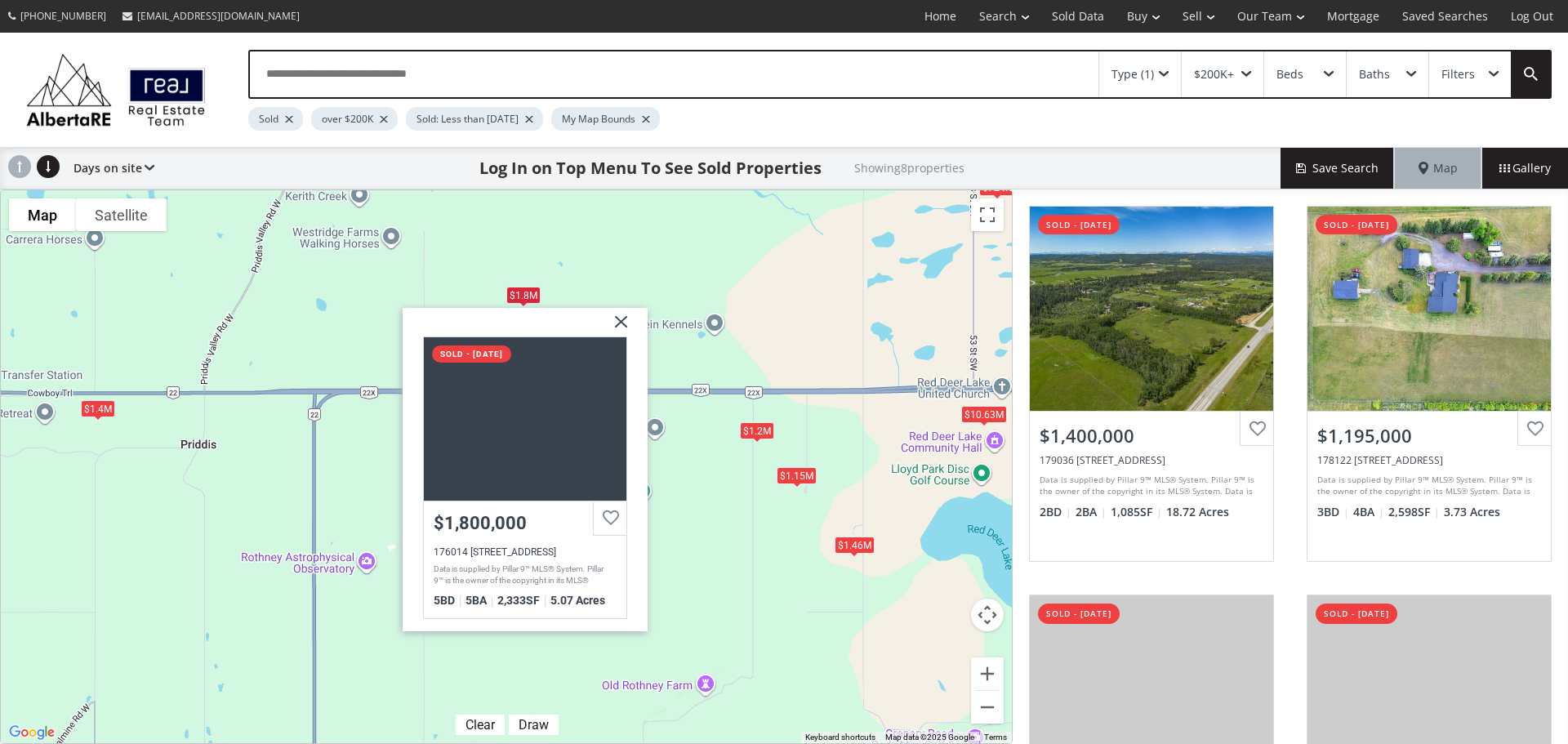
click at [292, 313] on div "$1.4M $1.2M $1.46M $1.15M $840K $1.8M $724K $10.63M [STREET_ADDRESS] sold - [DA…" at bounding box center [506, 467] width 1011 height 553
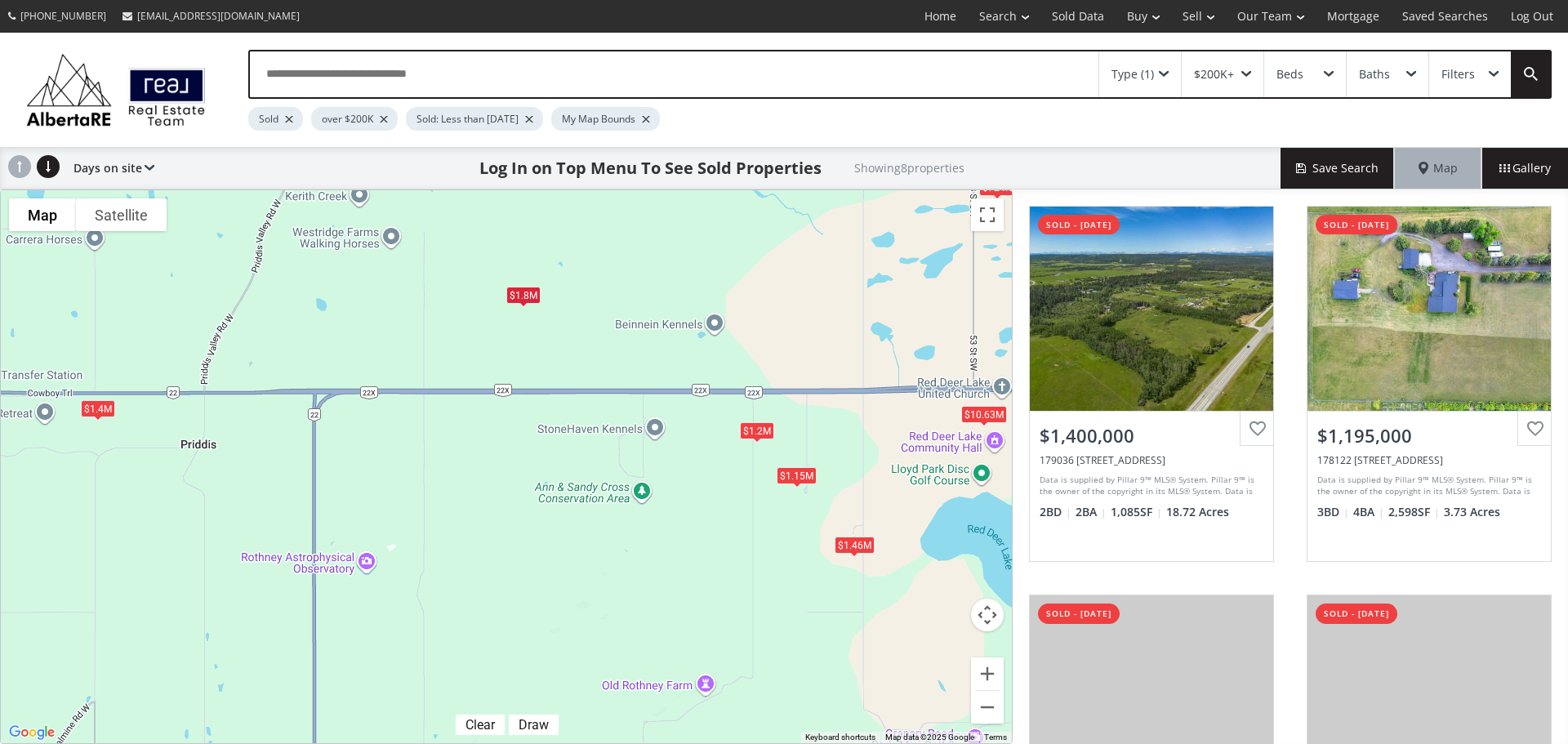
drag, startPoint x: 279, startPoint y: 317, endPoint x: 1006, endPoint y: 356, distance: 728.0
click at [1006, 356] on div "$1.4M $1.2M $1.46M $1.15M $840K $1.8M $724K $10.63M" at bounding box center [506, 467] width 1011 height 553
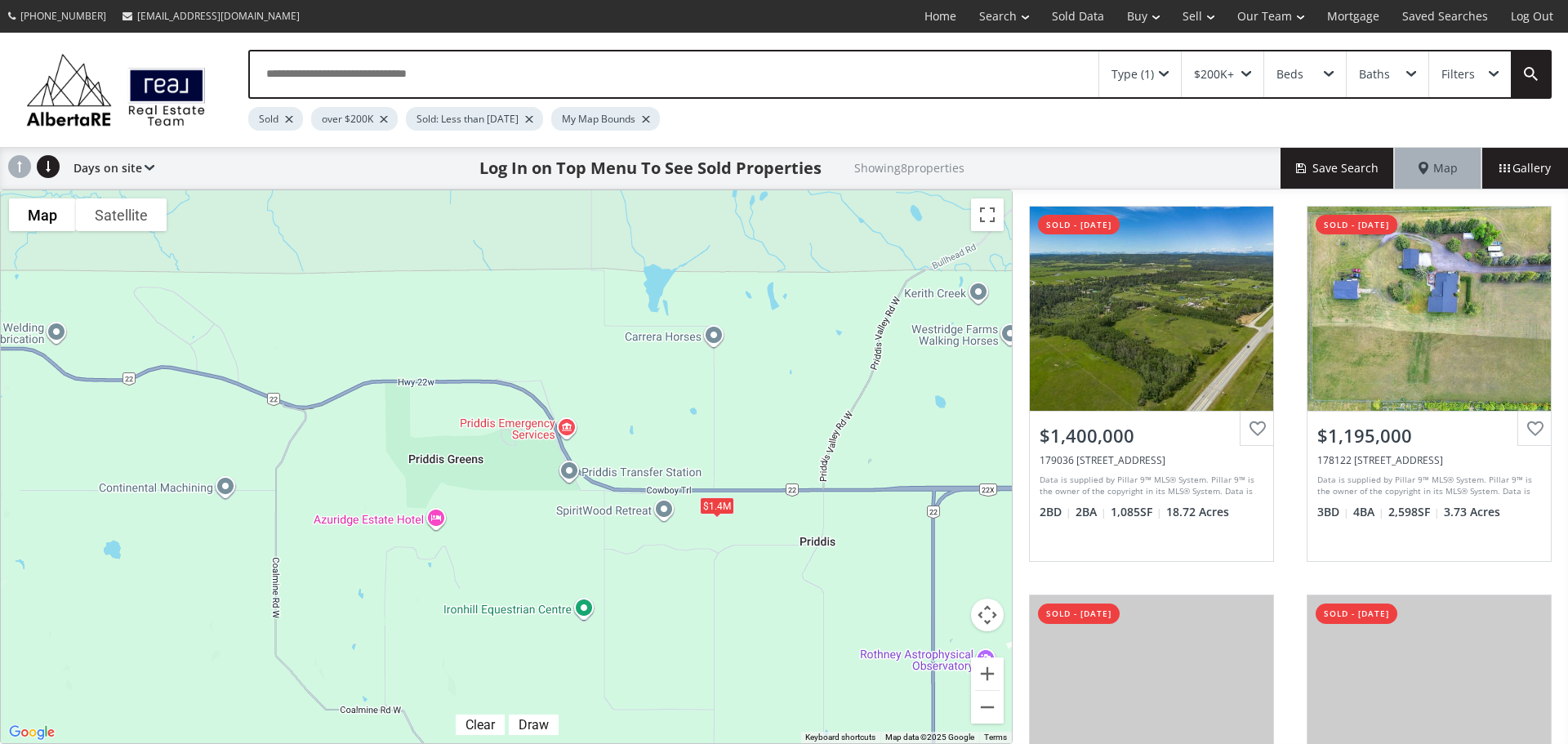
drag, startPoint x: 391, startPoint y: 276, endPoint x: 1011, endPoint y: 373, distance: 627.5
click at [1011, 373] on div "$1.4M $1.2M $1.46M $1.15M $840K $1.8M $724K $10.63M" at bounding box center [506, 467] width 1011 height 553
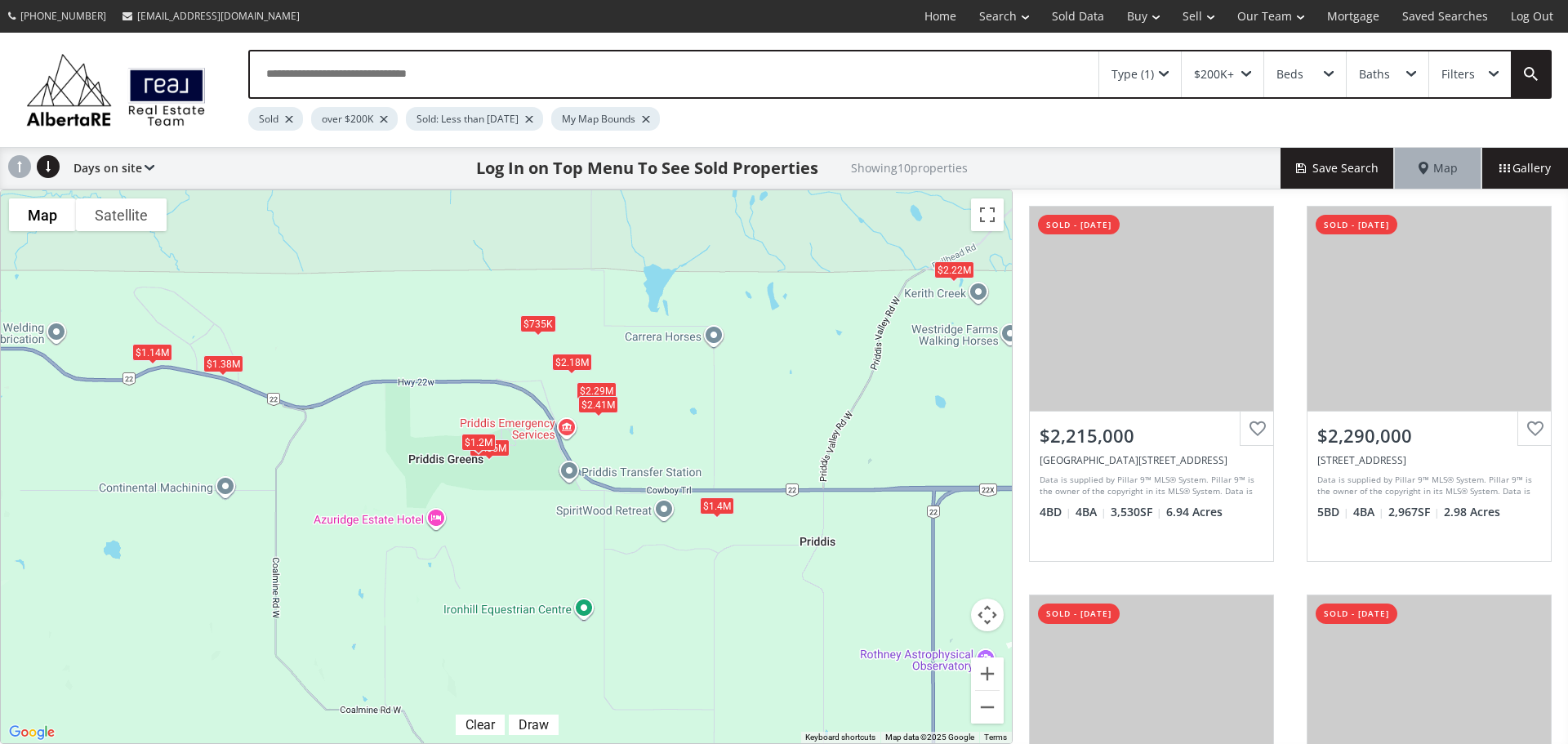
click at [556, 356] on div "$2.18M" at bounding box center [572, 362] width 40 height 17
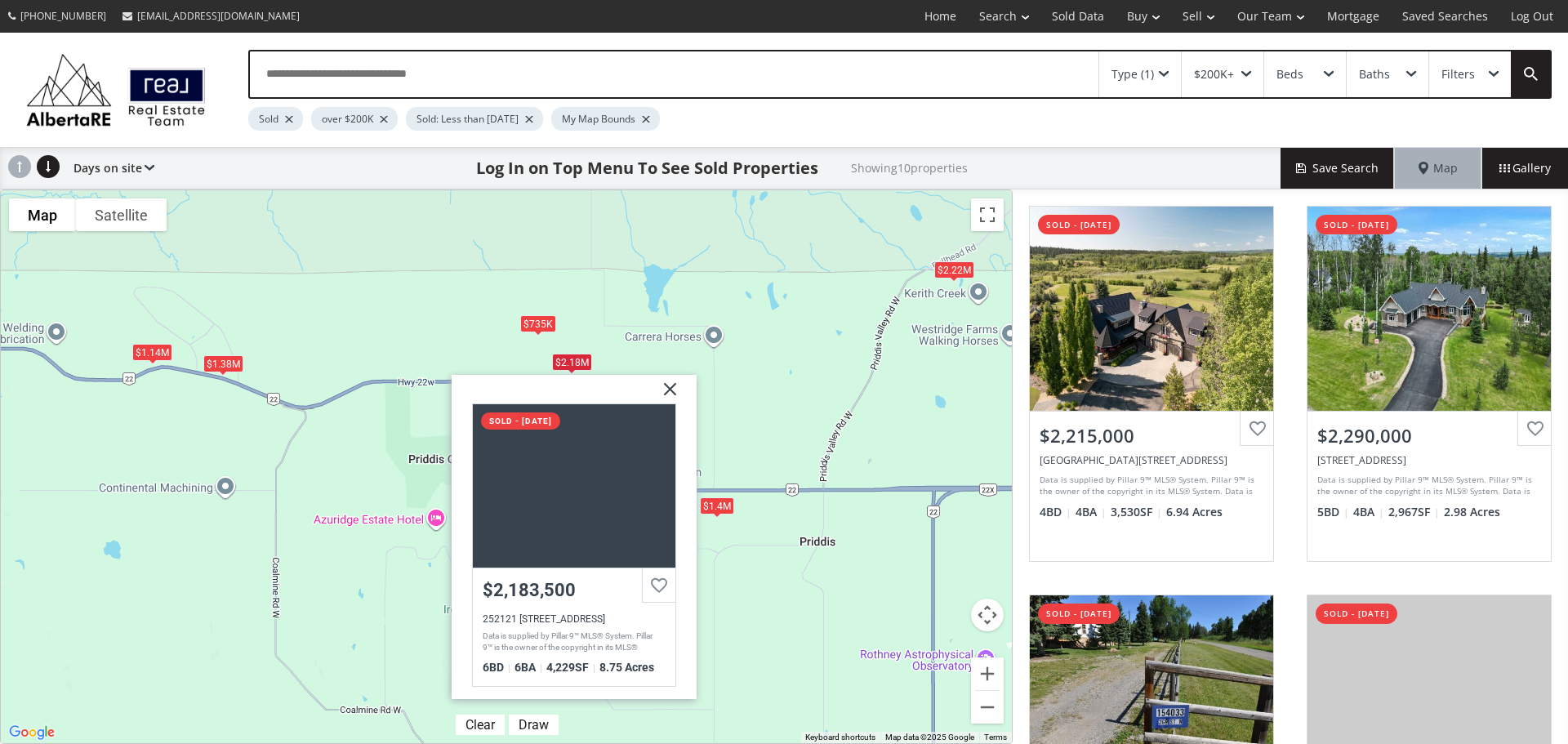
click at [229, 362] on div "$1.38M" at bounding box center [224, 363] width 40 height 17
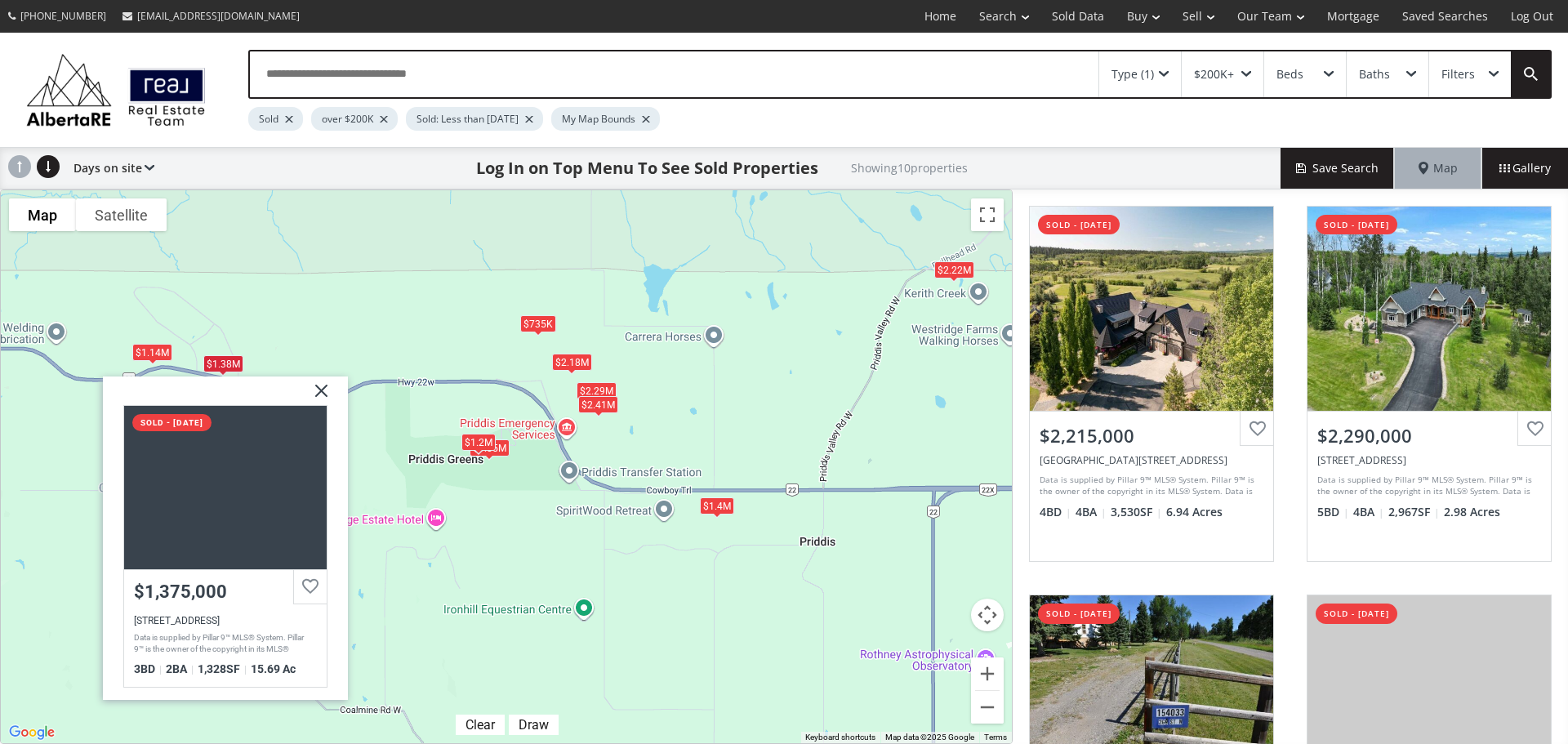
click at [590, 412] on div "$2.41M" at bounding box center [599, 405] width 40 height 17
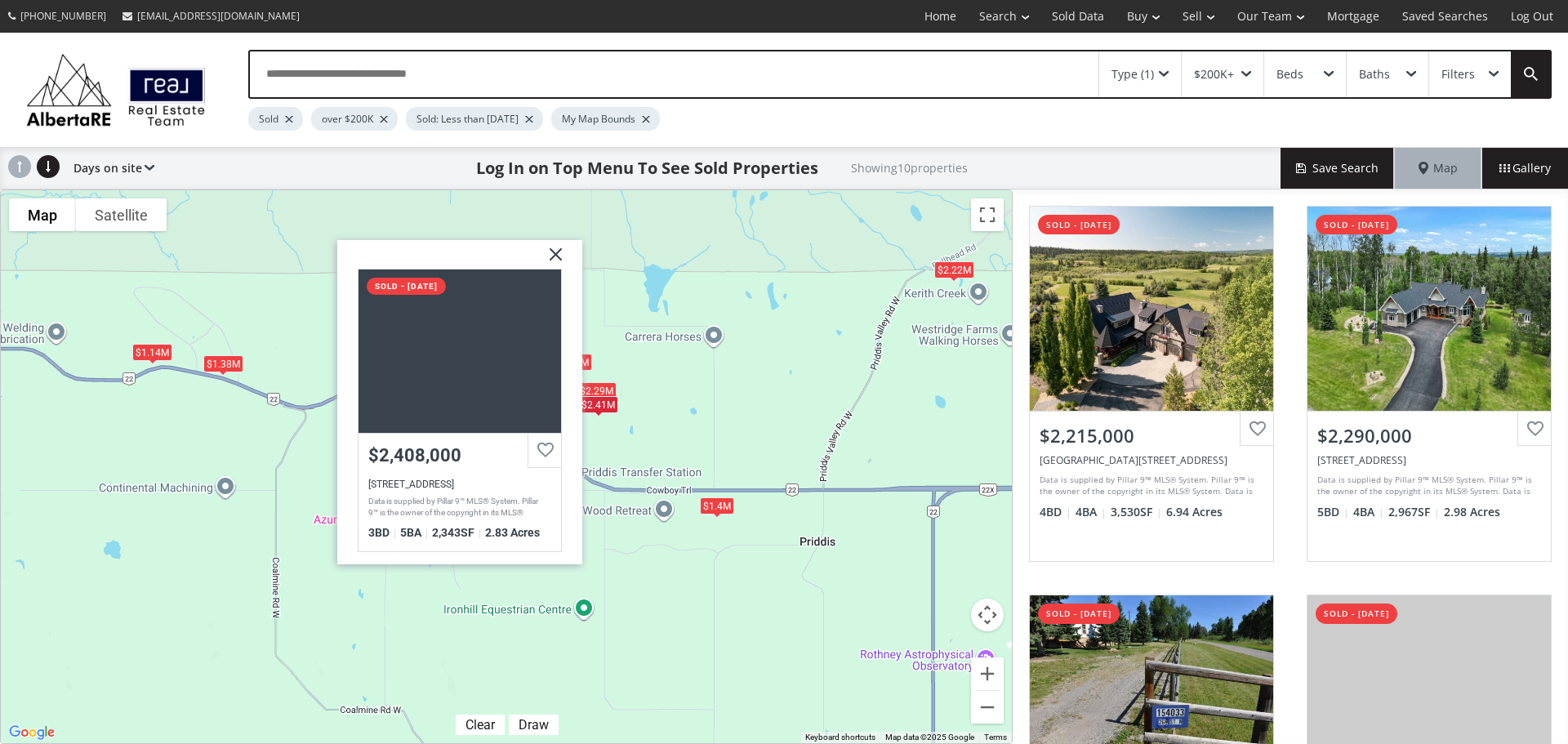
click at [958, 272] on div "$2.22M" at bounding box center [954, 269] width 40 height 17
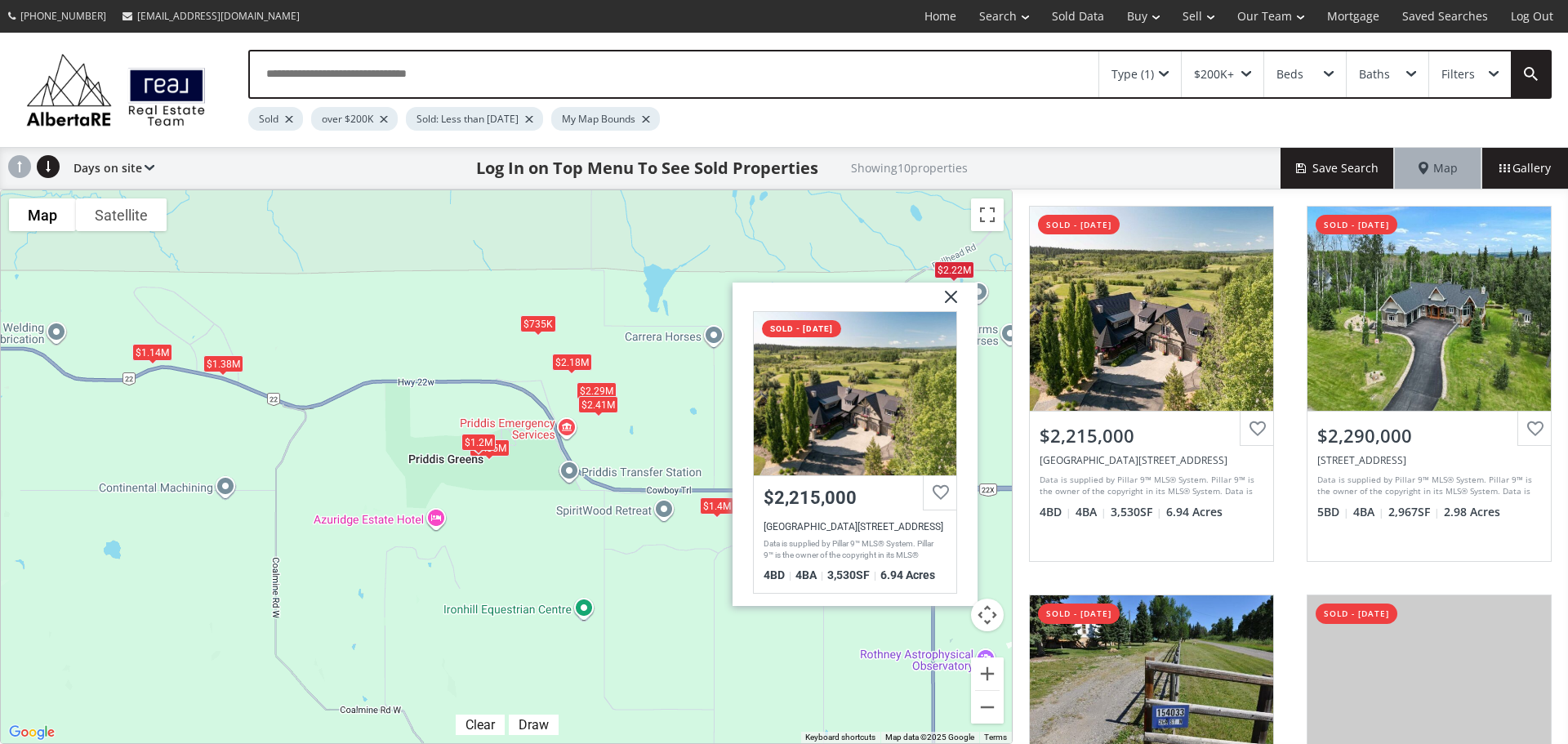
click at [644, 427] on div "$2.22M $2.29M $735K $1.05M $1.4M $2.18M $1.38M $2.41M $1.14M $1.2M [STREET_ADDR…" at bounding box center [506, 467] width 1011 height 553
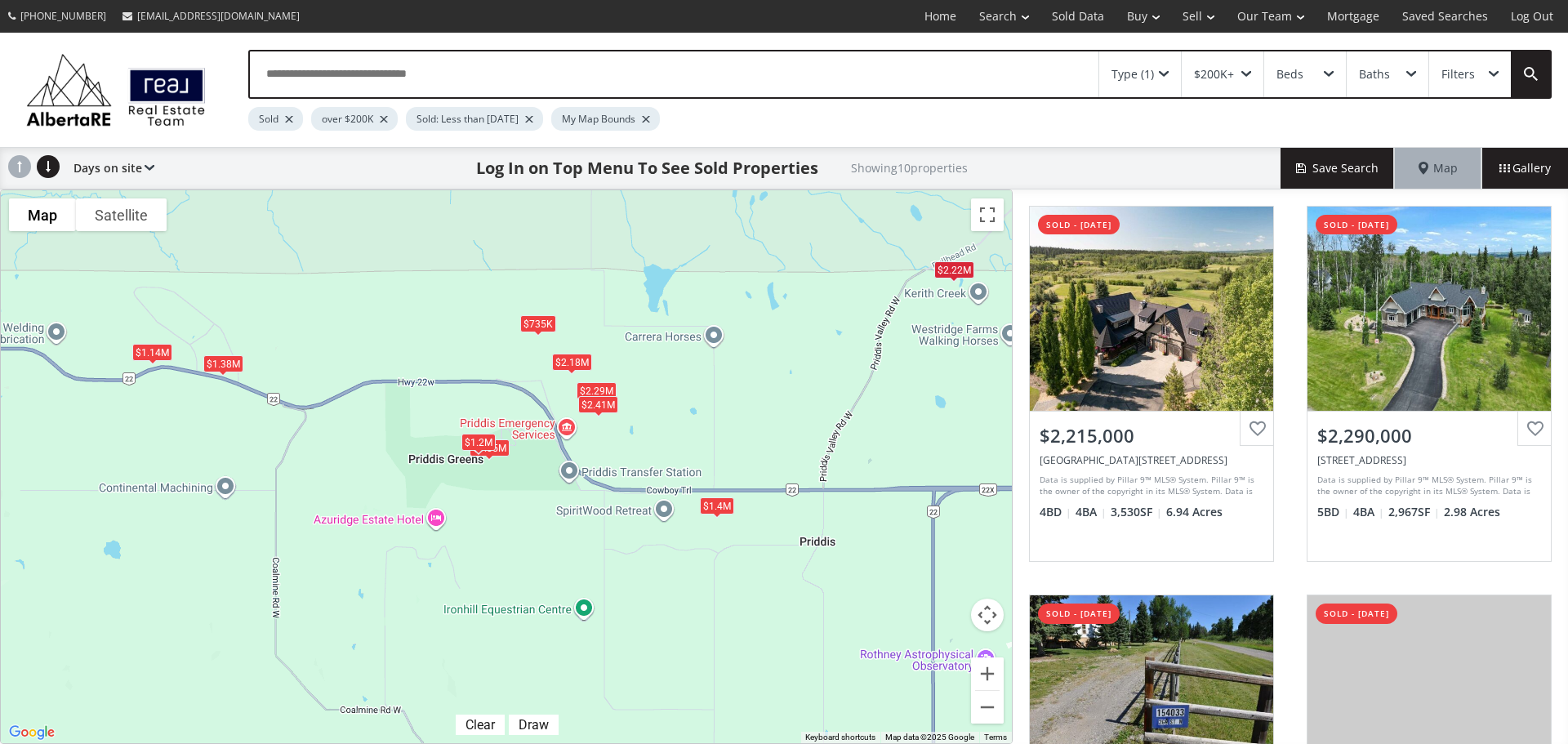
click at [708, 508] on div "$1.4M" at bounding box center [717, 506] width 34 height 17
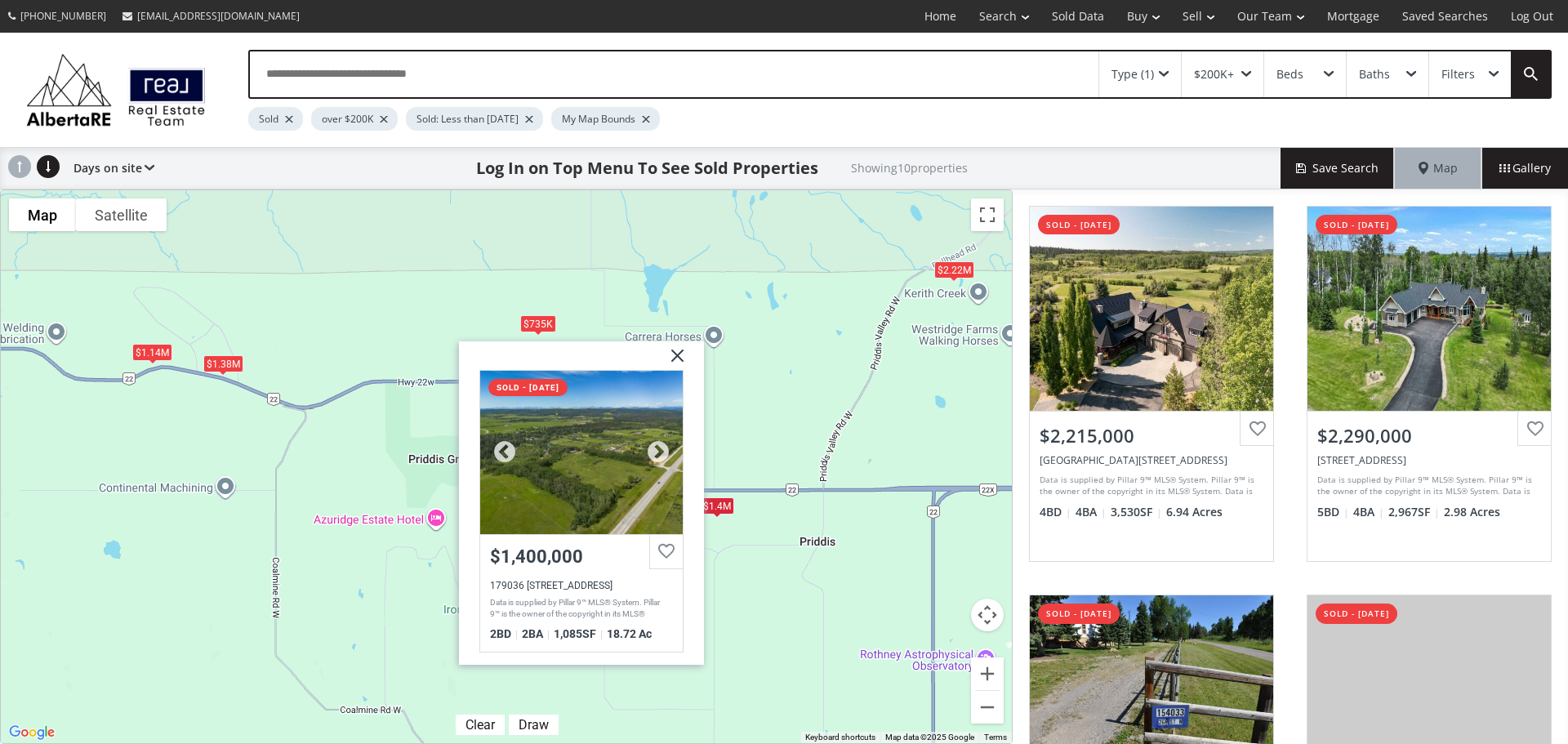
click at [656, 439] on div at bounding box center [581, 451] width 203 height 164
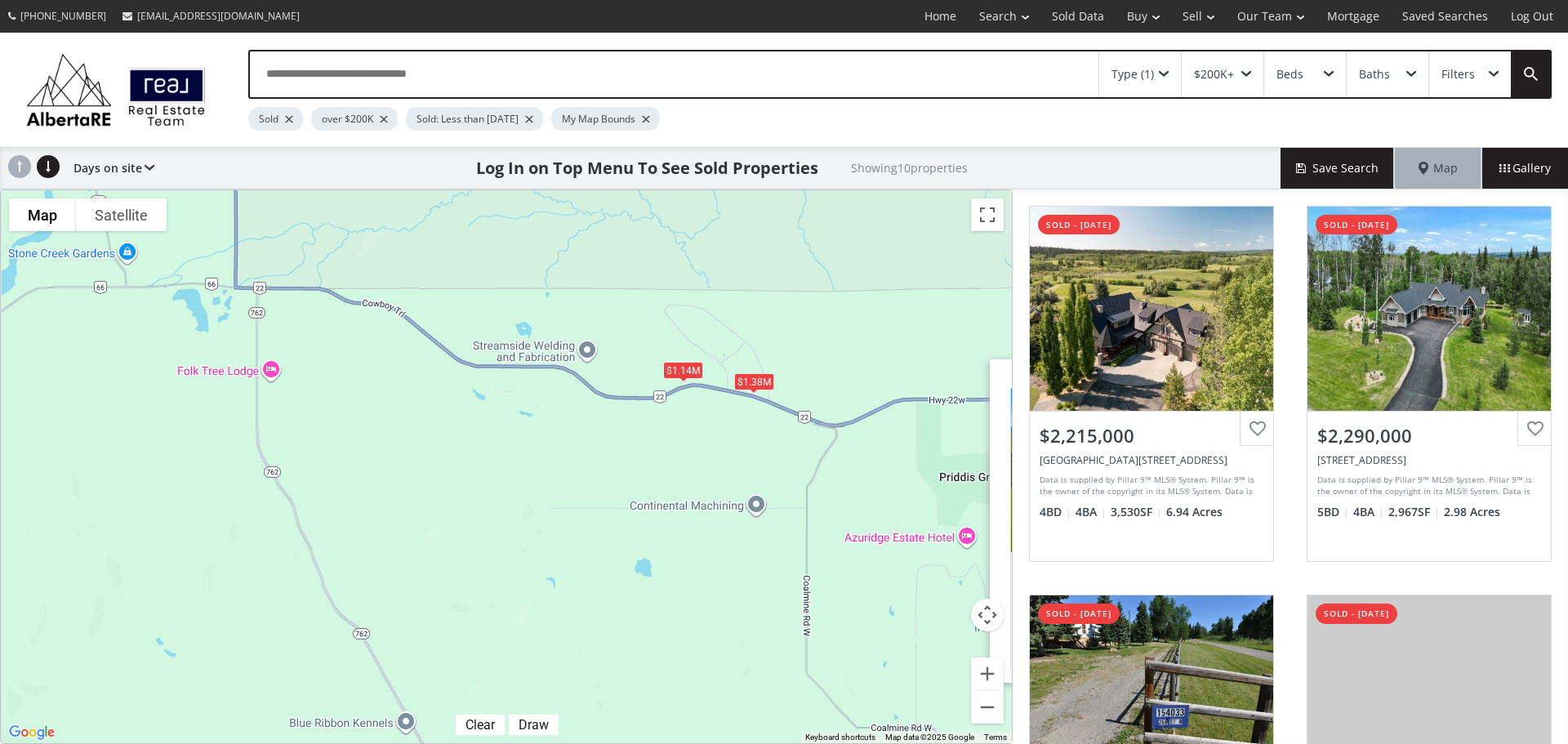
drag, startPoint x: 809, startPoint y: 318, endPoint x: 877, endPoint y: 317, distance: 68.0
click at [877, 317] on div "$2.22M $2.29M $735K $1.05M $1.4M $2.18M $1.38M $2.41M $1.14M $1.2M [STREET_ADDR…" at bounding box center [506, 467] width 1011 height 553
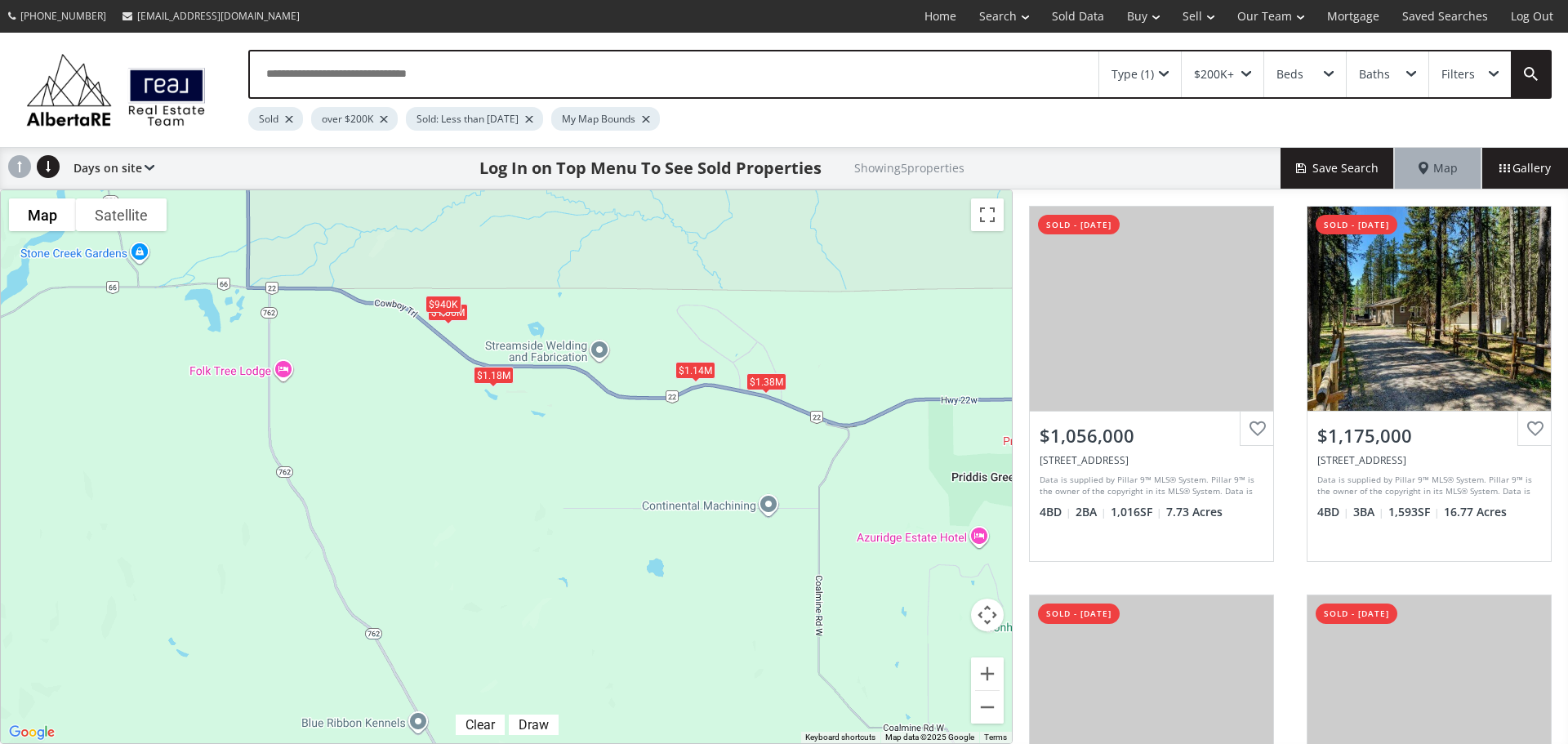
click at [488, 369] on div "$1.18M" at bounding box center [493, 375] width 40 height 17
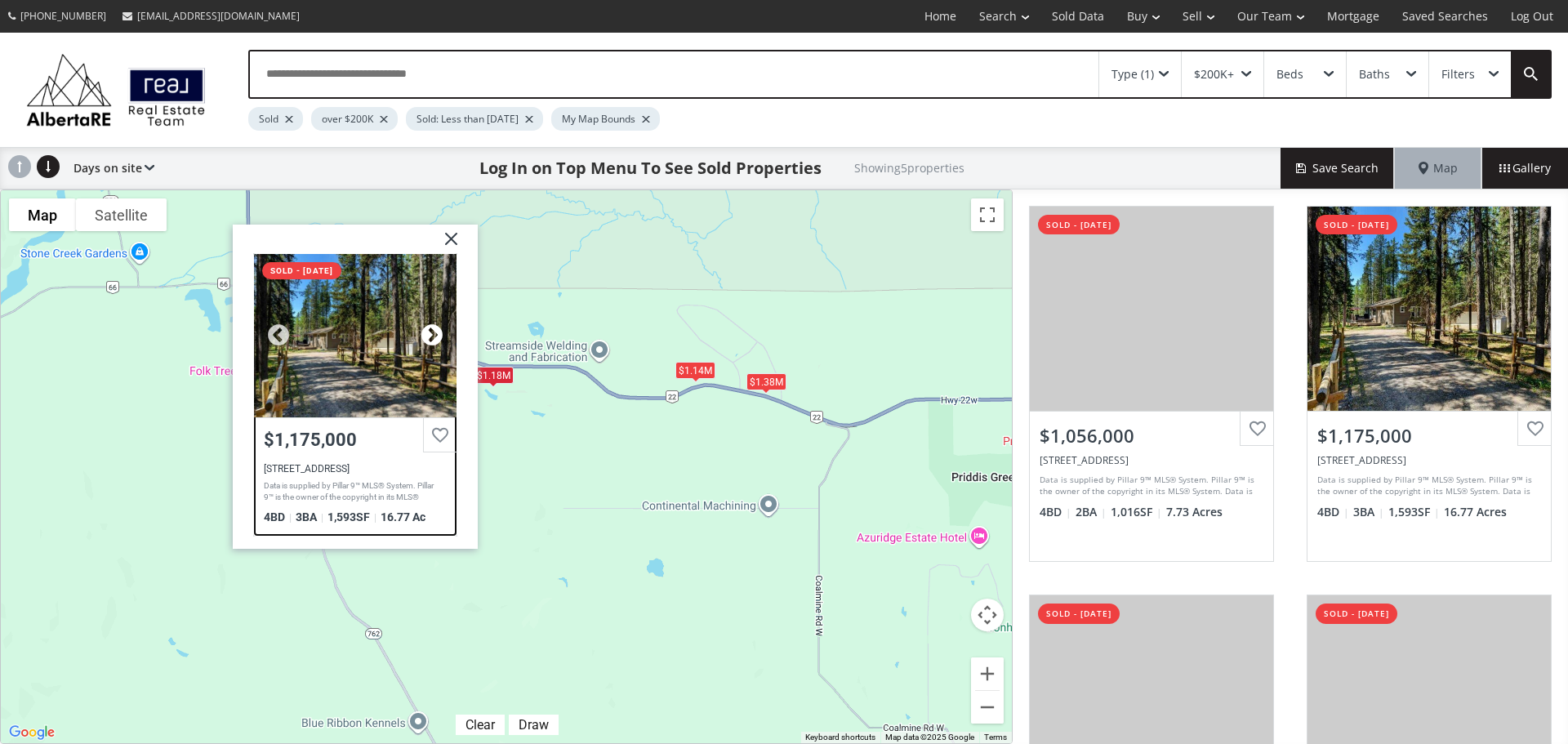
click at [434, 339] on div at bounding box center [432, 336] width 25 height 25
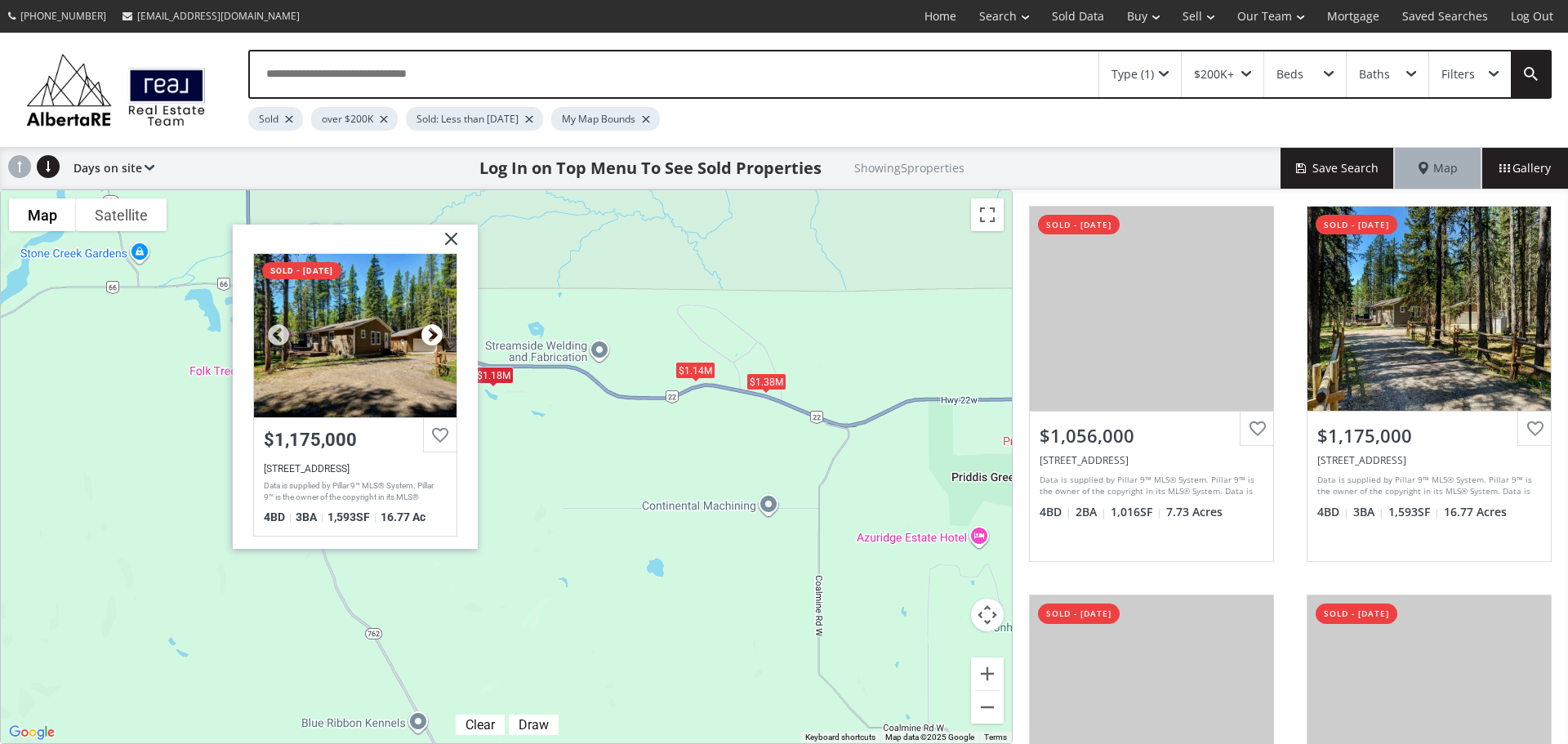
click at [434, 339] on div at bounding box center [432, 336] width 25 height 25
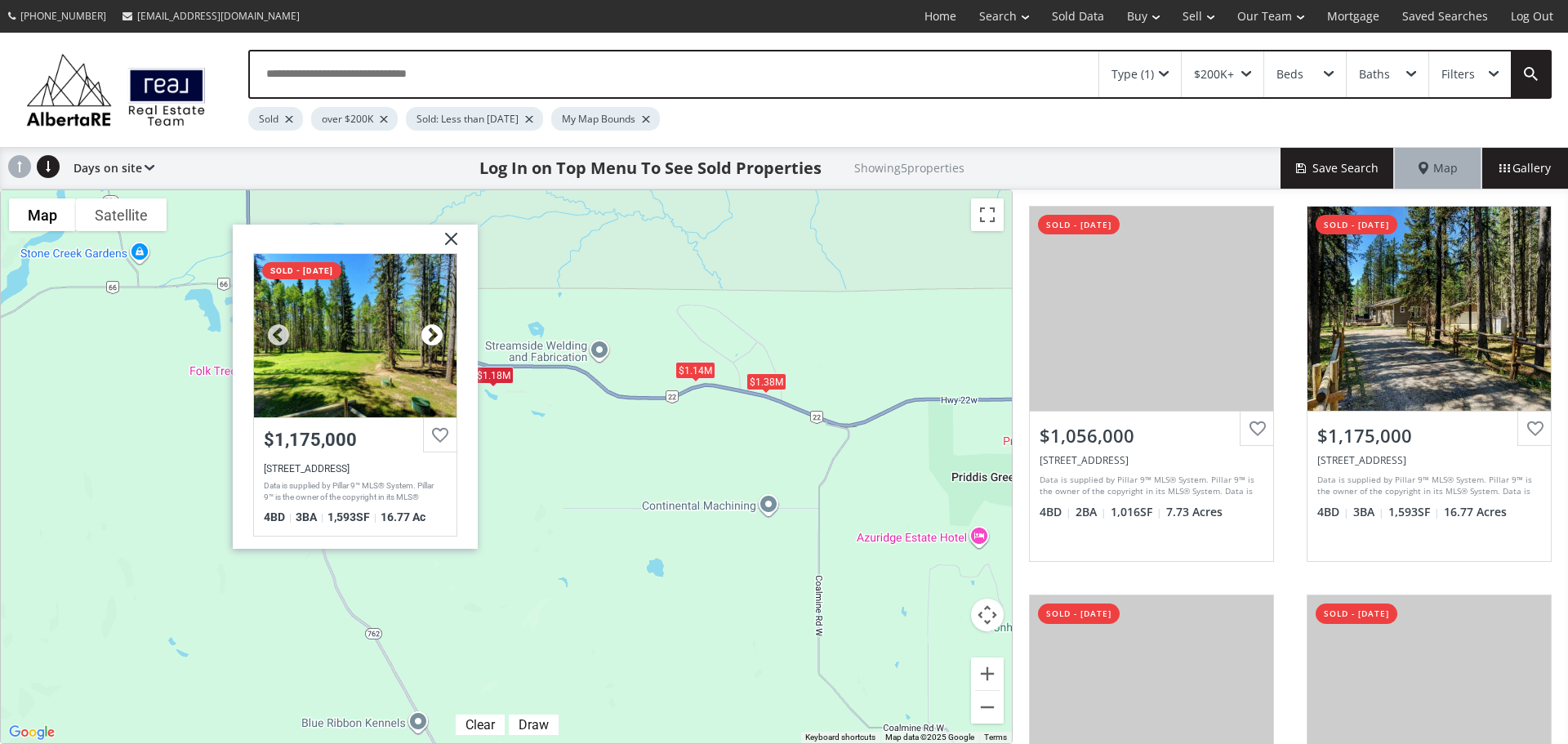
click at [434, 339] on div at bounding box center [432, 336] width 25 height 25
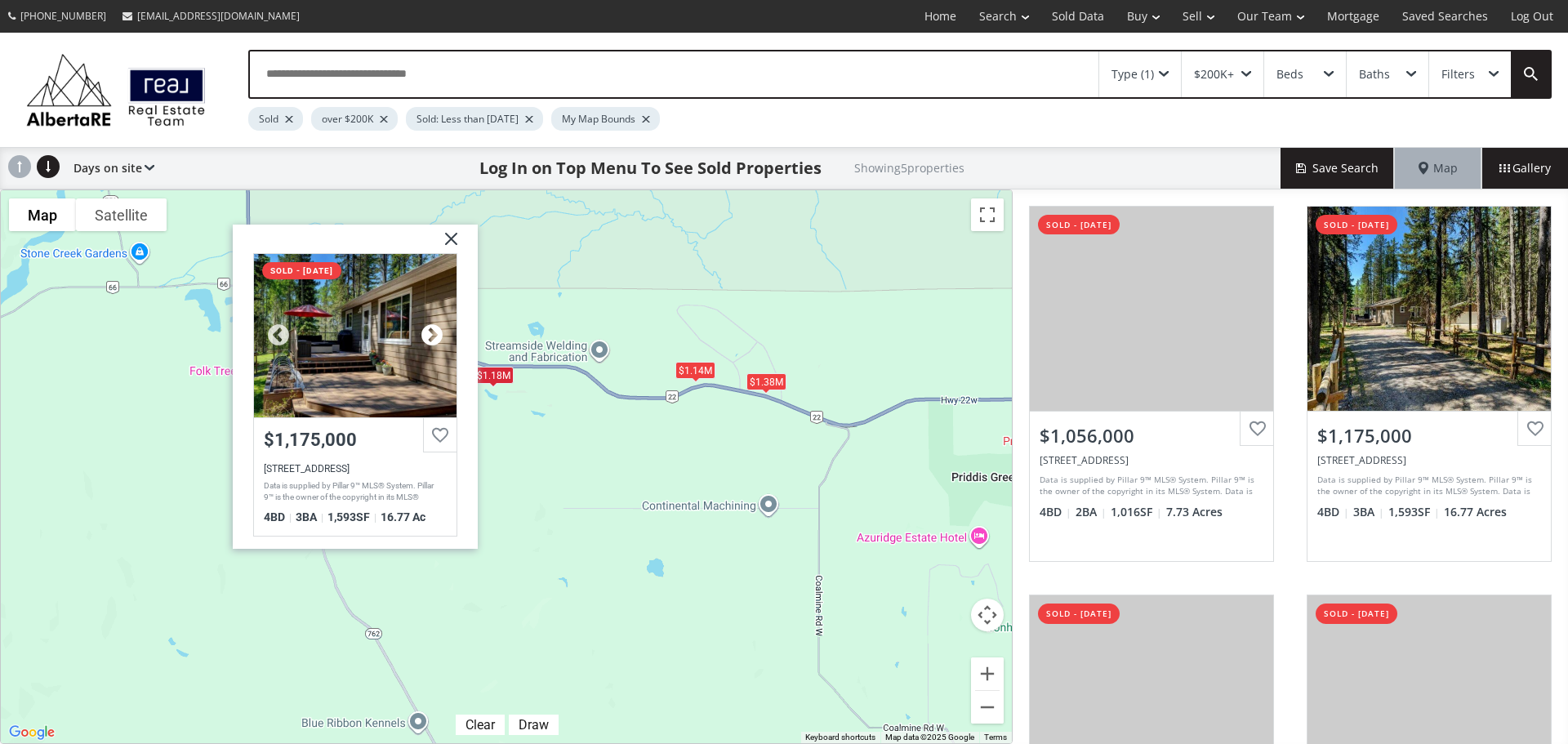
click at [434, 339] on div at bounding box center [432, 336] width 25 height 25
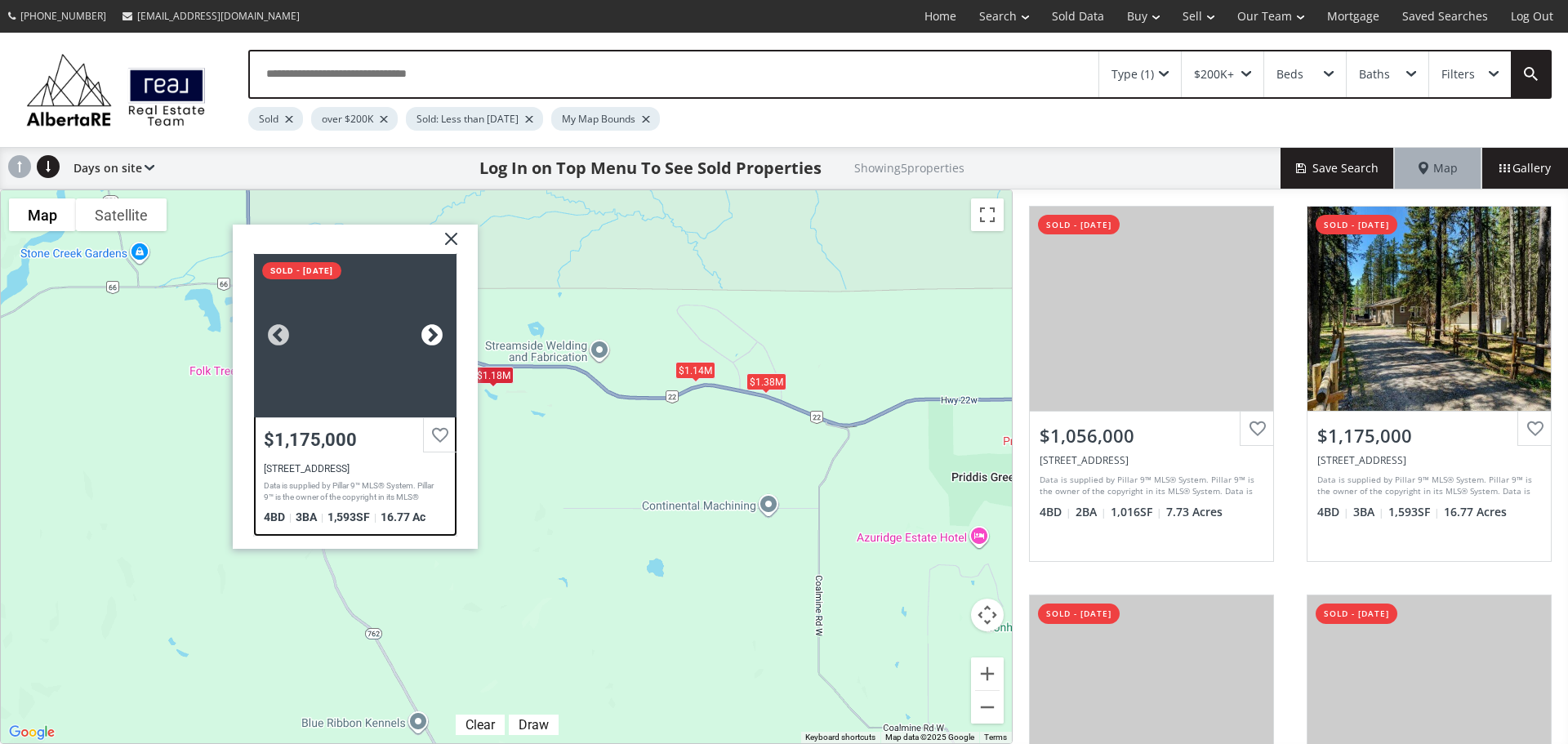
click at [434, 339] on div at bounding box center [432, 336] width 25 height 25
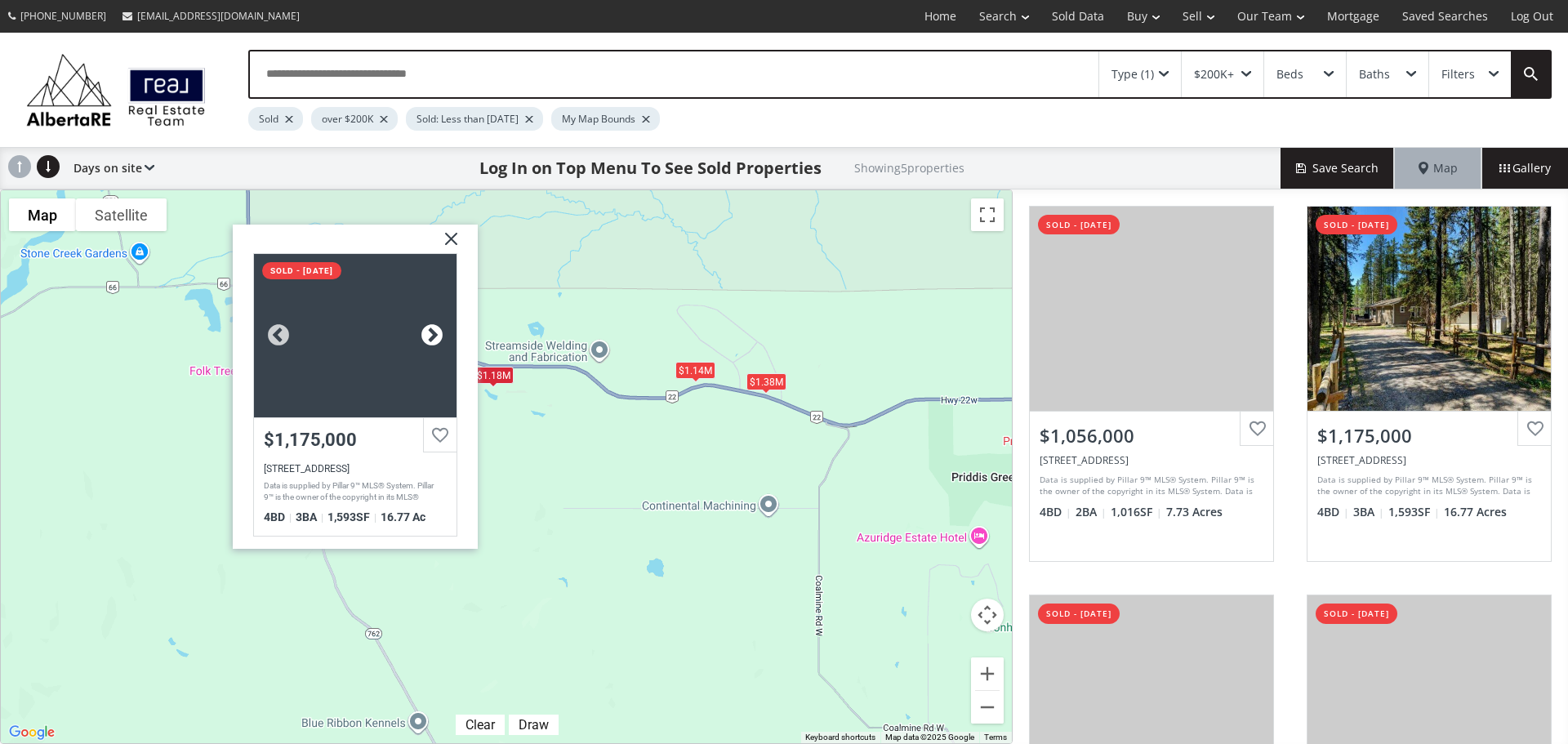
click at [434, 339] on div at bounding box center [432, 336] width 25 height 25
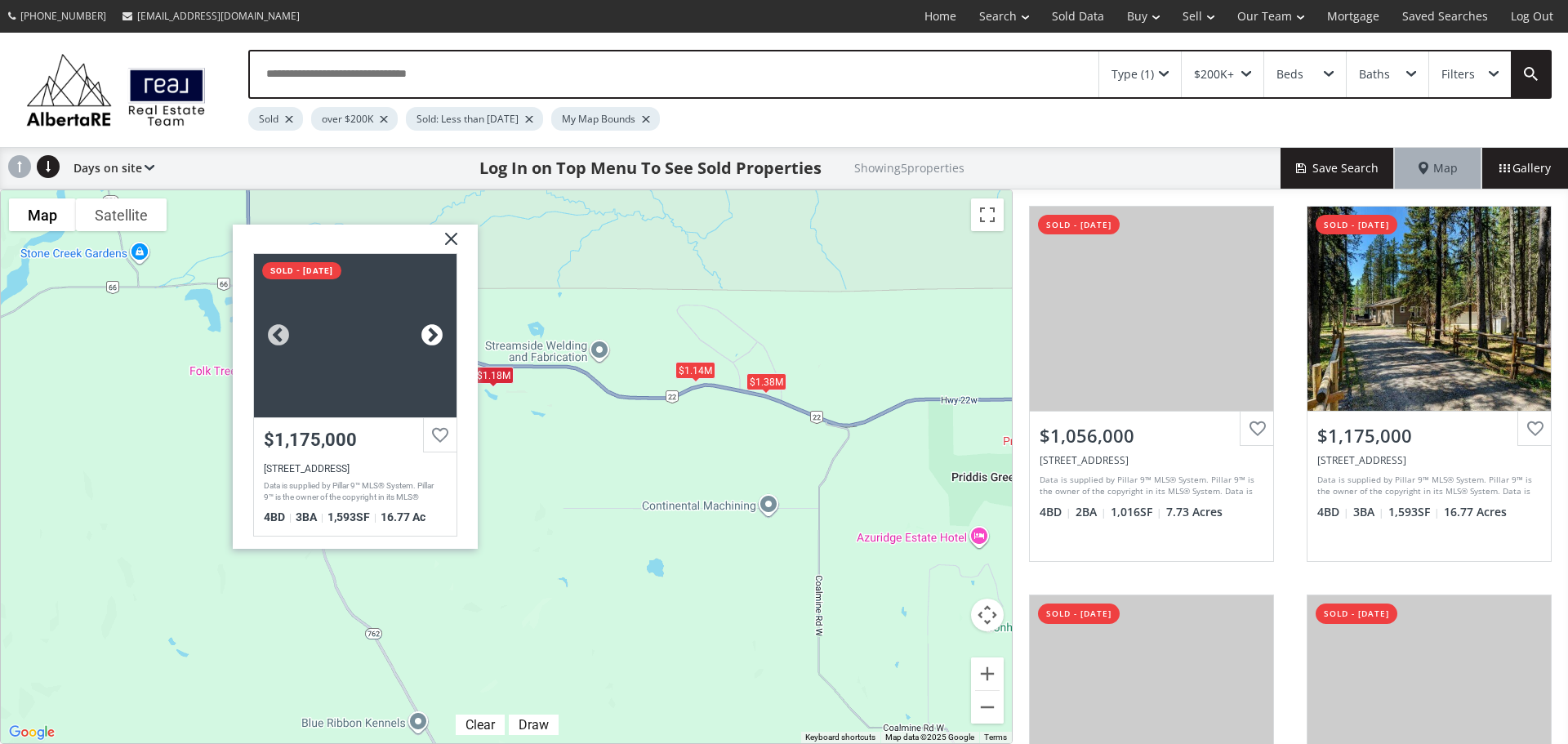
click at [434, 339] on div at bounding box center [432, 336] width 25 height 25
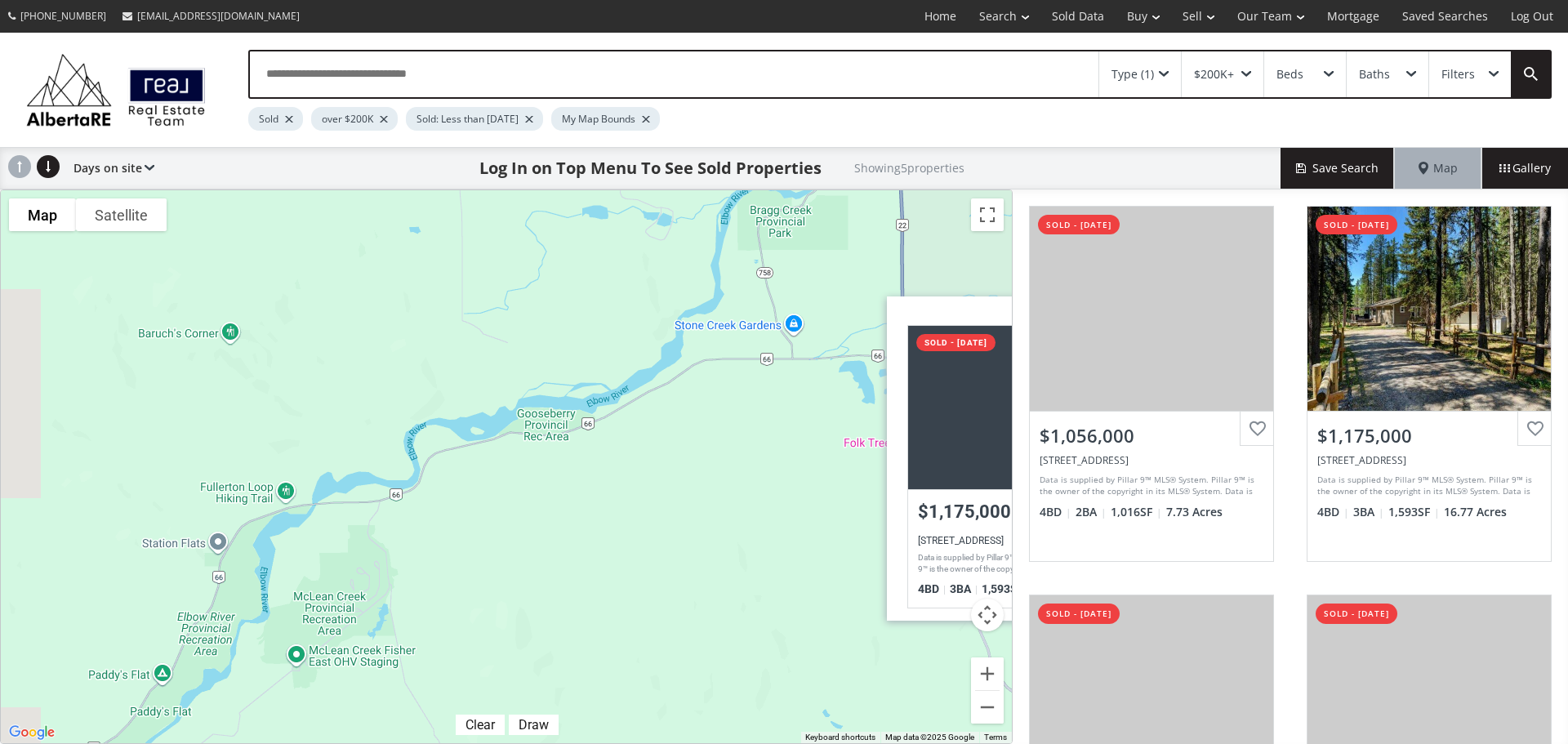
drag, startPoint x: 170, startPoint y: 373, endPoint x: 825, endPoint y: 448, distance: 659.3
click at [825, 448] on div "$1.06M $1.18M $940K $1.38M $1.14M Highway 22 [GEOGRAPHIC_DATA] 1W2 sold - [DATE…" at bounding box center [506, 467] width 1011 height 553
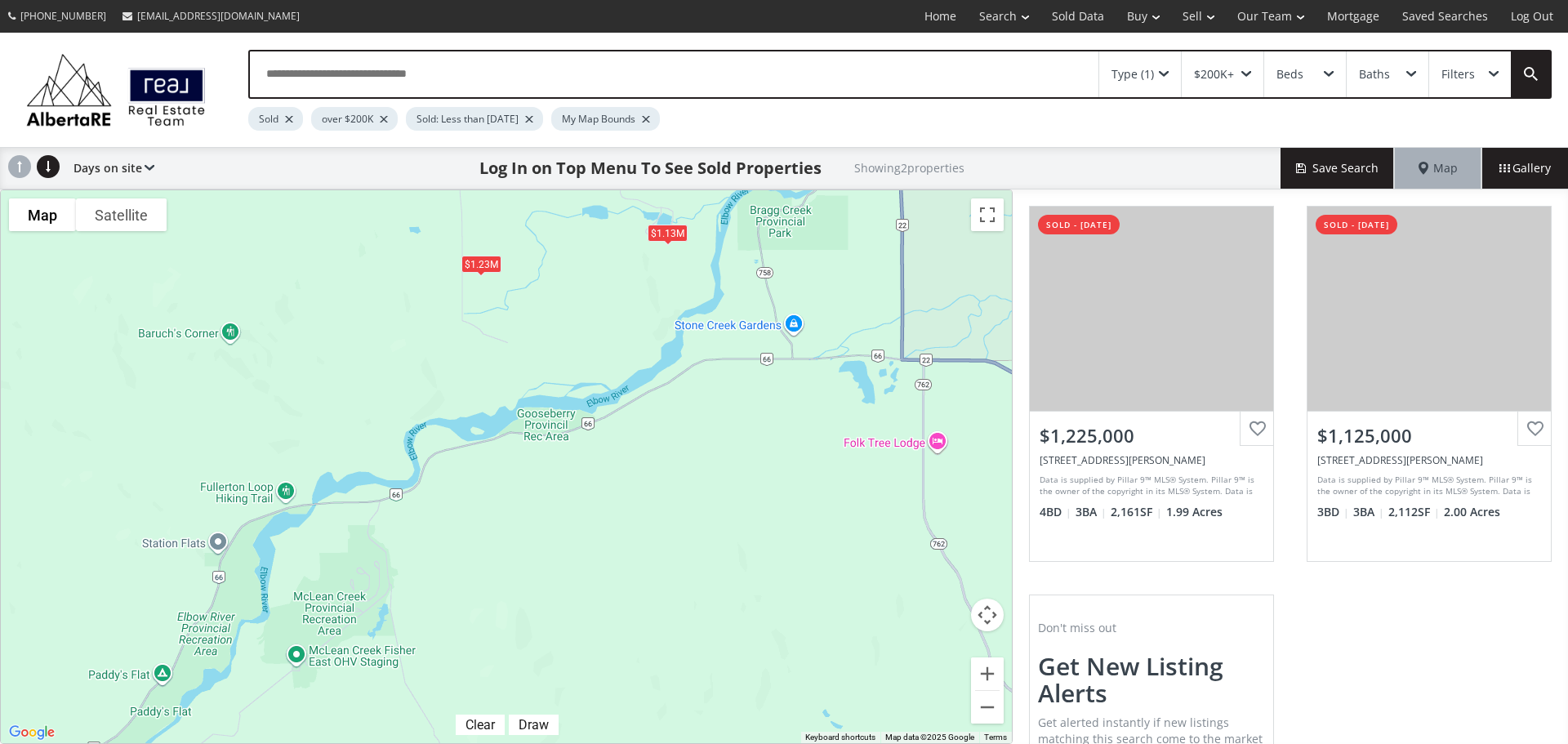
click at [493, 265] on div "$1.23M" at bounding box center [482, 264] width 40 height 17
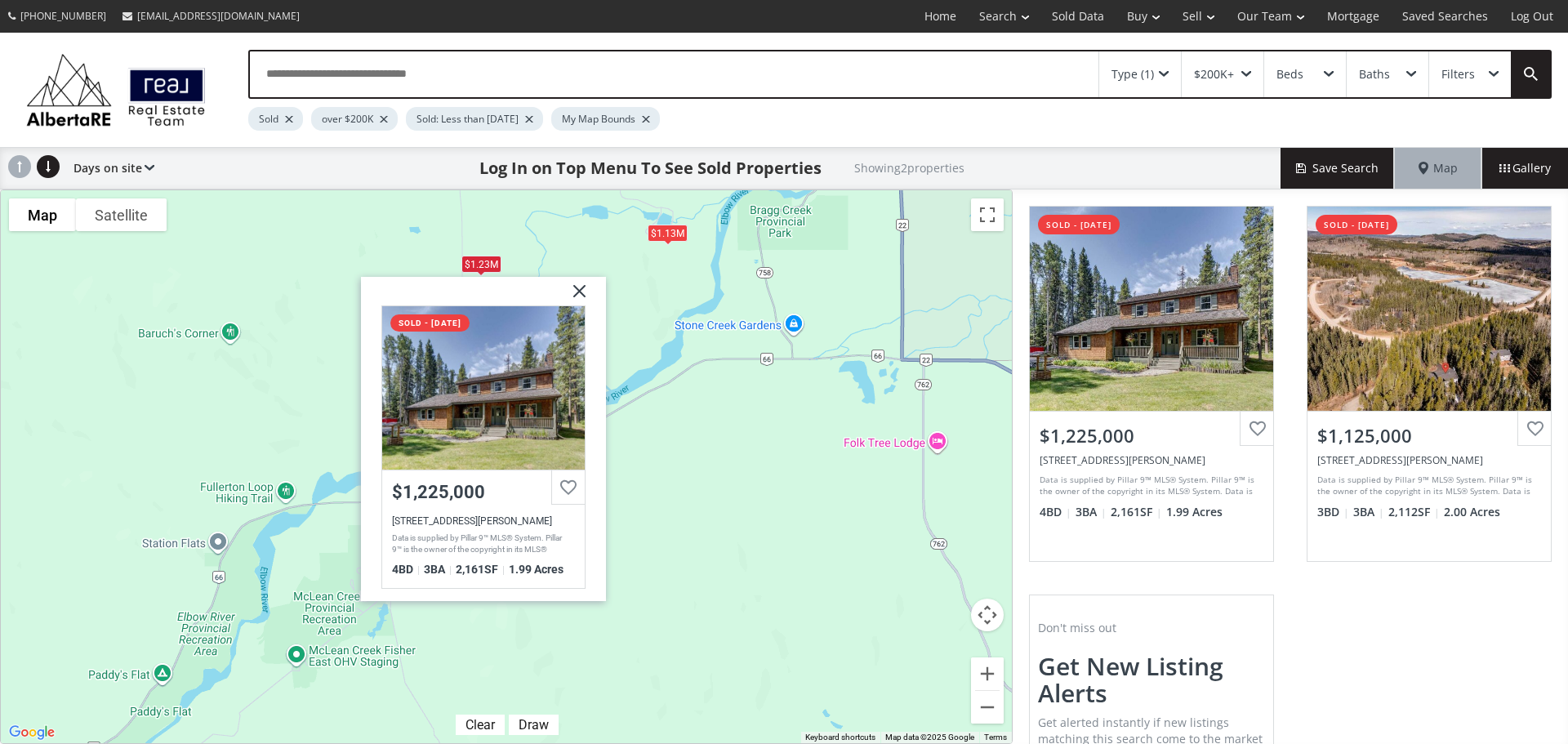
click at [680, 232] on div "$1.13M" at bounding box center [667, 232] width 40 height 17
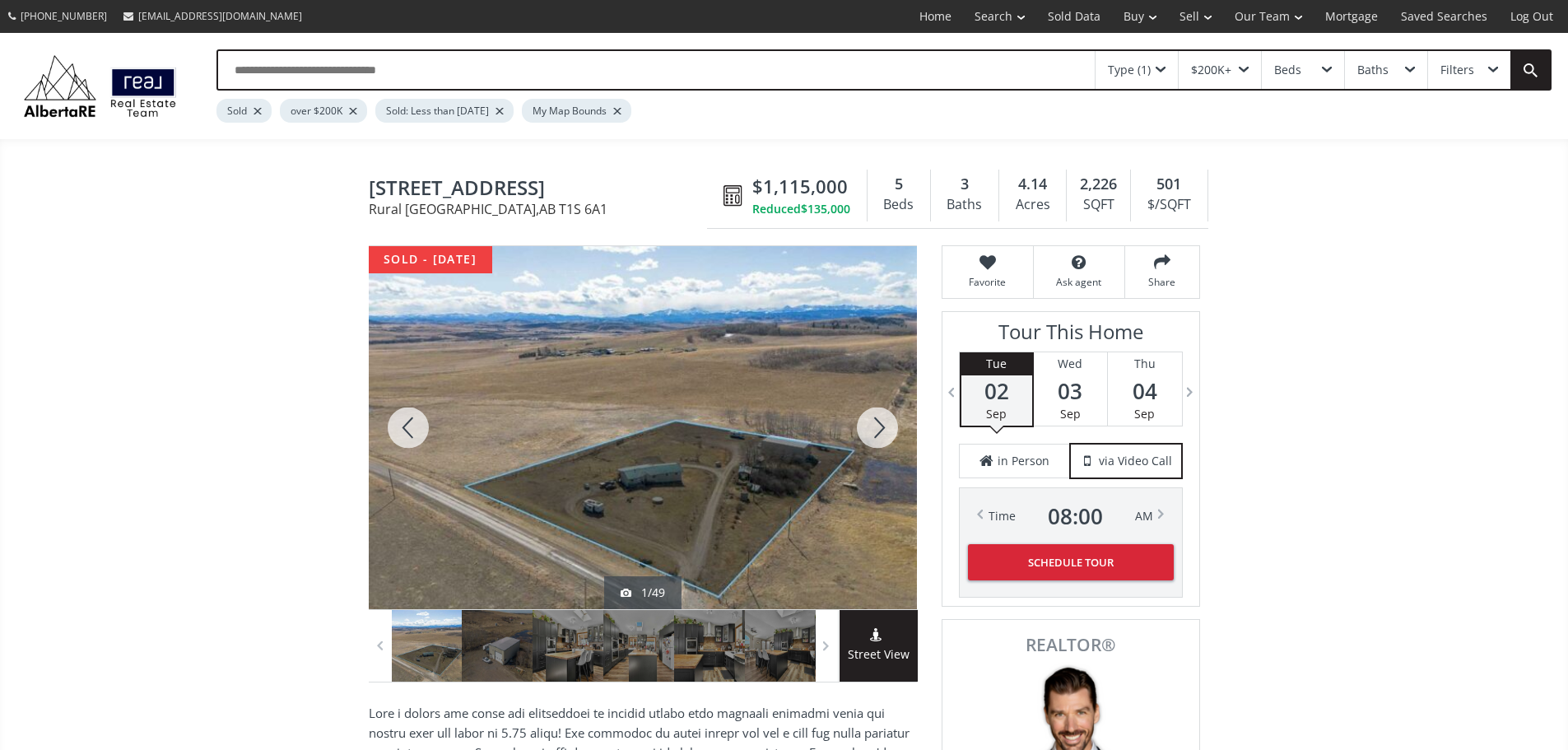
click at [877, 432] on div at bounding box center [877, 427] width 79 height 363
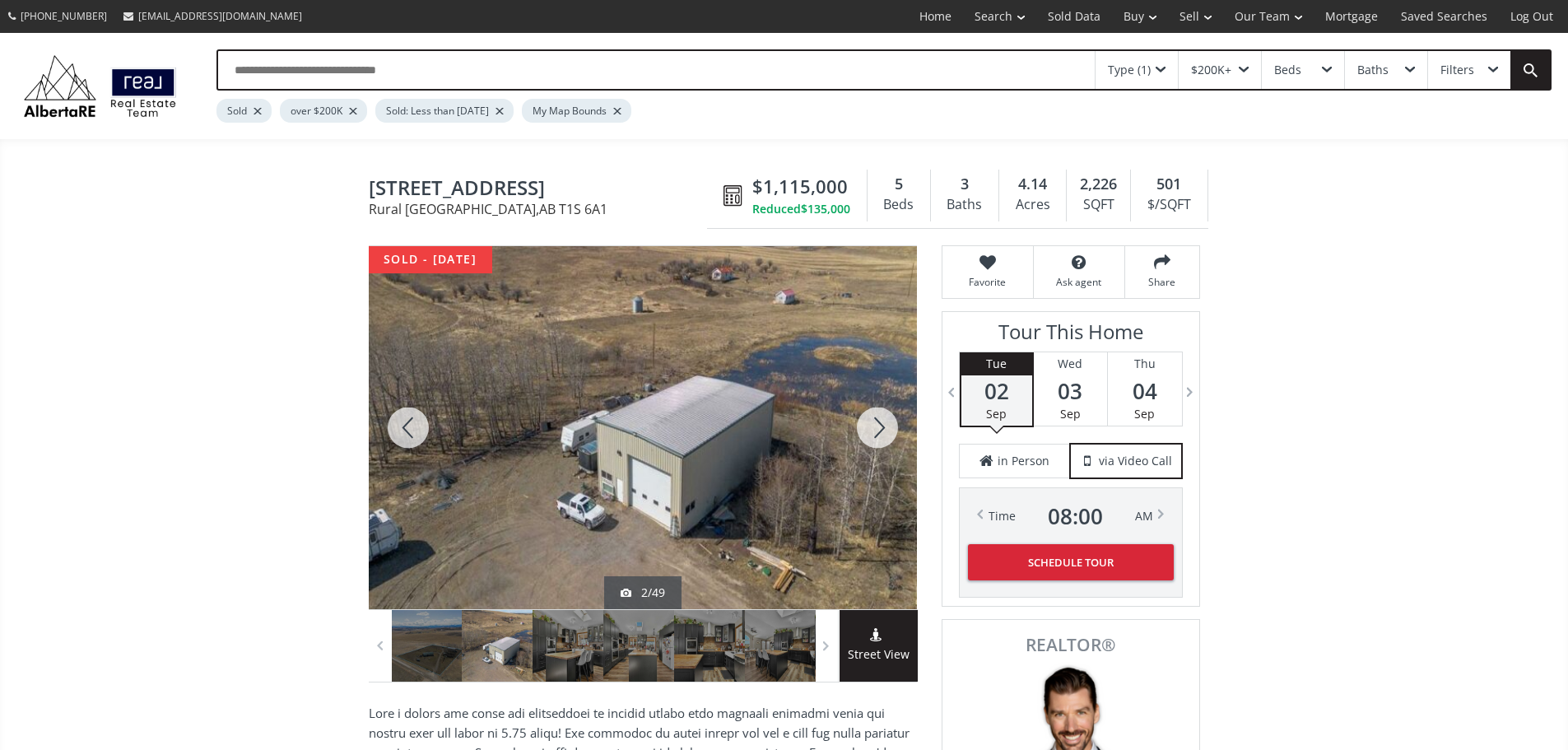
click at [877, 432] on div at bounding box center [877, 427] width 79 height 363
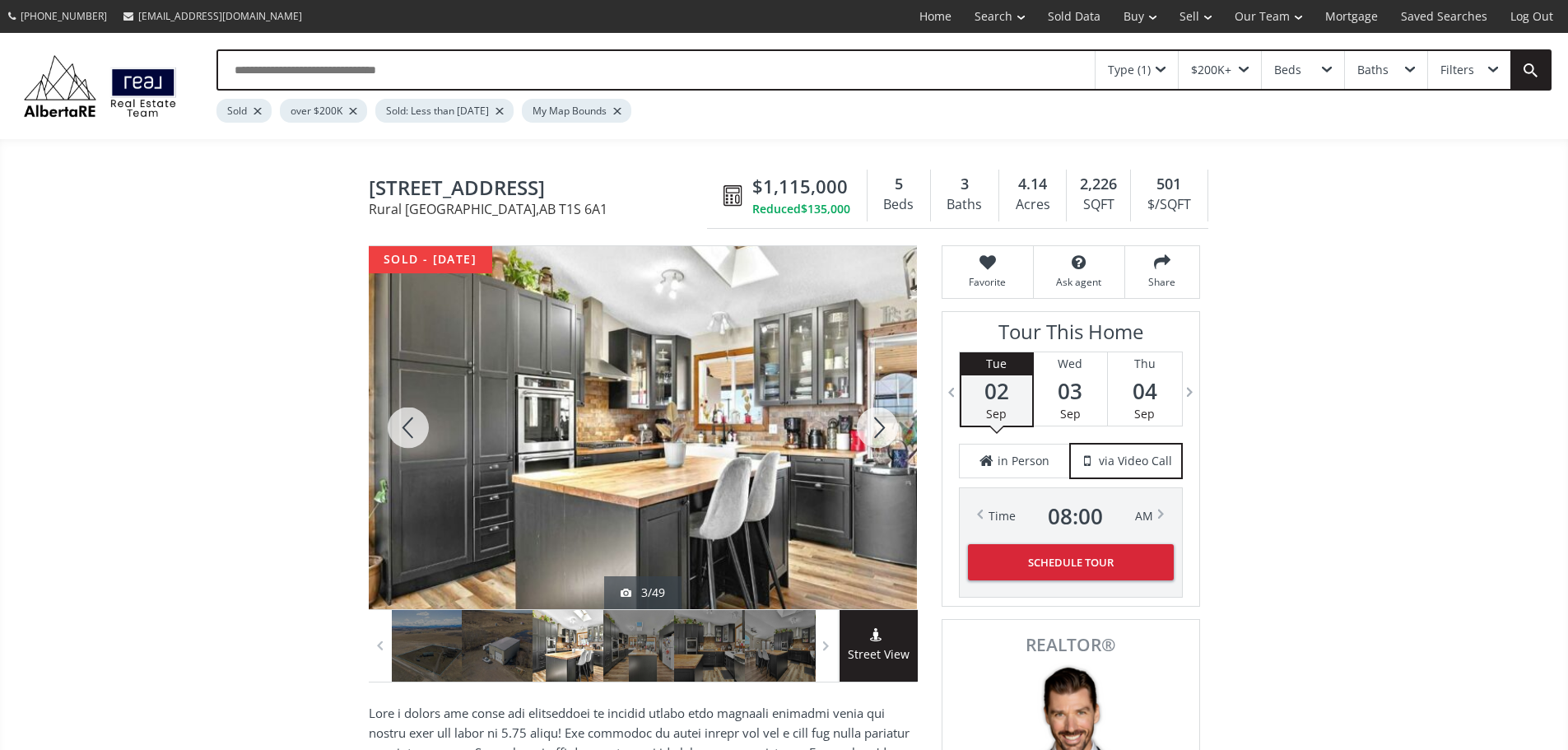
click at [877, 432] on div at bounding box center [877, 427] width 79 height 363
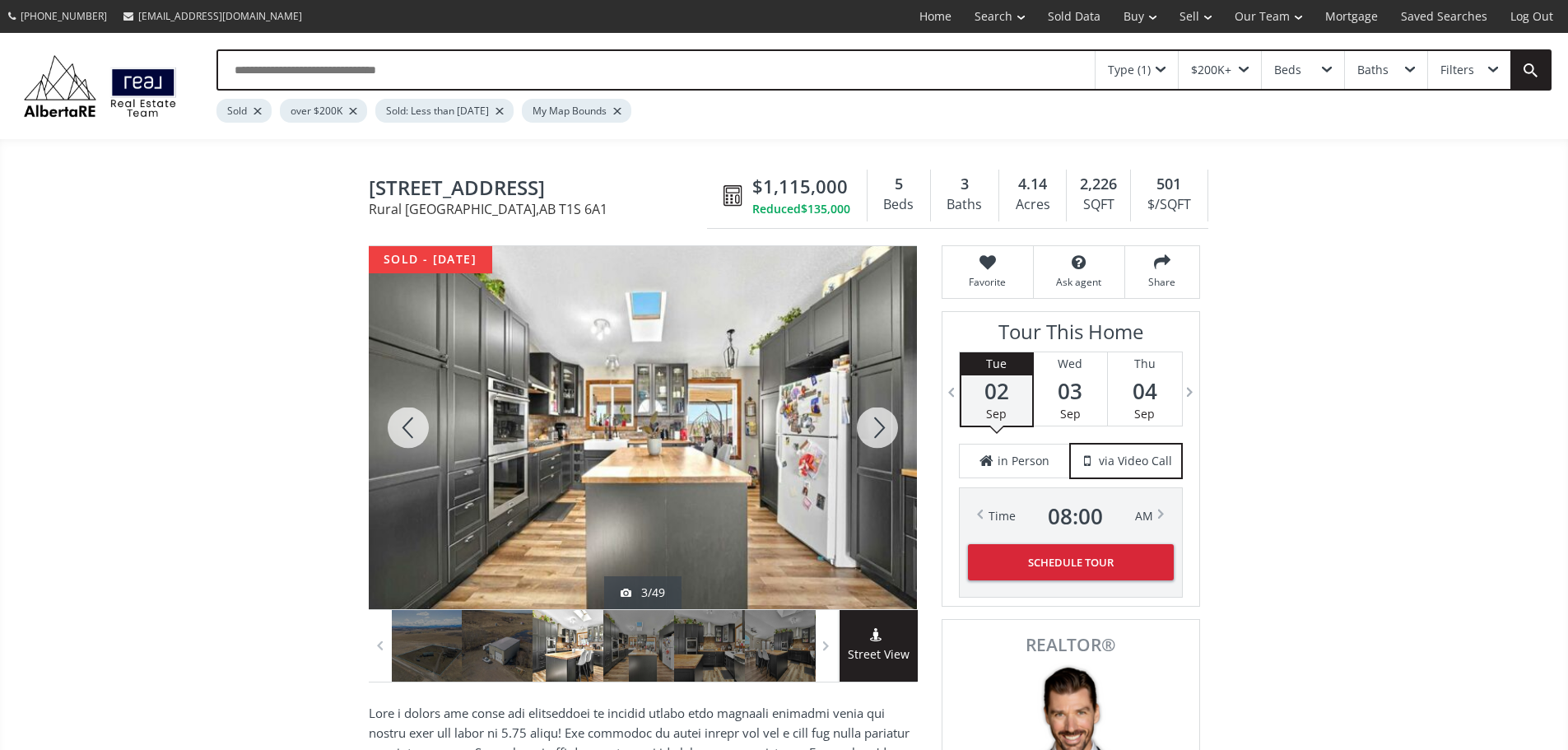
click at [877, 432] on div at bounding box center [877, 427] width 79 height 363
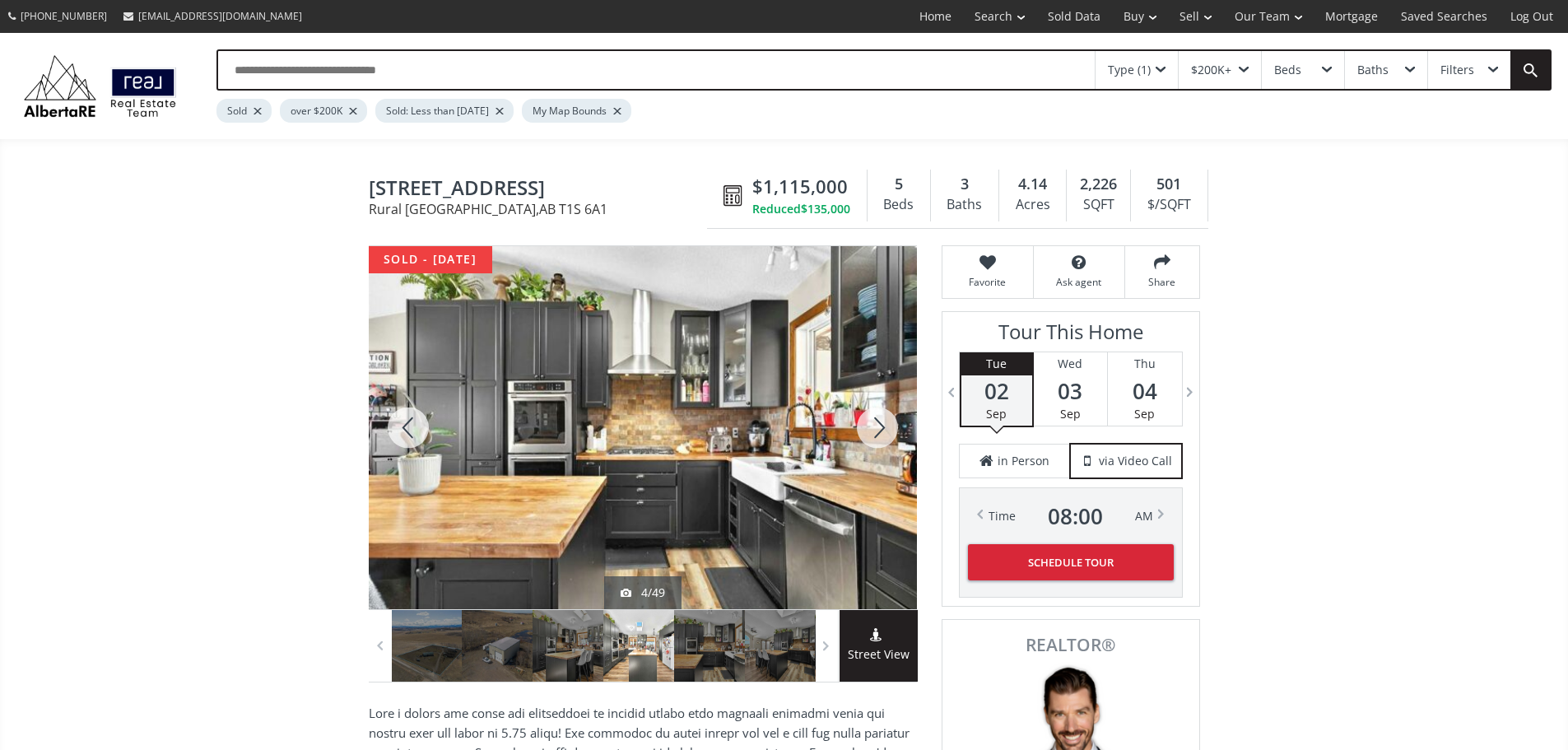
click at [877, 432] on div at bounding box center [877, 427] width 79 height 363
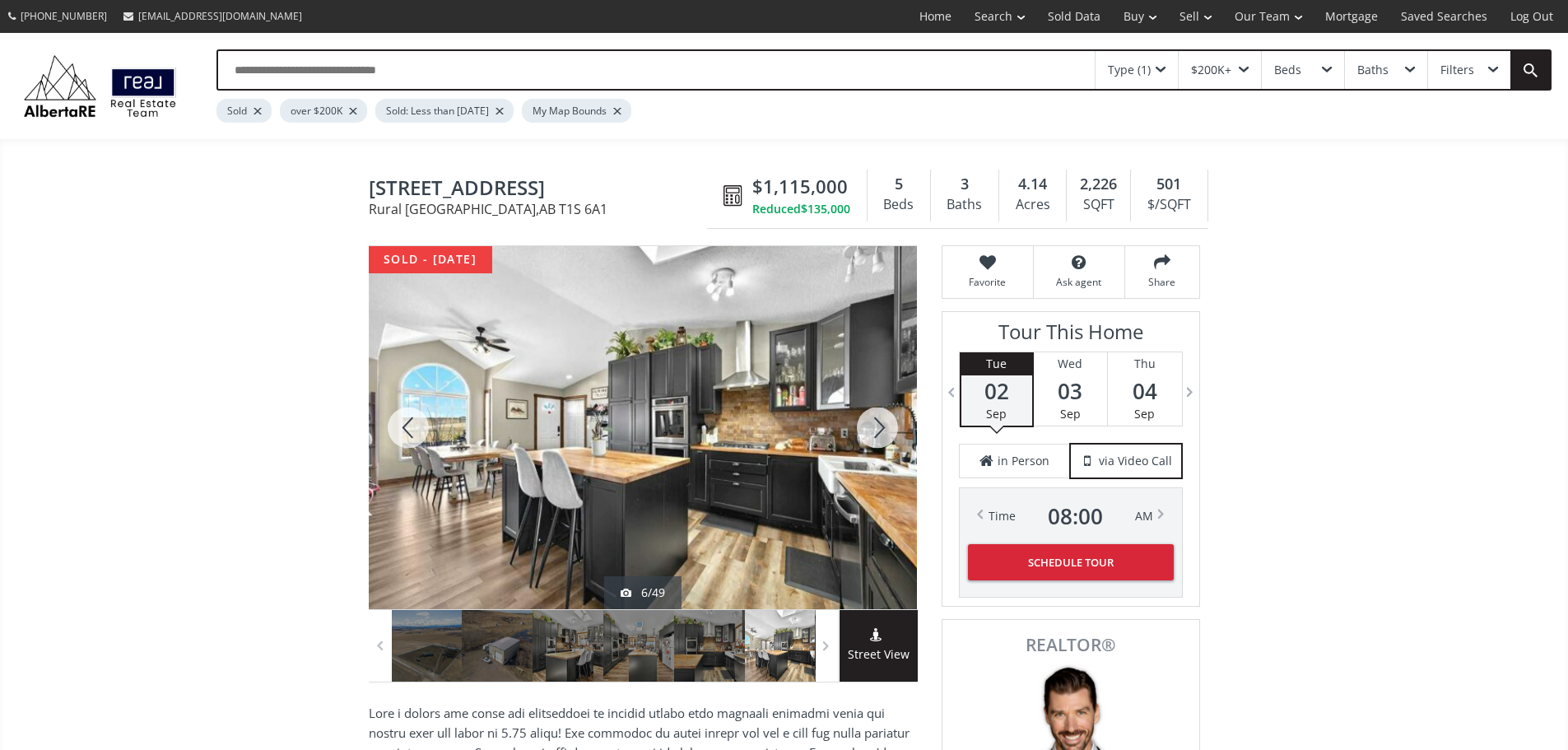
click at [877, 432] on div at bounding box center [877, 427] width 79 height 363
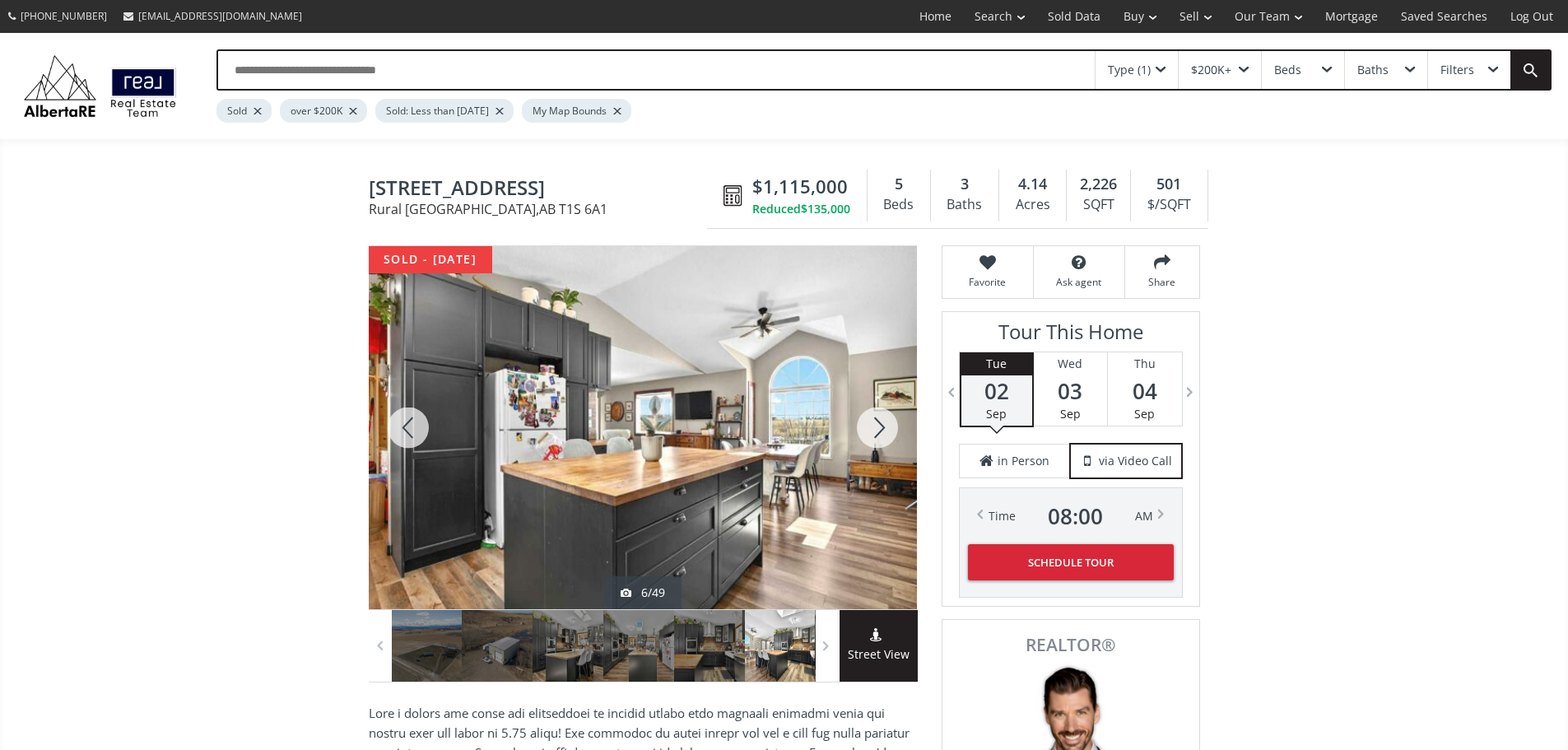
click at [877, 432] on div at bounding box center [877, 427] width 79 height 363
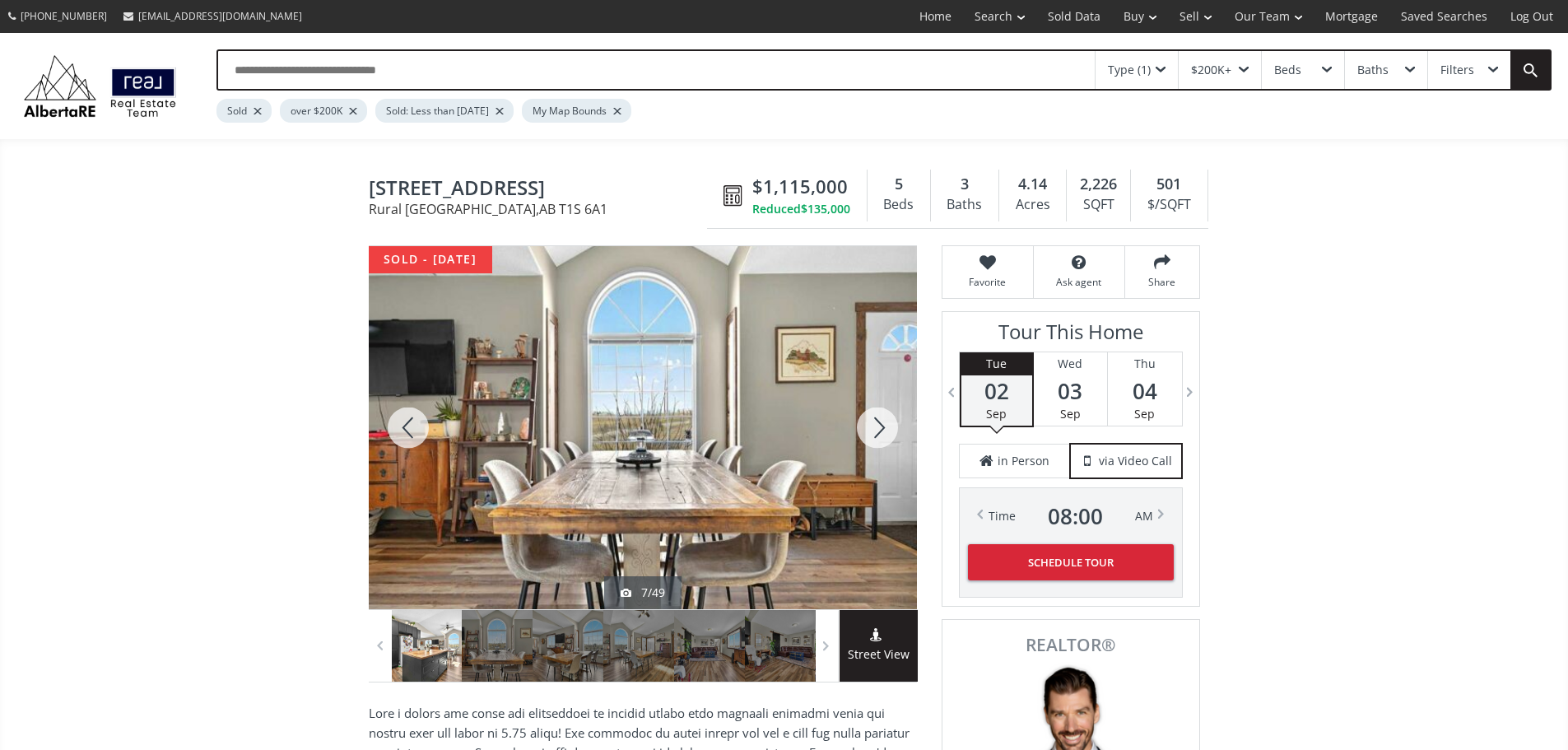
click at [877, 432] on div at bounding box center [877, 427] width 79 height 363
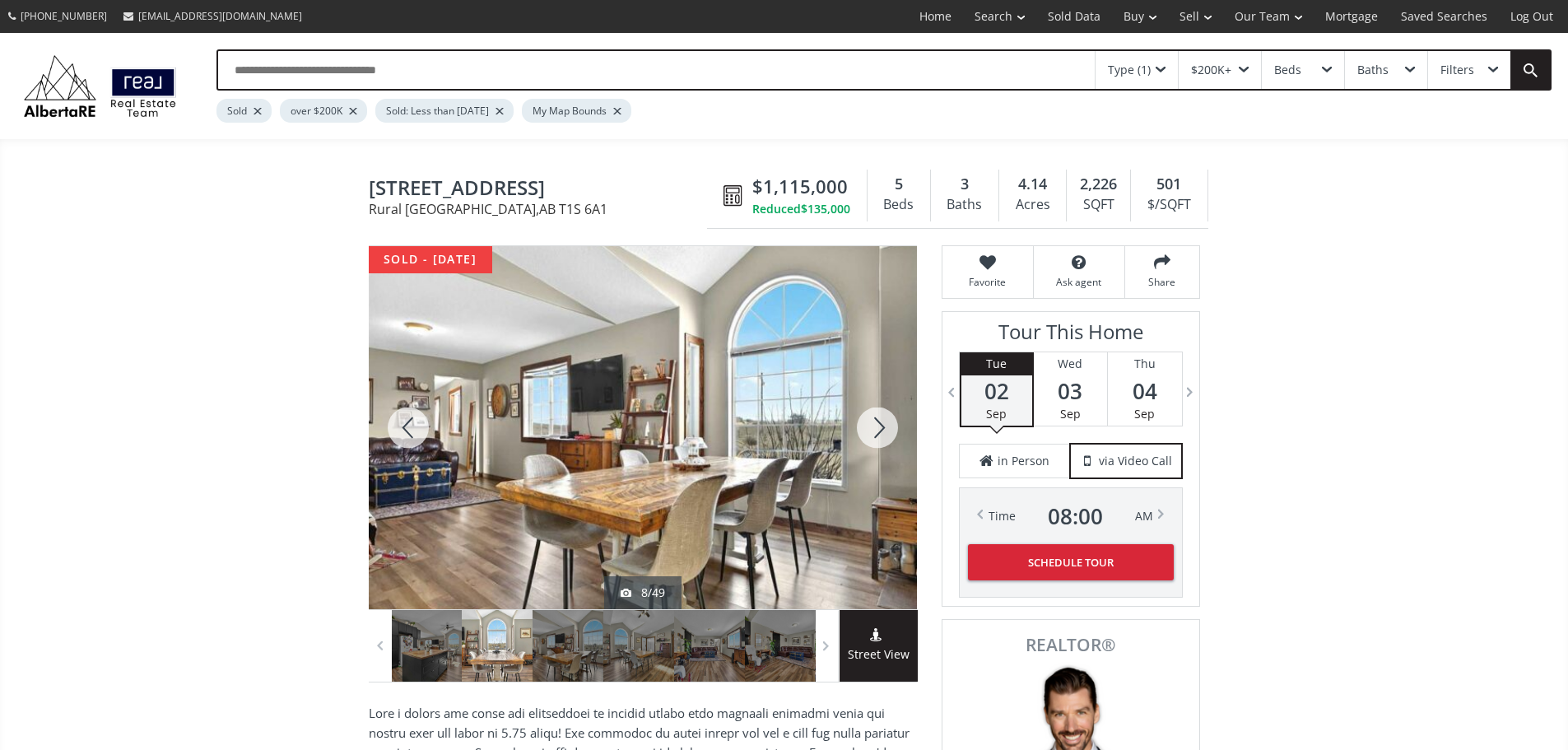
click at [877, 432] on div at bounding box center [877, 427] width 79 height 363
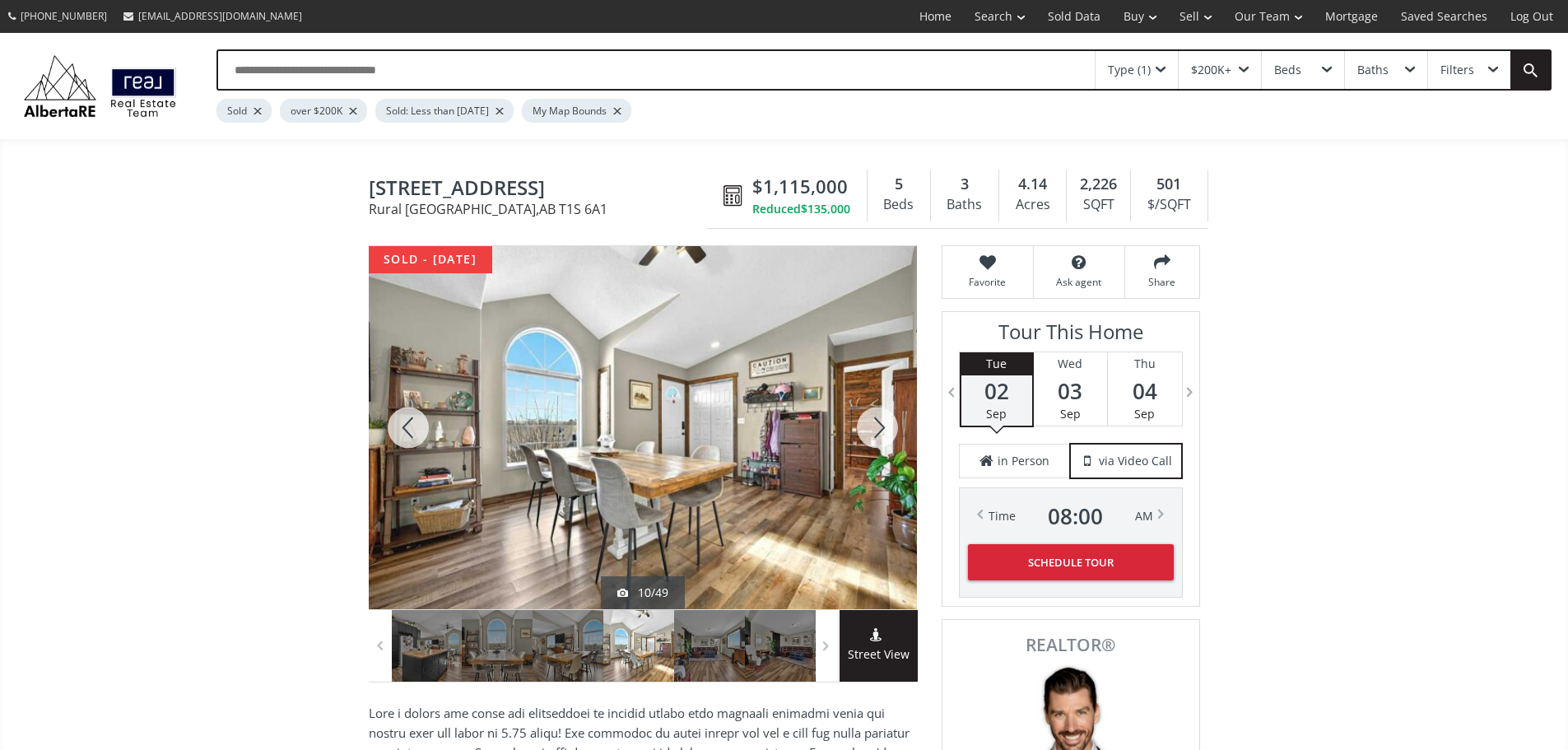
click at [877, 432] on div at bounding box center [877, 427] width 79 height 363
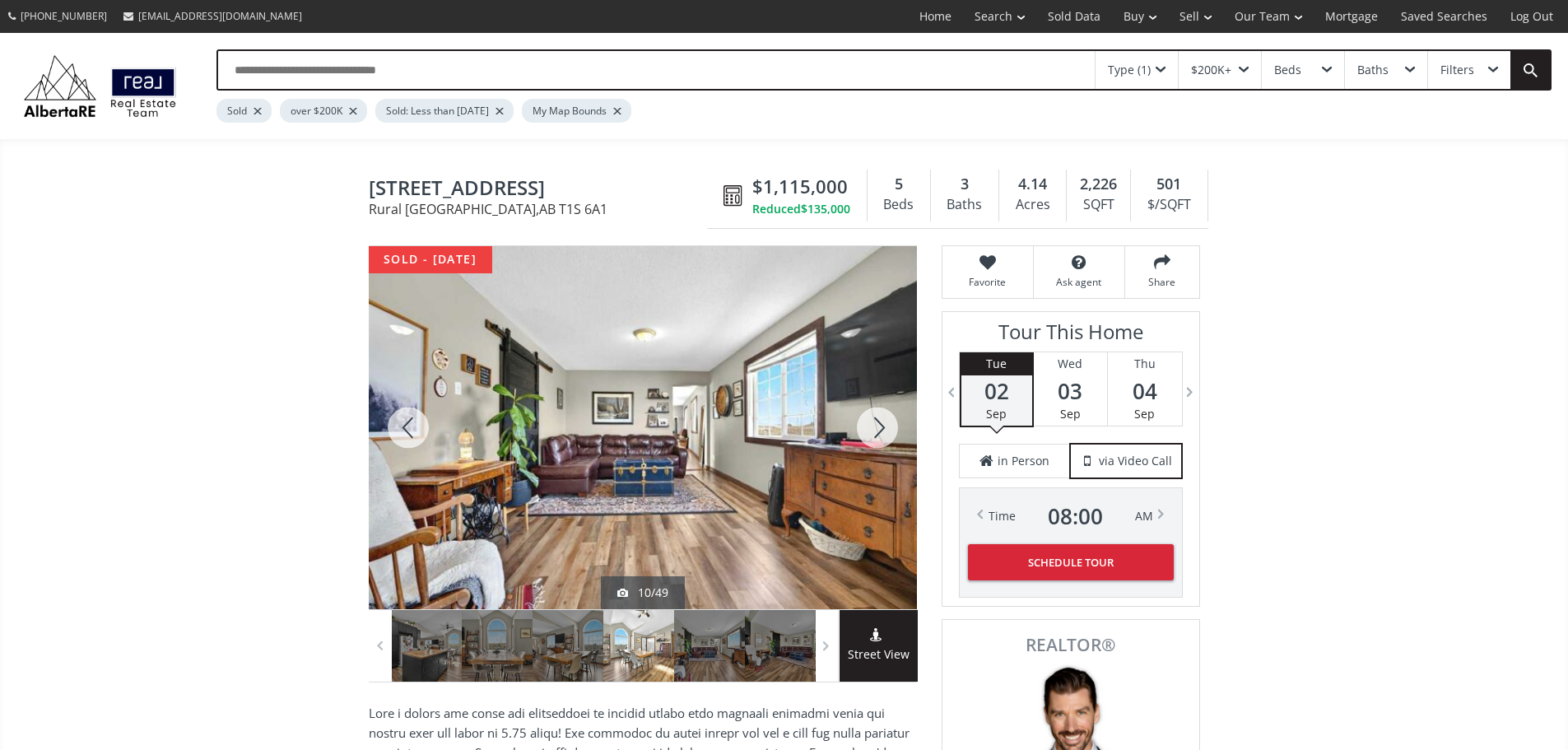
click at [877, 432] on div at bounding box center [877, 427] width 79 height 363
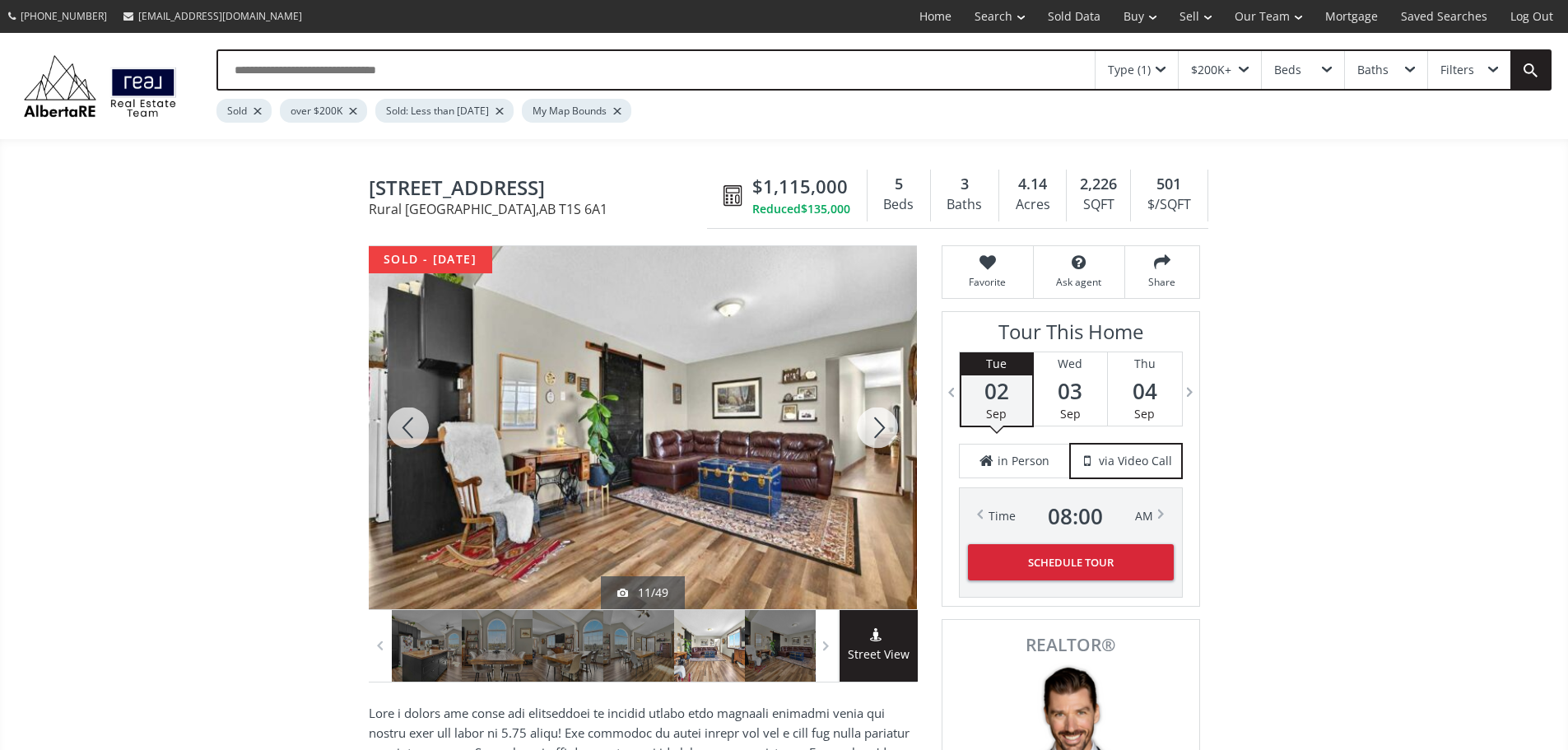
click at [877, 432] on div at bounding box center [877, 427] width 79 height 363
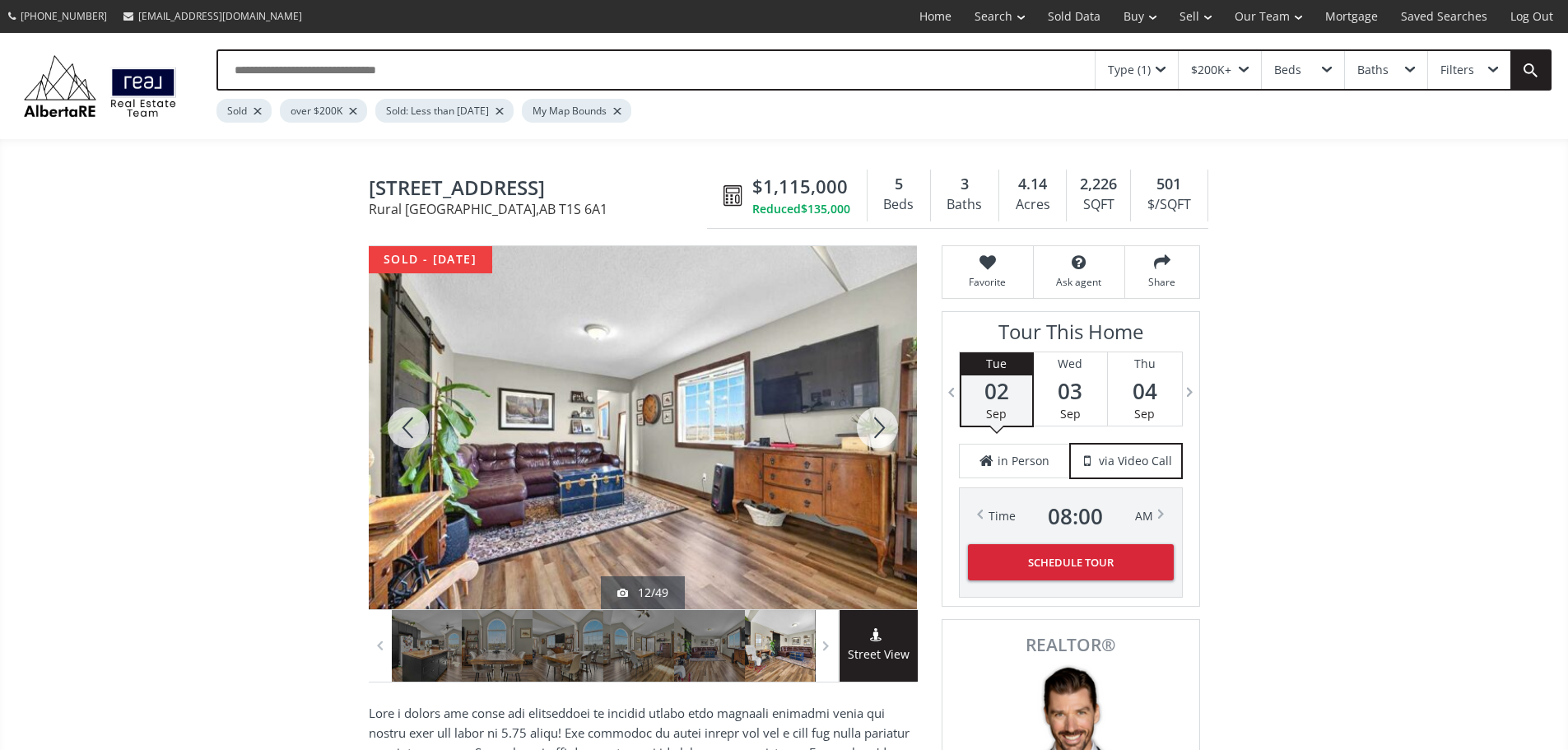
click at [877, 432] on div at bounding box center [877, 427] width 79 height 363
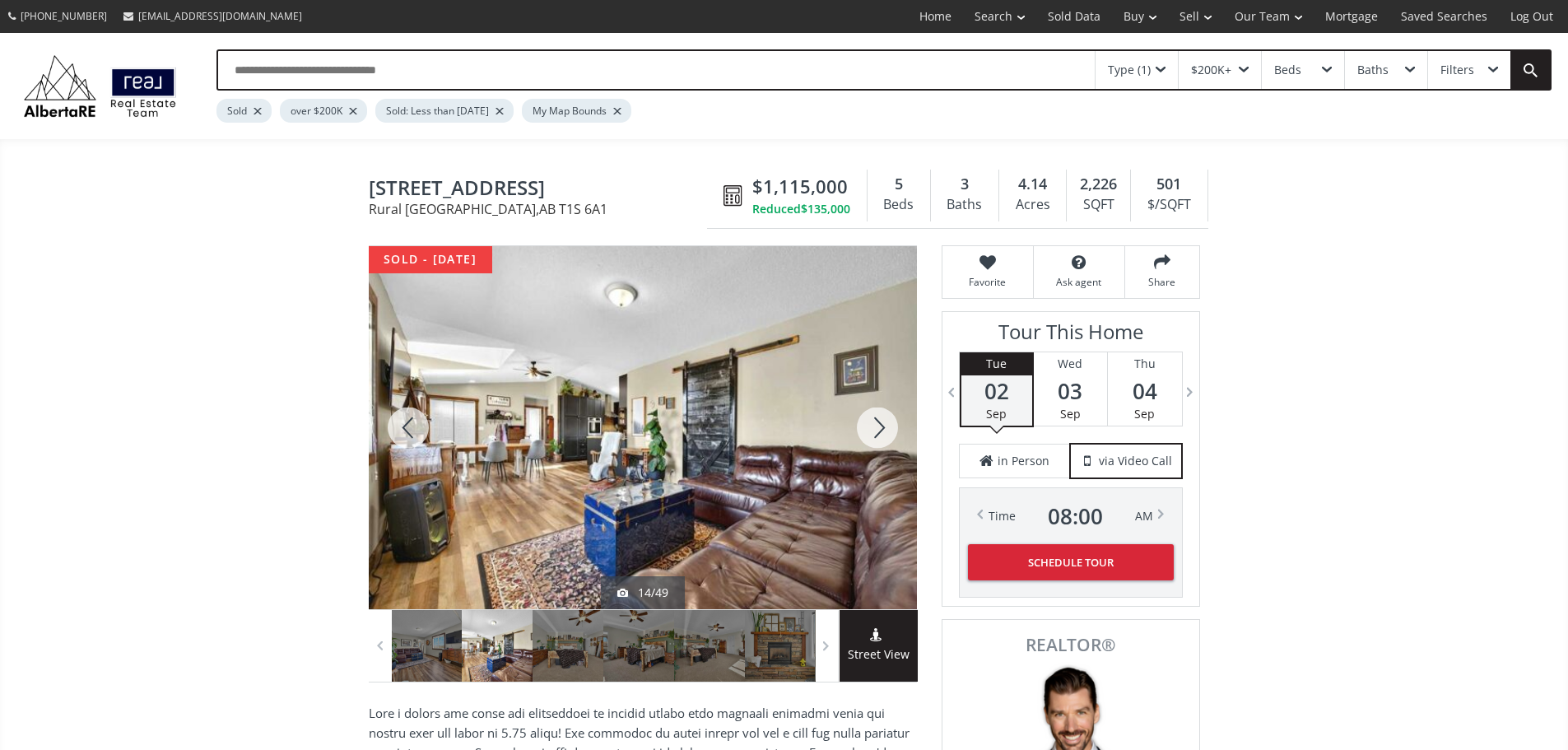
click at [877, 432] on div at bounding box center [877, 427] width 79 height 363
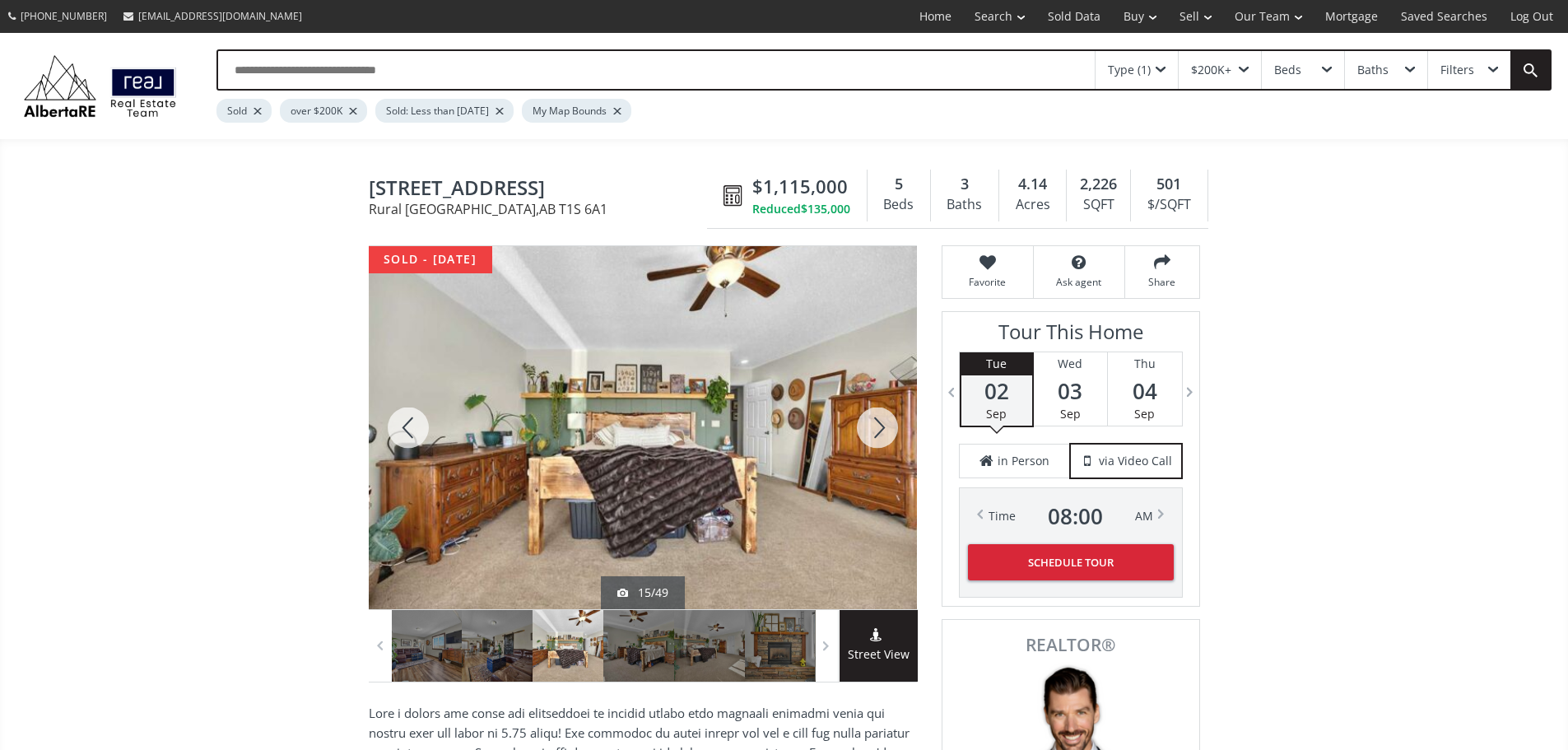
click at [877, 432] on div at bounding box center [877, 427] width 79 height 363
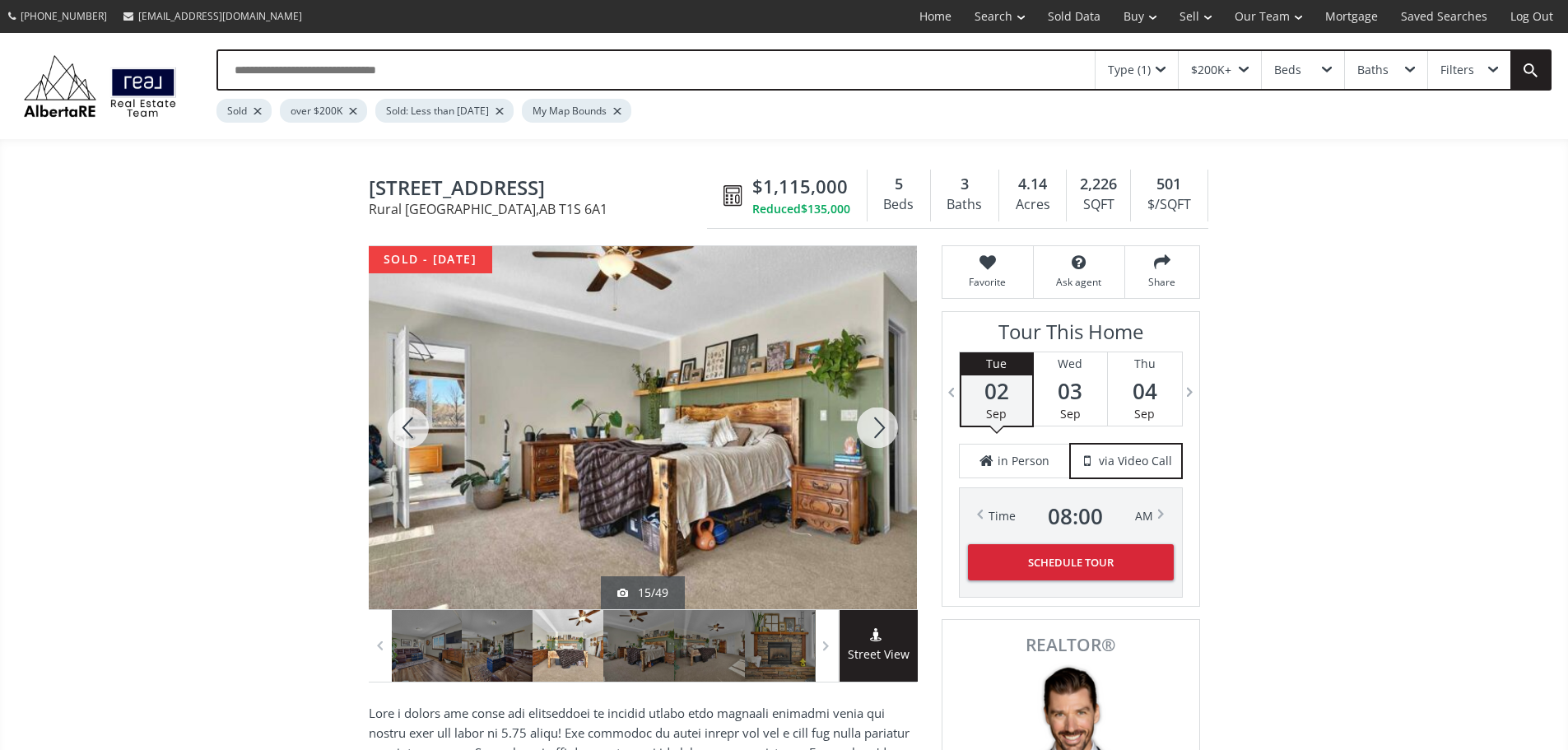
click at [877, 432] on div at bounding box center [877, 427] width 79 height 363
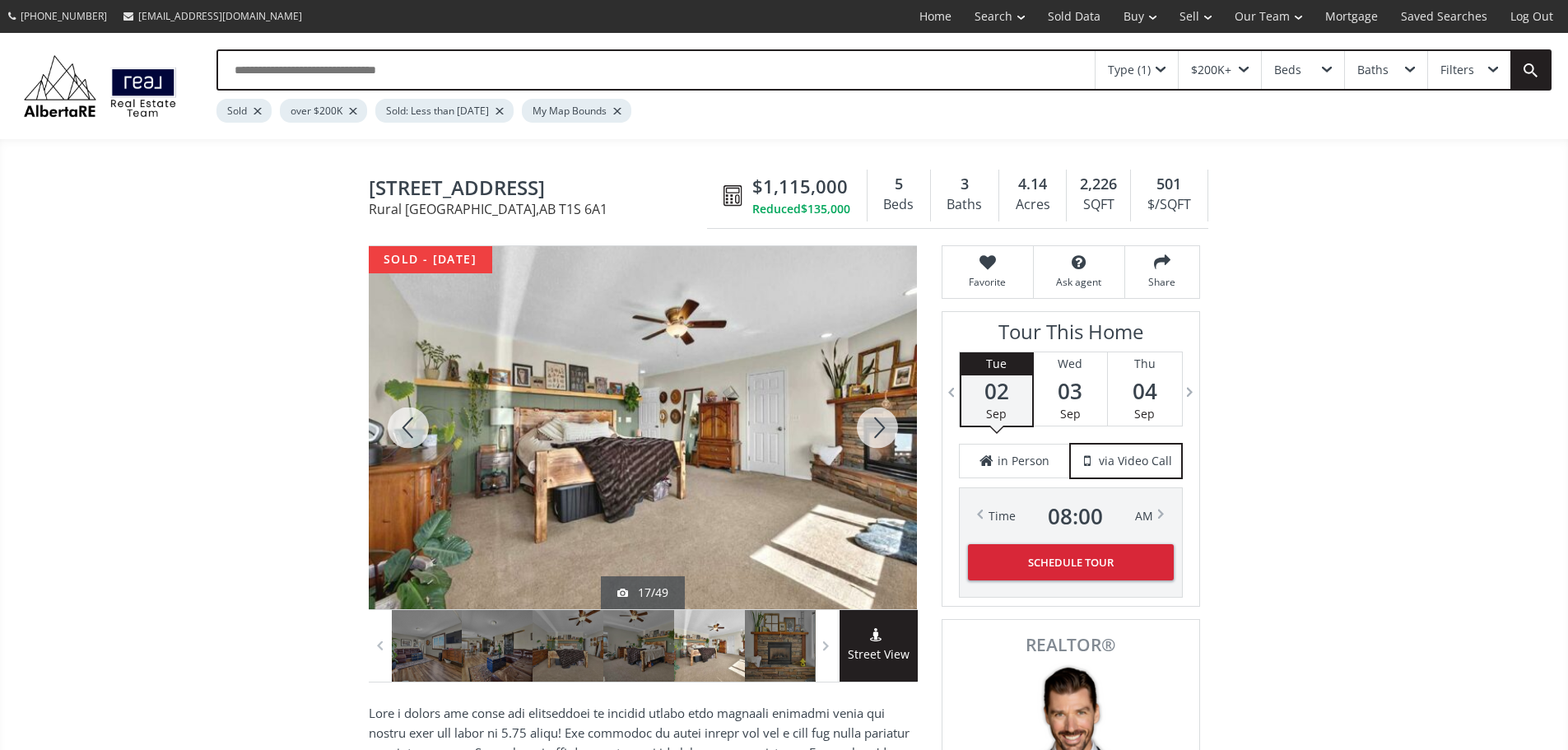
click at [877, 432] on div at bounding box center [877, 427] width 79 height 363
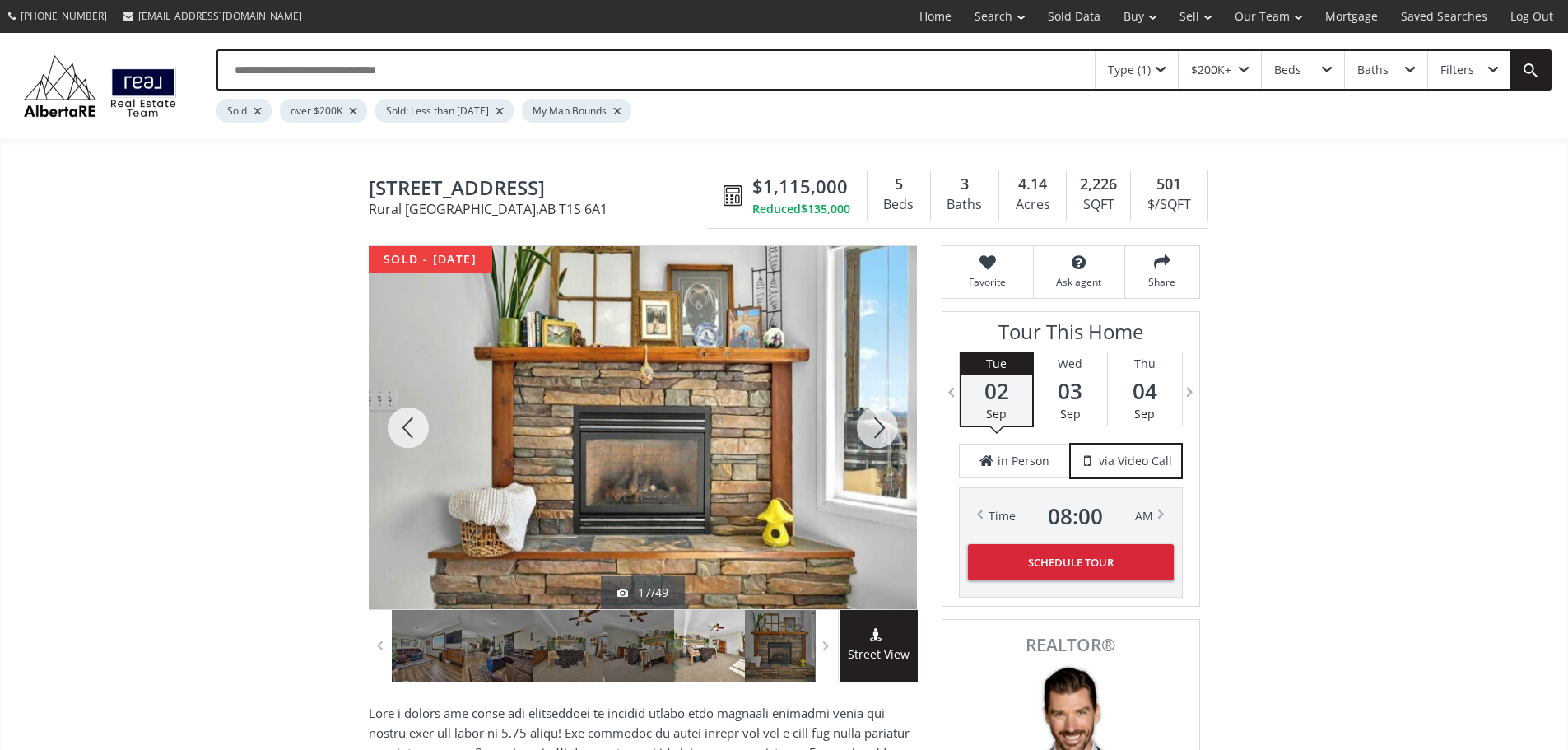
click at [877, 432] on div at bounding box center [877, 427] width 79 height 363
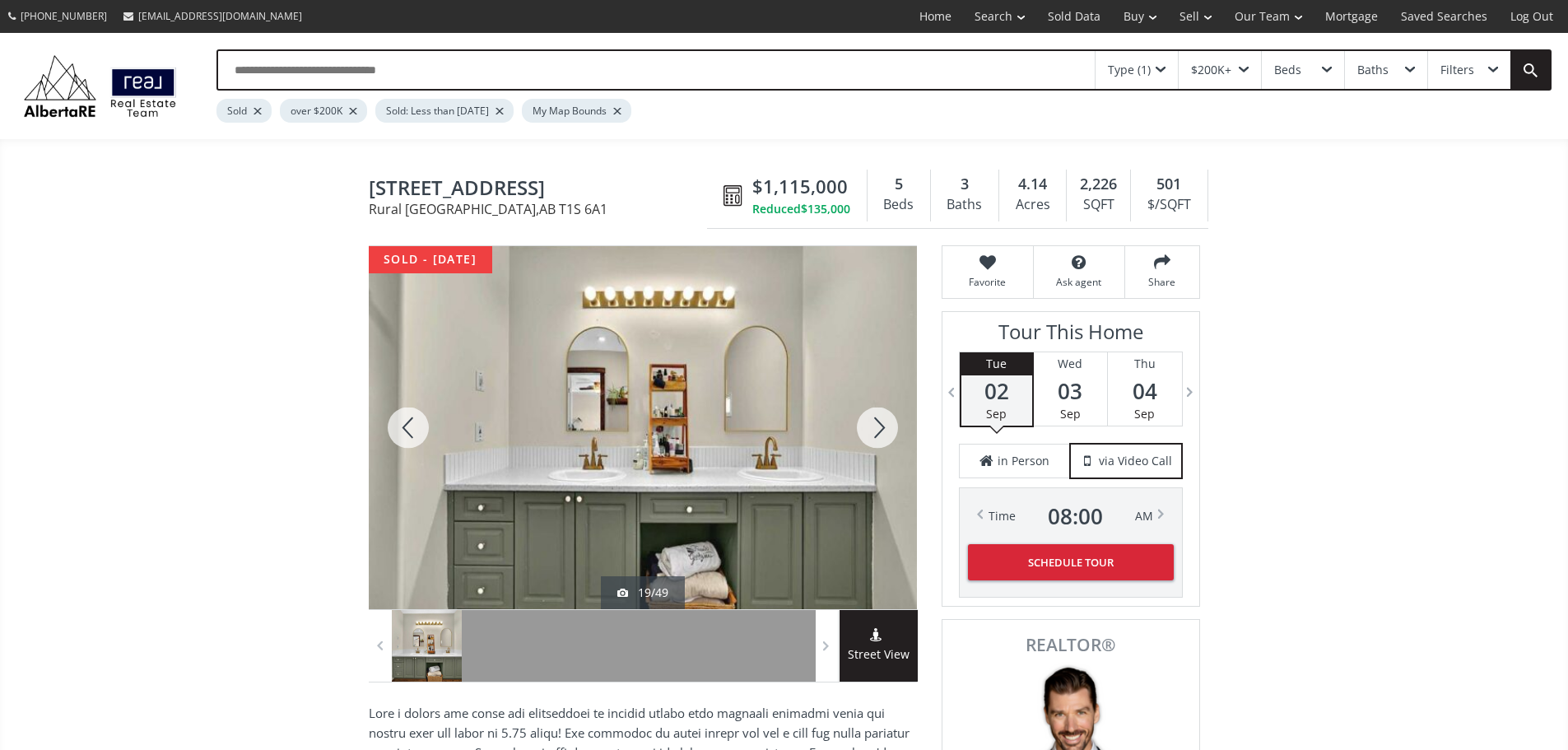
click at [877, 432] on div at bounding box center [877, 427] width 79 height 363
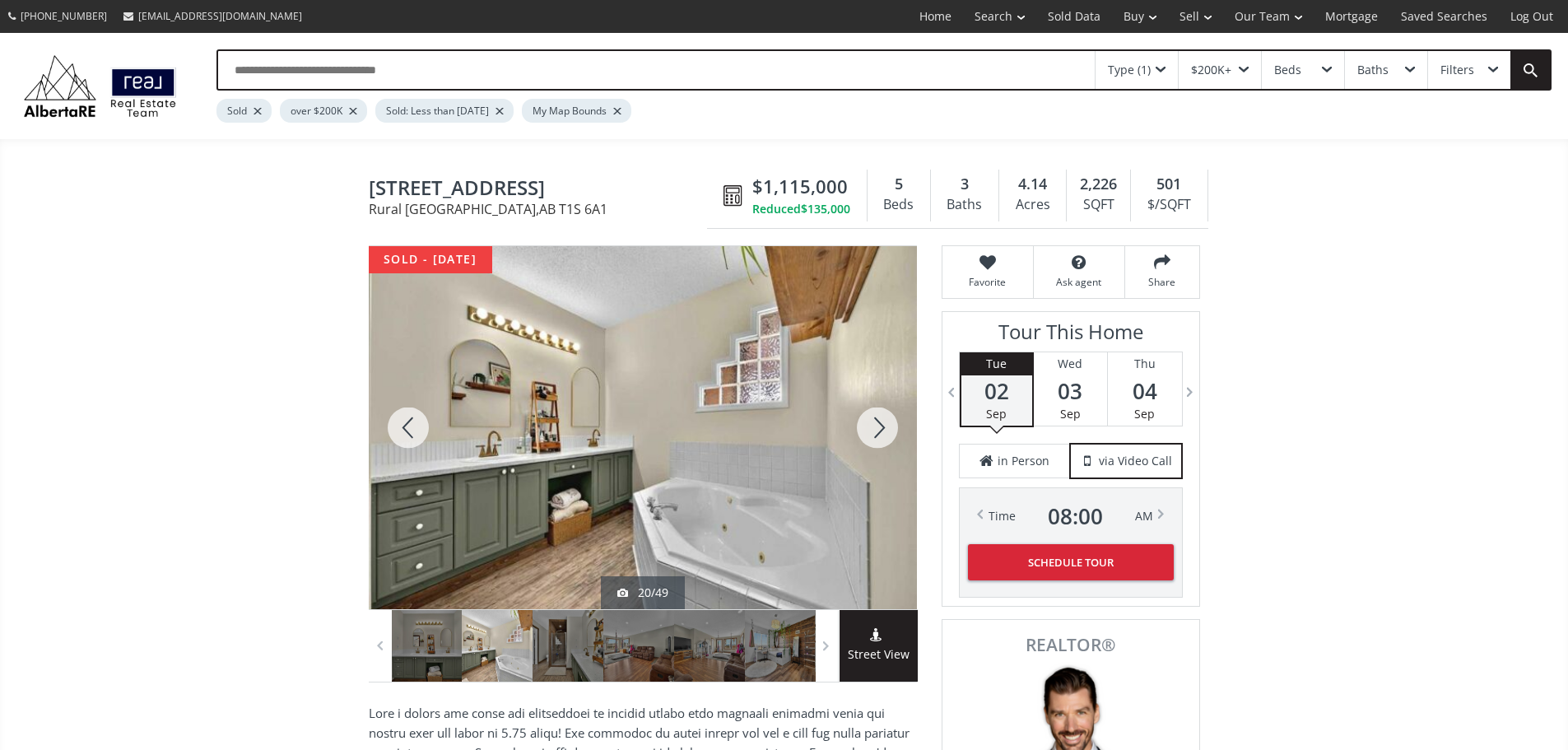
click at [877, 432] on div at bounding box center [877, 427] width 79 height 363
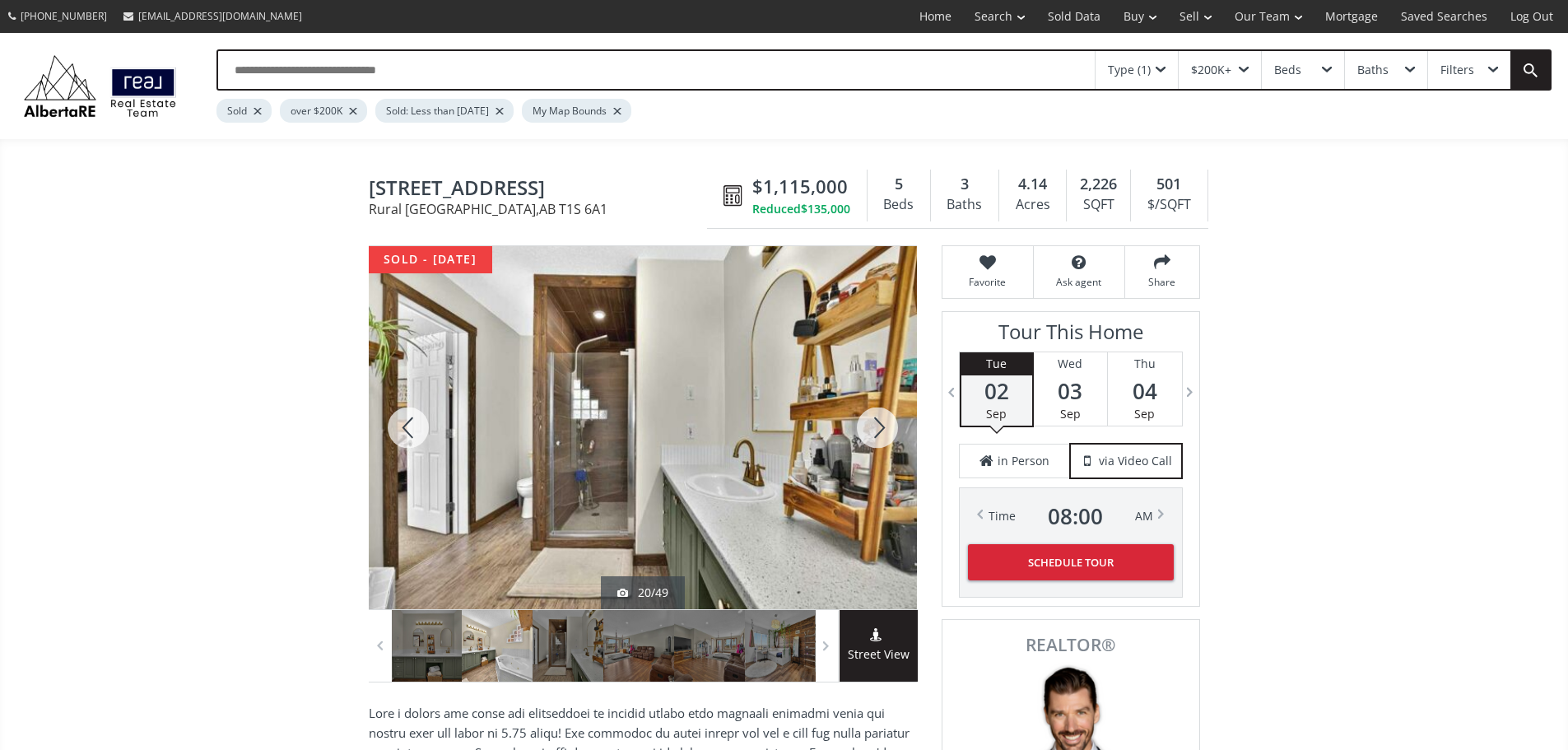
click at [877, 432] on div at bounding box center [877, 427] width 79 height 363
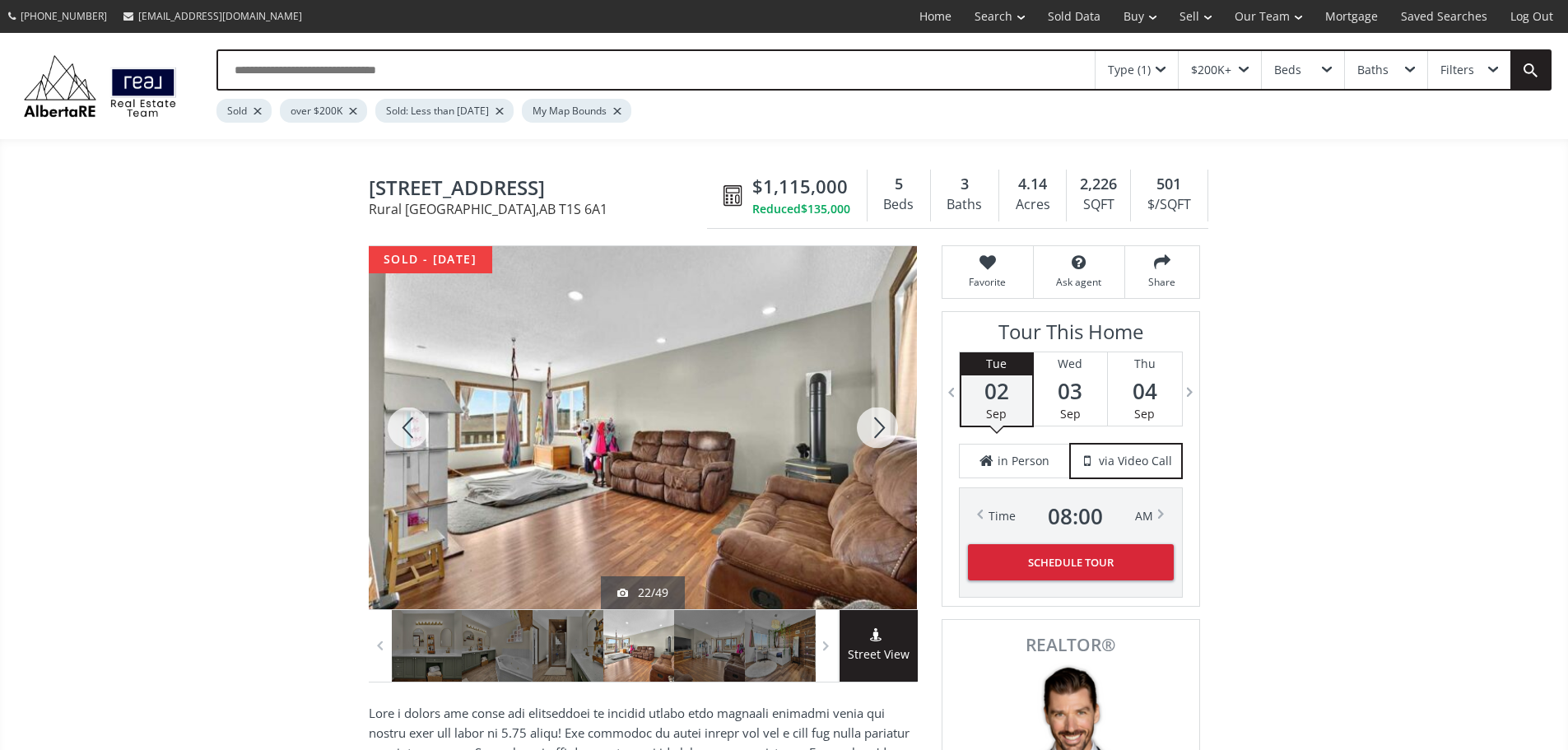
click at [877, 432] on div at bounding box center [877, 427] width 79 height 363
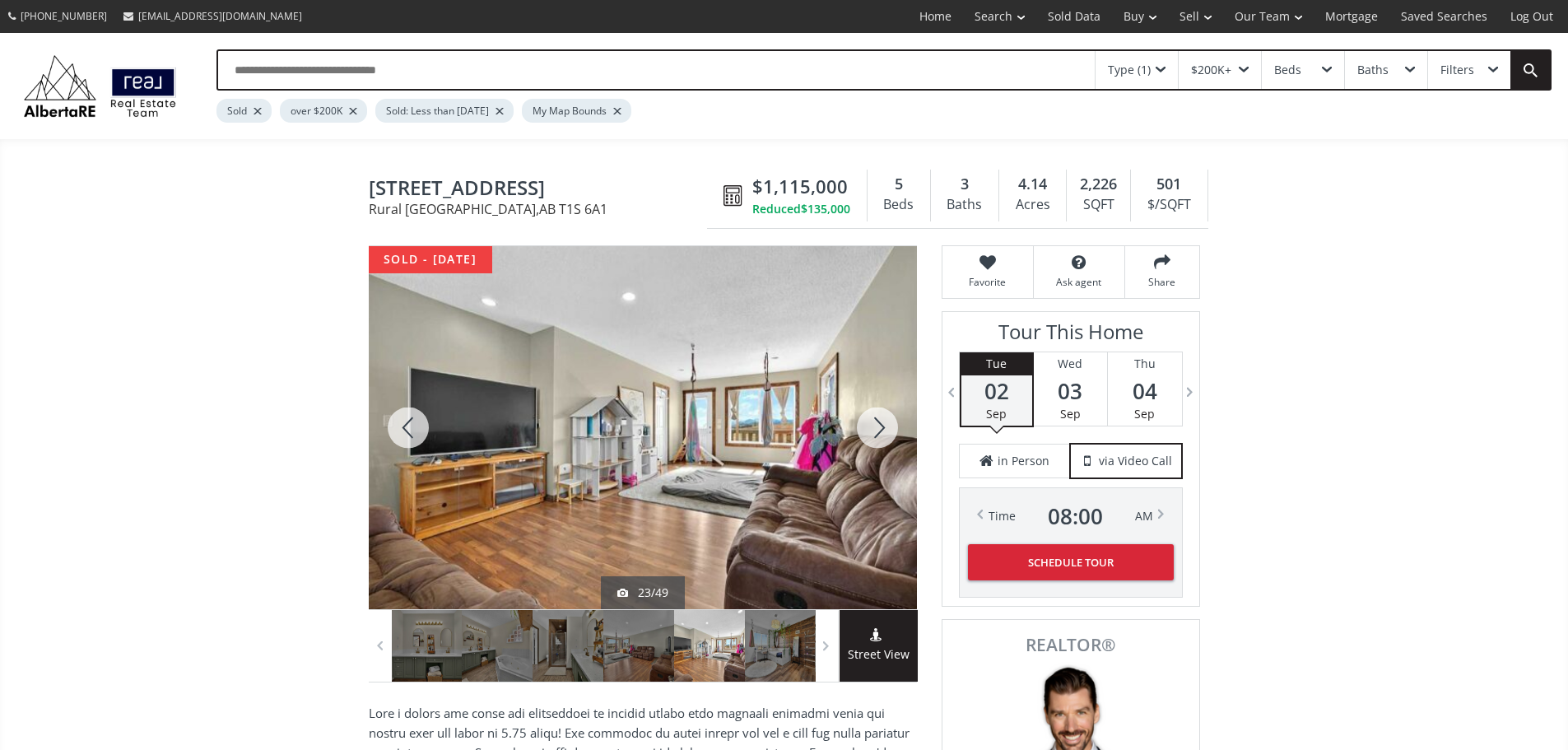
click at [877, 432] on div at bounding box center [877, 427] width 79 height 363
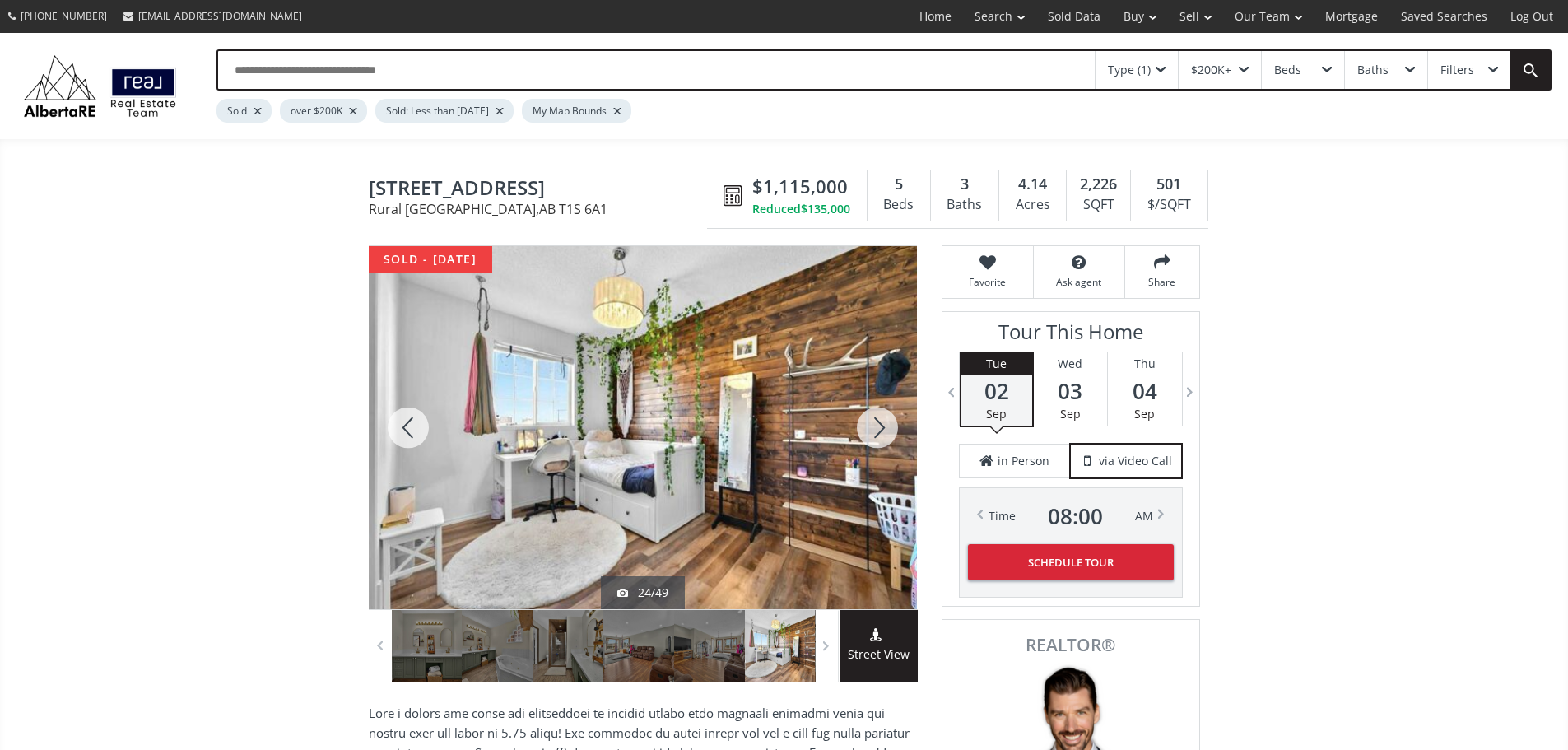
click at [877, 432] on div at bounding box center [877, 427] width 79 height 363
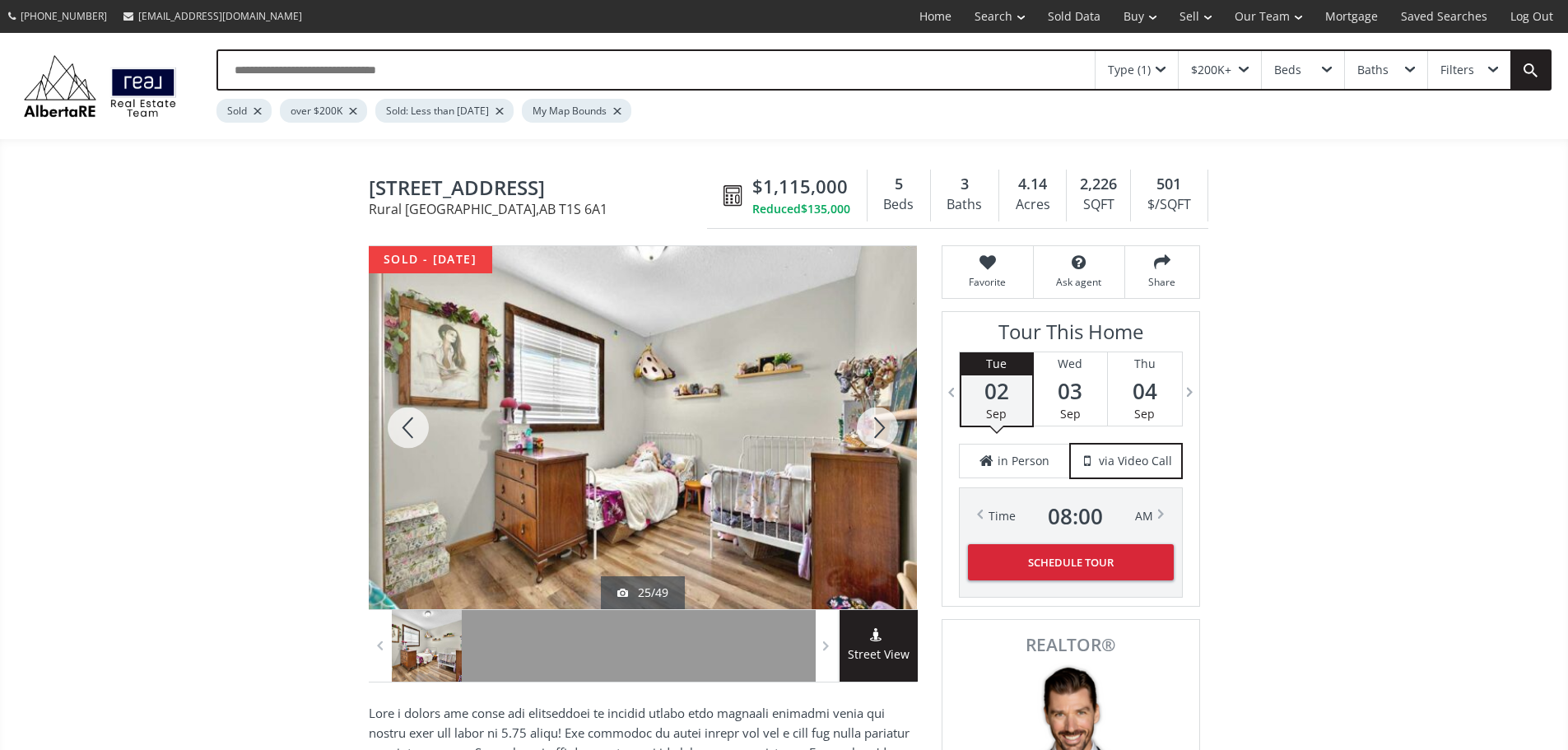
click at [877, 432] on div at bounding box center [877, 427] width 79 height 363
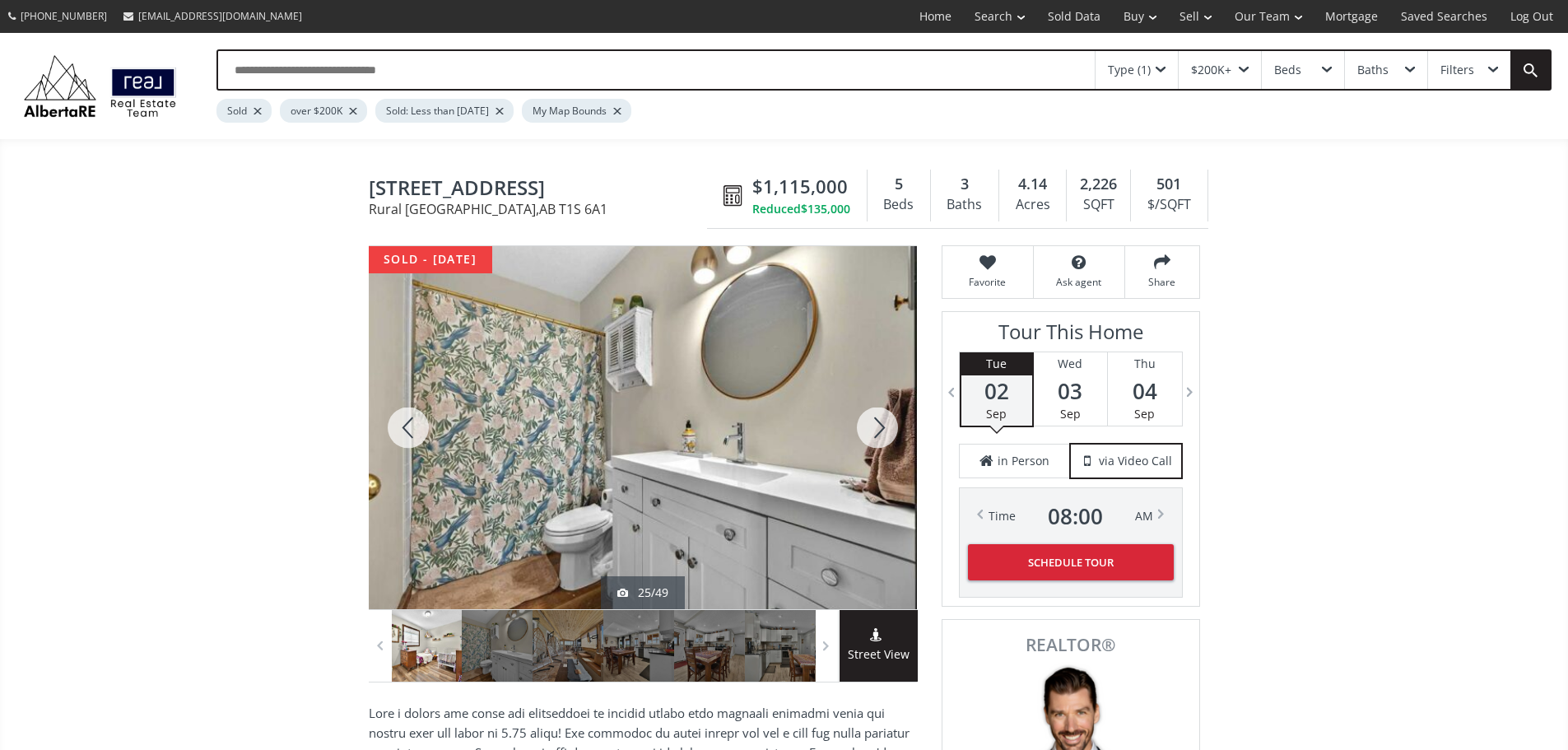
click at [877, 432] on div at bounding box center [877, 427] width 79 height 363
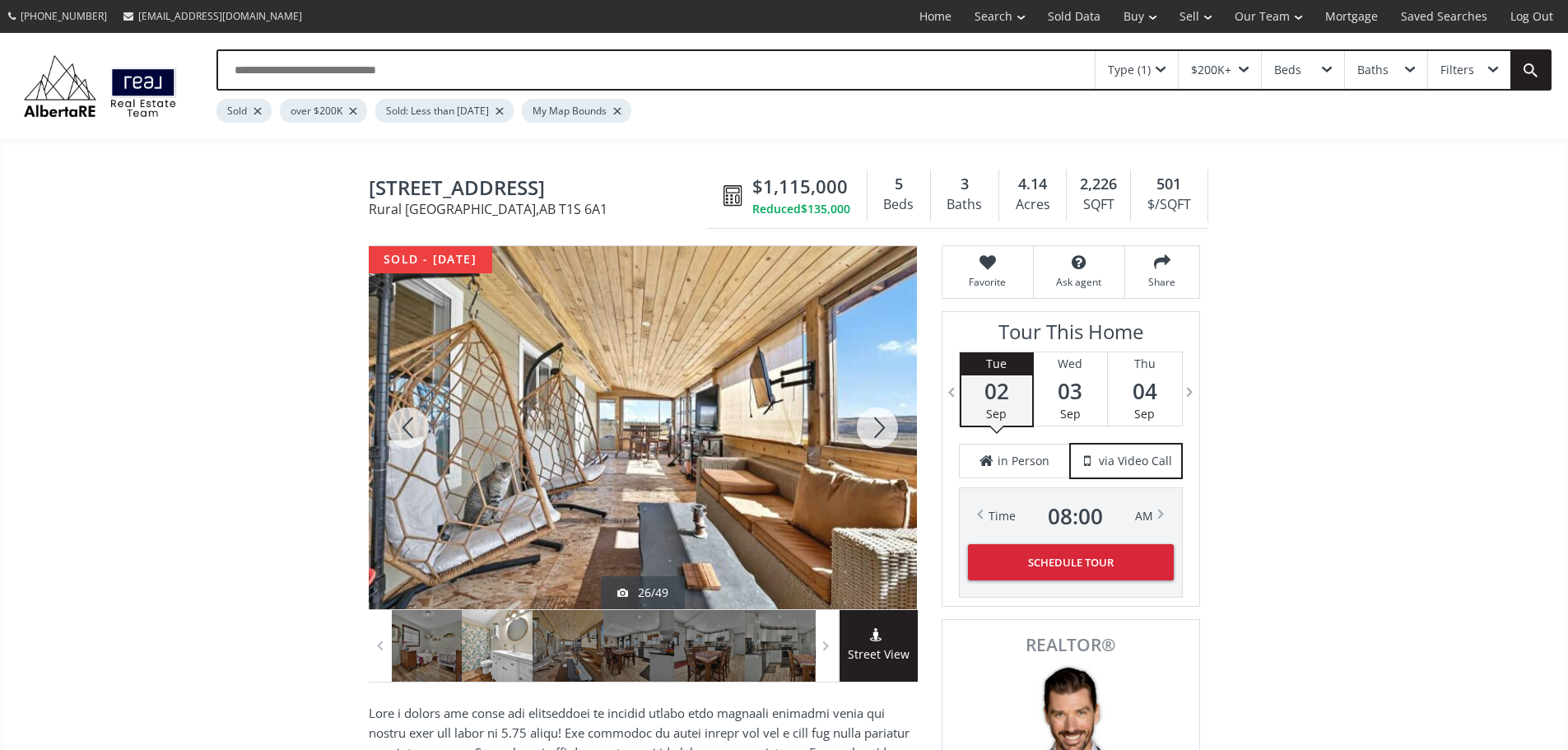
click at [877, 432] on div at bounding box center [877, 427] width 79 height 363
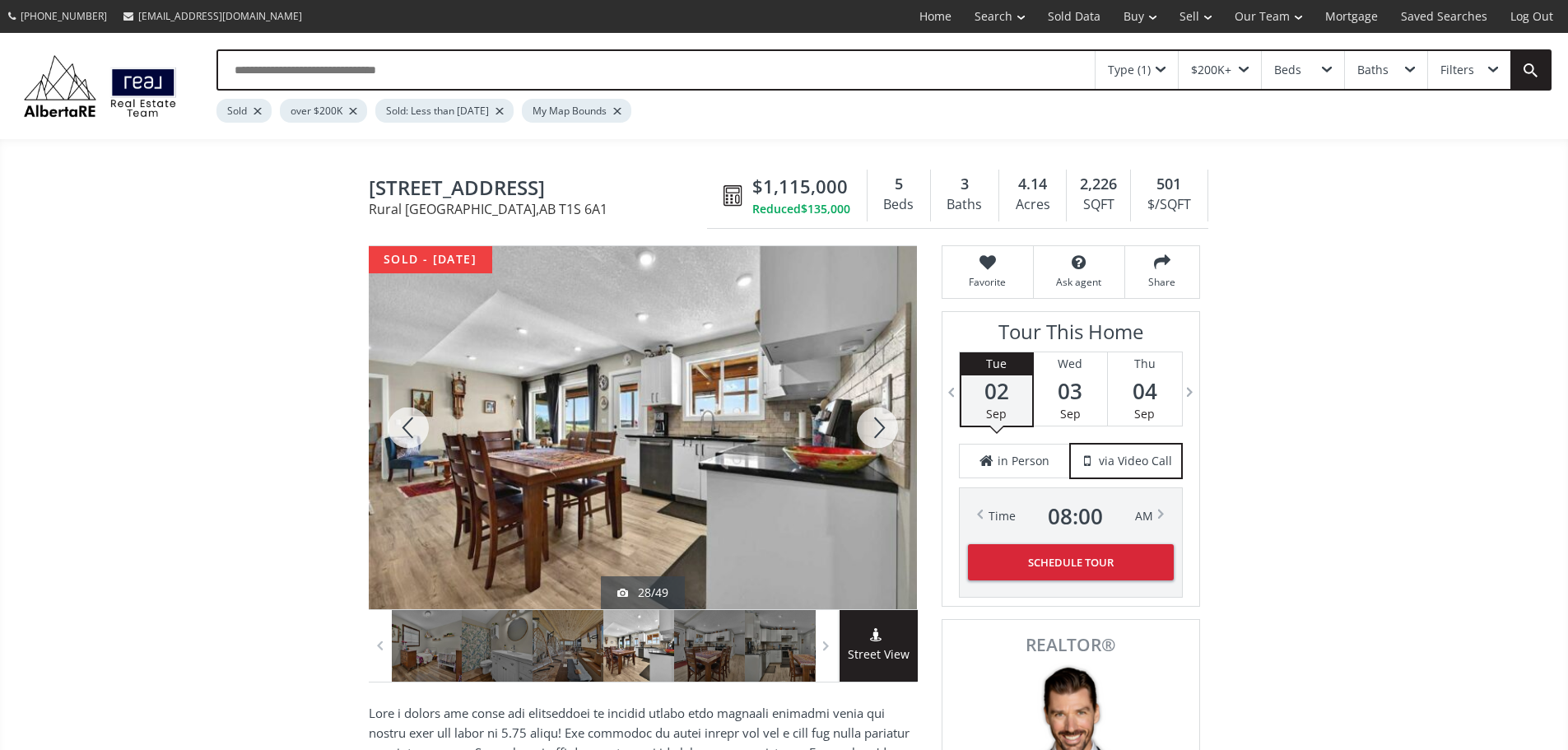
click at [877, 432] on div at bounding box center [877, 427] width 79 height 363
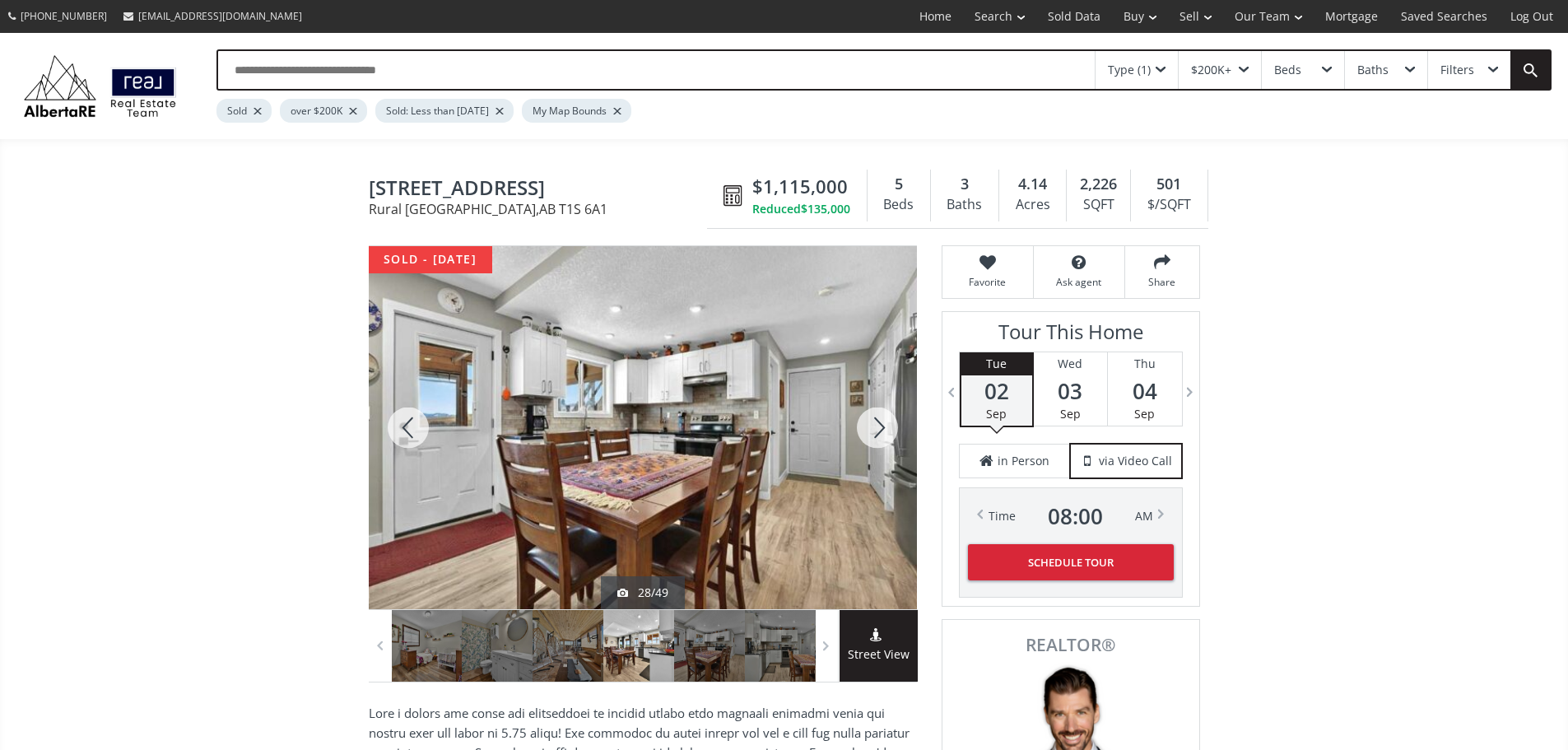
click at [877, 432] on div at bounding box center [877, 427] width 79 height 363
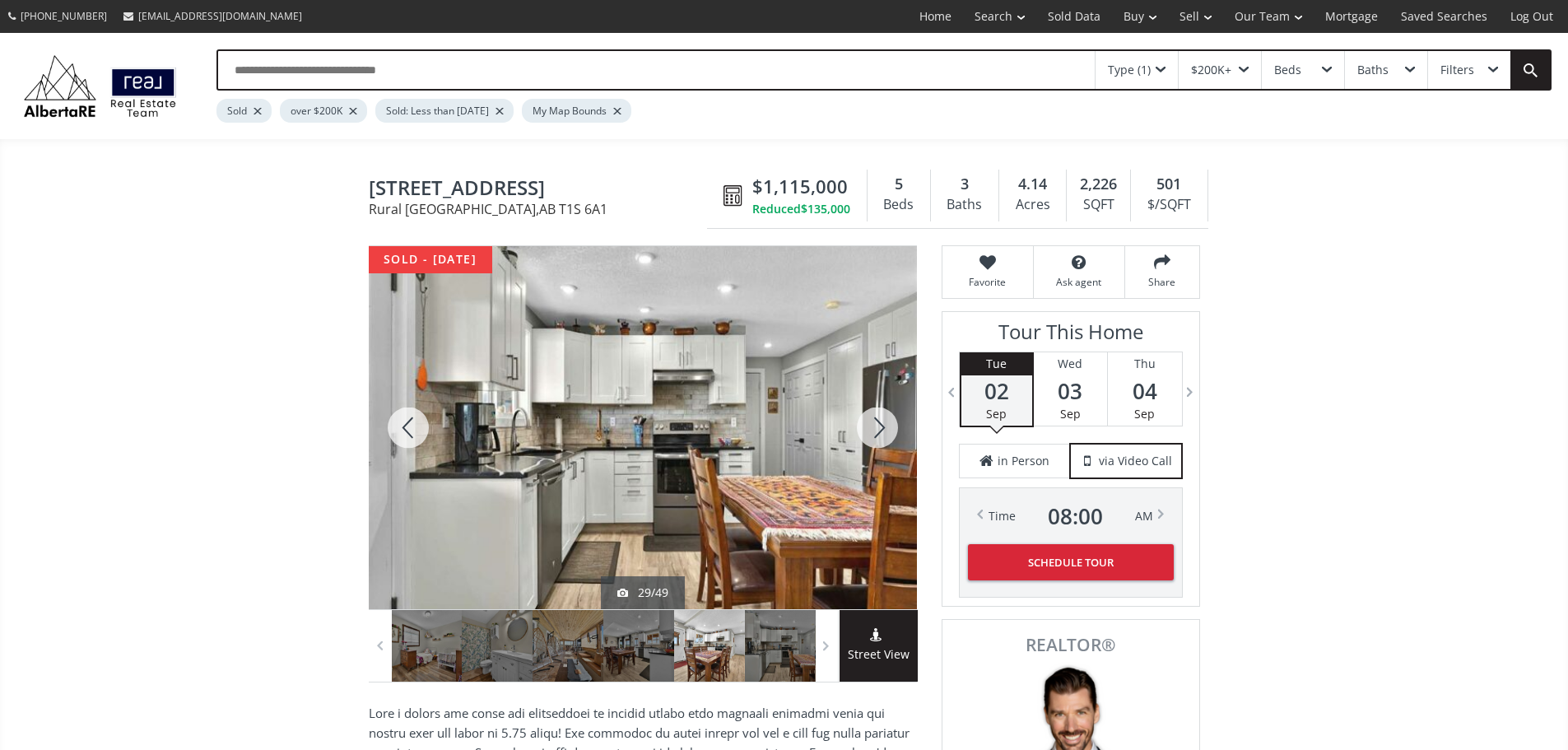
click at [877, 432] on div at bounding box center [877, 427] width 79 height 363
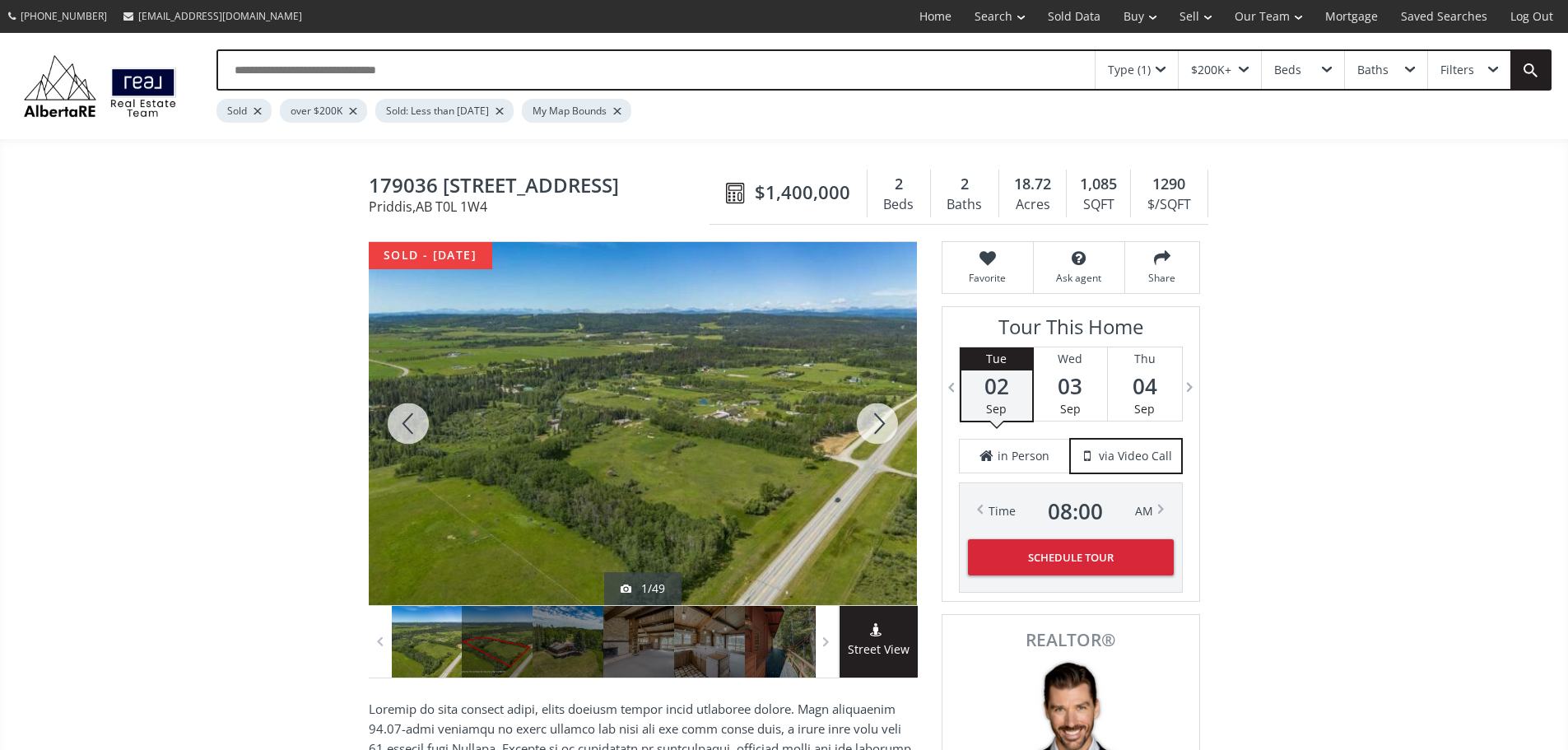
click at [863, 429] on div at bounding box center [877, 423] width 79 height 363
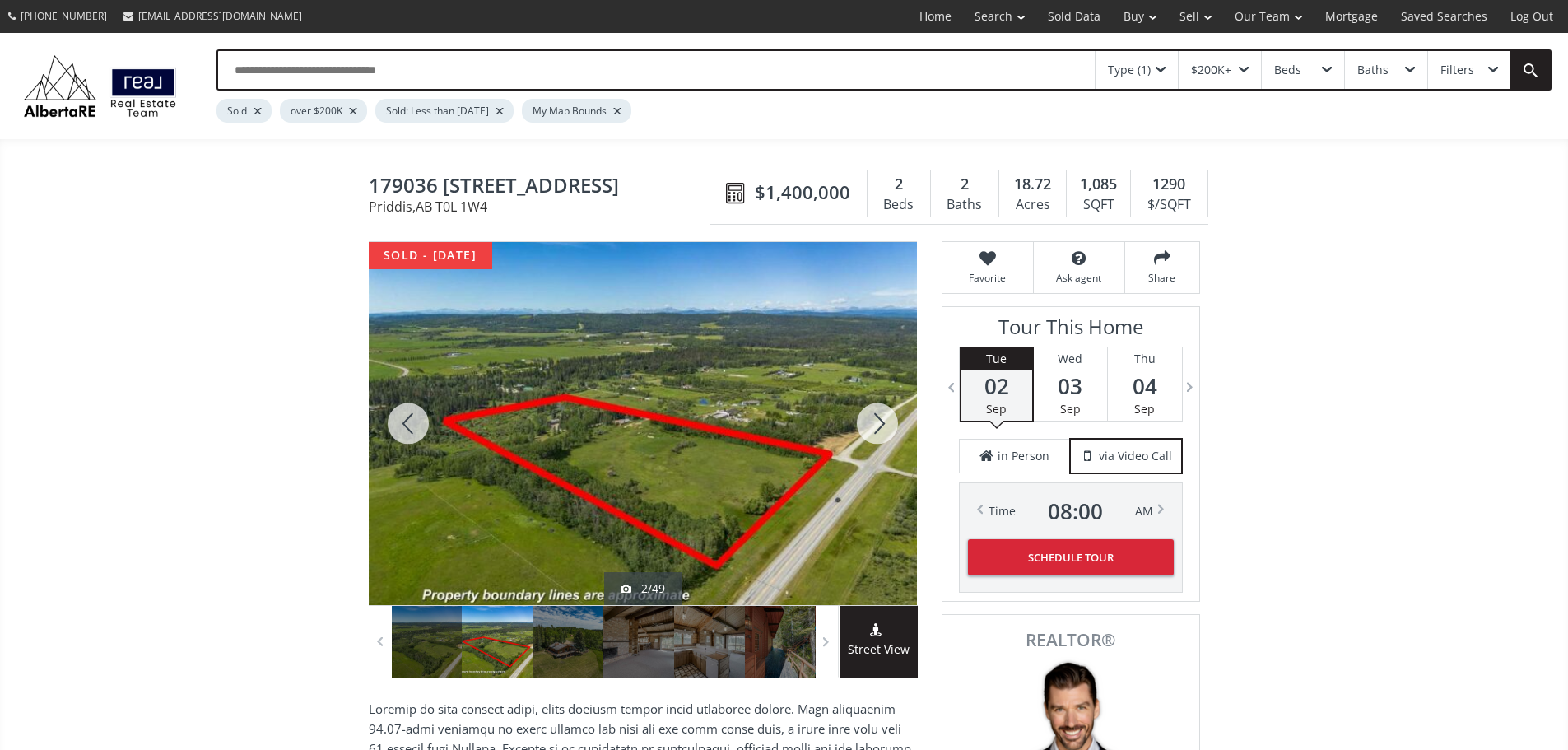
click at [863, 429] on div at bounding box center [877, 423] width 79 height 363
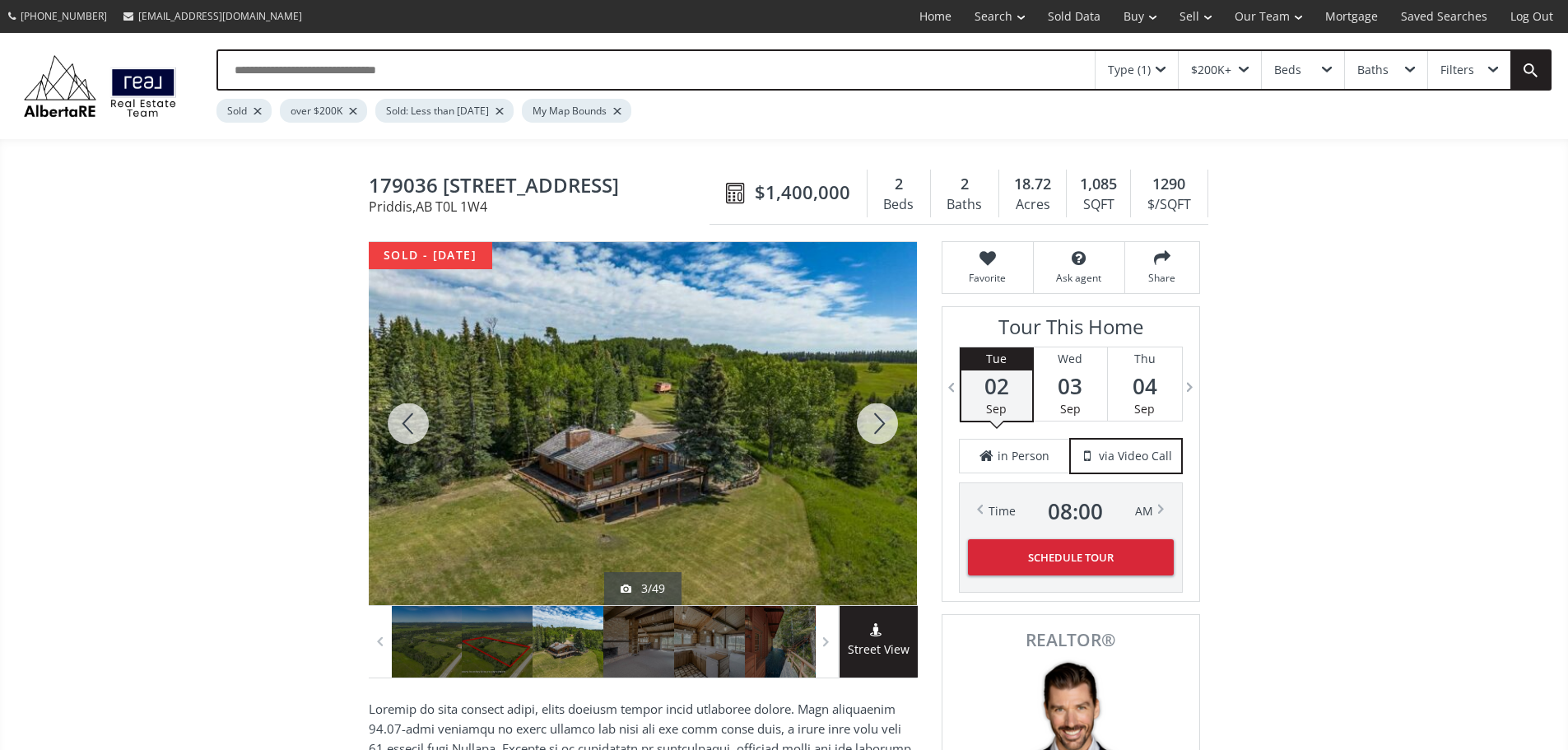
click at [863, 429] on div at bounding box center [877, 423] width 79 height 363
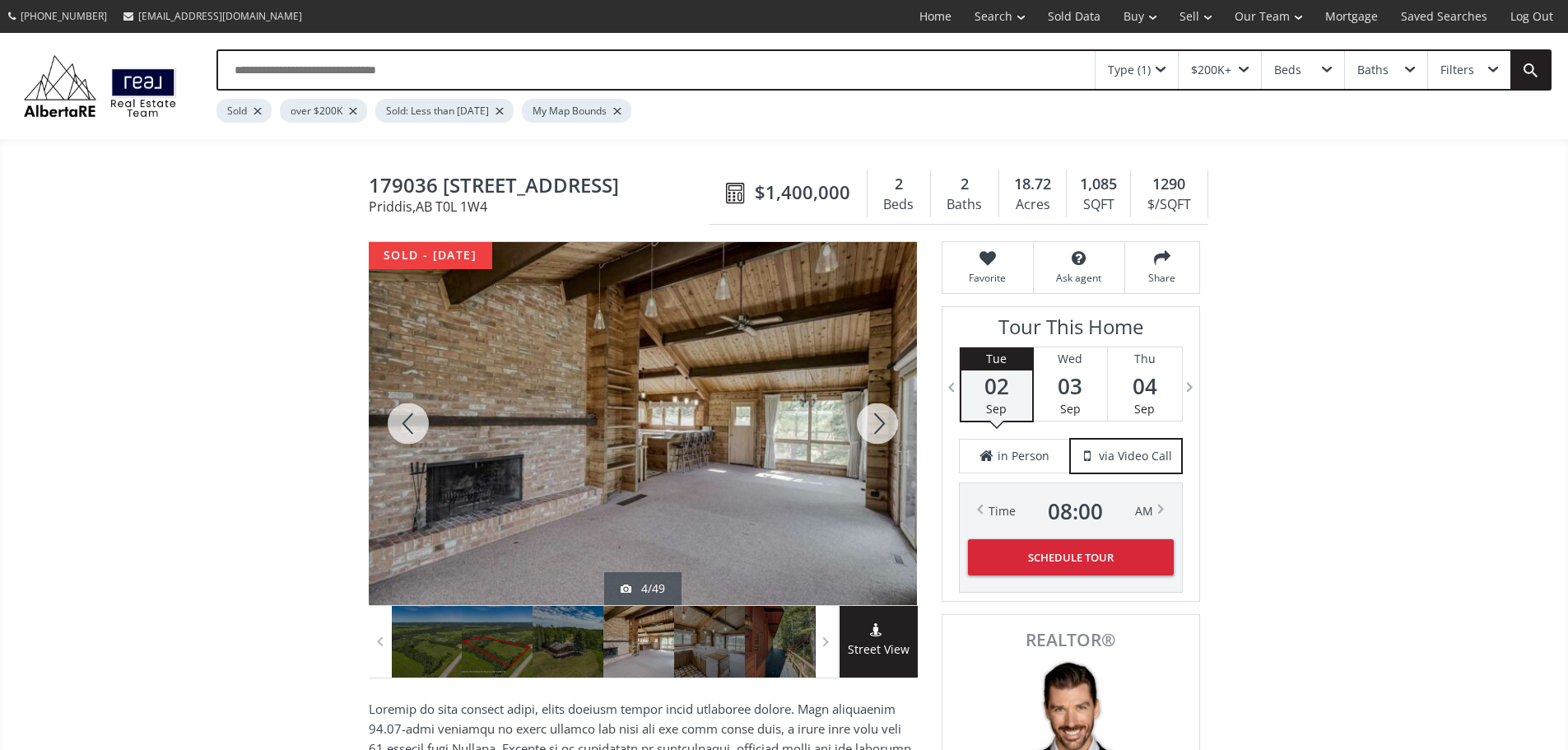
click at [863, 429] on div at bounding box center [877, 423] width 79 height 363
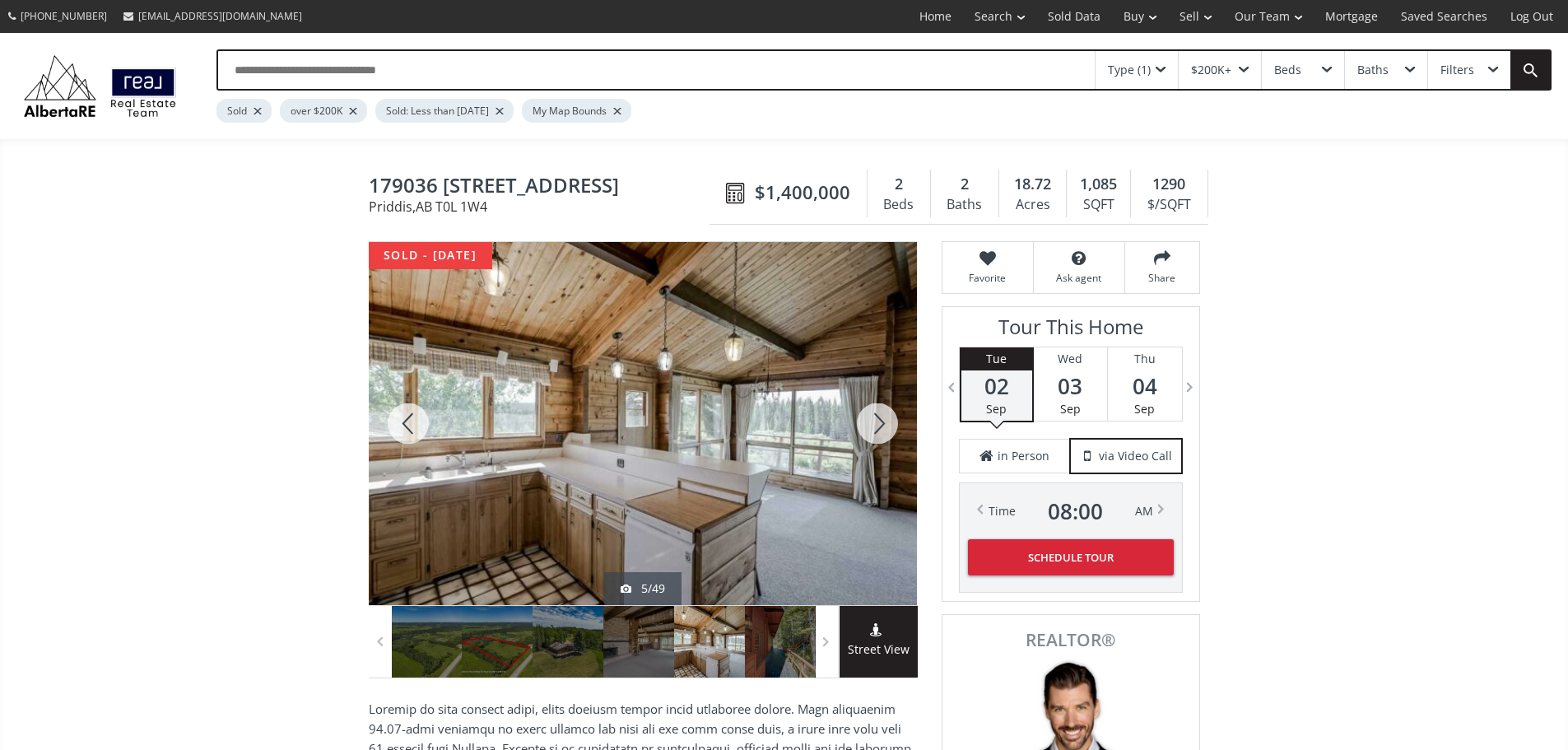
click at [863, 429] on div at bounding box center [877, 423] width 79 height 363
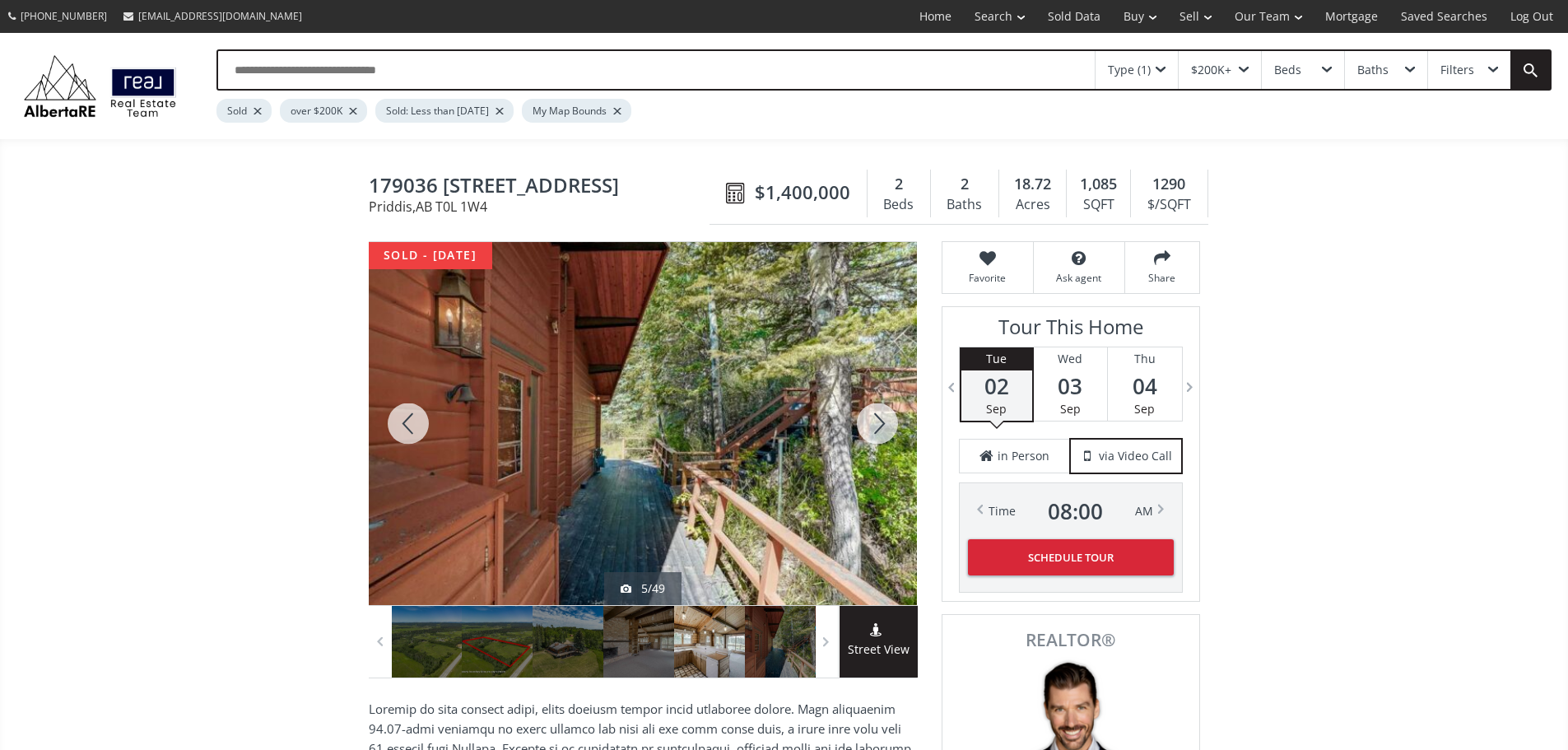
click at [863, 429] on div at bounding box center [877, 423] width 79 height 363
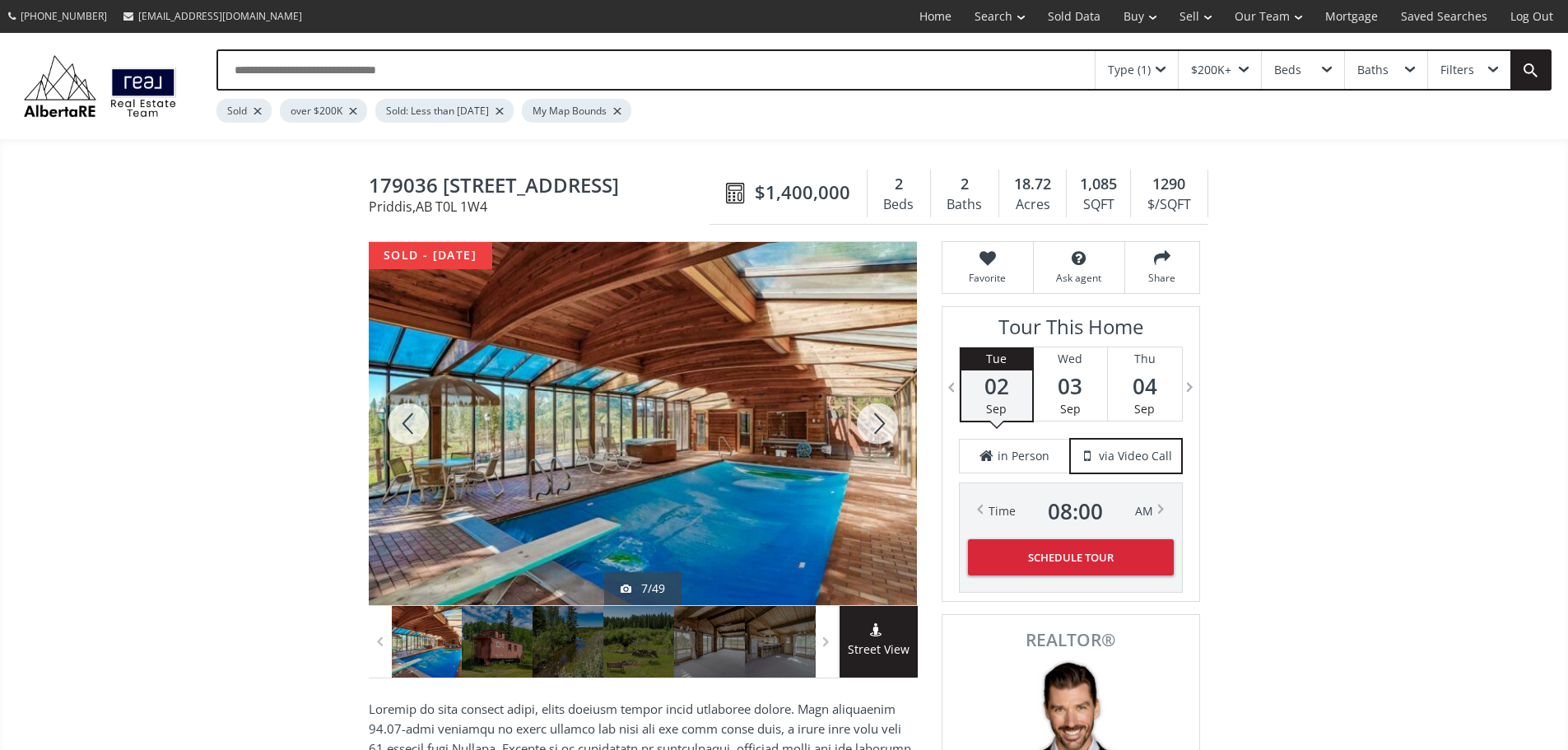
click at [863, 429] on div at bounding box center [877, 423] width 79 height 363
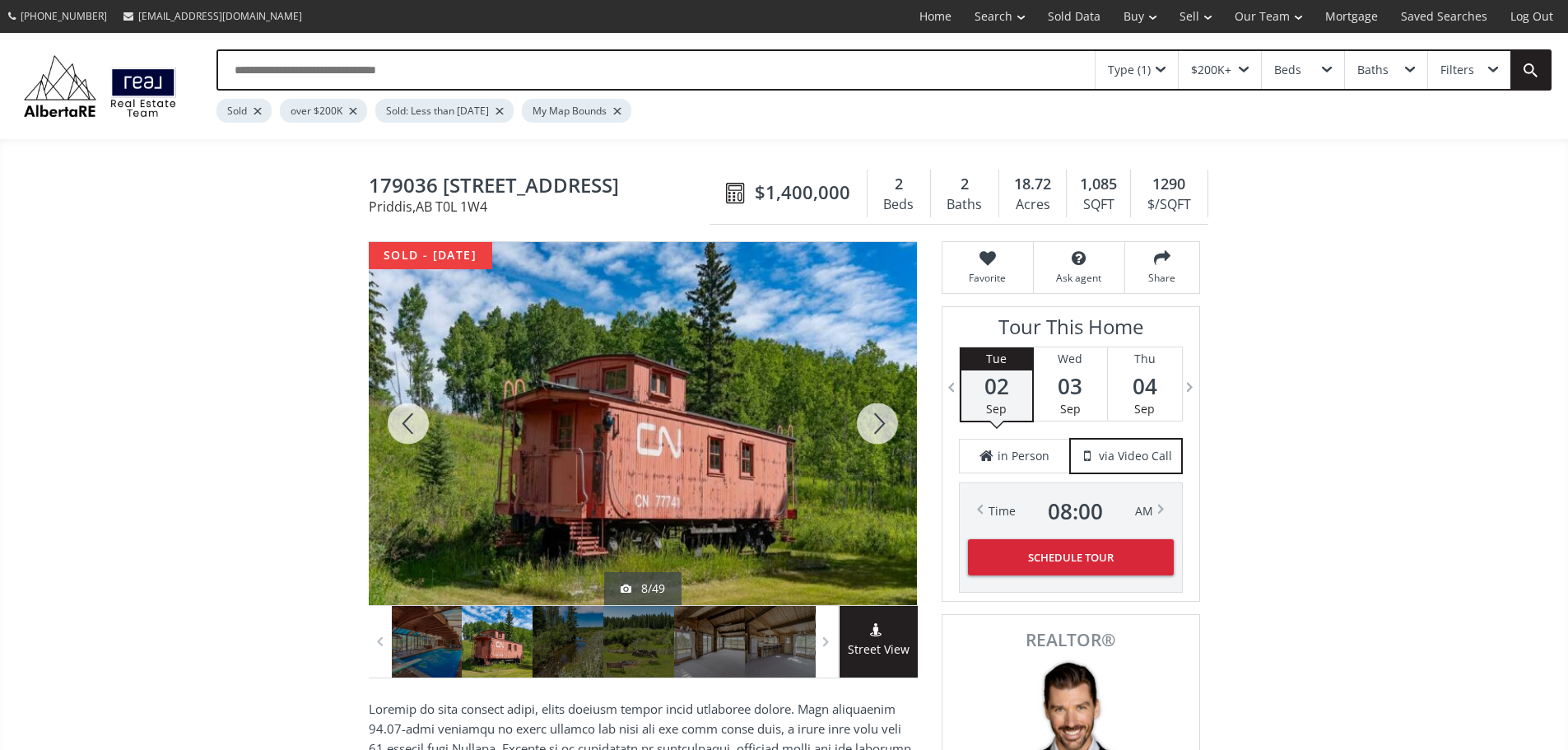
click at [863, 429] on div at bounding box center [877, 423] width 79 height 363
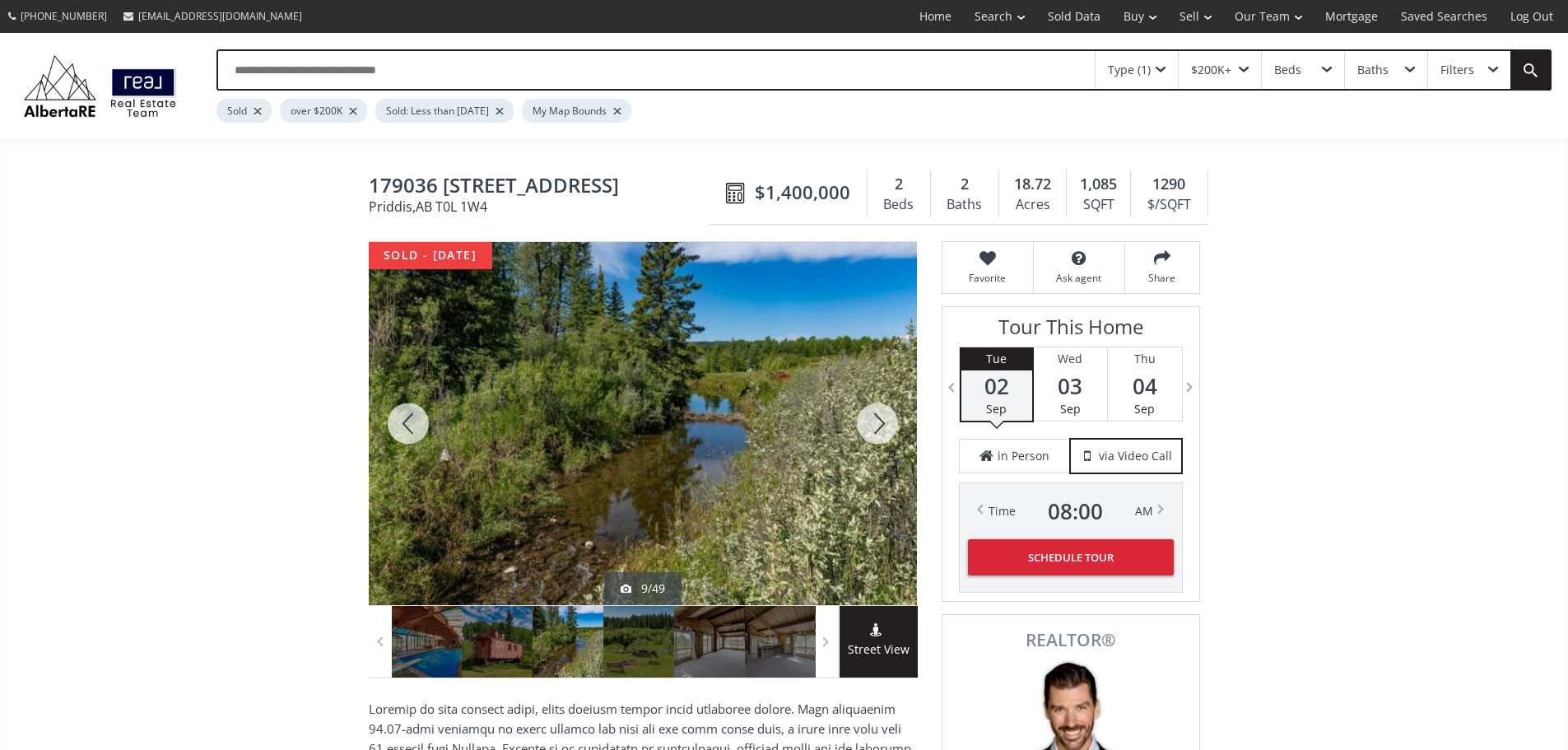
click at [863, 429] on div at bounding box center [877, 423] width 79 height 363
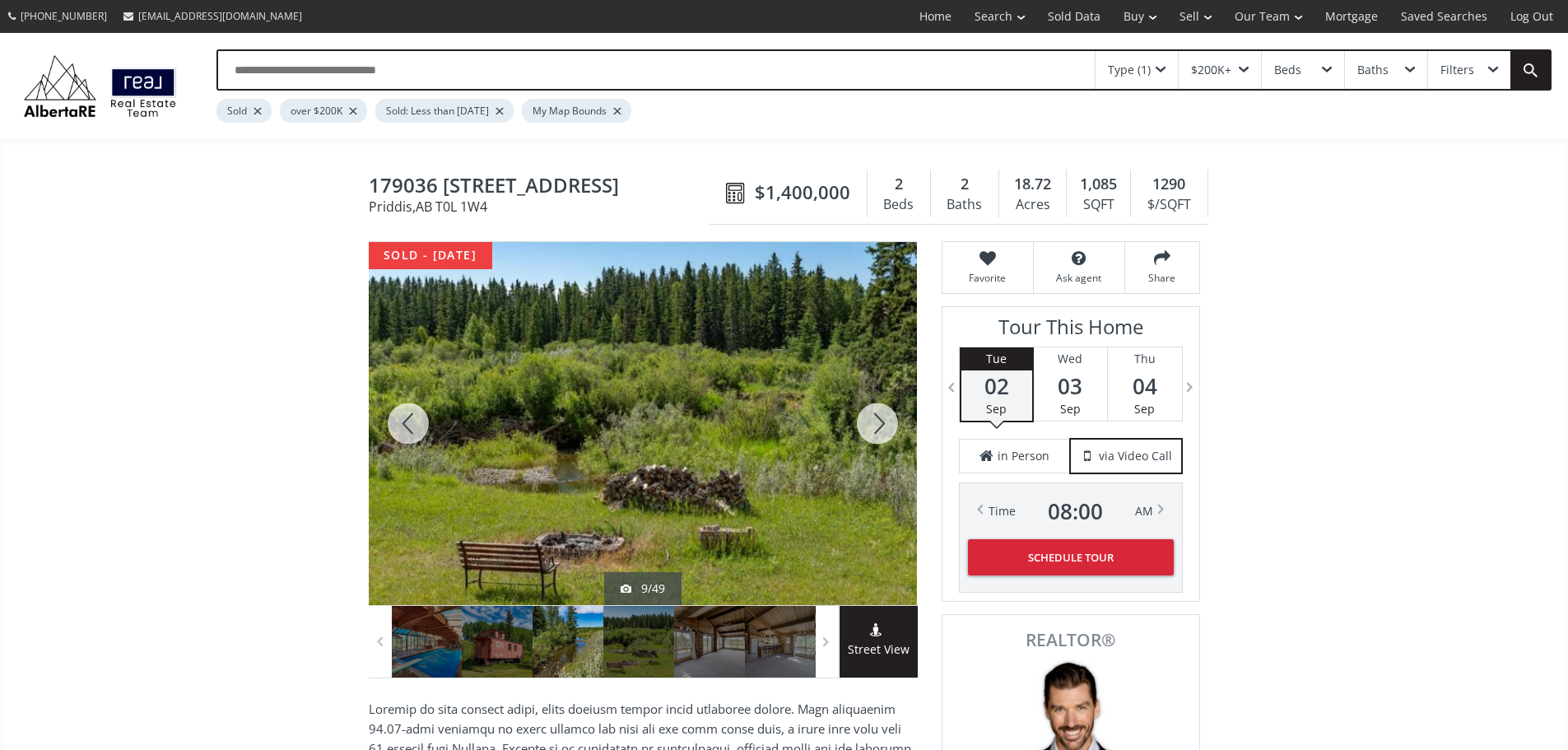
click at [863, 429] on div at bounding box center [877, 423] width 79 height 363
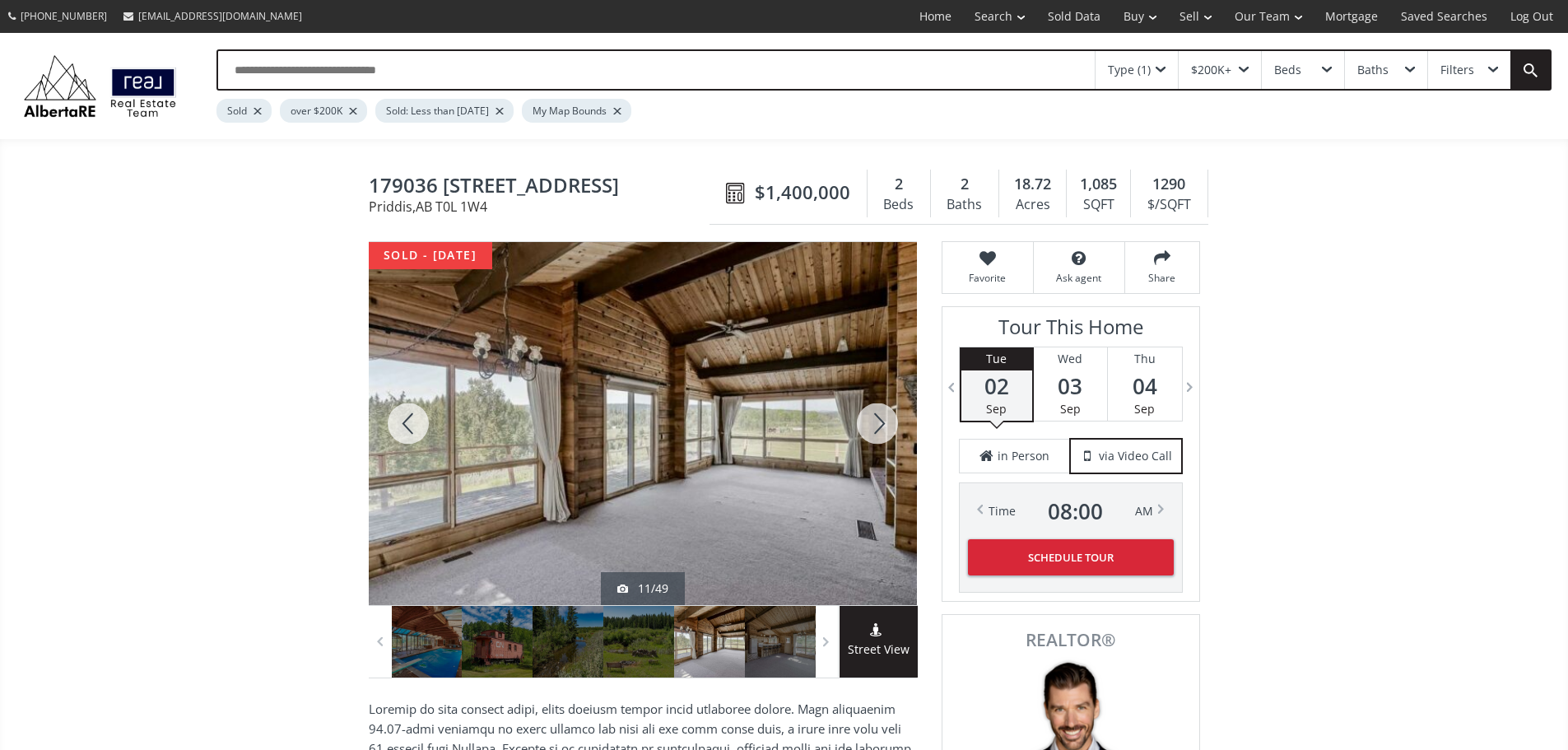
click at [863, 429] on div at bounding box center [877, 423] width 79 height 363
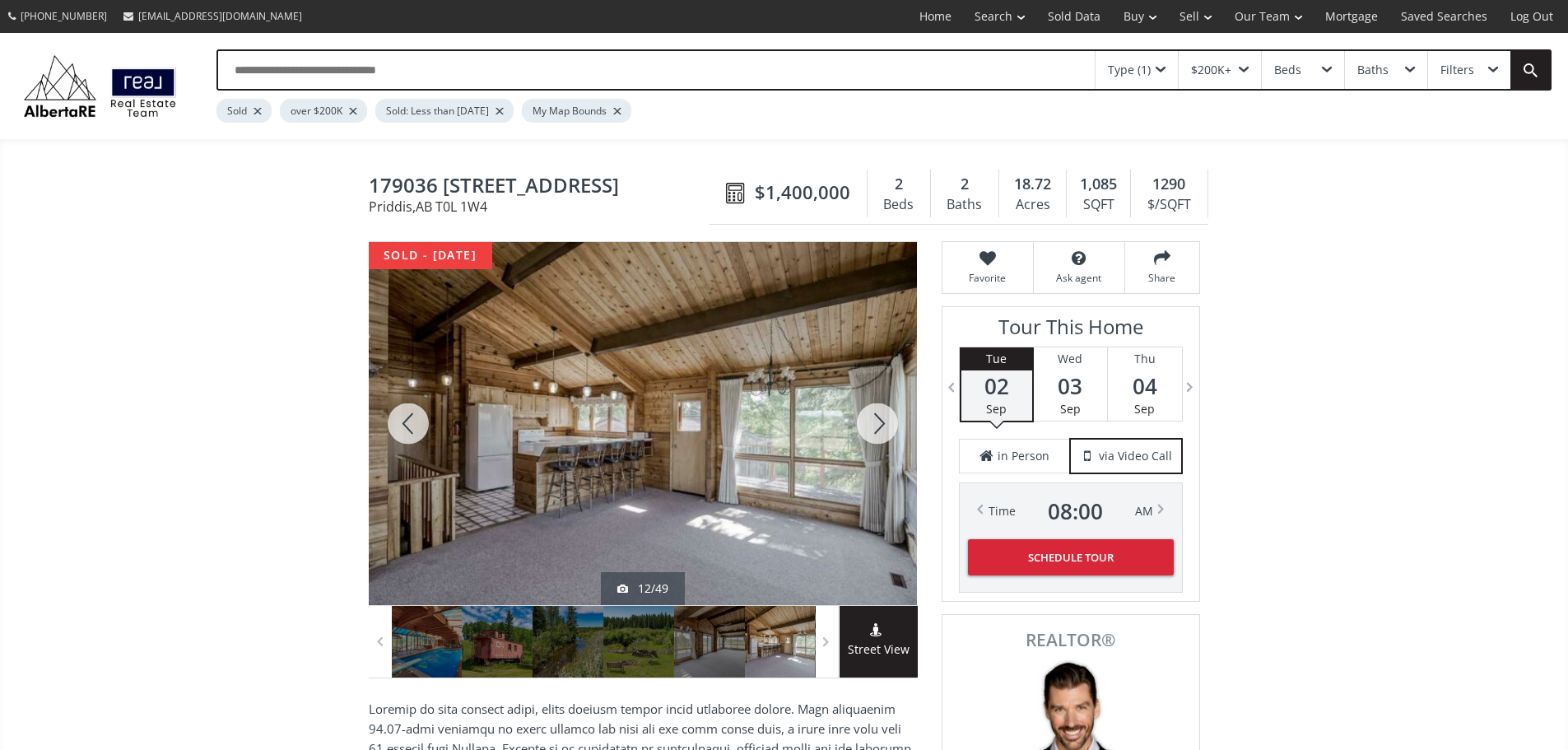
click at [863, 429] on div at bounding box center [877, 423] width 79 height 363
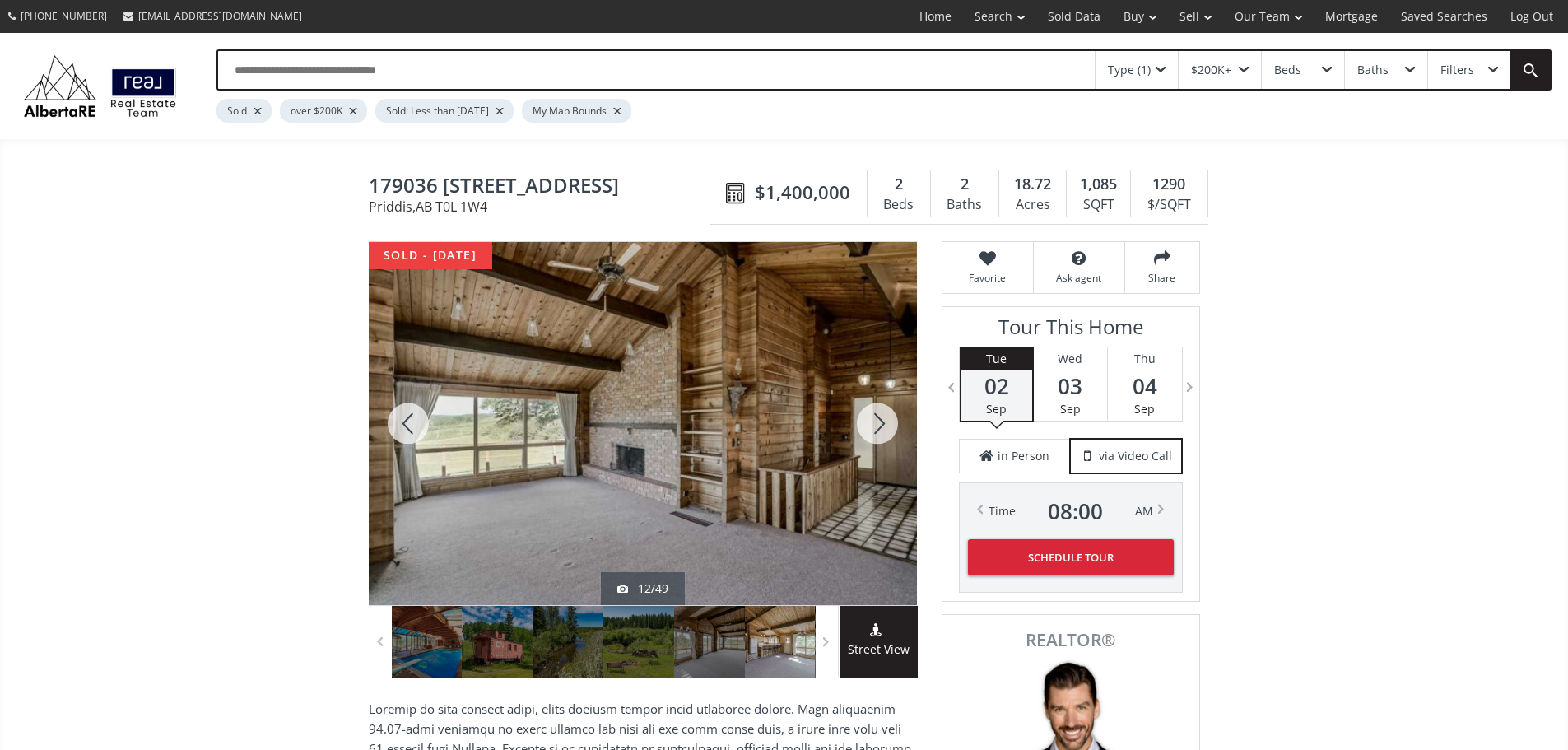
click at [863, 429] on div at bounding box center [877, 423] width 79 height 363
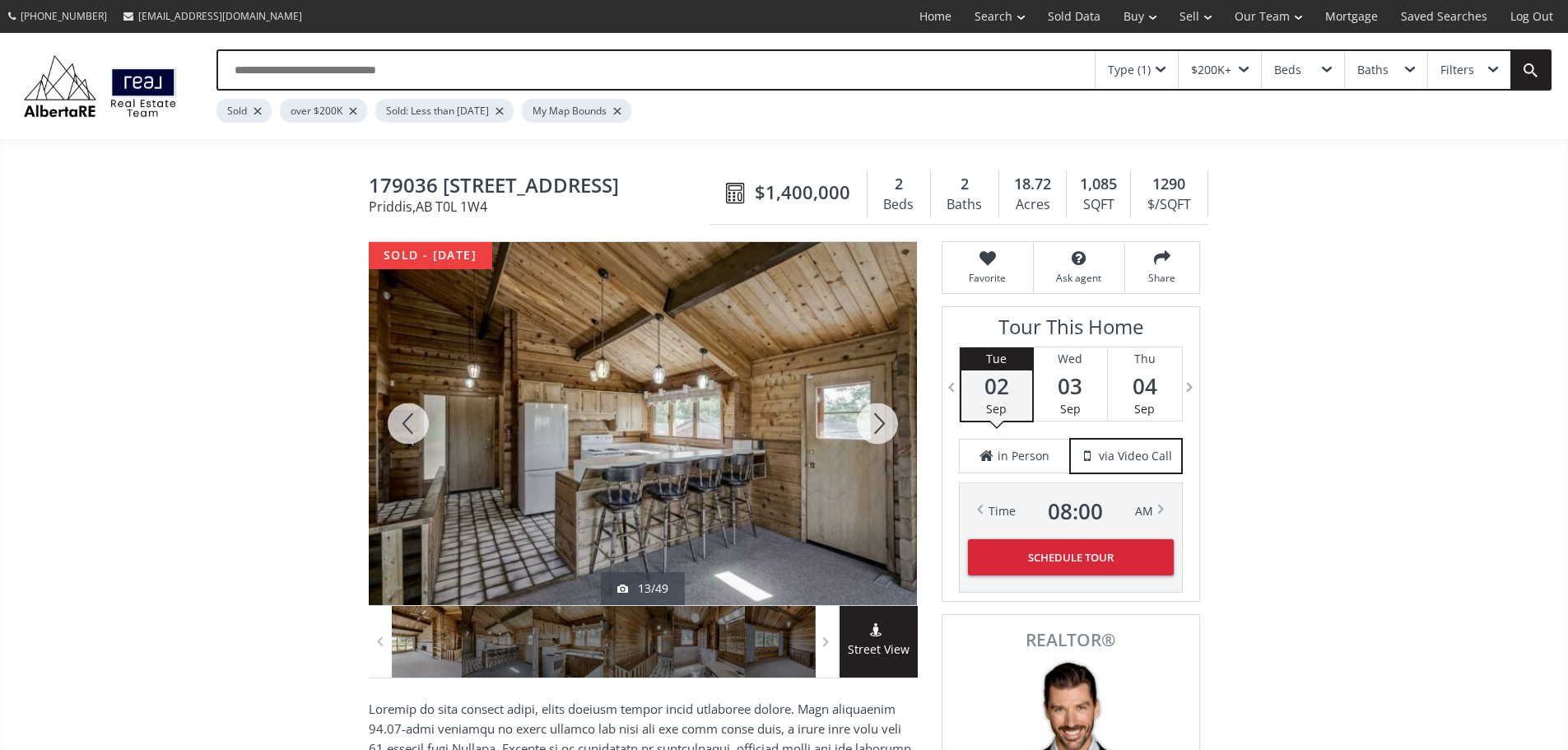
click at [863, 429] on div at bounding box center [877, 423] width 79 height 363
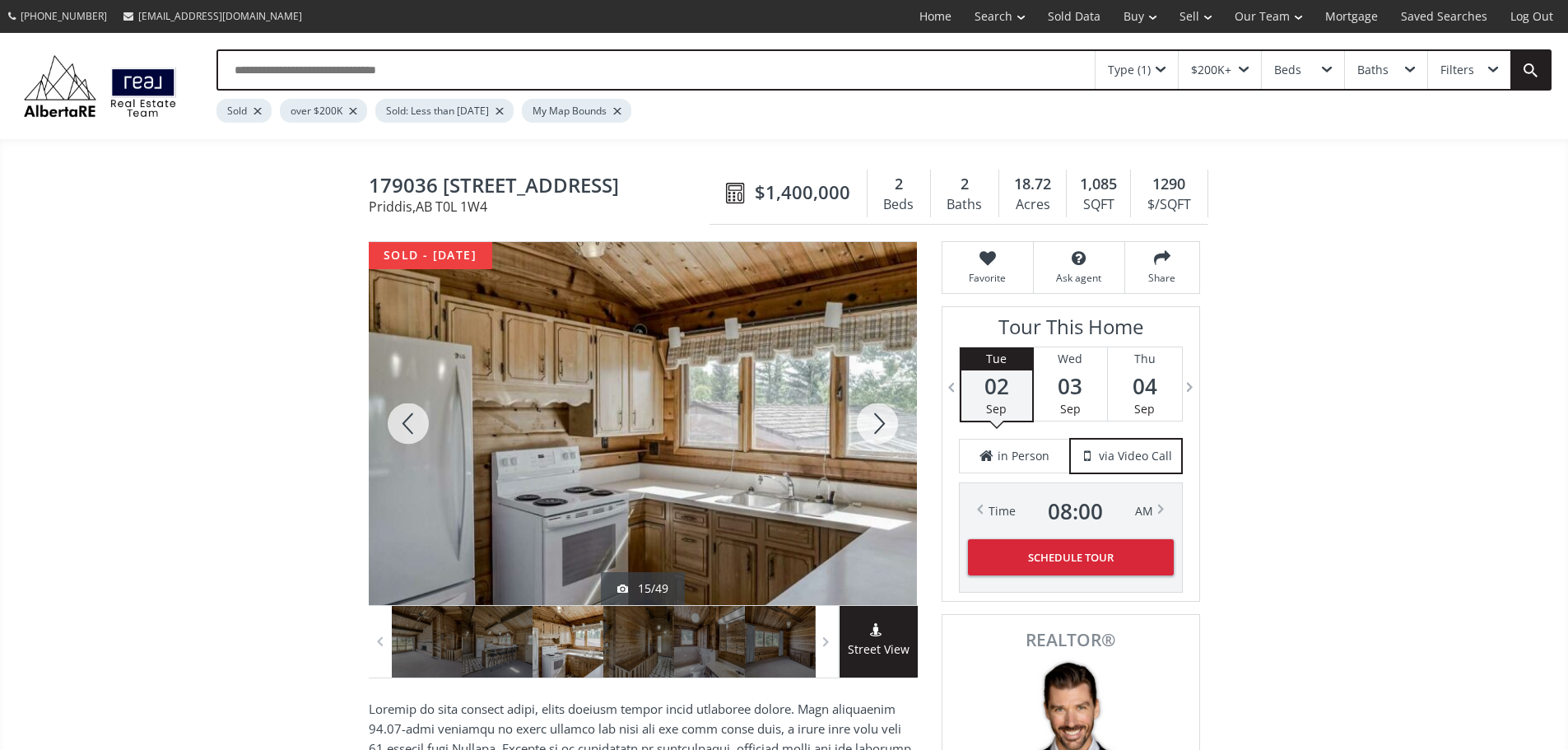
click at [863, 429] on div at bounding box center [877, 423] width 79 height 363
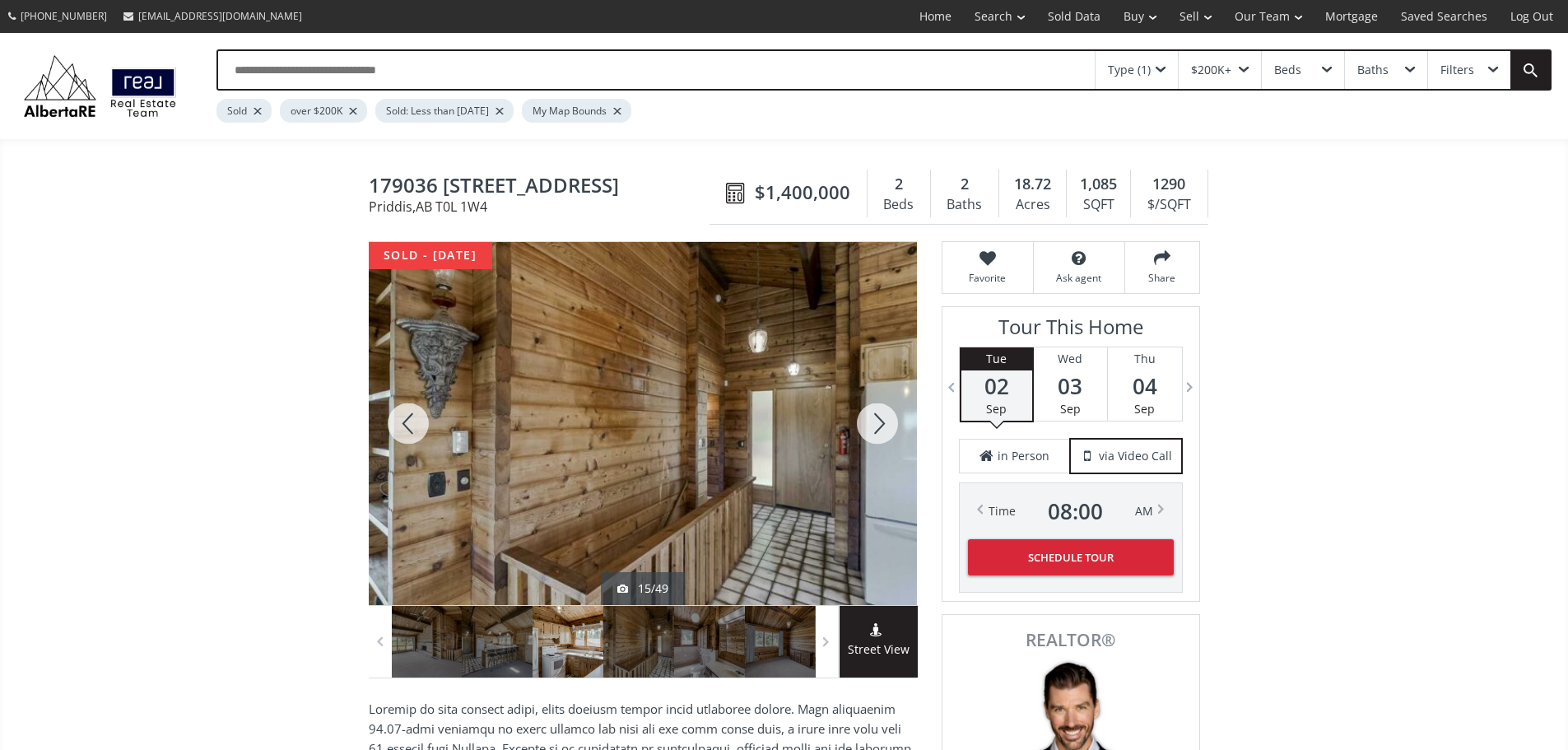
click at [863, 429] on div at bounding box center [877, 423] width 79 height 363
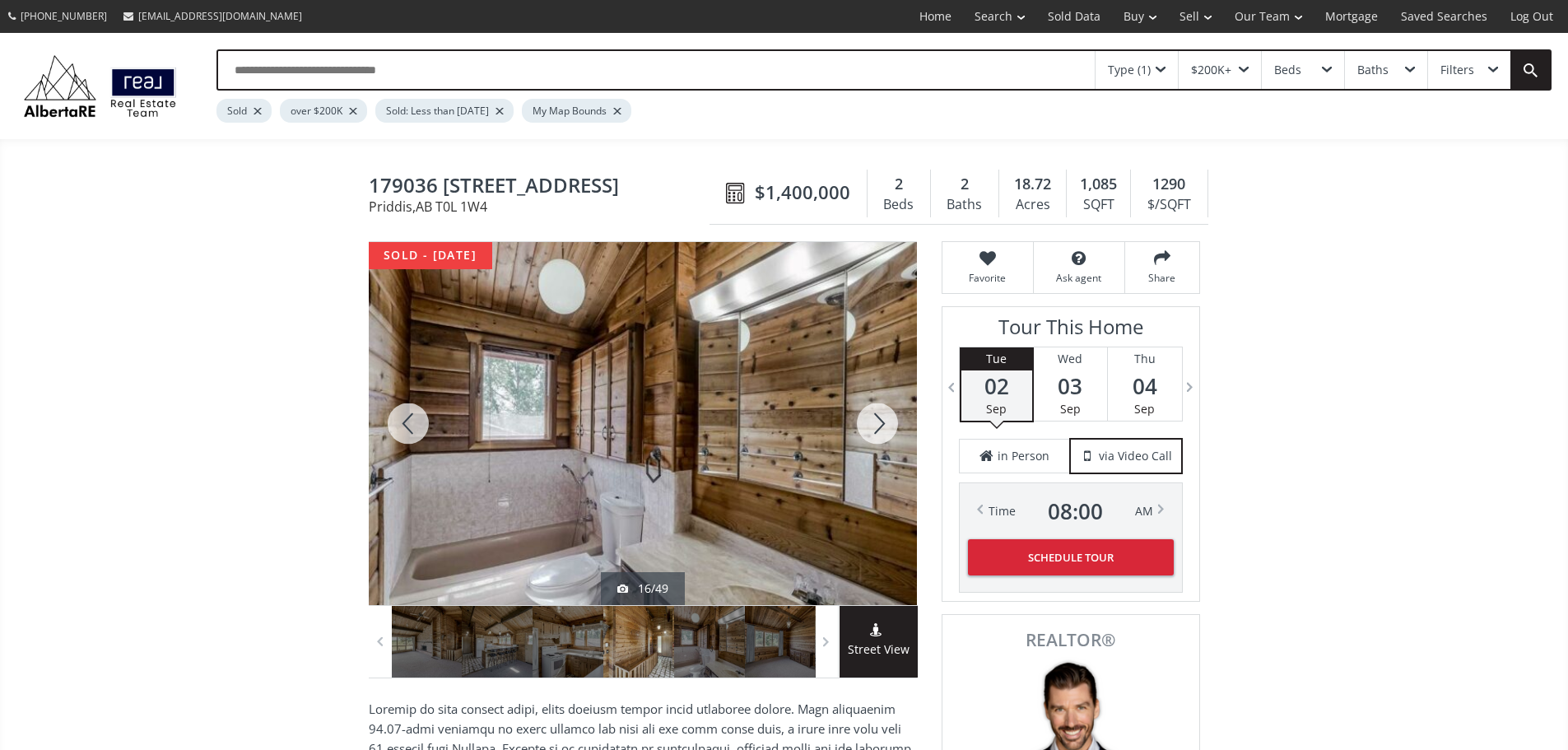
click at [863, 429] on div at bounding box center [877, 423] width 79 height 363
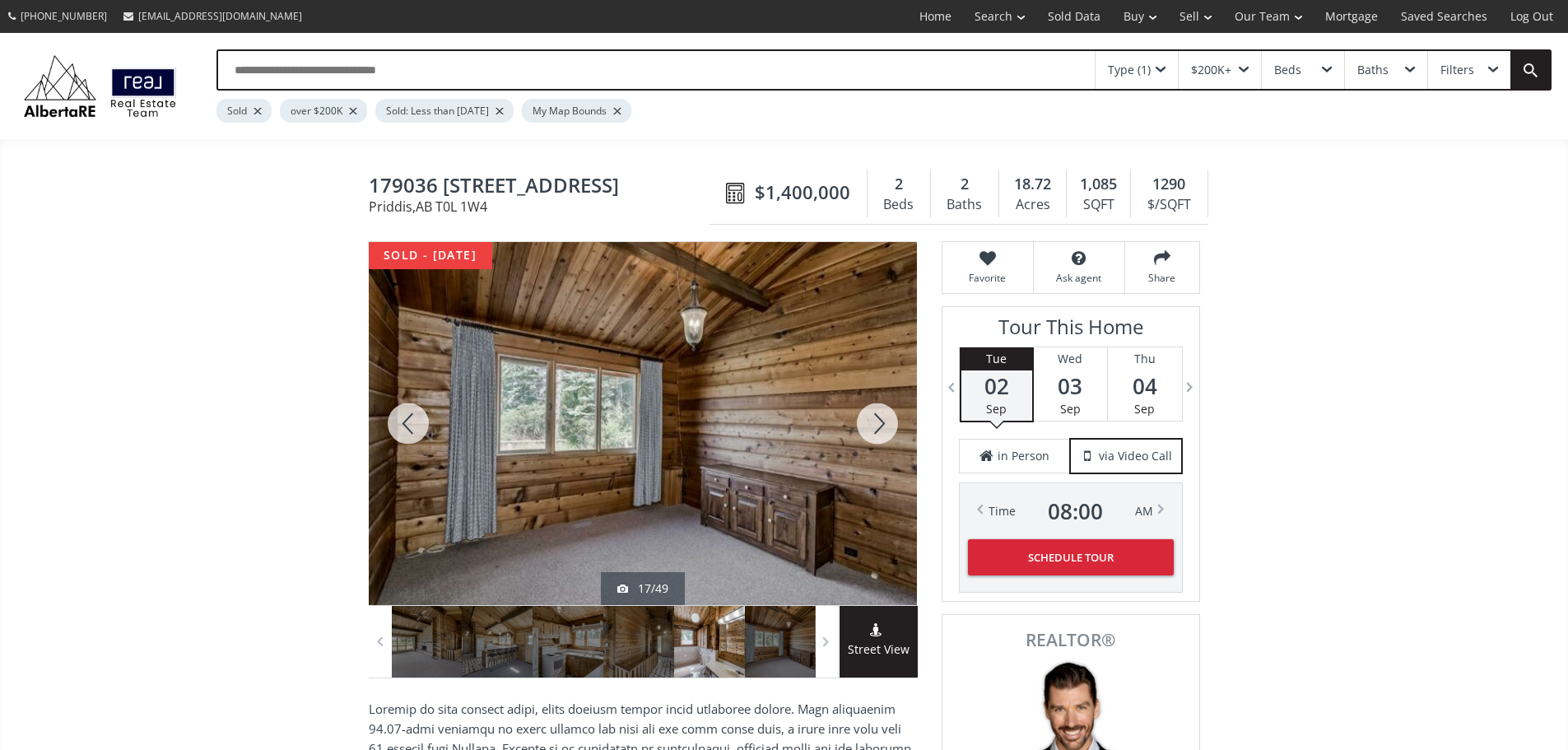
click at [863, 429] on div at bounding box center [877, 423] width 79 height 363
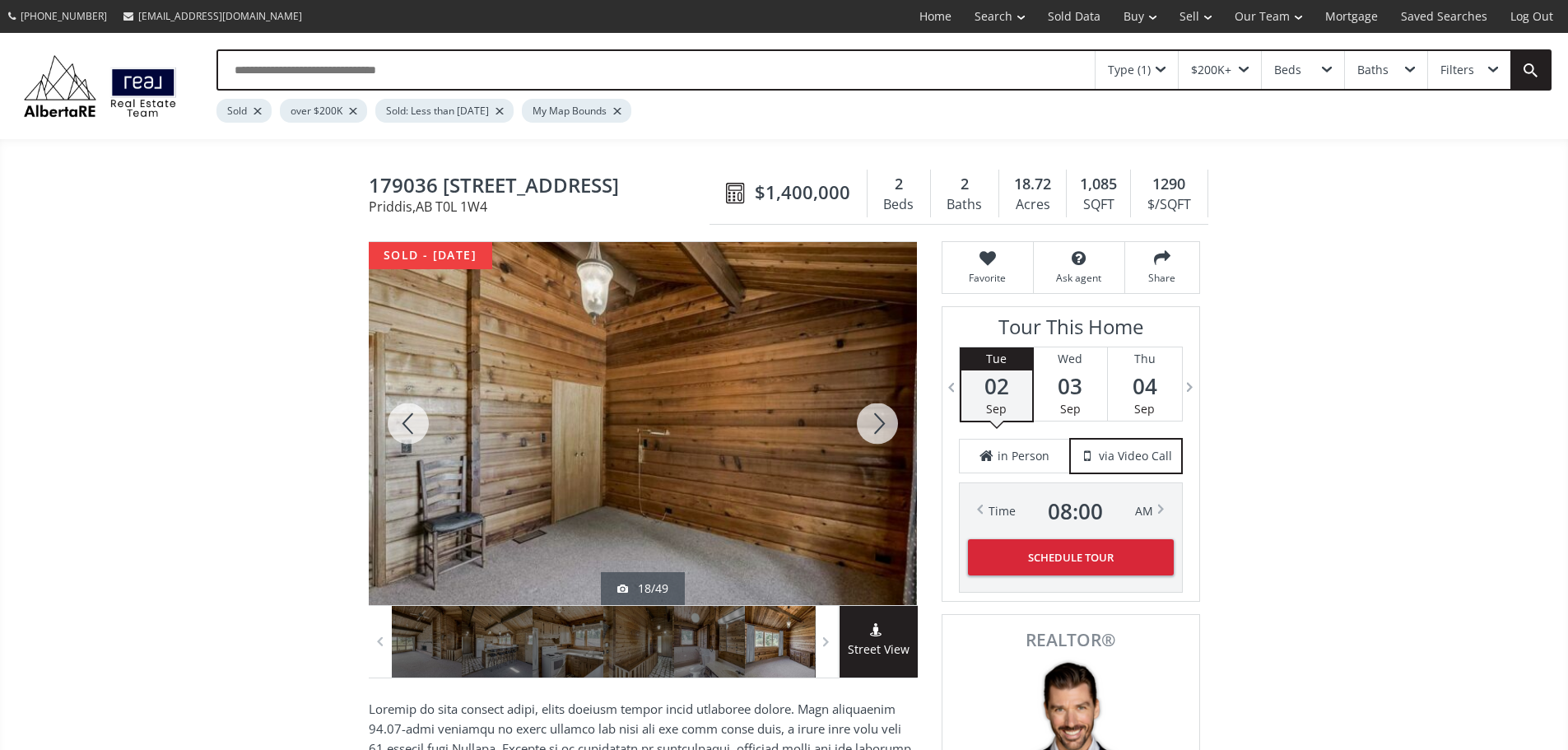
click at [863, 429] on div at bounding box center [877, 423] width 79 height 363
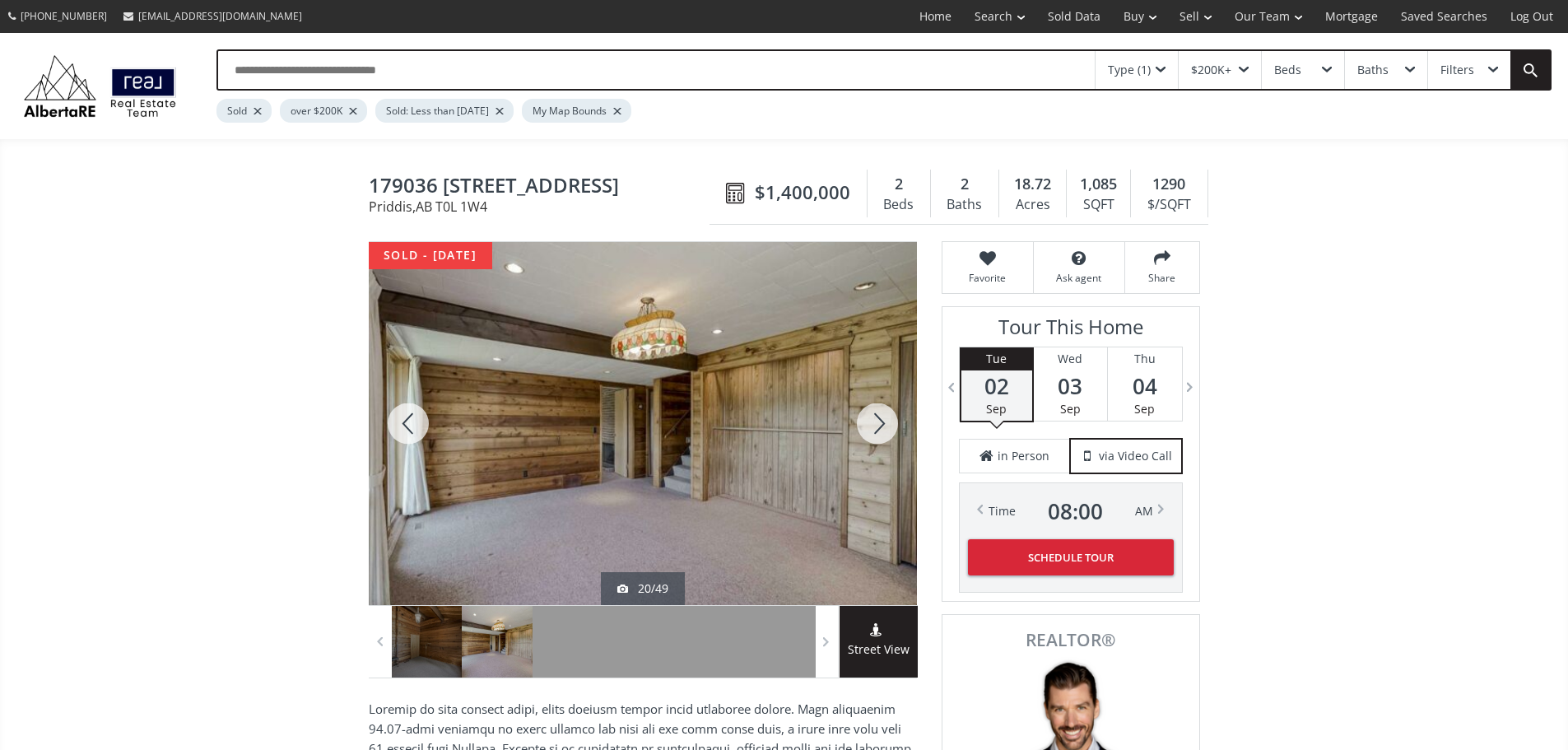
click at [863, 429] on div at bounding box center [877, 423] width 79 height 363
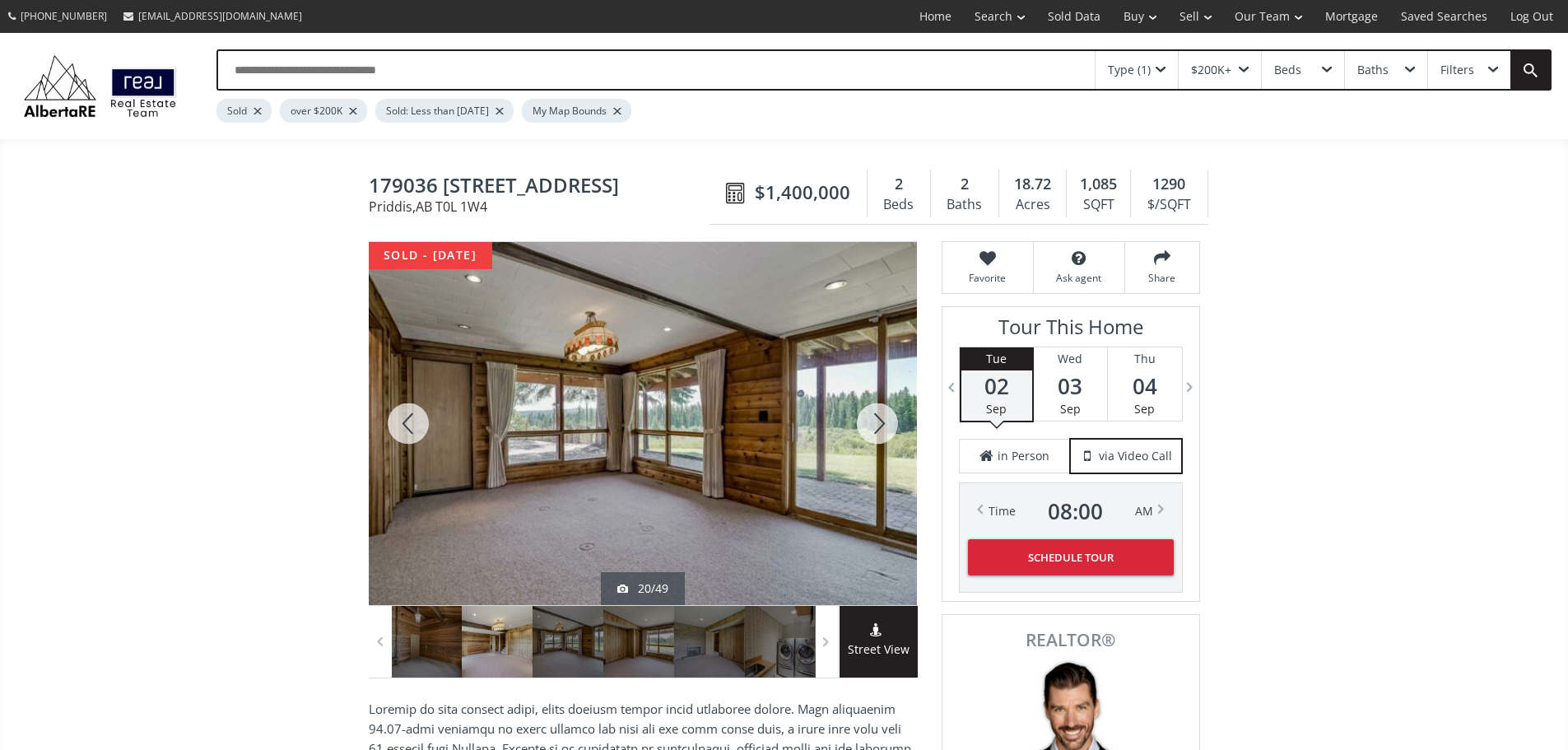
click at [863, 429] on div at bounding box center [877, 423] width 79 height 363
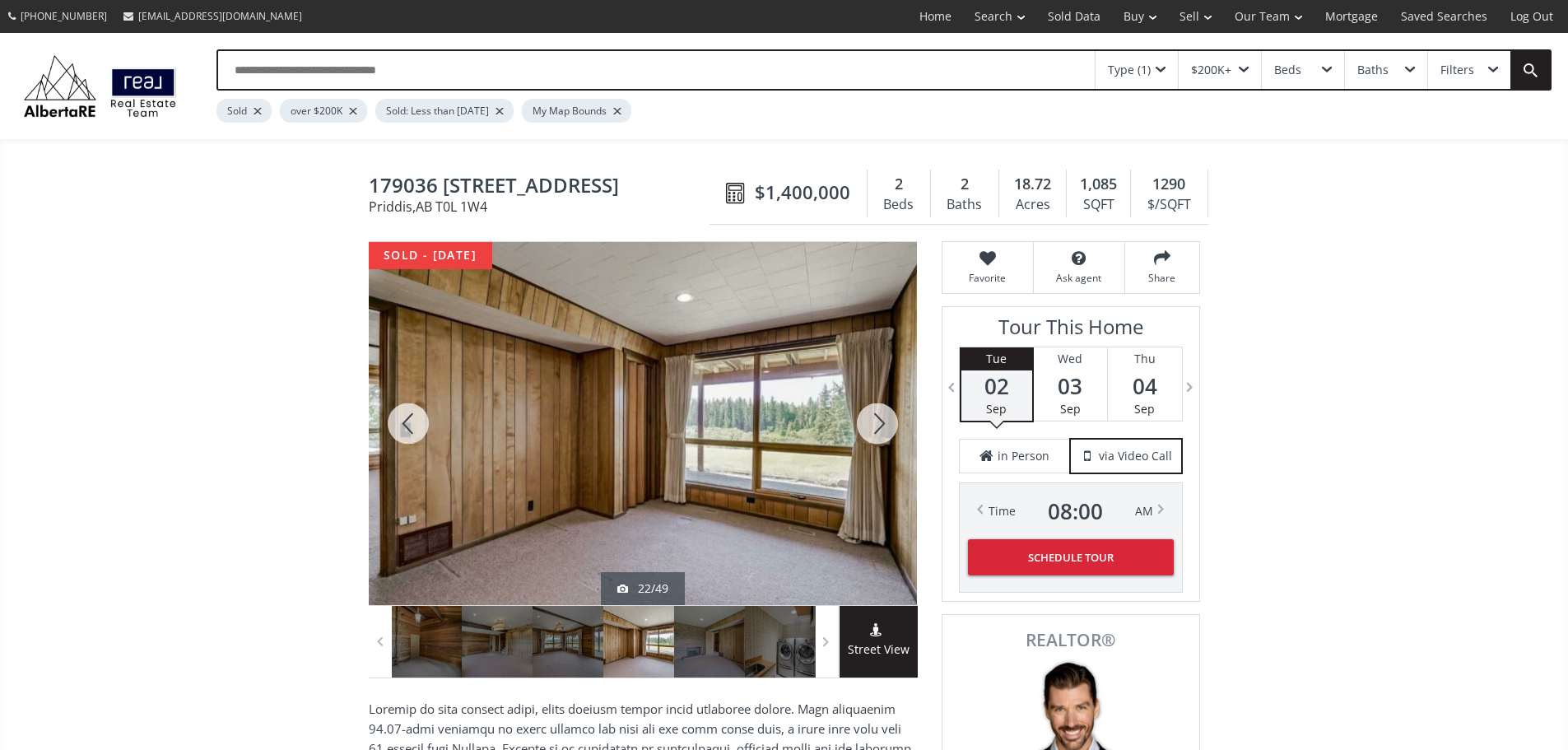
click at [863, 429] on div at bounding box center [877, 423] width 79 height 363
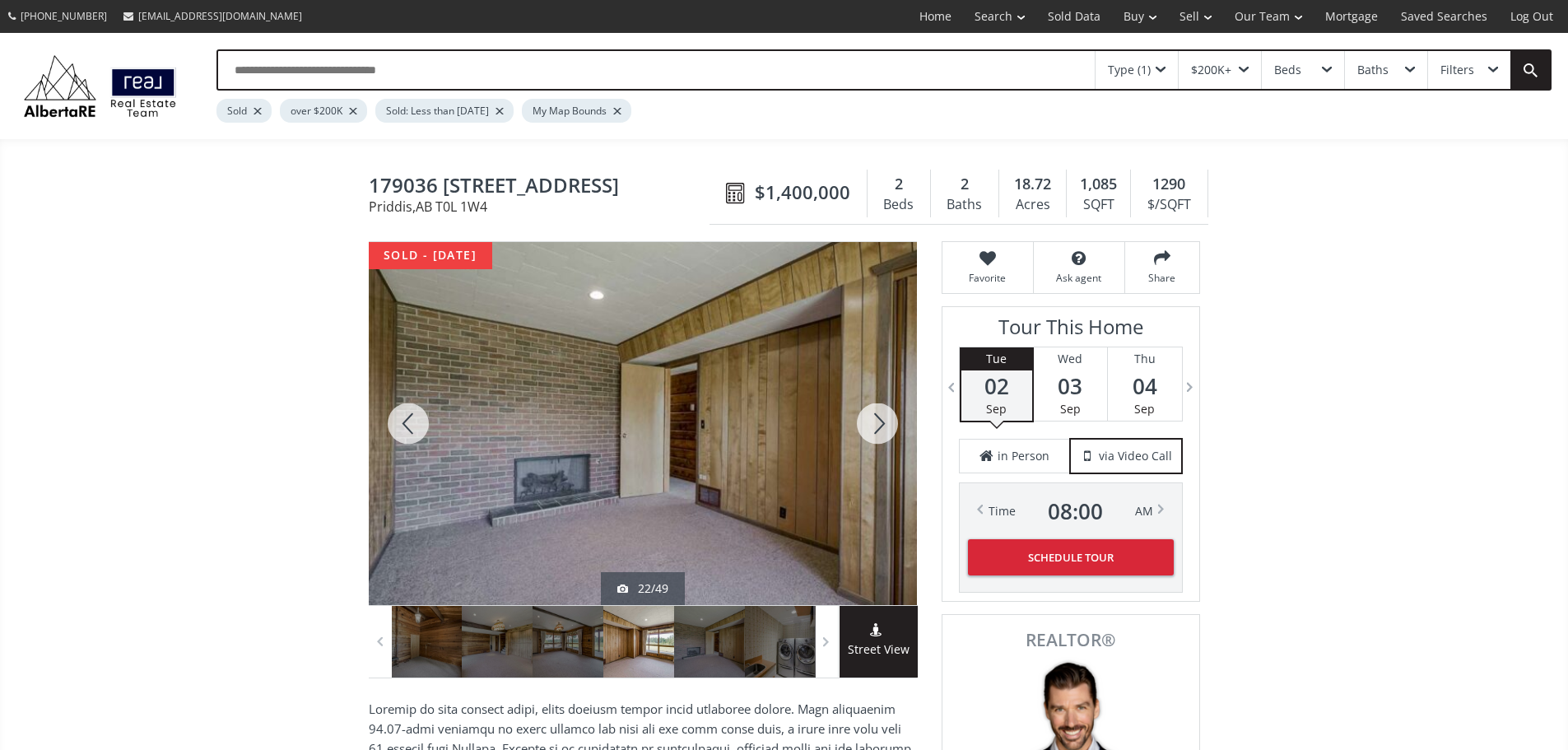
click at [863, 429] on div at bounding box center [877, 423] width 79 height 363
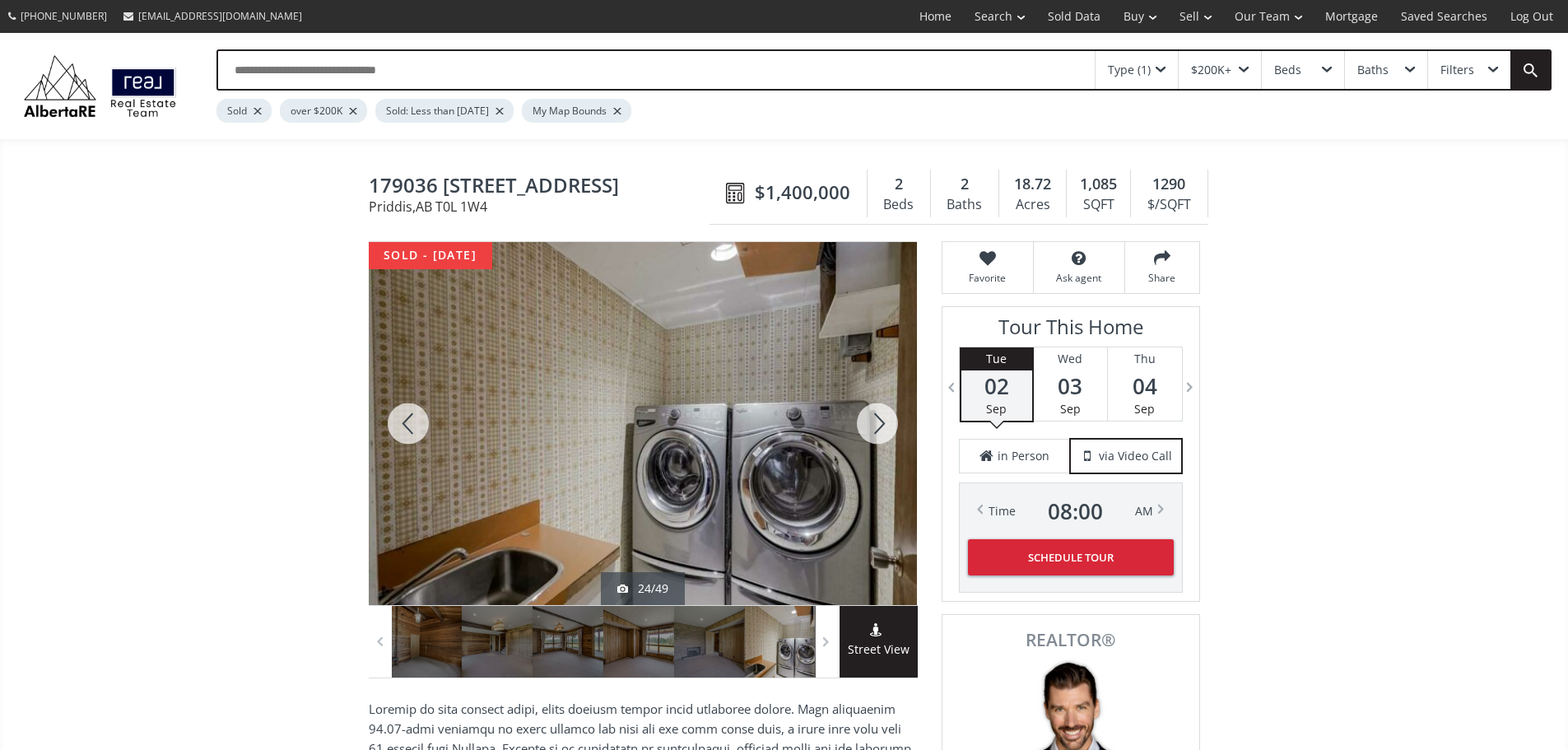
click at [863, 429] on div at bounding box center [877, 423] width 79 height 363
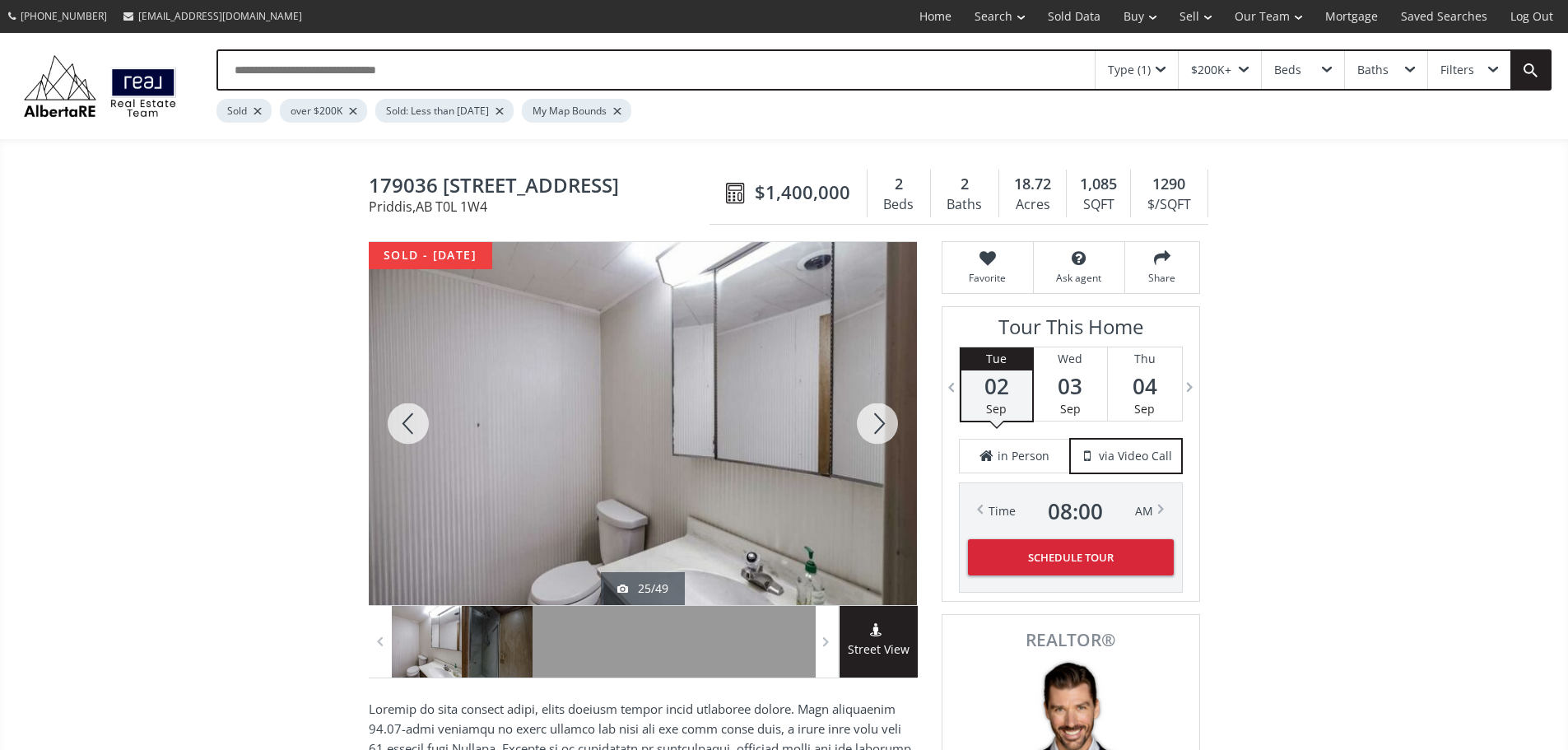
click at [863, 429] on div at bounding box center [877, 423] width 79 height 363
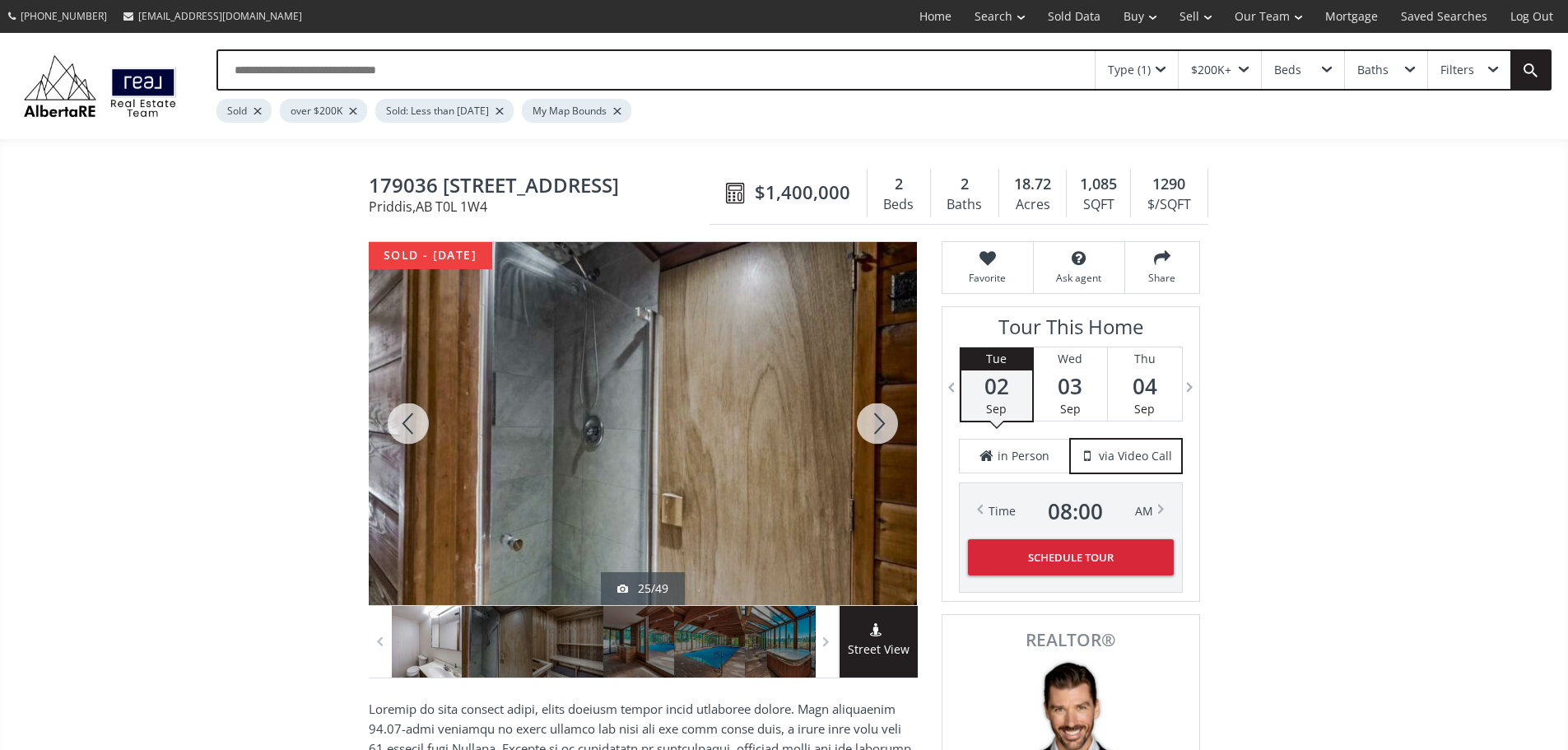
click at [863, 429] on div at bounding box center [877, 423] width 79 height 363
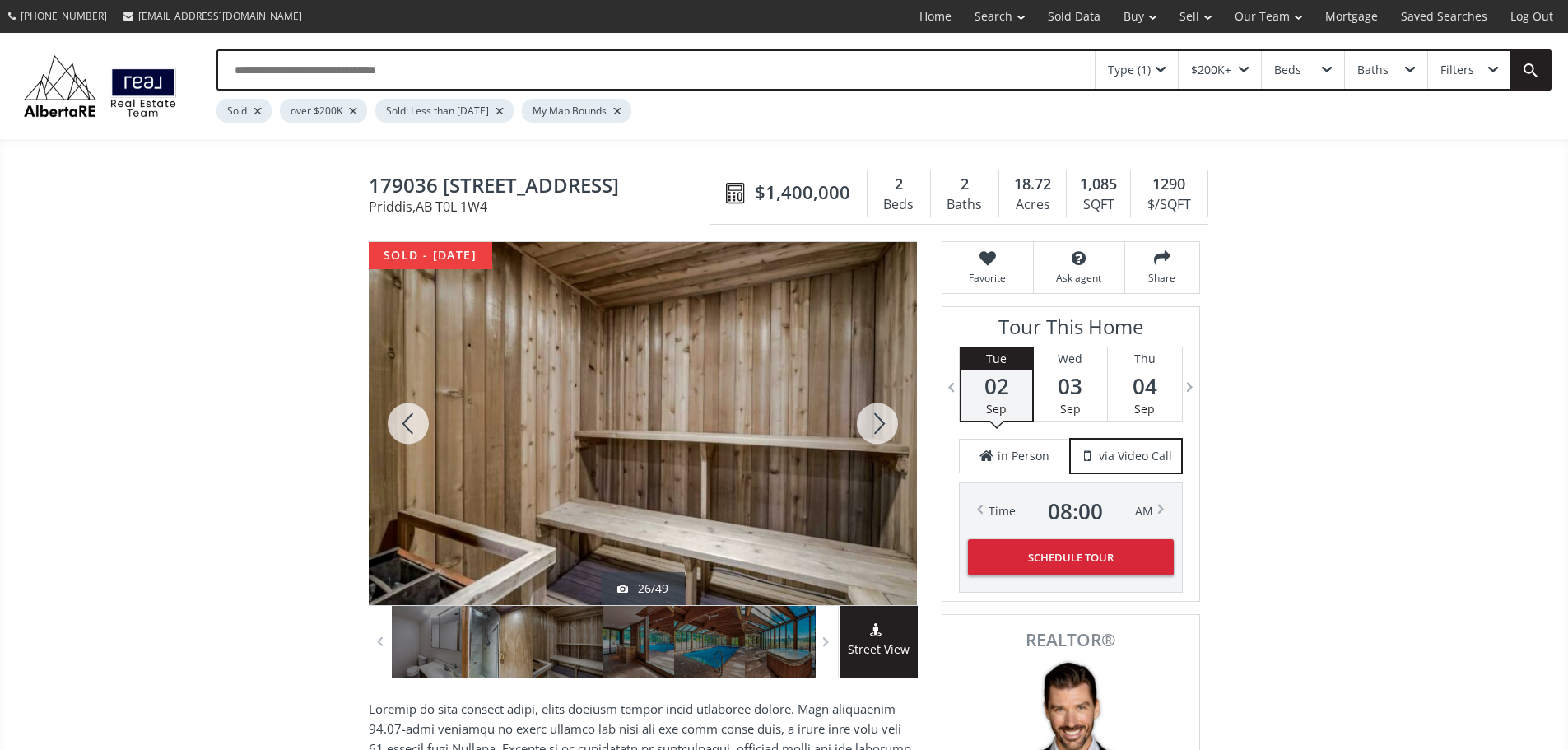
click at [863, 429] on div at bounding box center [877, 423] width 79 height 363
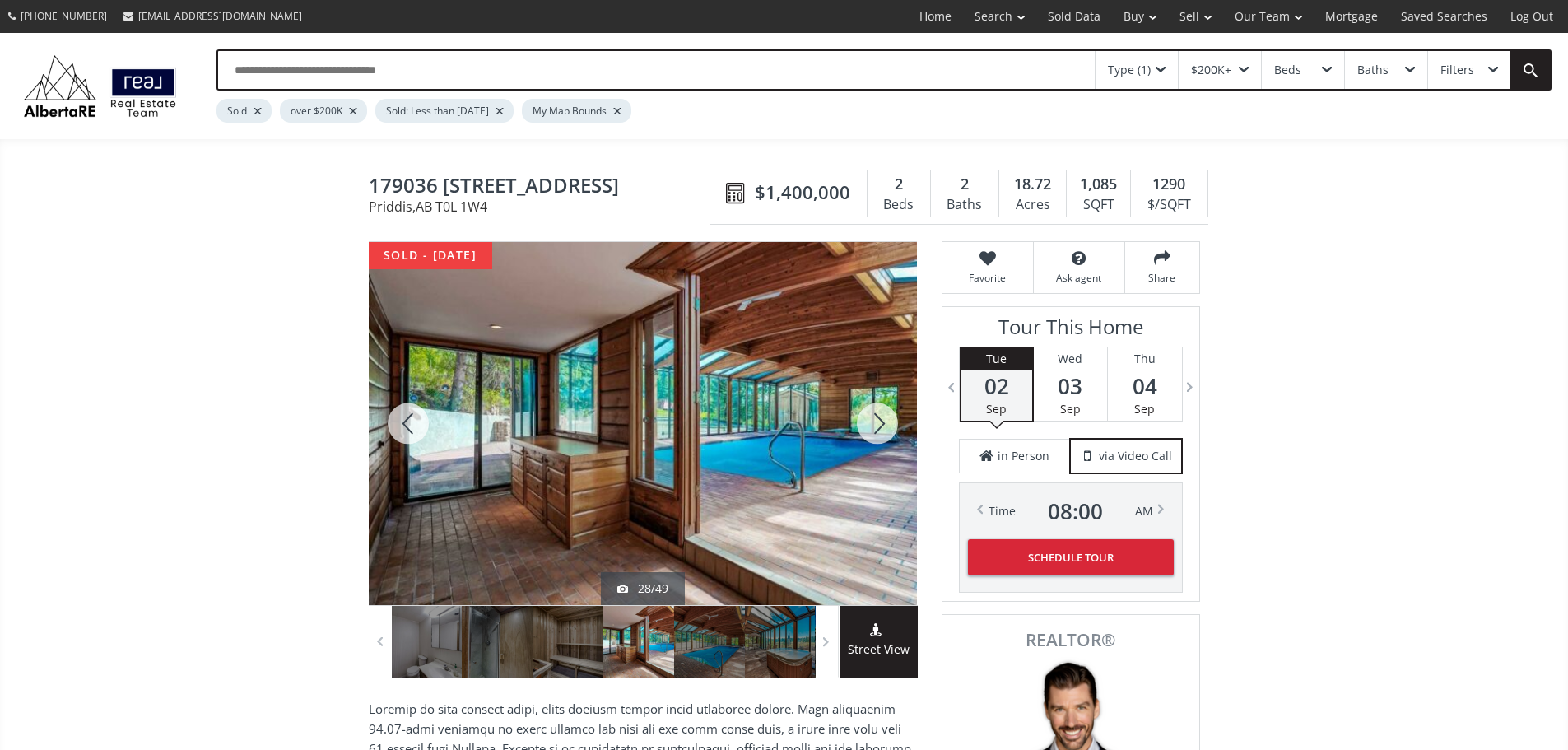
click at [863, 429] on div at bounding box center [877, 423] width 79 height 363
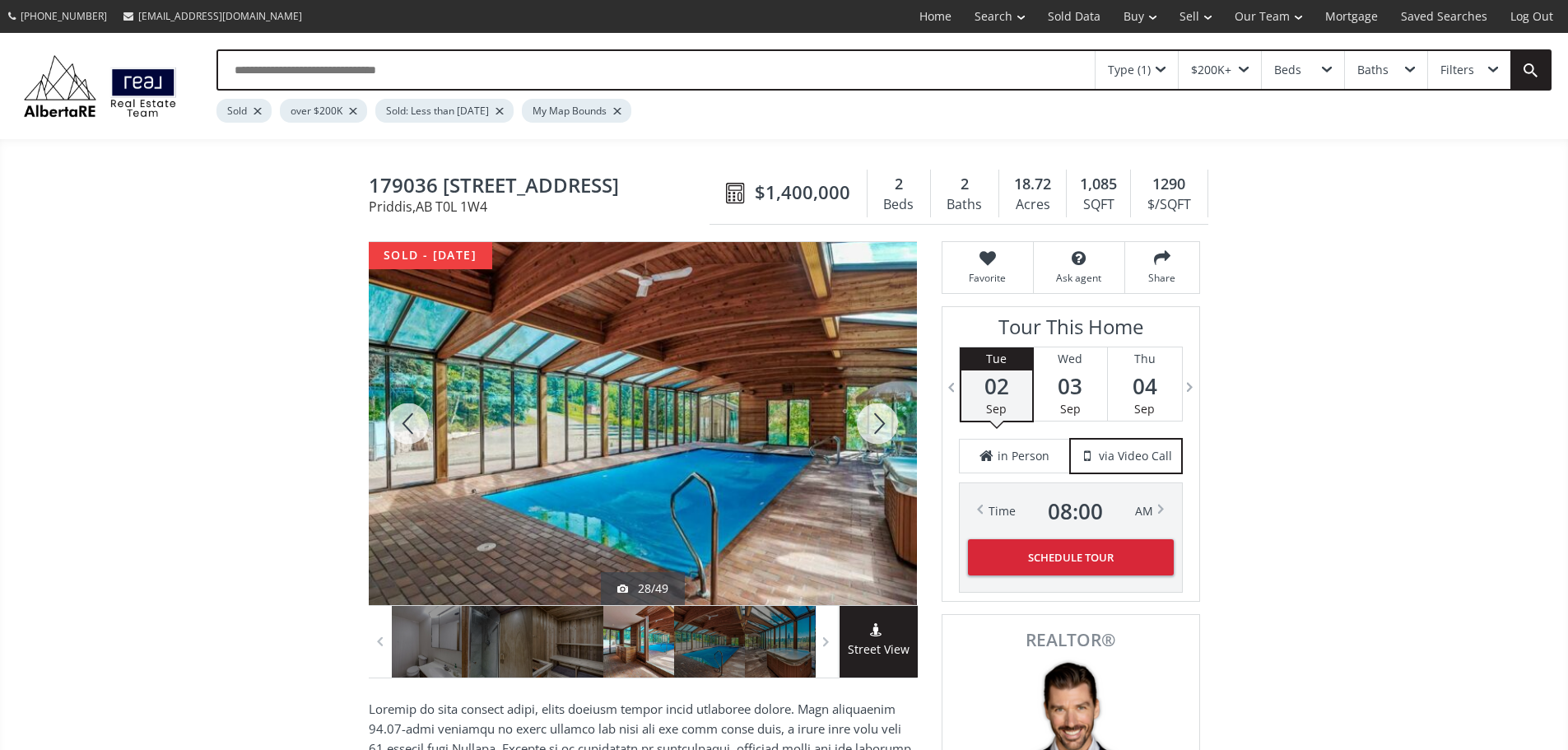
click at [863, 429] on div at bounding box center [877, 423] width 79 height 363
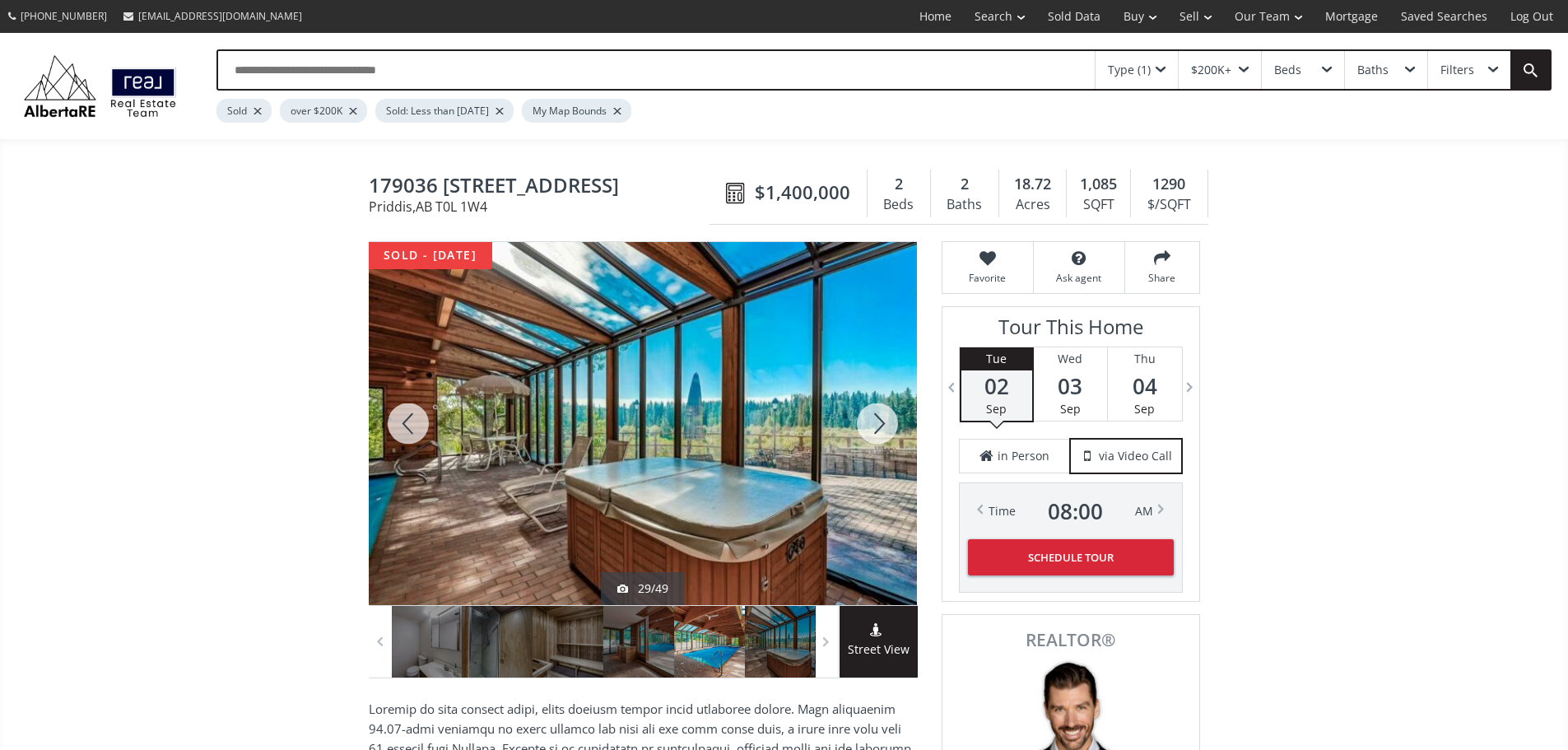
click at [863, 429] on div at bounding box center [877, 423] width 79 height 363
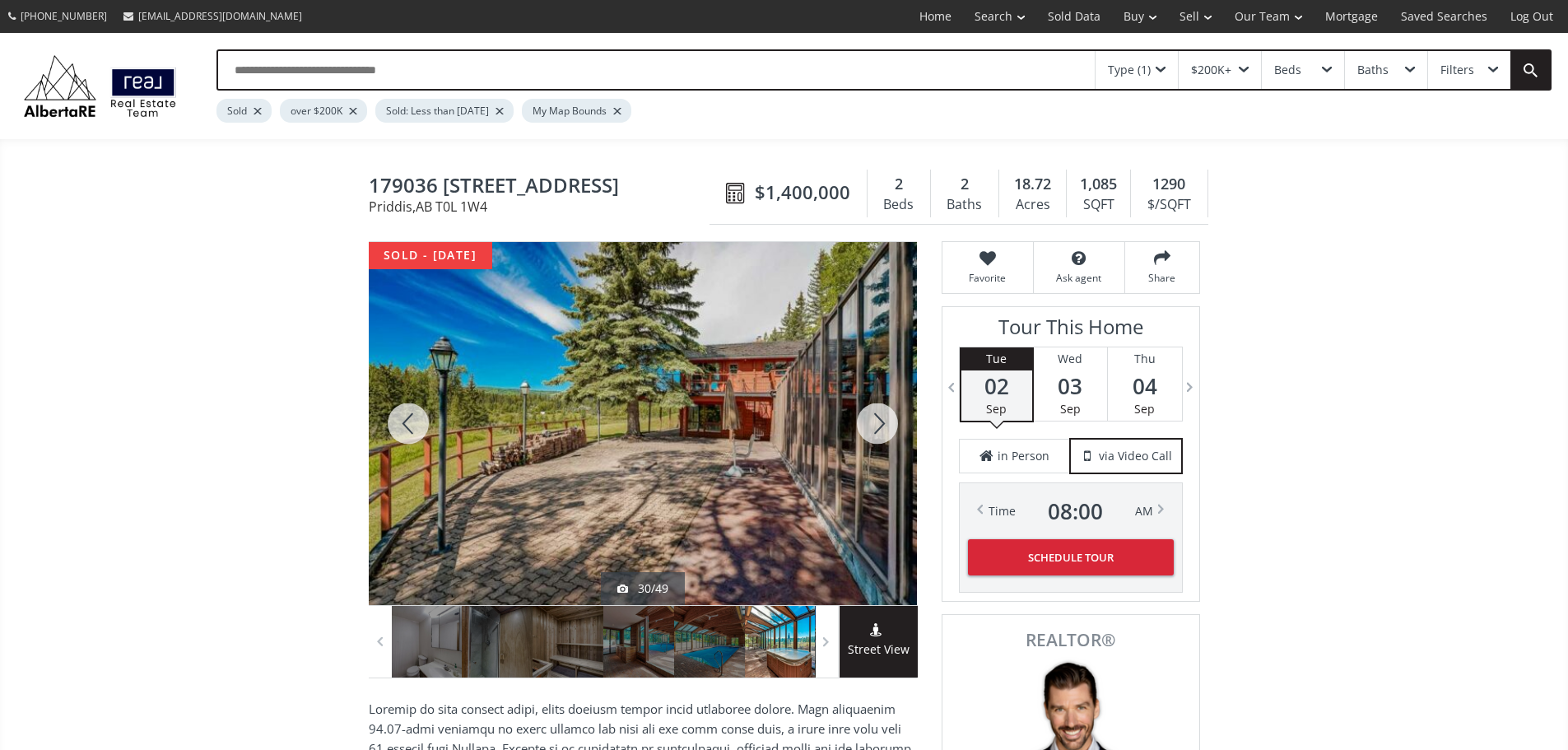
click at [863, 429] on div at bounding box center [877, 423] width 79 height 363
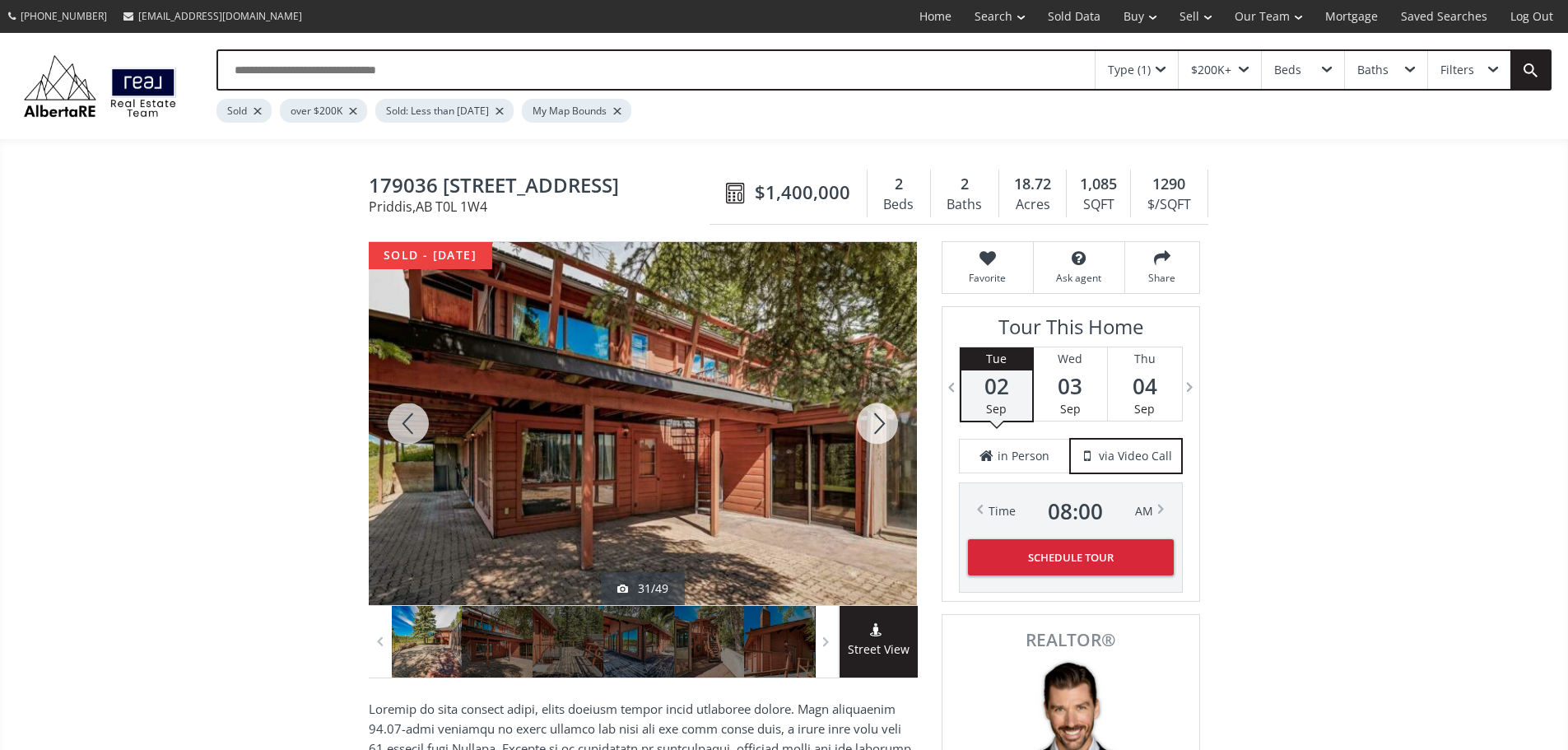
click at [863, 429] on div at bounding box center [877, 423] width 79 height 363
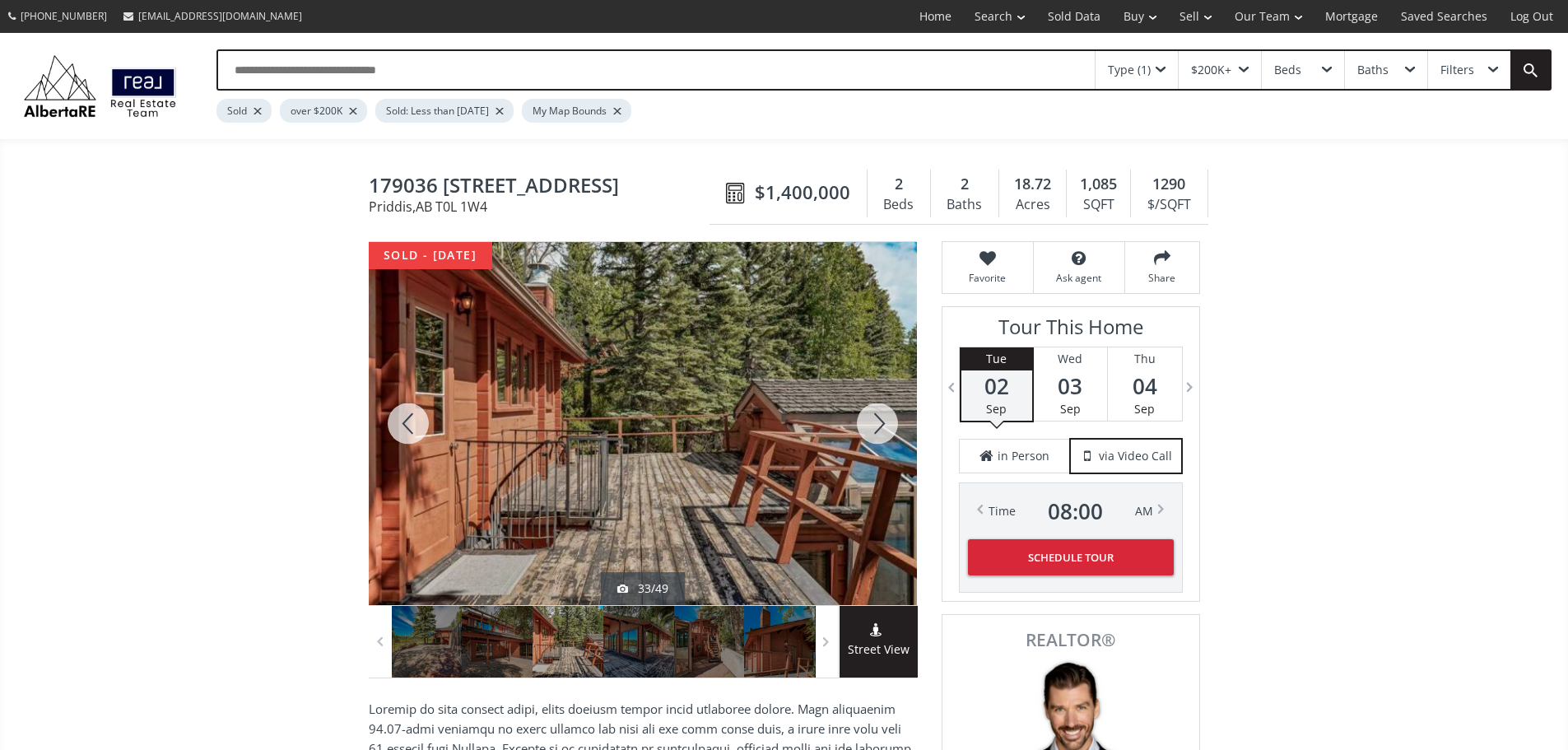
click at [863, 429] on div at bounding box center [877, 423] width 79 height 363
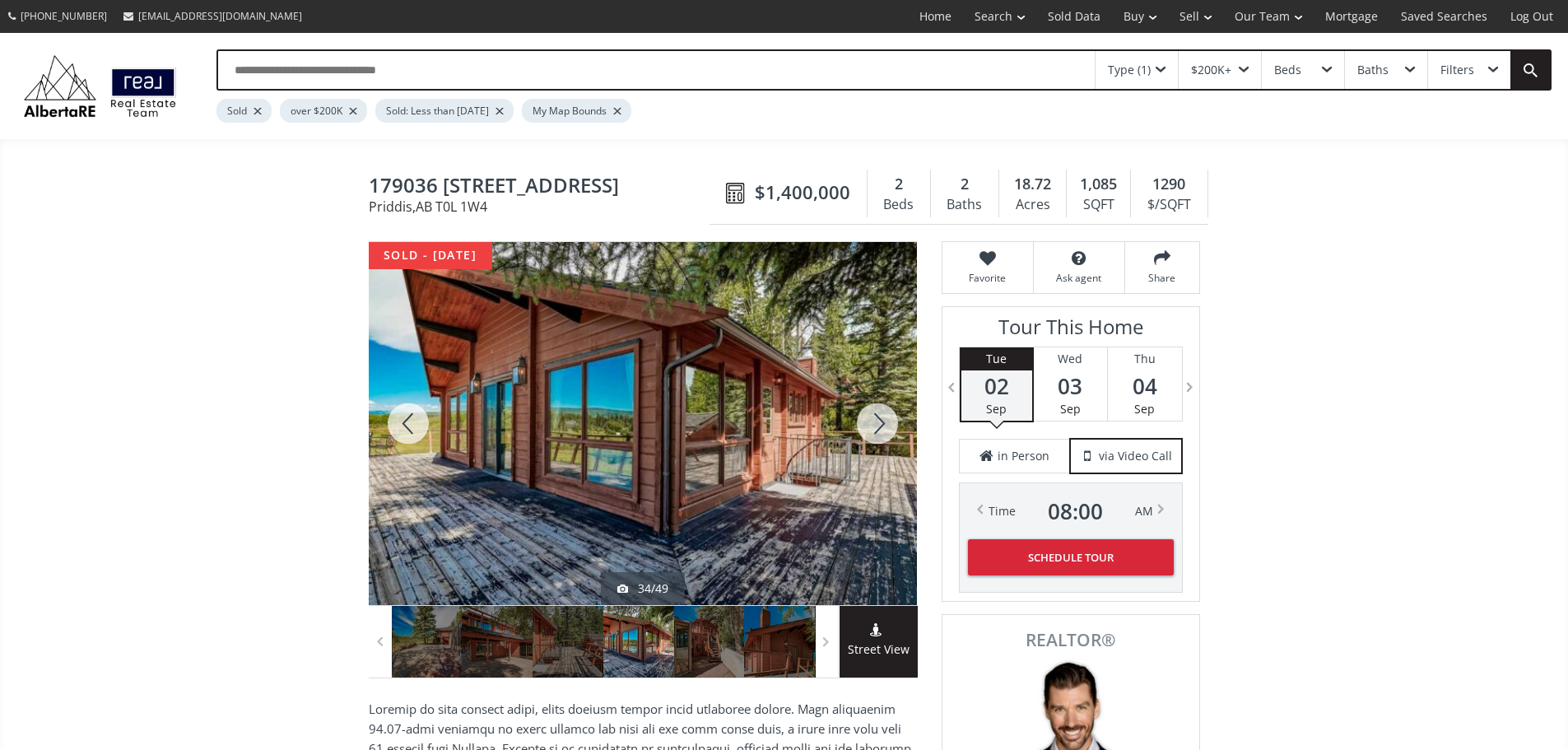
click at [863, 429] on div at bounding box center [877, 423] width 79 height 363
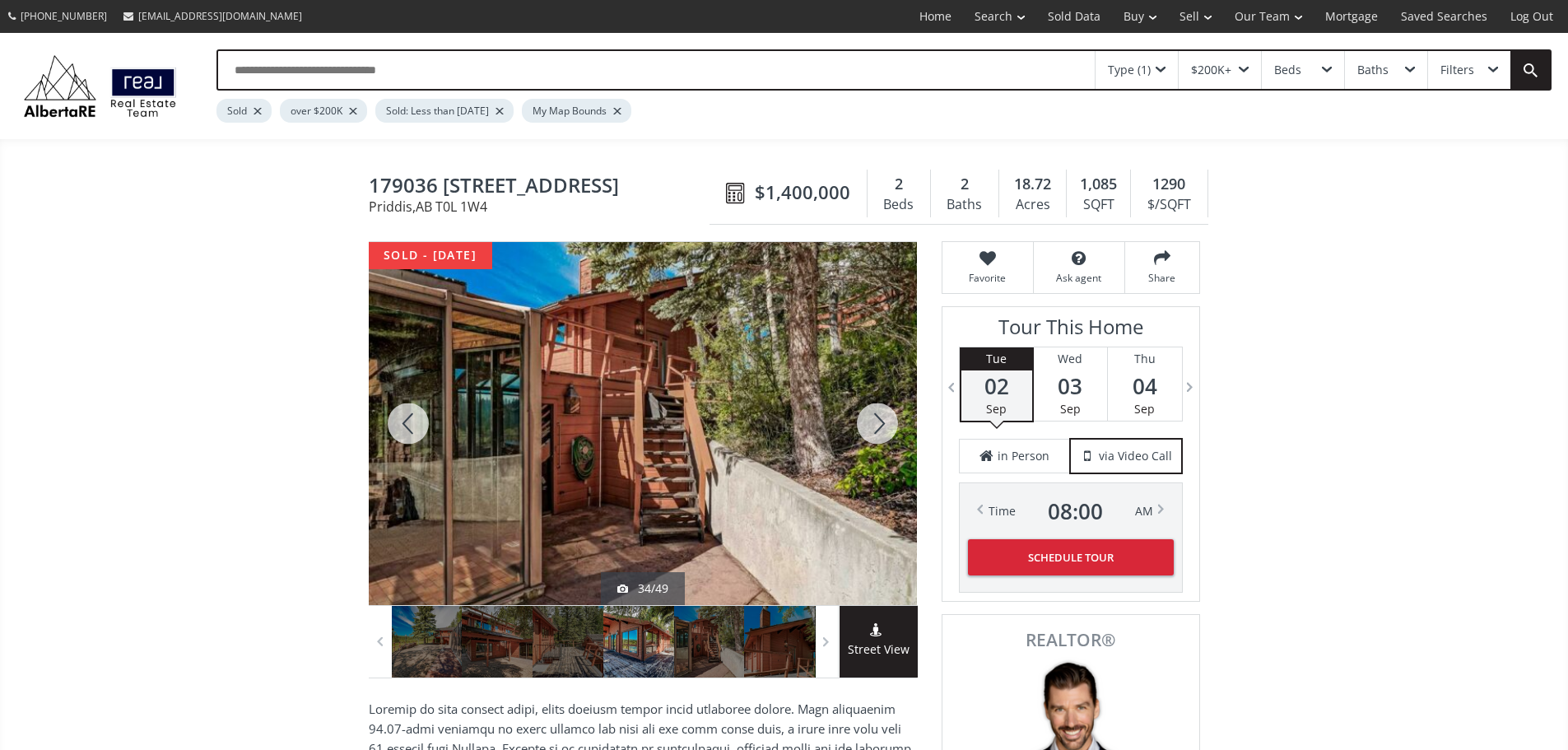
click at [863, 429] on div at bounding box center [877, 423] width 79 height 363
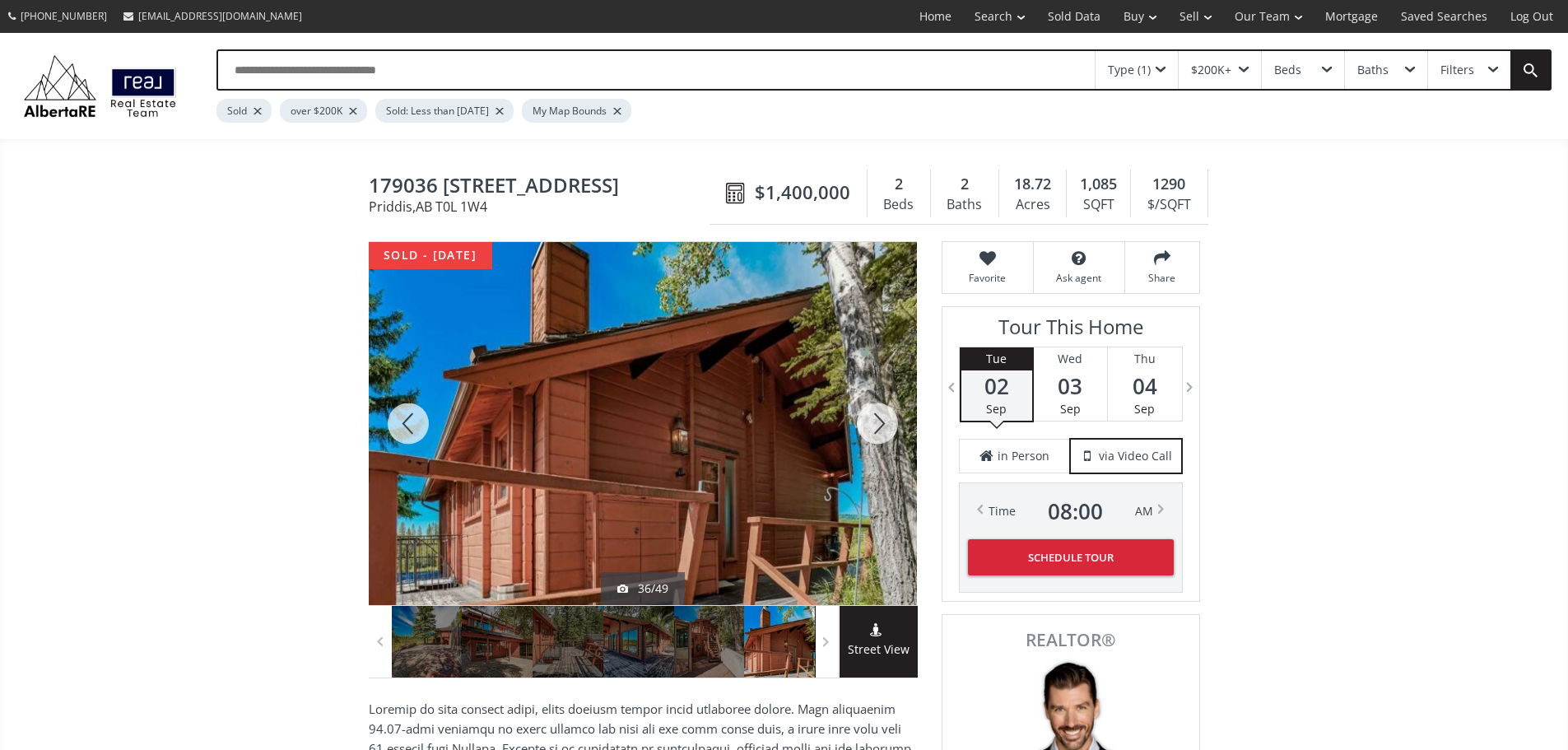
click at [863, 429] on div at bounding box center [877, 423] width 79 height 363
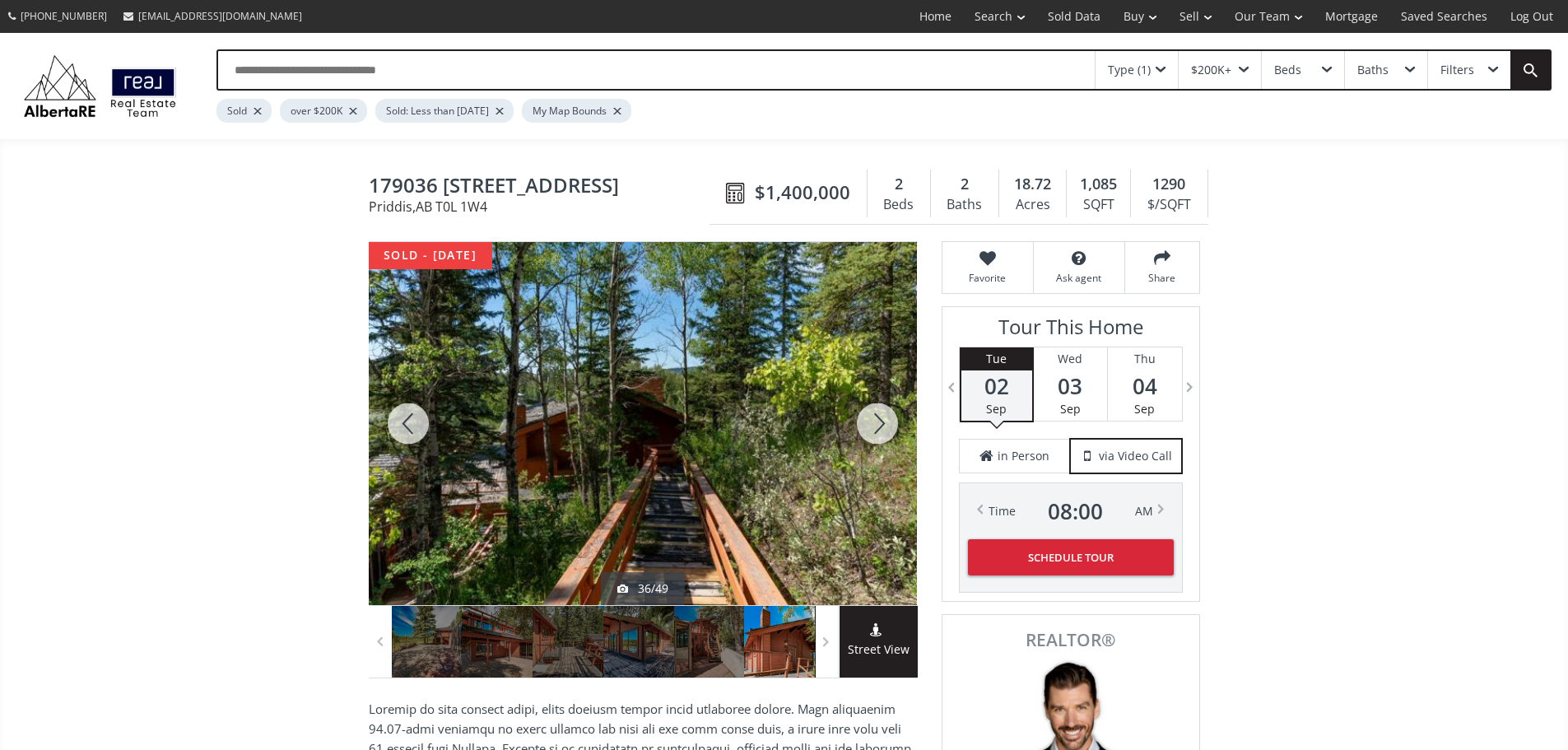
click at [863, 429] on div at bounding box center [877, 423] width 79 height 363
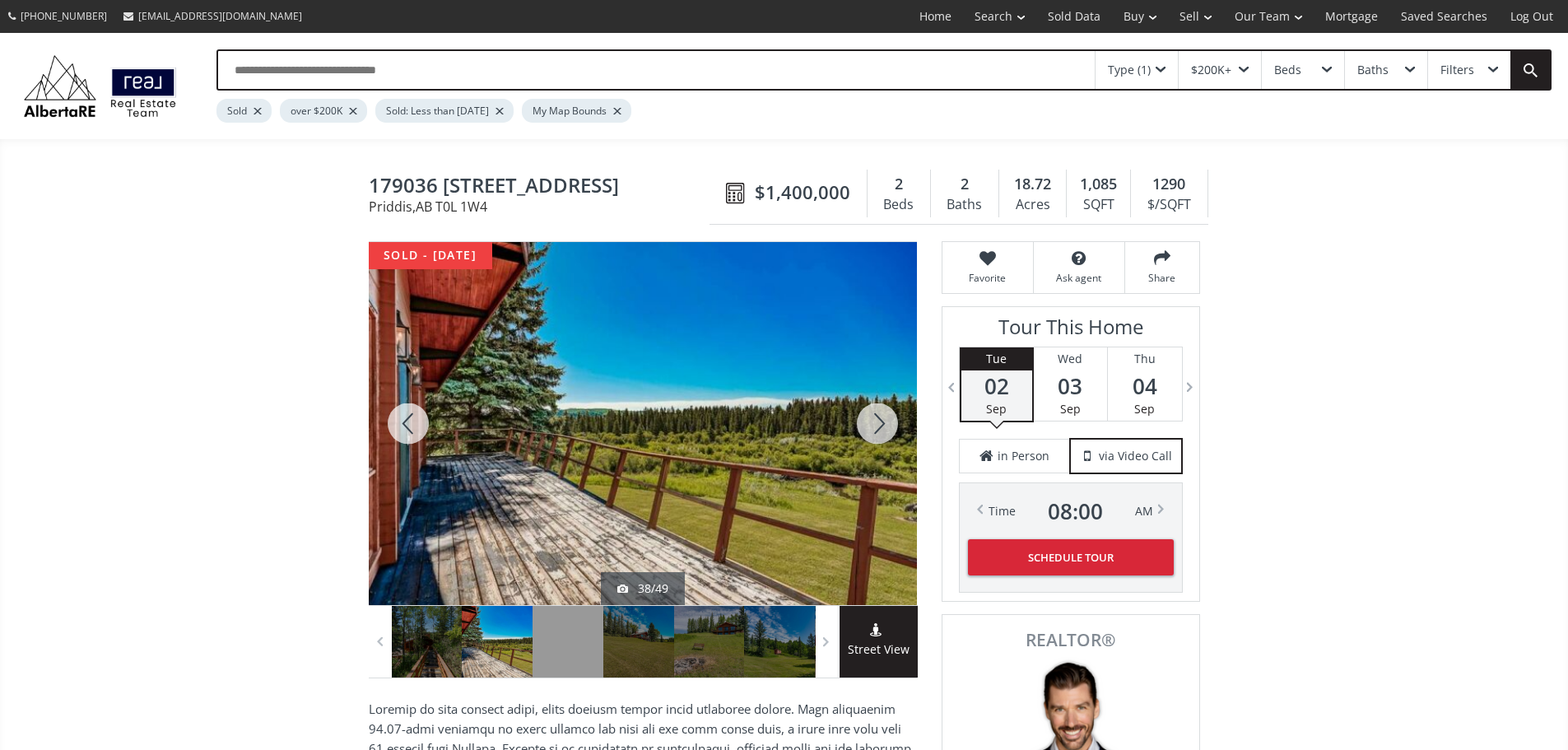
click at [863, 429] on div at bounding box center [877, 423] width 79 height 363
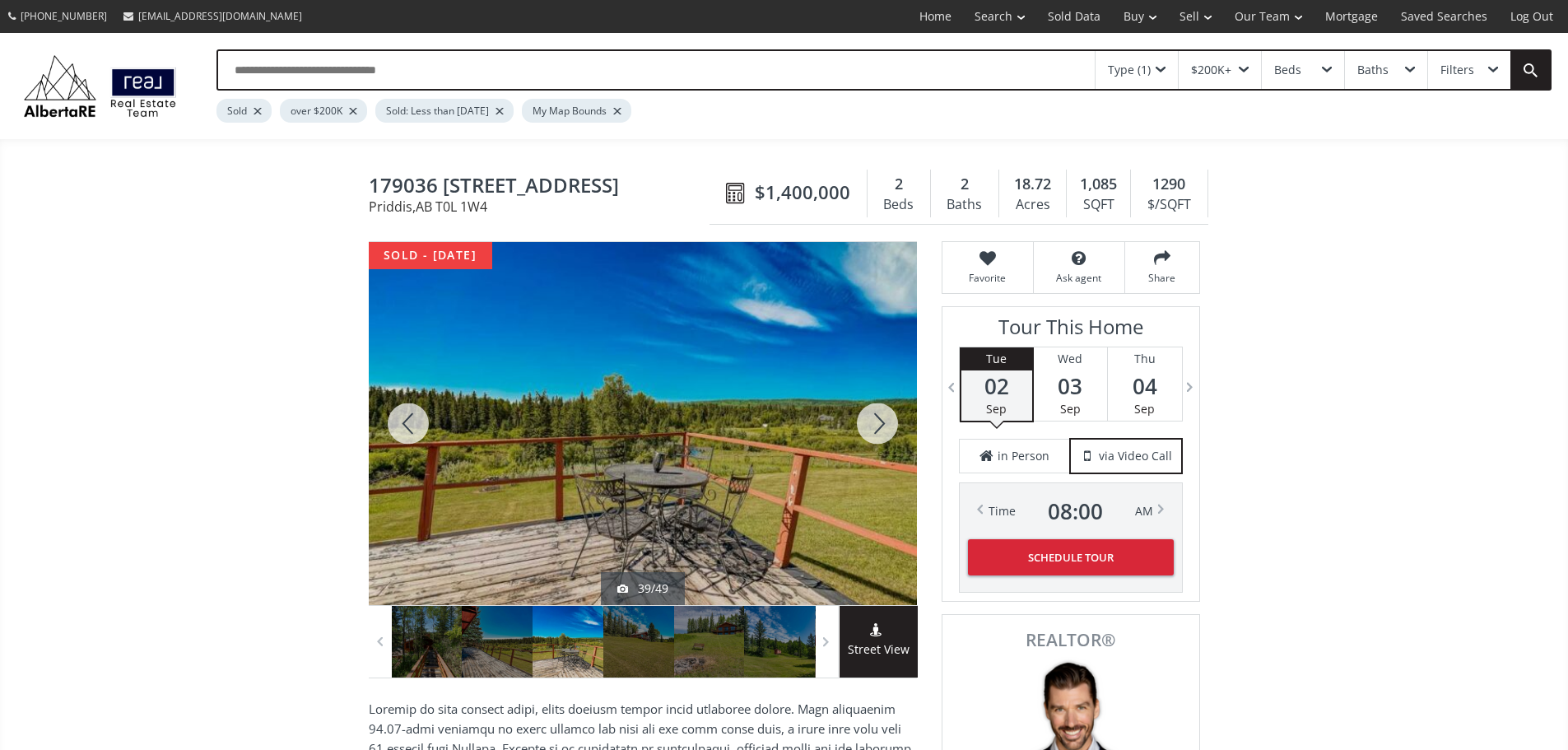
click at [863, 429] on div at bounding box center [877, 423] width 79 height 363
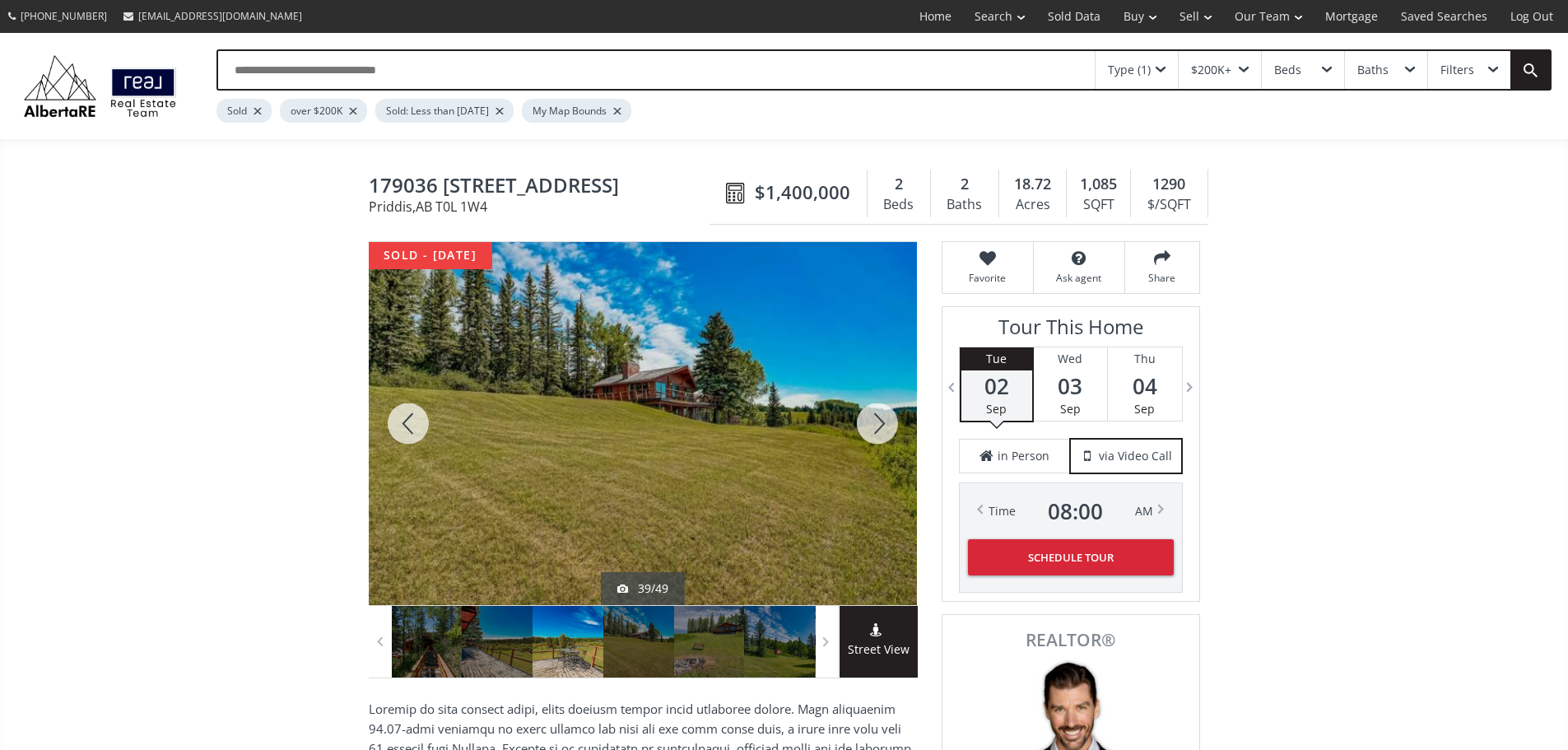
click at [863, 429] on div at bounding box center [877, 423] width 79 height 363
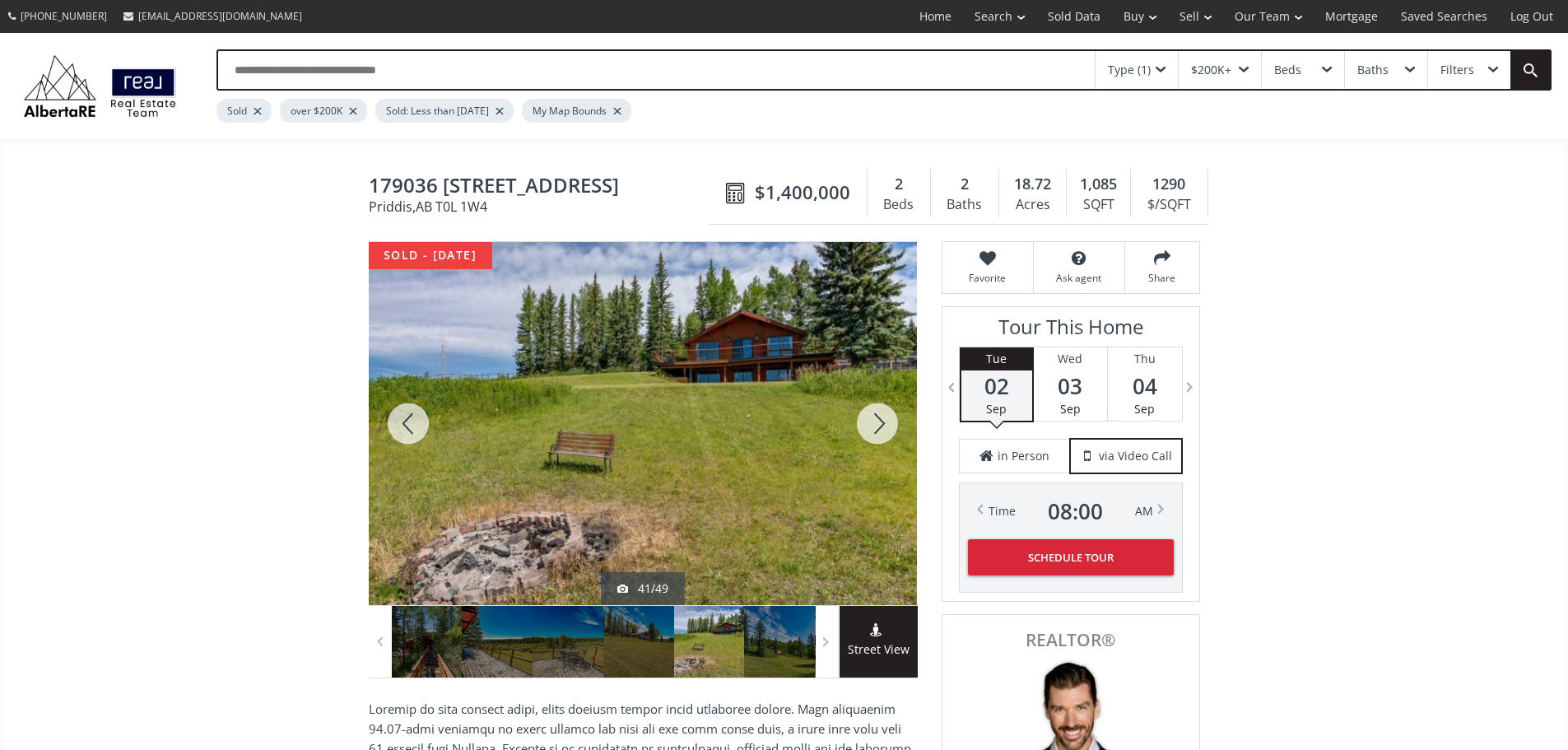
click at [863, 429] on div at bounding box center [877, 423] width 79 height 363
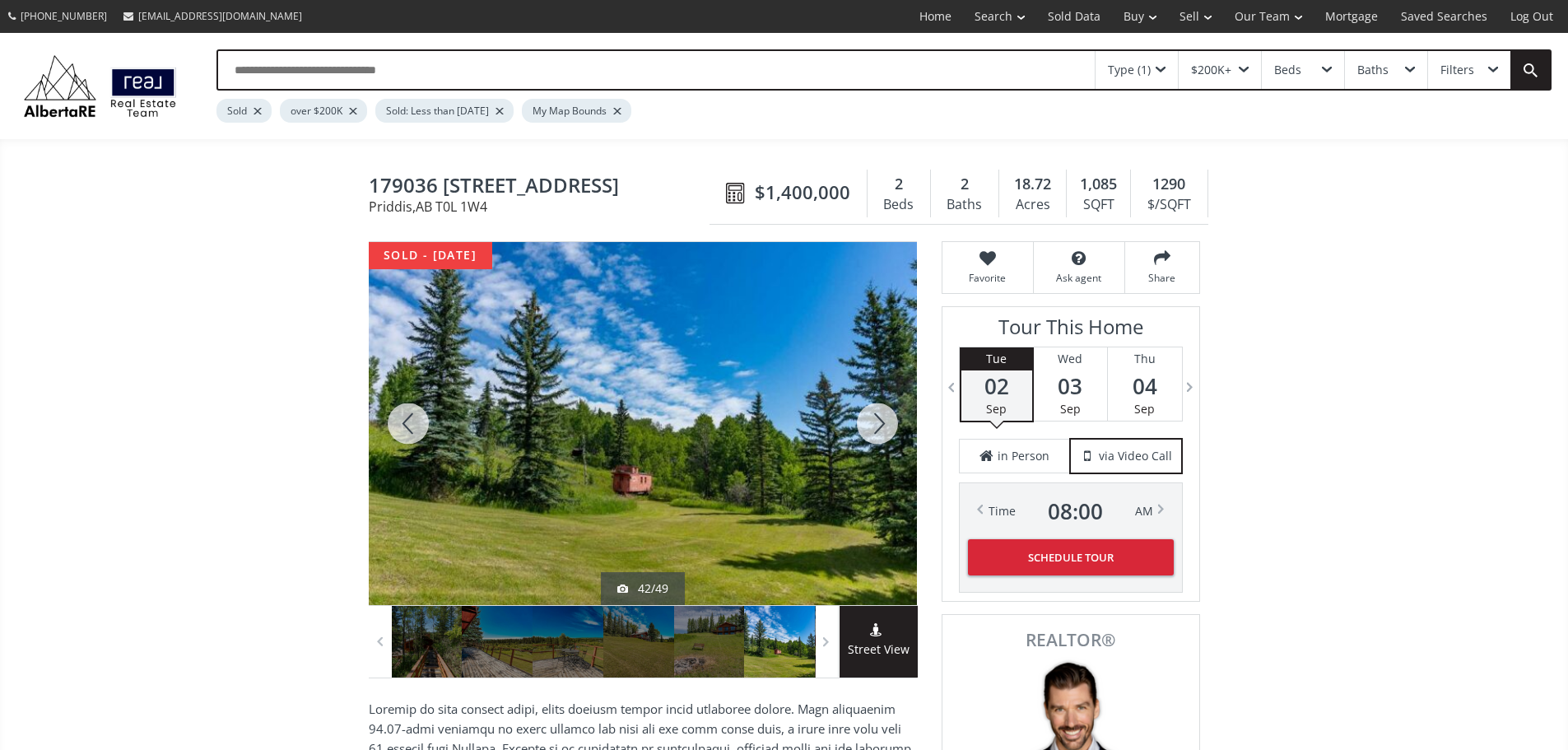
click at [863, 429] on div at bounding box center [877, 423] width 79 height 363
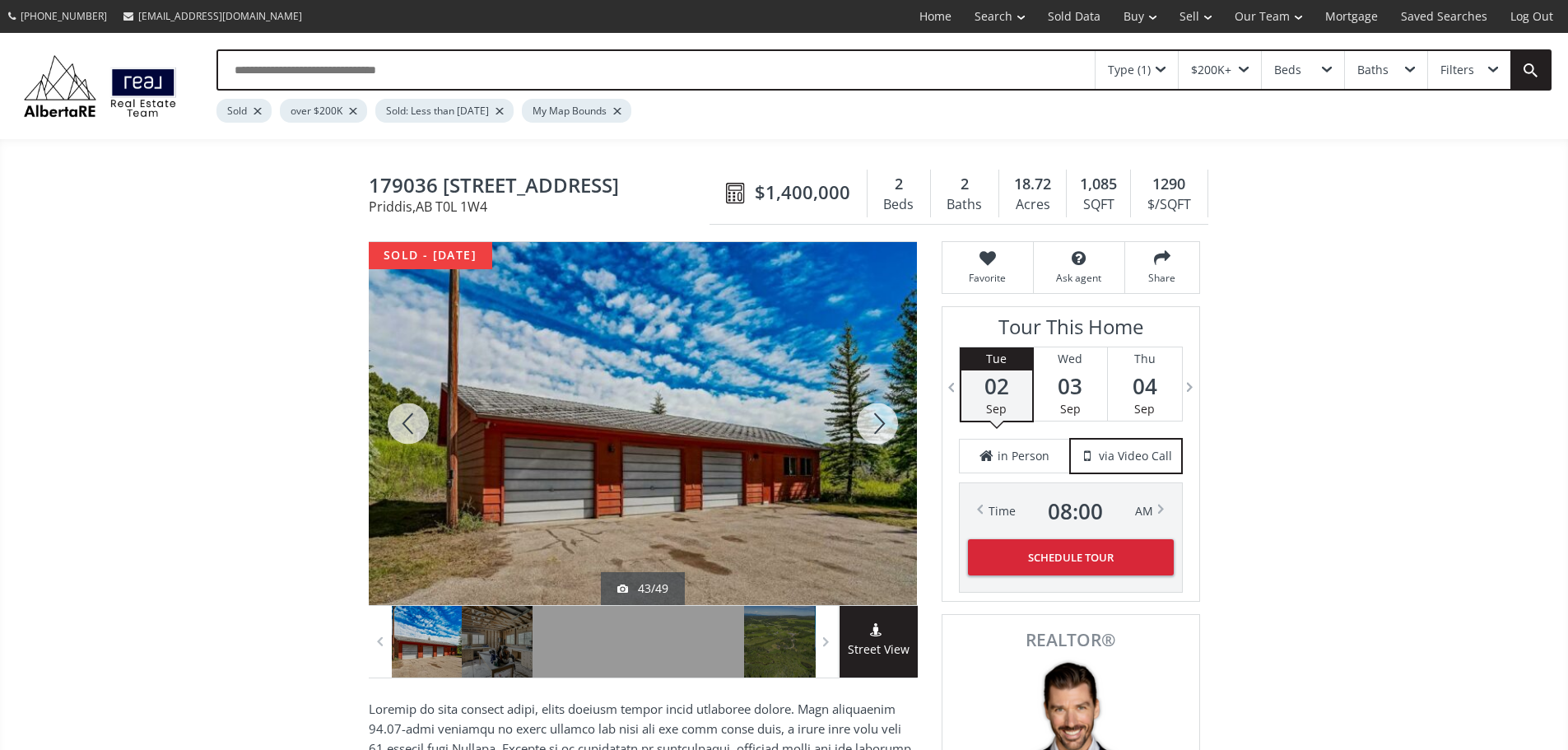
click at [863, 429] on div at bounding box center [877, 423] width 79 height 363
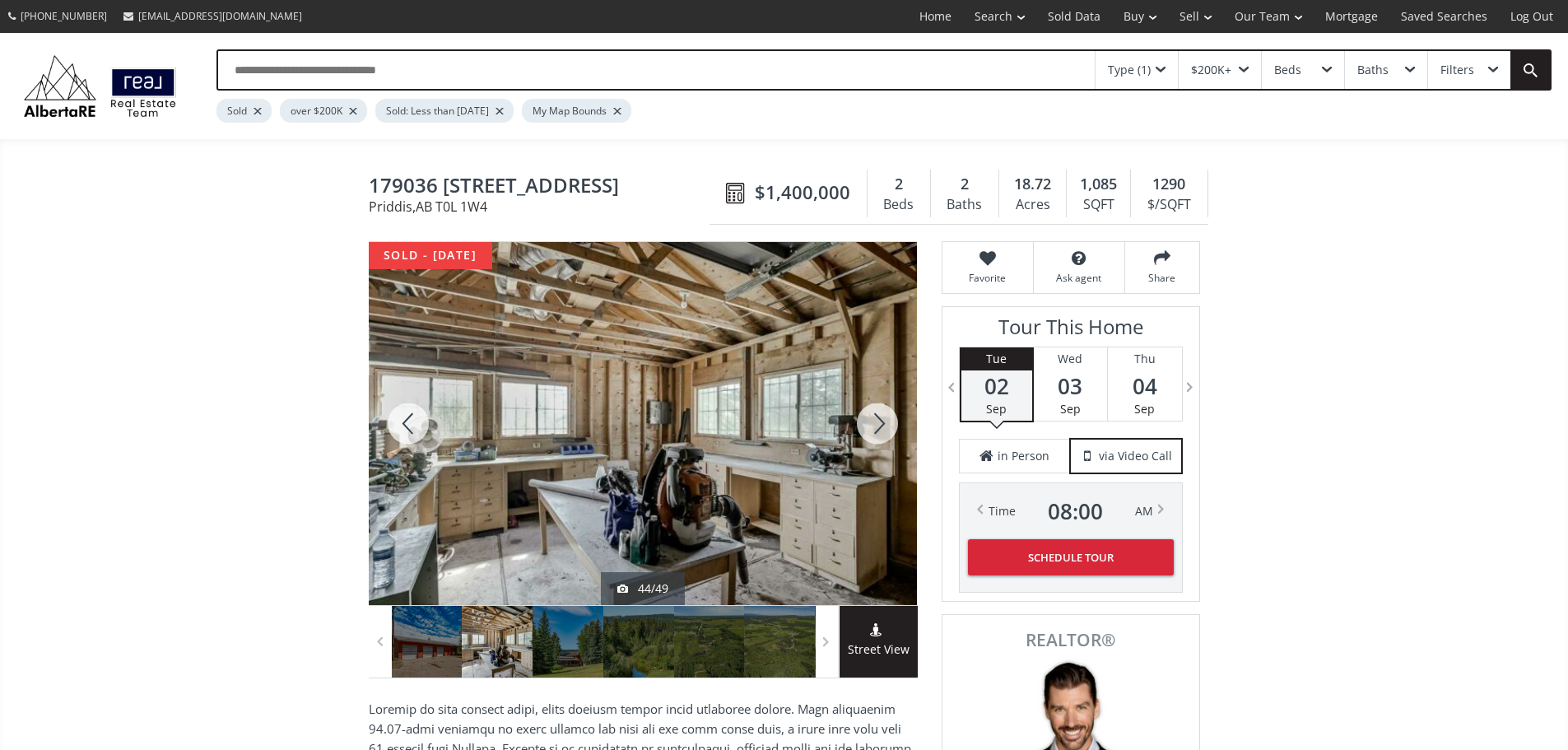
click at [863, 429] on div at bounding box center [877, 423] width 79 height 363
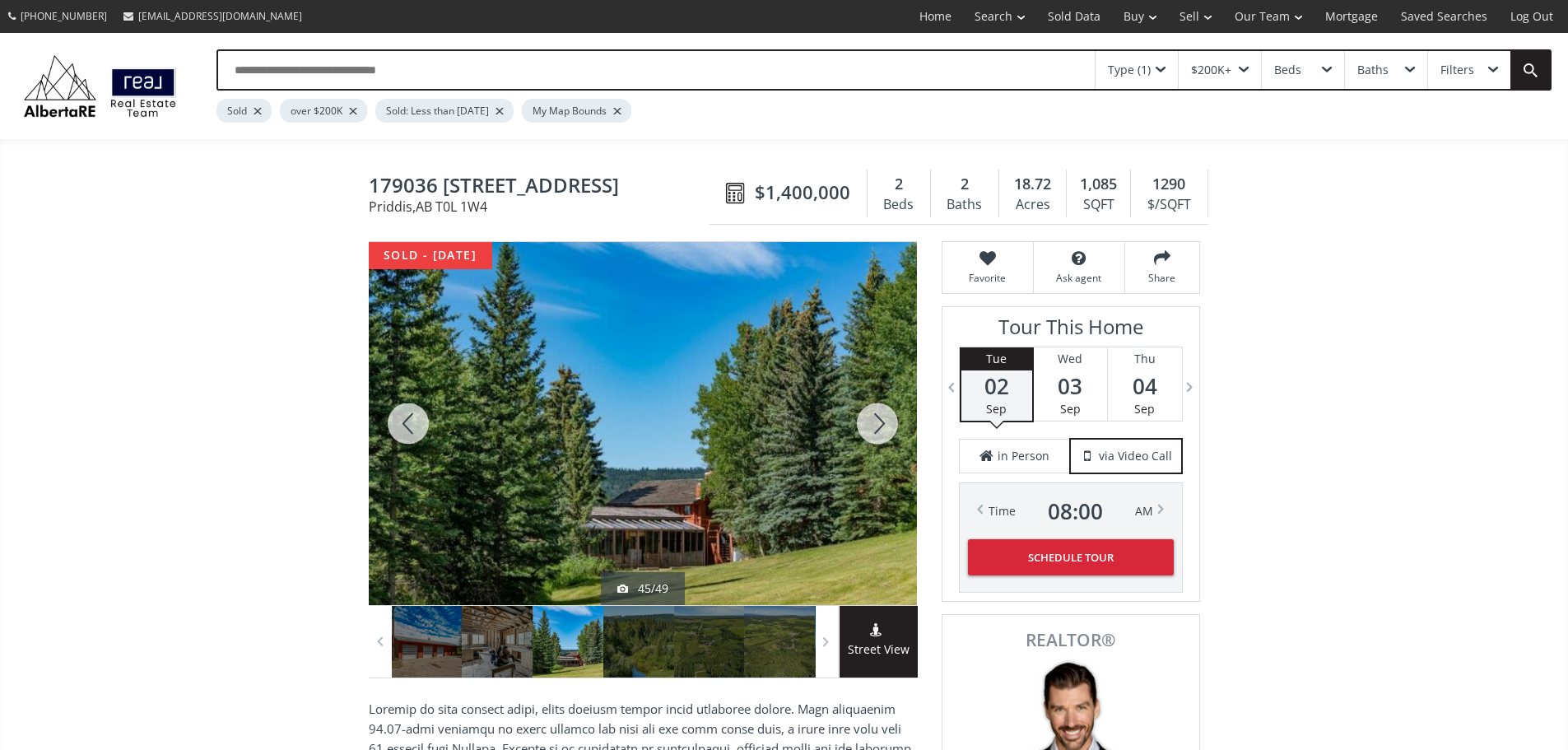
click at [863, 429] on div at bounding box center [877, 423] width 79 height 363
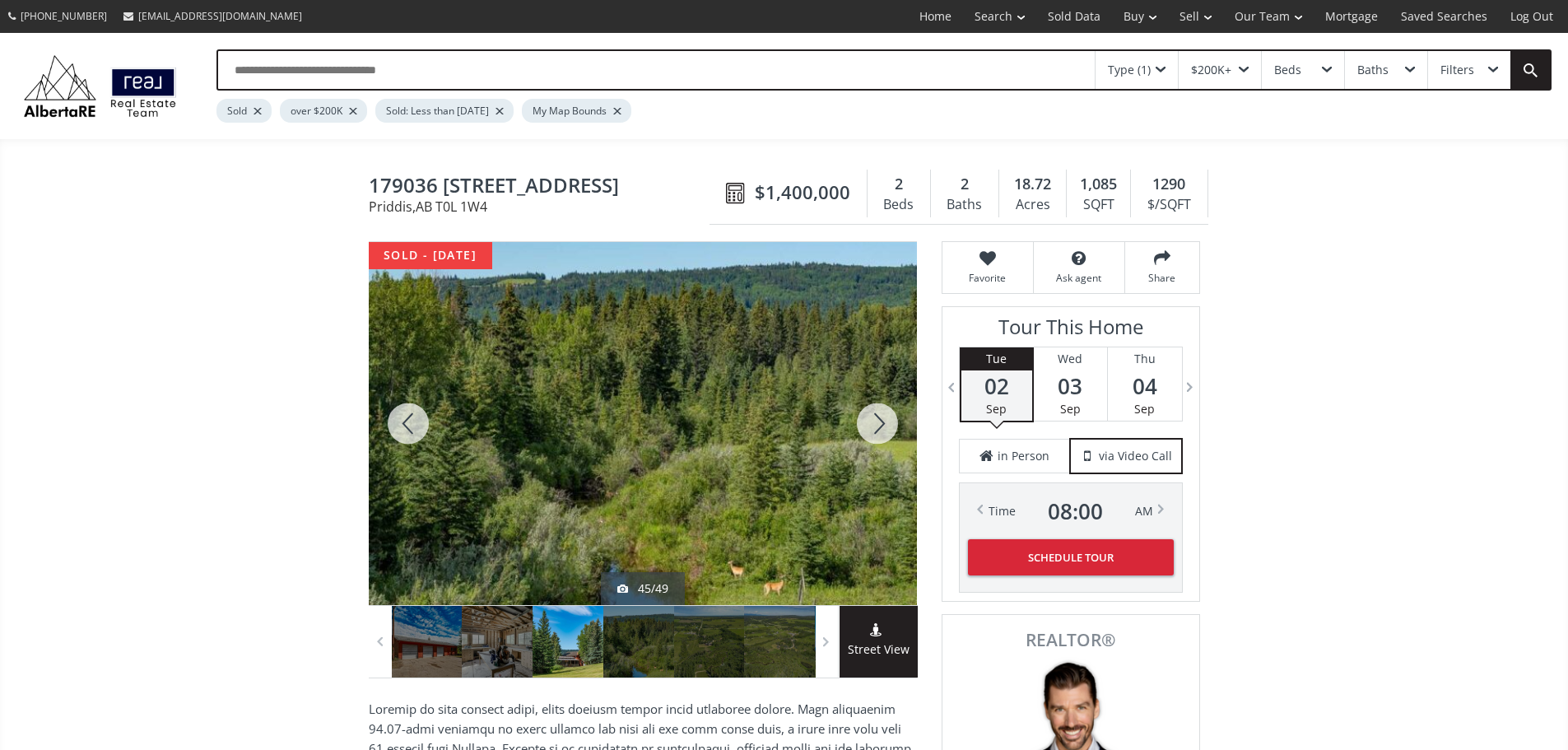
click at [863, 429] on div at bounding box center [877, 423] width 79 height 363
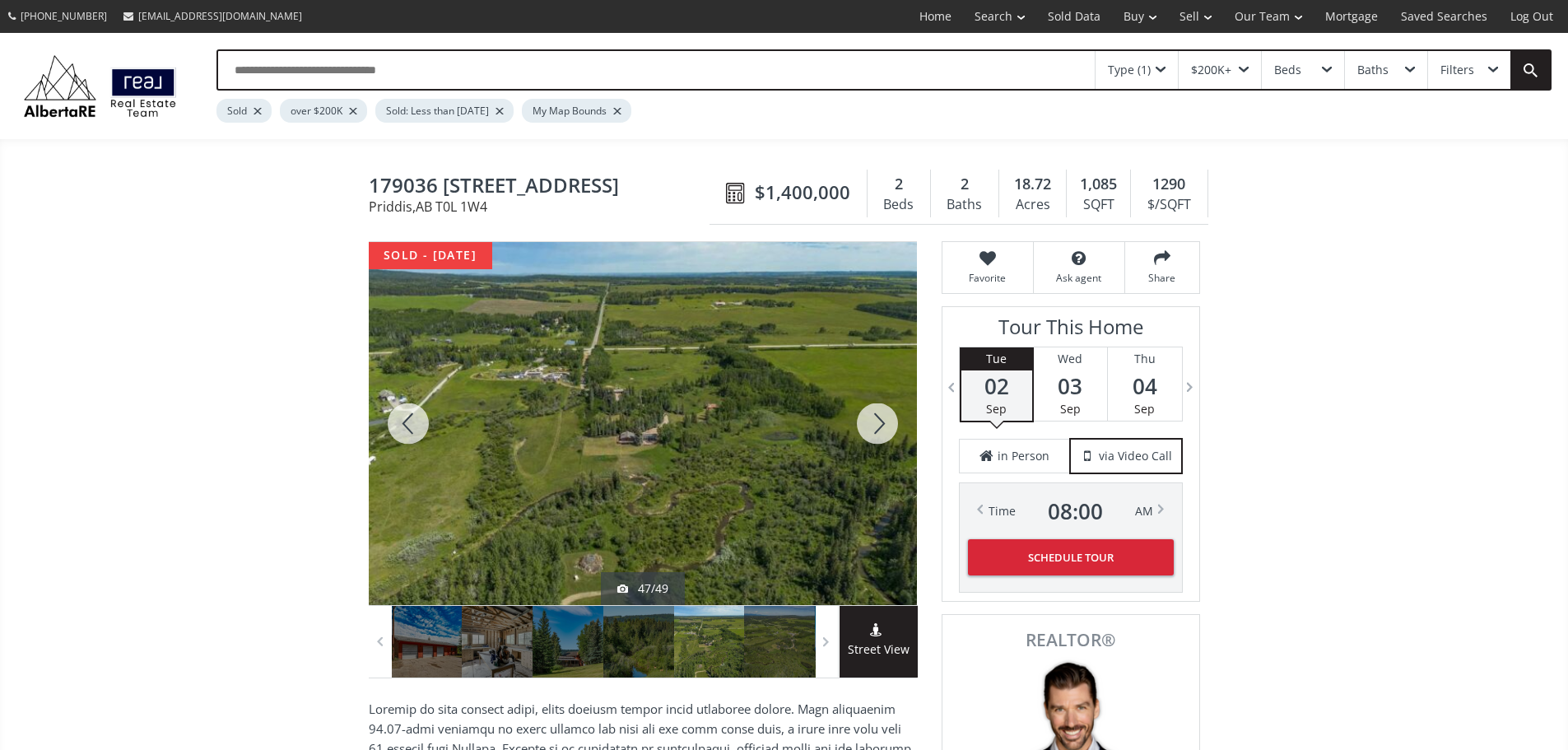
click at [863, 429] on div at bounding box center [877, 423] width 79 height 363
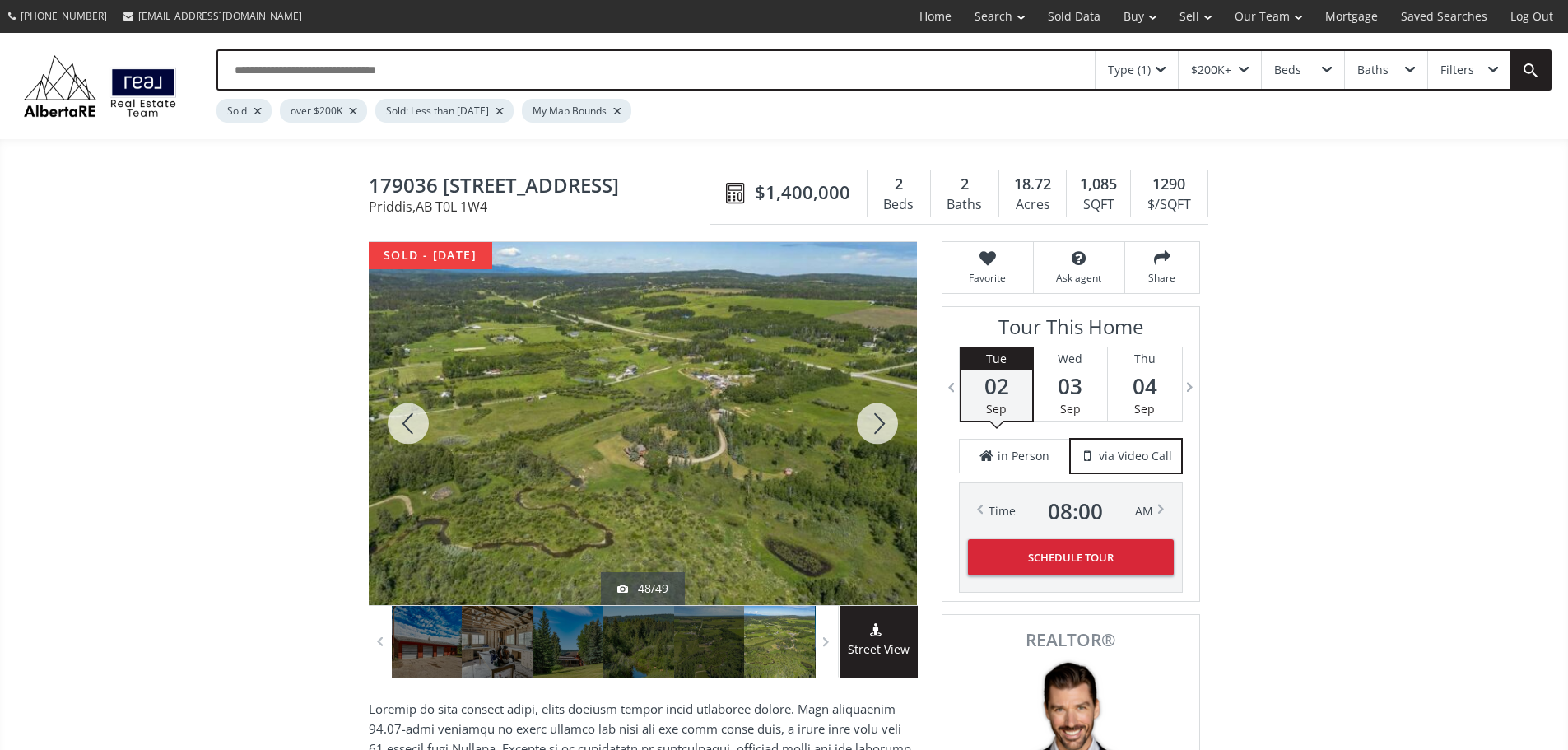
click at [863, 429] on div at bounding box center [877, 423] width 79 height 363
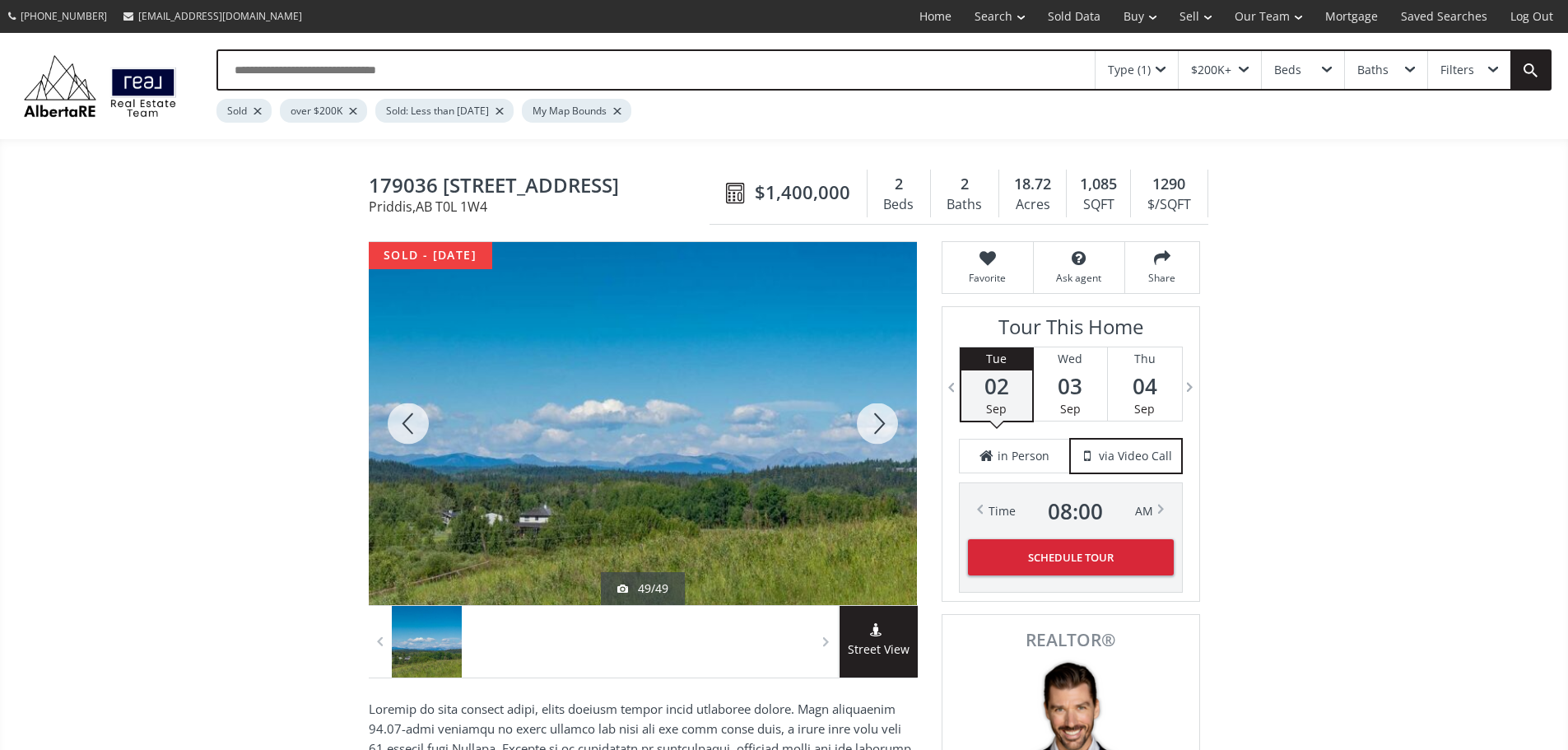
click at [863, 429] on div at bounding box center [877, 423] width 79 height 363
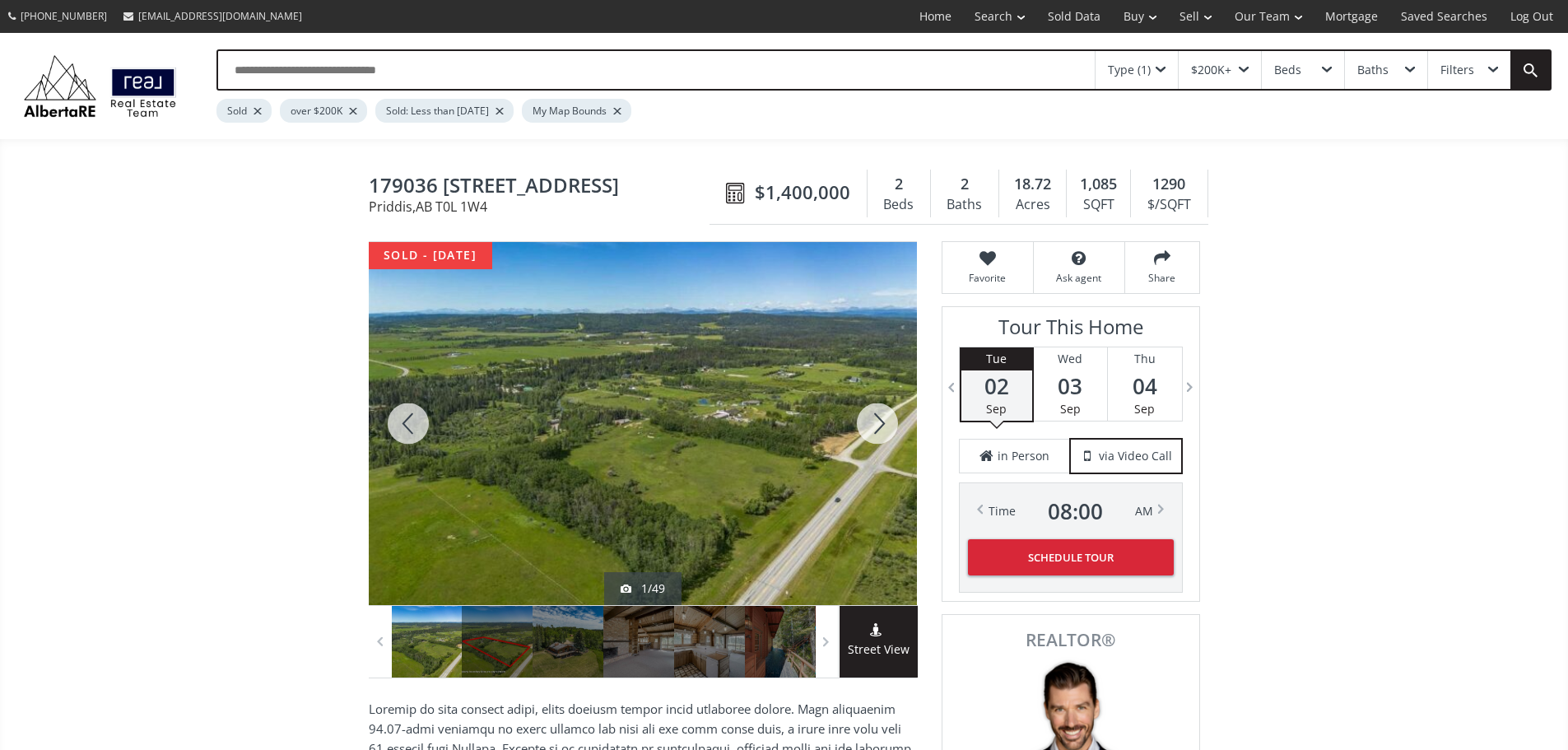
click at [863, 429] on div at bounding box center [877, 423] width 79 height 363
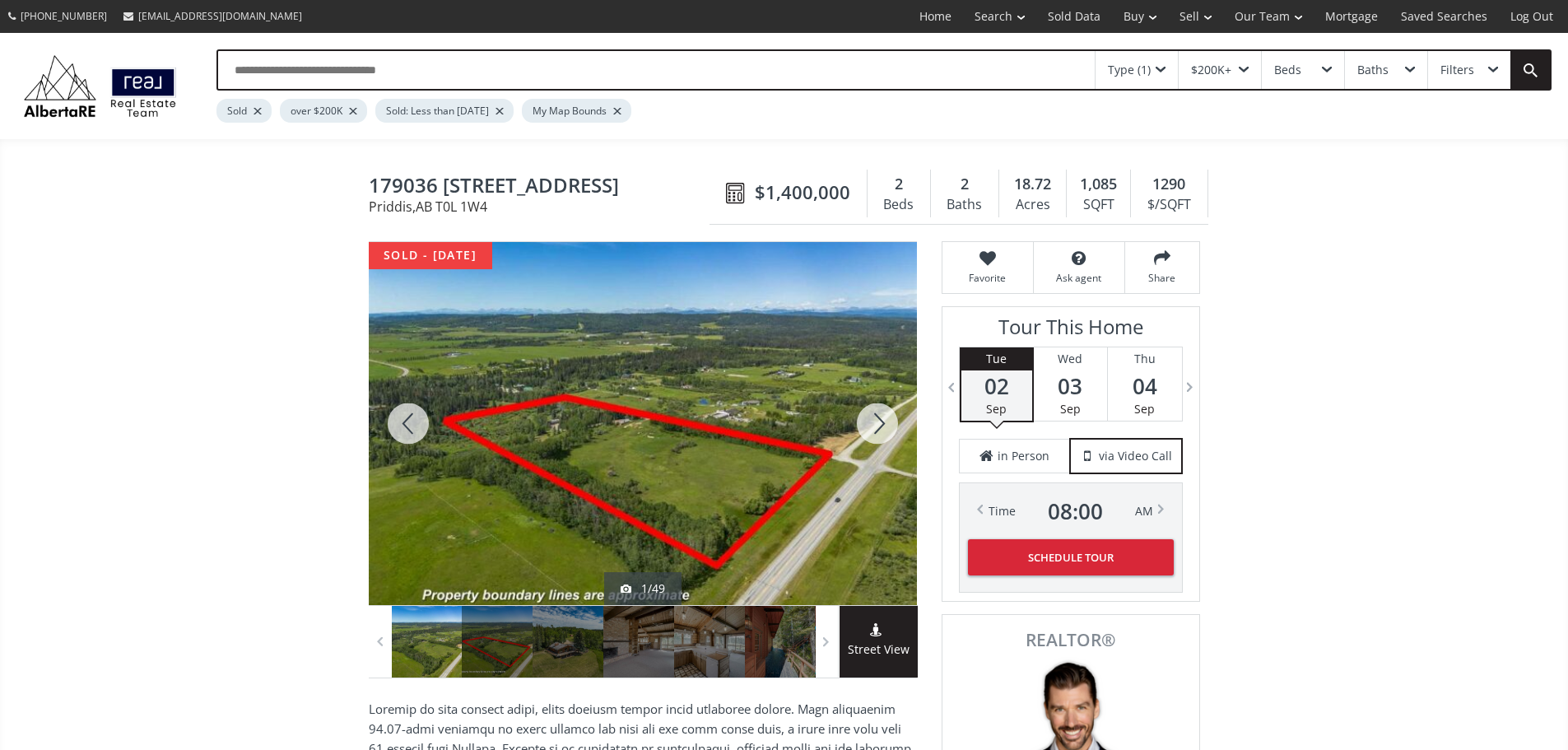
click at [863, 429] on div at bounding box center [877, 423] width 79 height 363
